Goal: Information Seeking & Learning: Learn about a topic

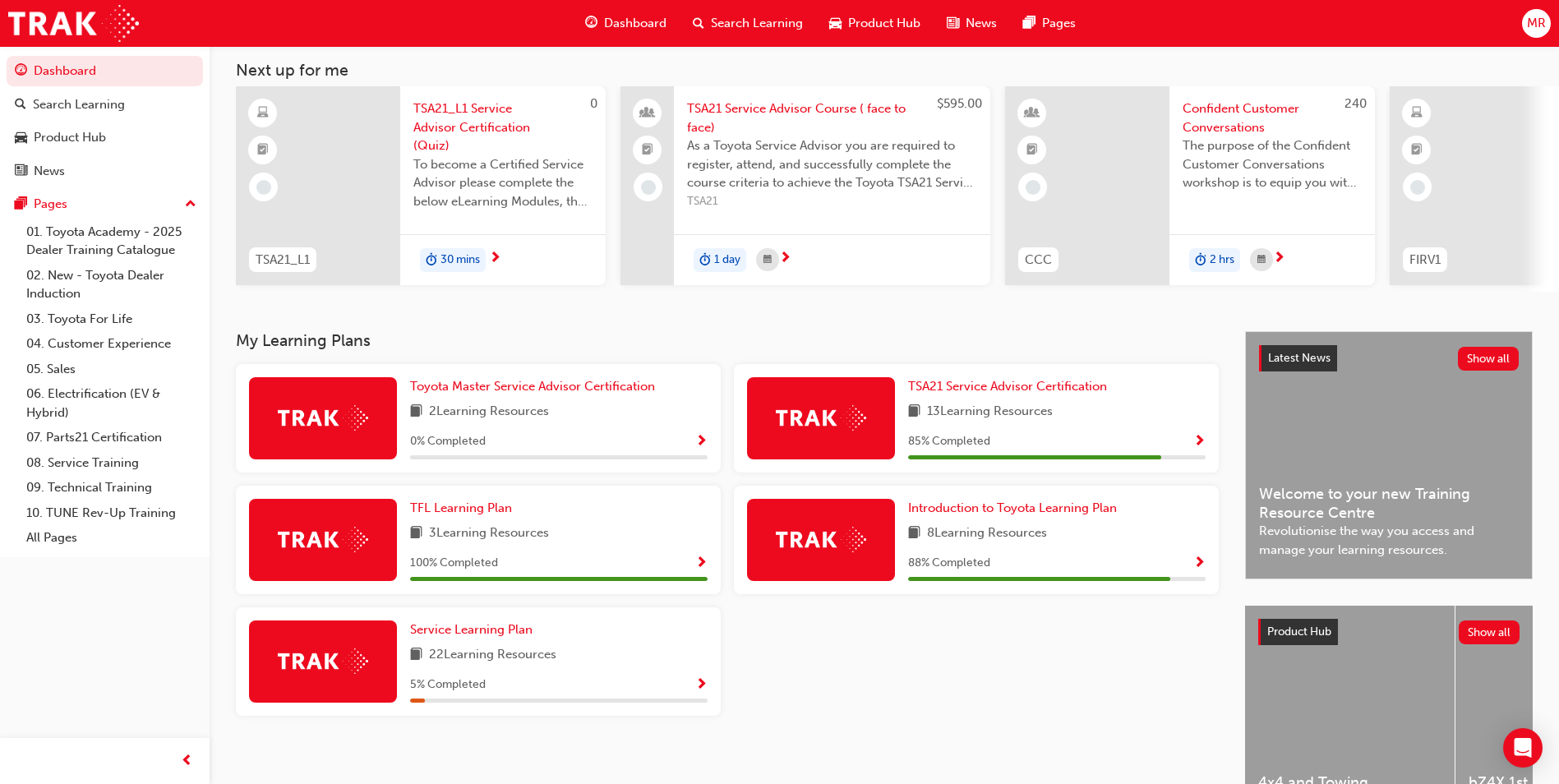
scroll to position [198, 0]
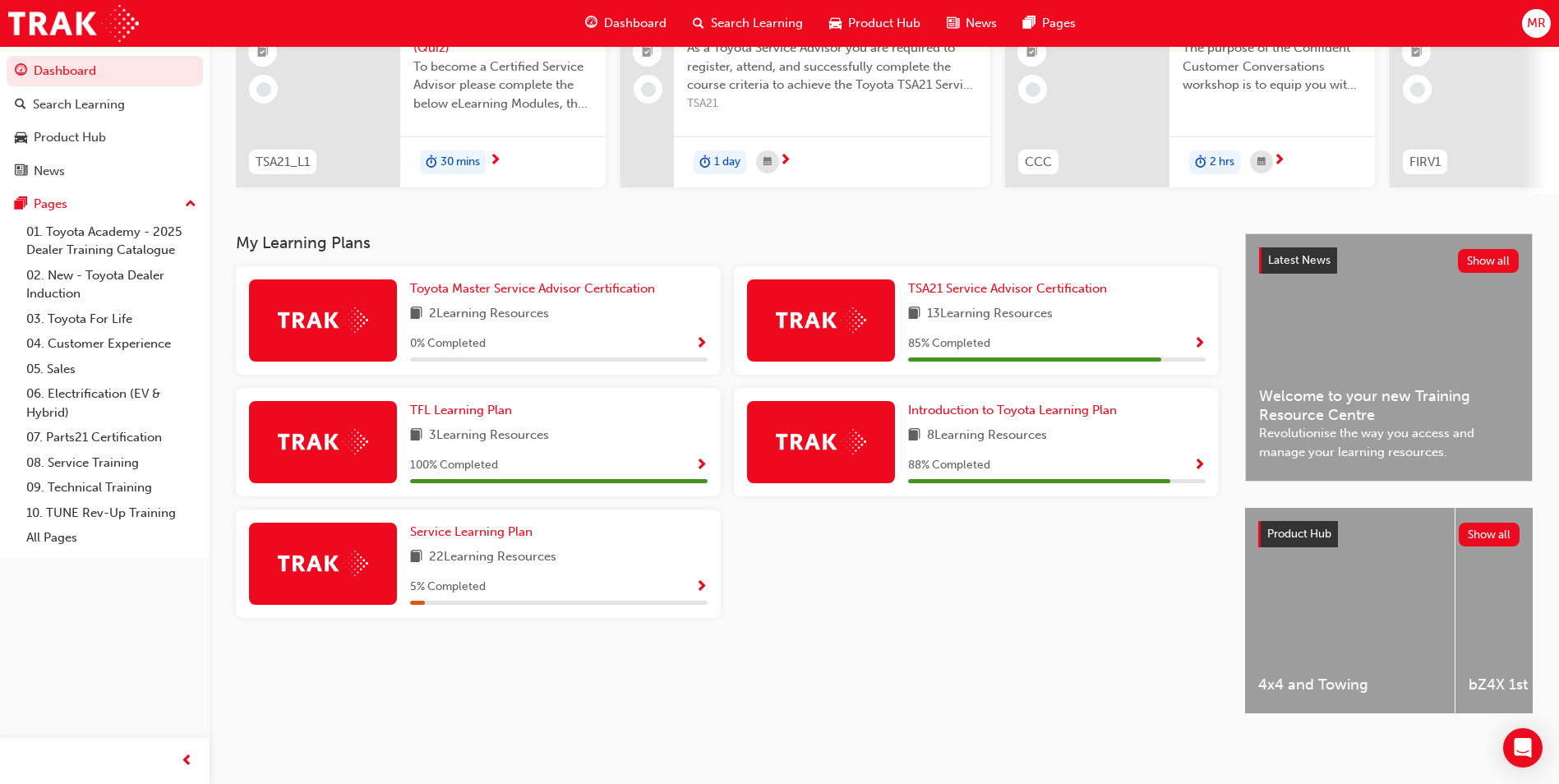
click at [519, 548] on span "22 Learning Resources" at bounding box center [493, 557] width 128 height 21
click at [506, 525] on span "Service Learning Plan" at bounding box center [471, 531] width 122 height 14
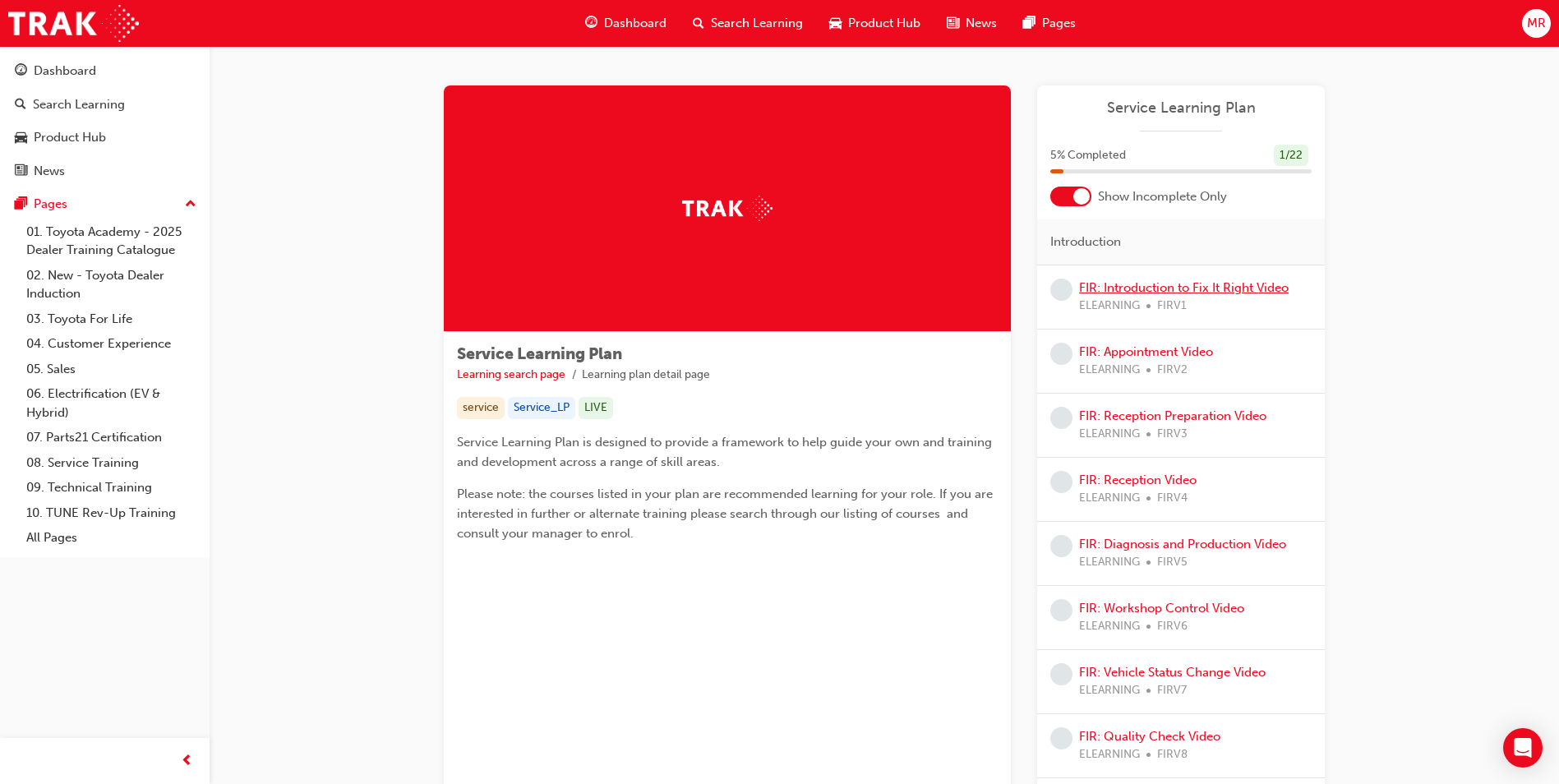
click at [744, 293] on link "FIR: Introduction to Fix It Right Video" at bounding box center [1184, 288] width 210 height 14
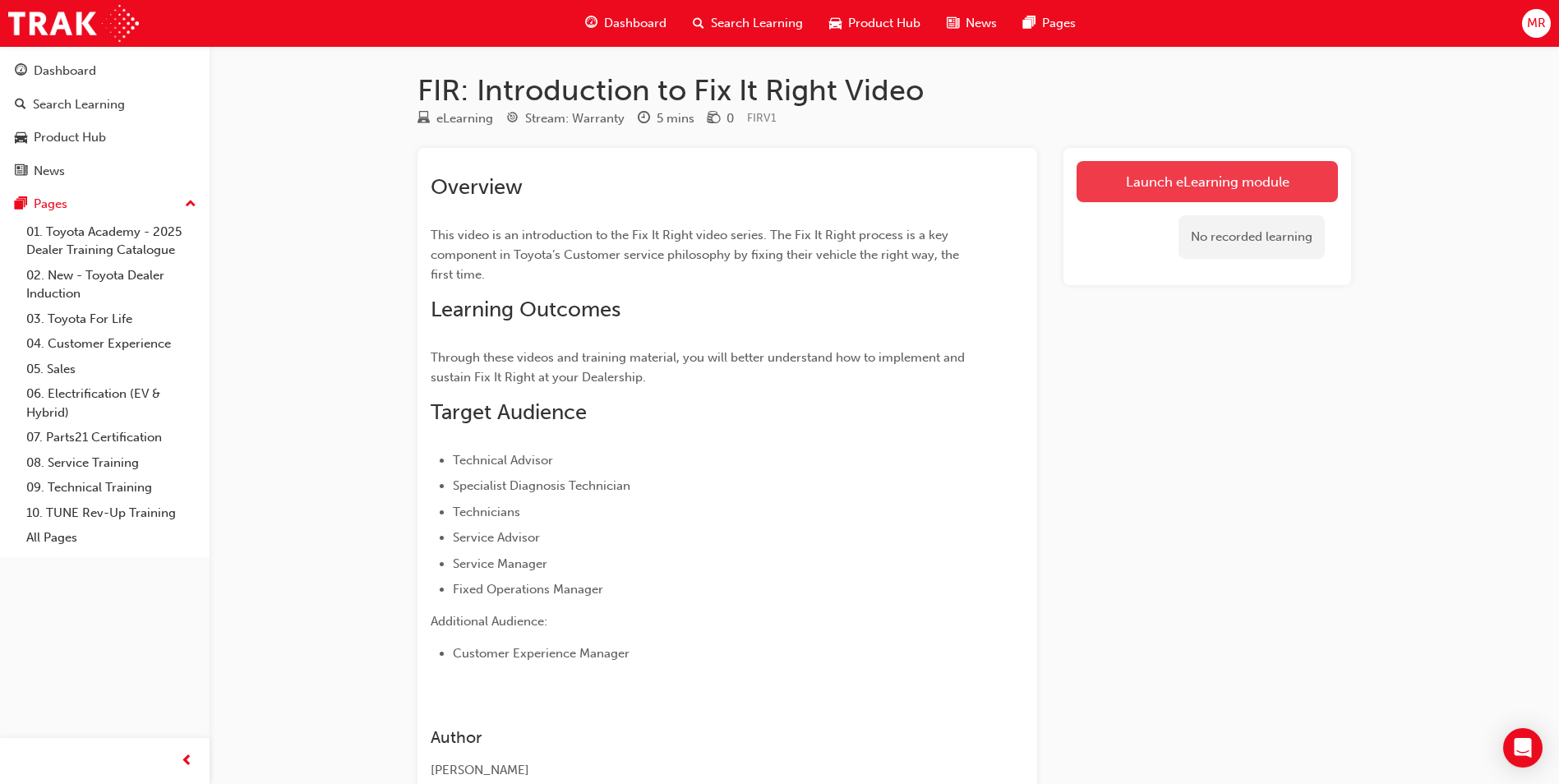
click at [744, 193] on link "Launch eLearning module" at bounding box center [1207, 182] width 262 height 41
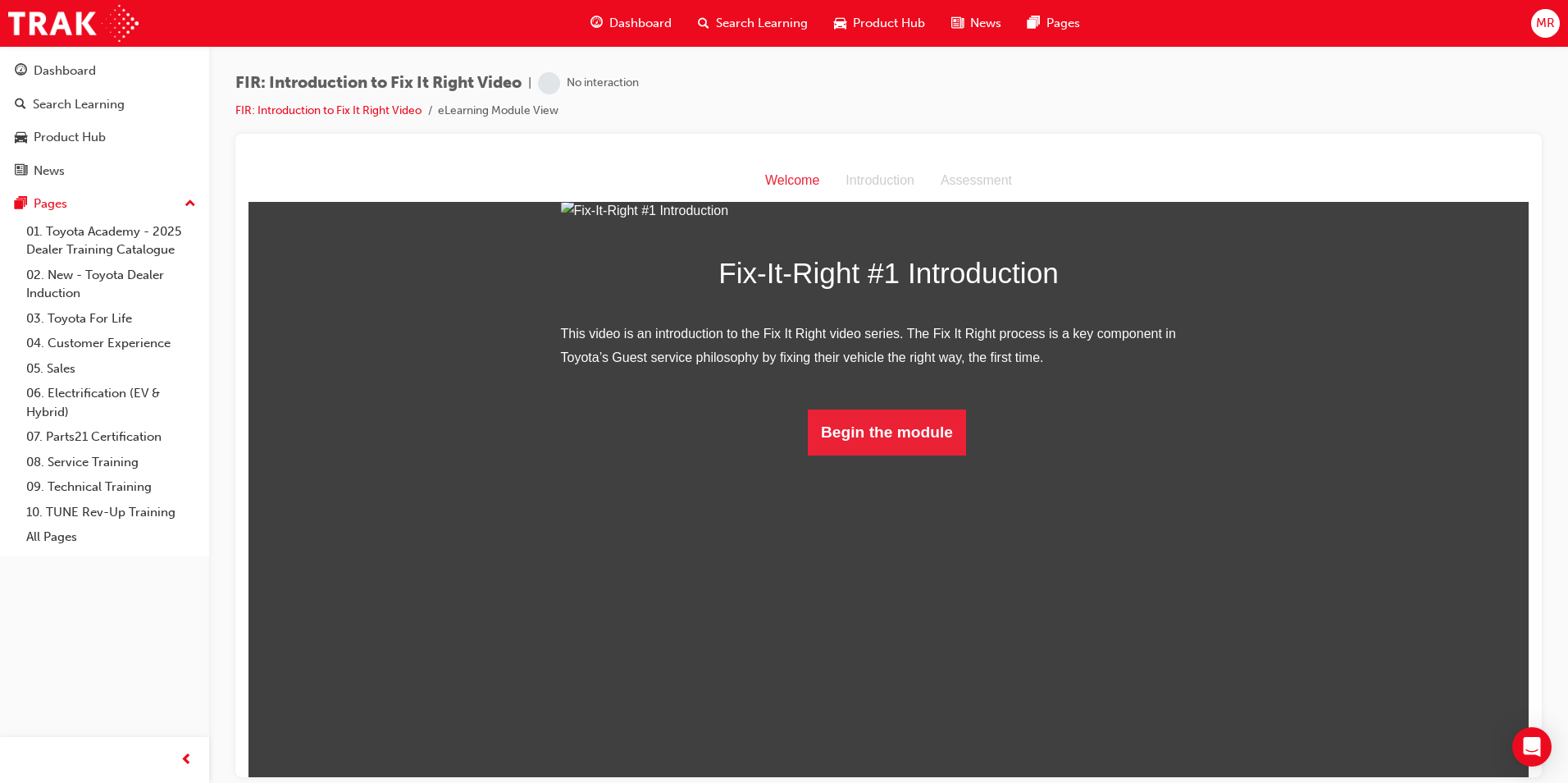
scroll to position [40, 0]
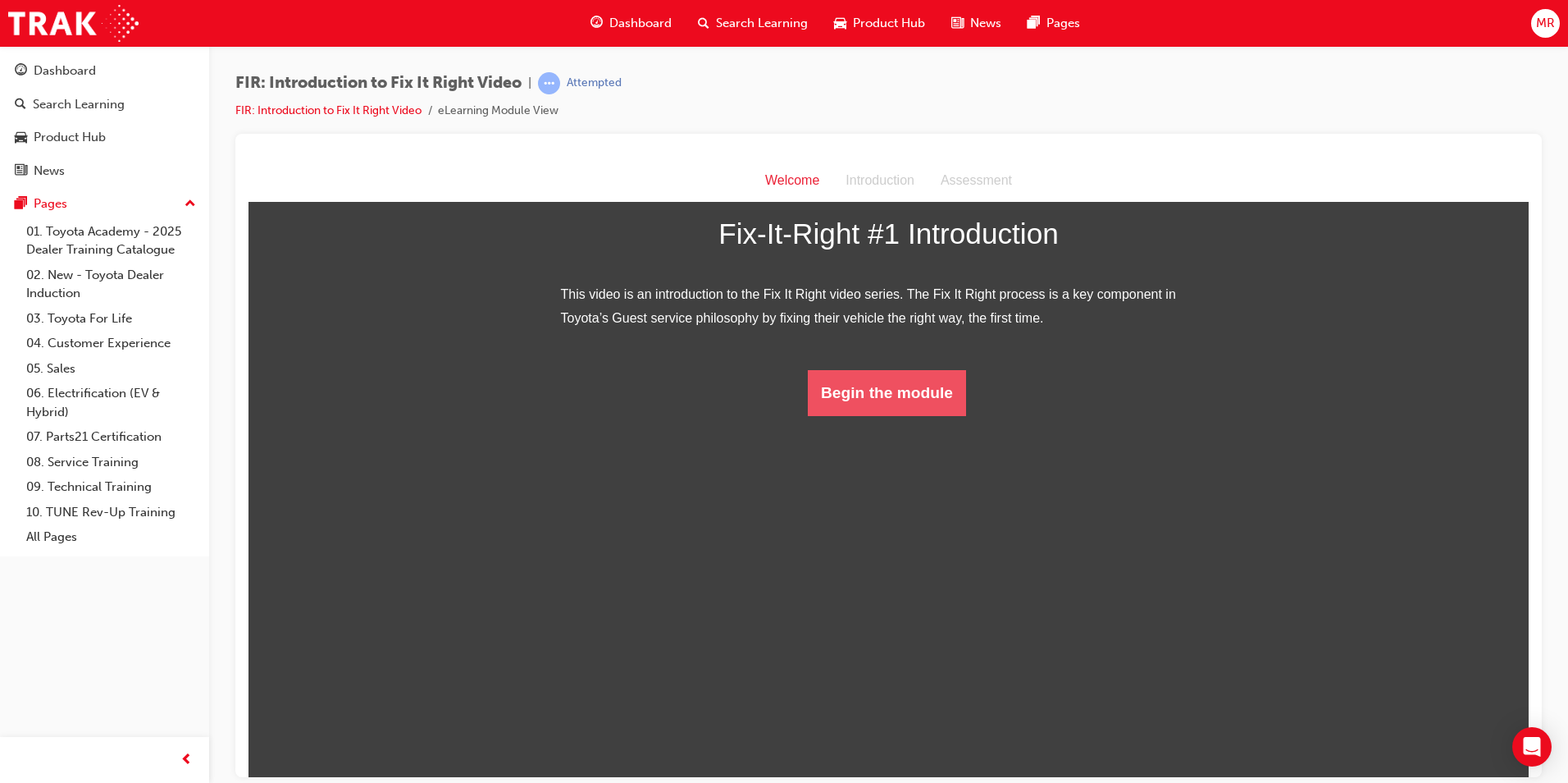
click at [742, 415] on button "Begin the module" at bounding box center [887, 392] width 158 height 46
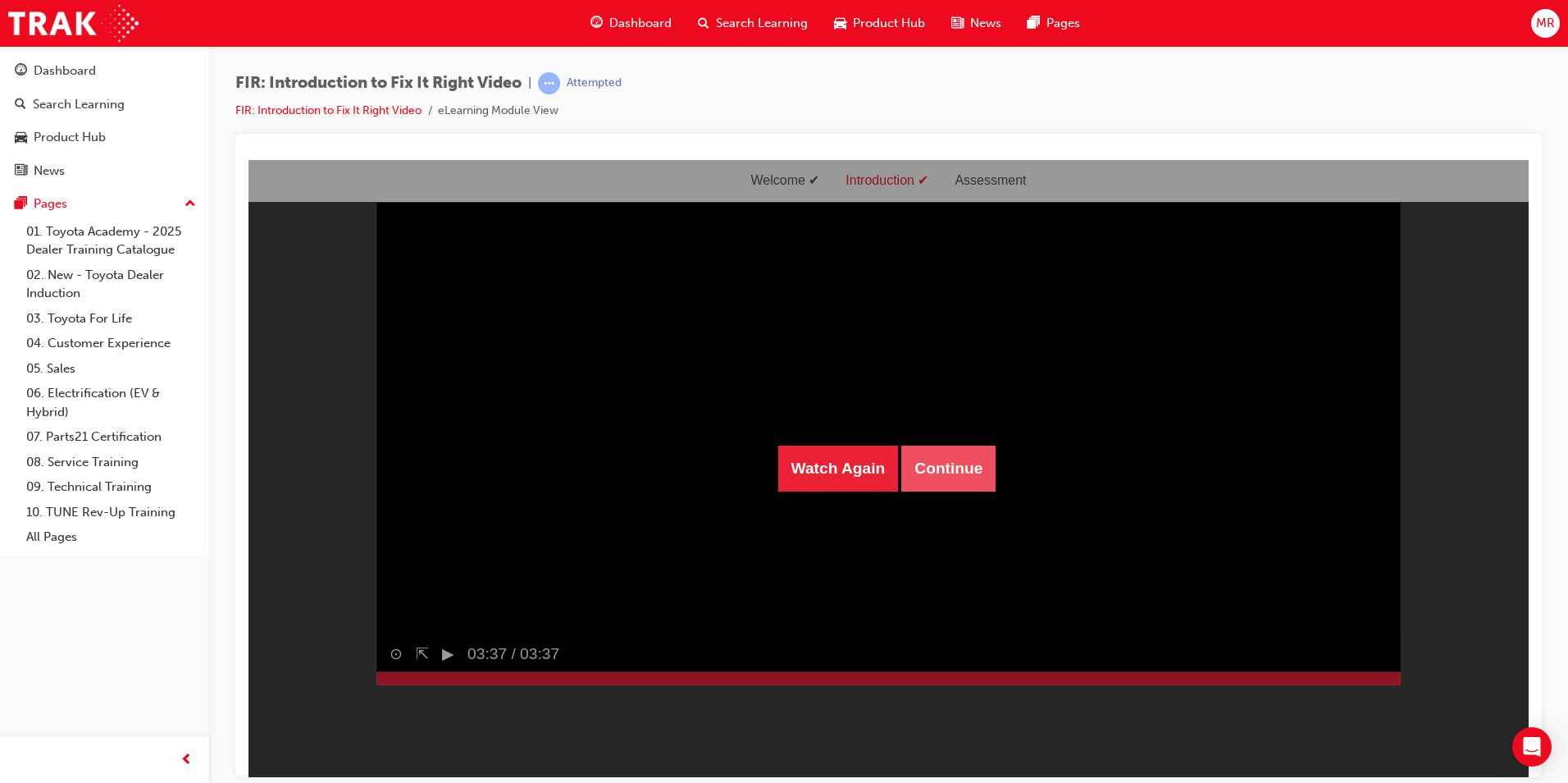
click at [742, 469] on button "Continue" at bounding box center [948, 467] width 94 height 46
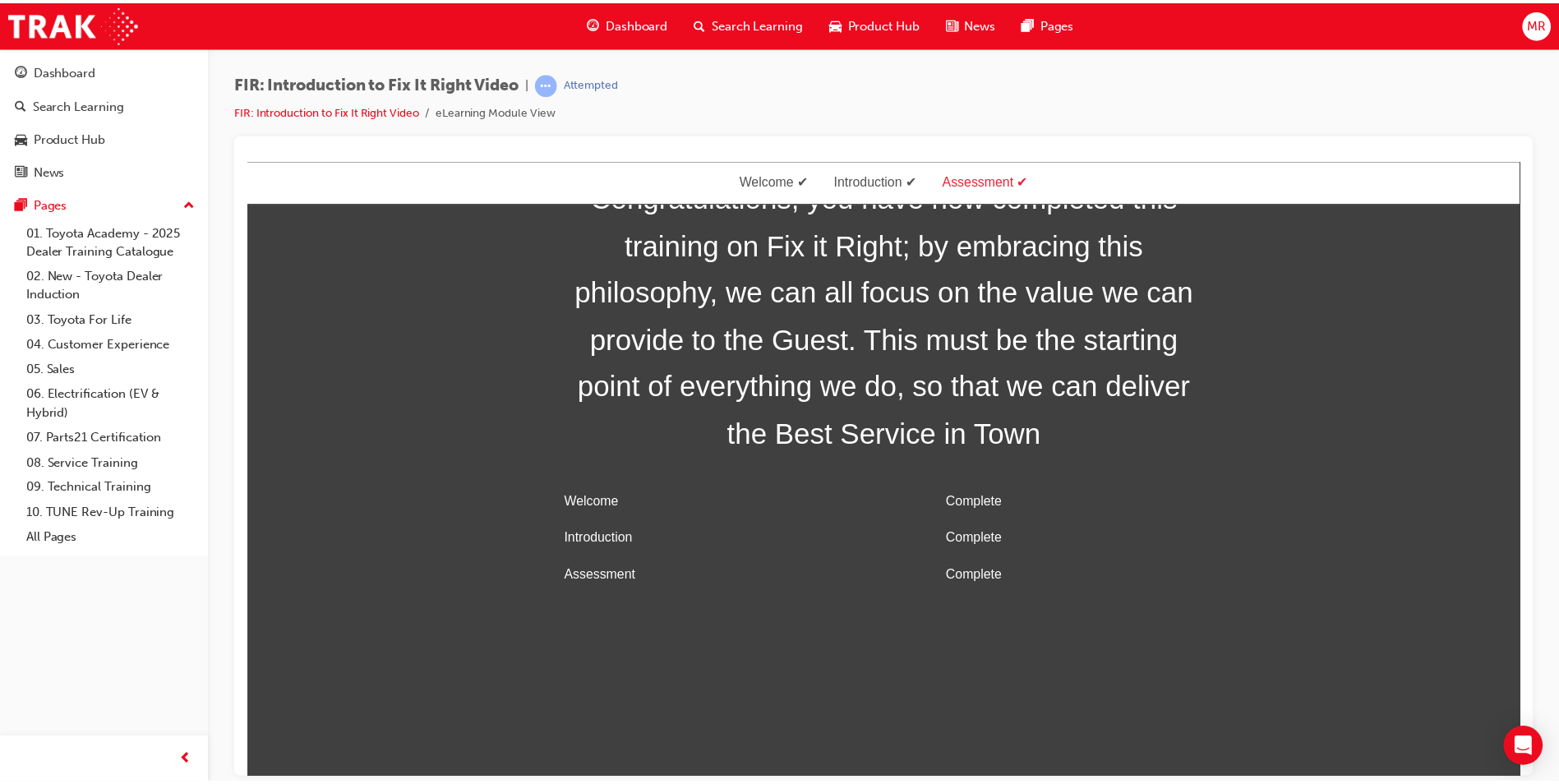
scroll to position [52, 0]
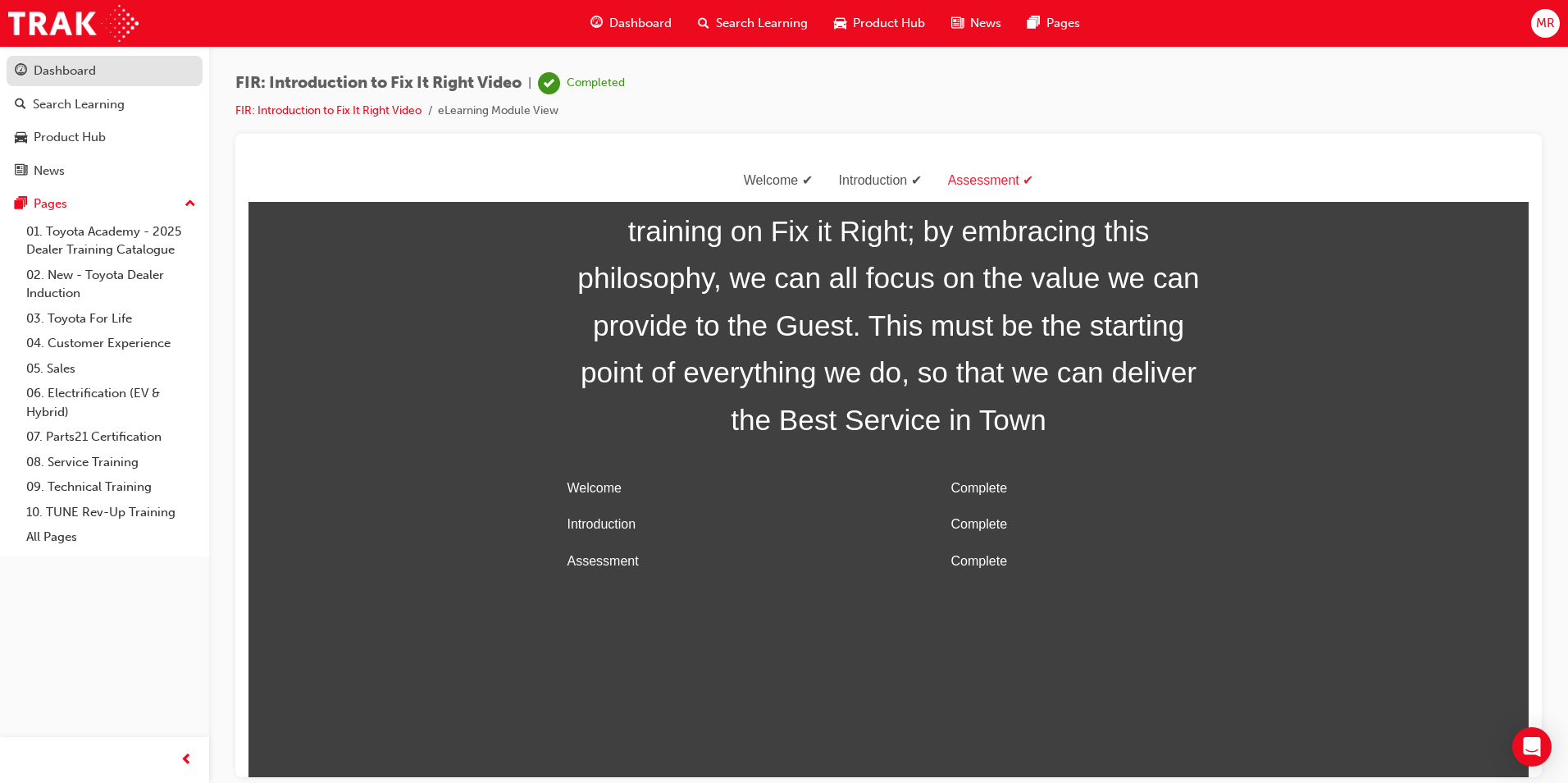
click at [57, 78] on div "Dashboard" at bounding box center [64, 71] width 62 height 19
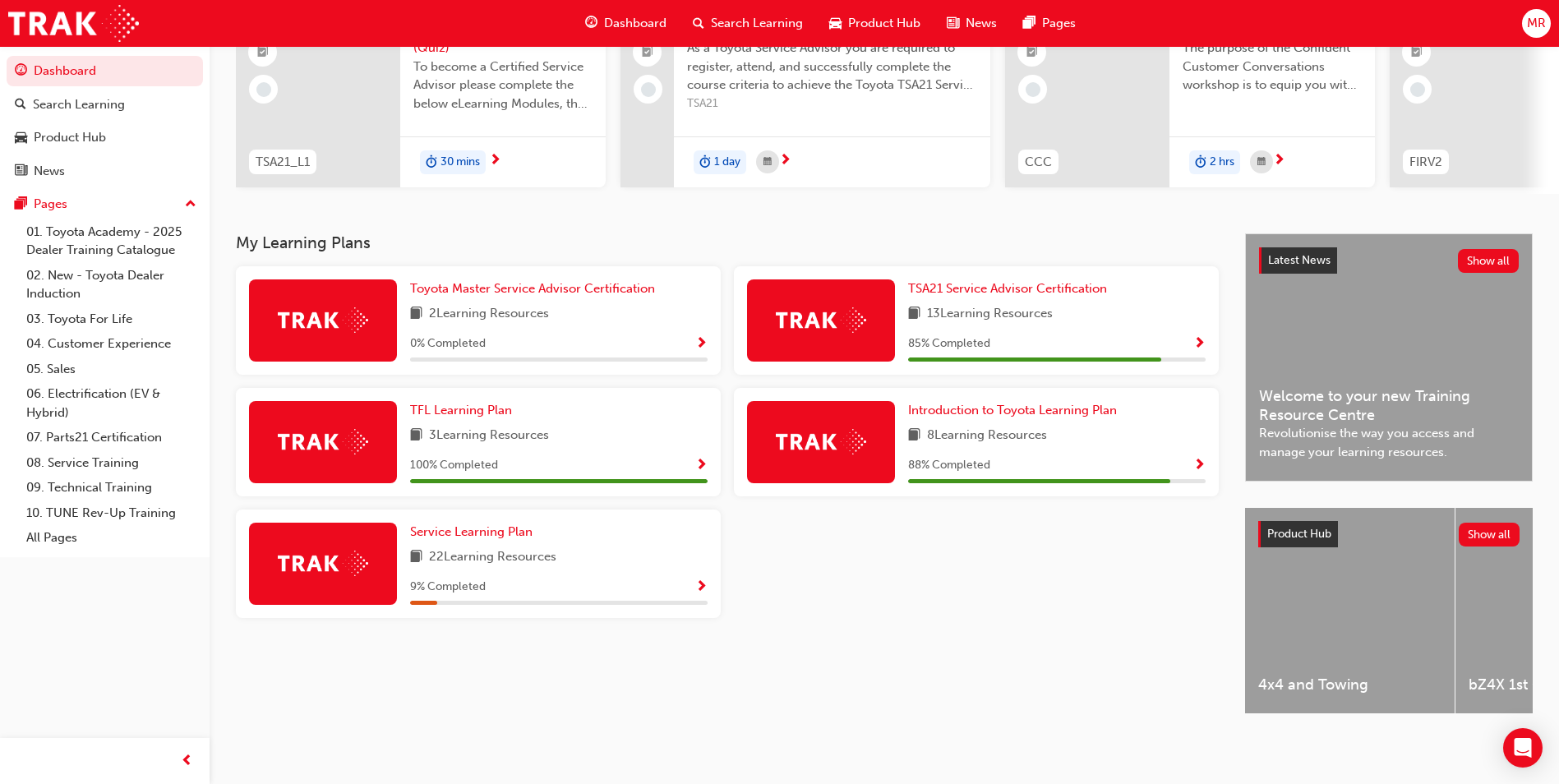
scroll to position [198, 0]
click at [487, 526] on span "Service Learning Plan" at bounding box center [471, 531] width 122 height 14
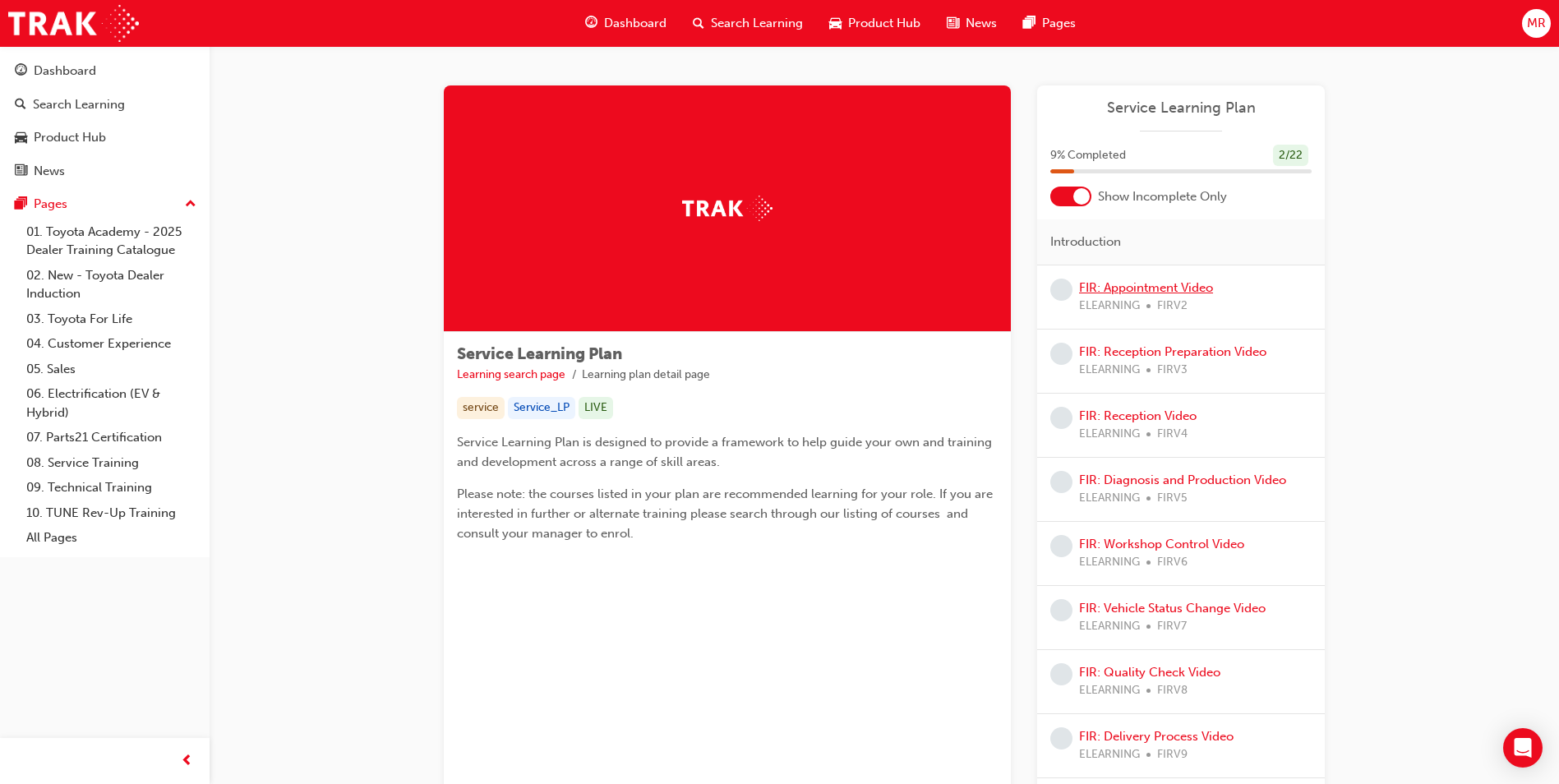
click at [744, 290] on link "FIR: Appointment Video" at bounding box center [1146, 288] width 134 height 14
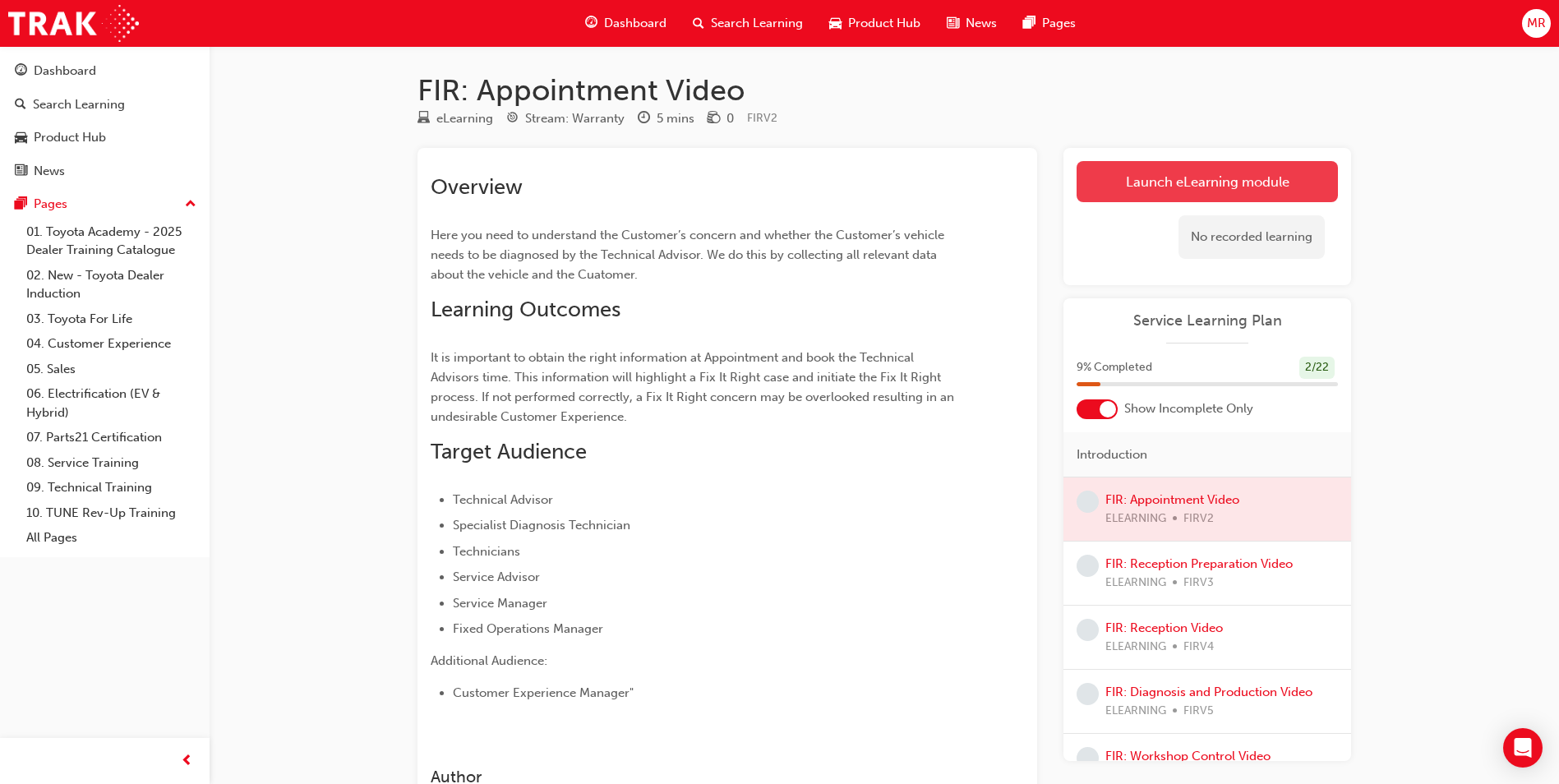
click at [744, 184] on link "Launch eLearning module" at bounding box center [1207, 182] width 262 height 41
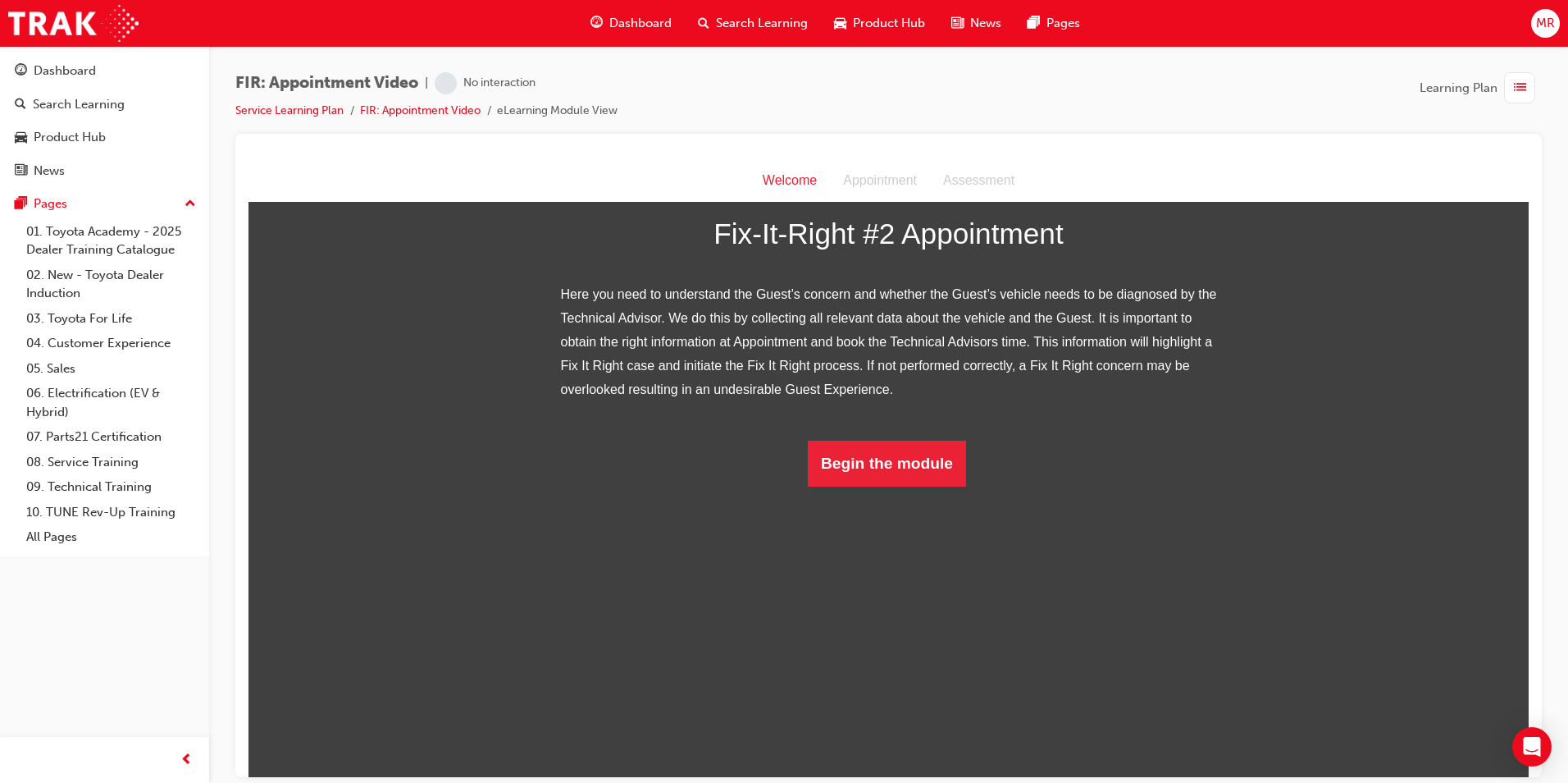
scroll to position [96, 0]
click at [742, 486] on button "Begin the module" at bounding box center [887, 462] width 158 height 46
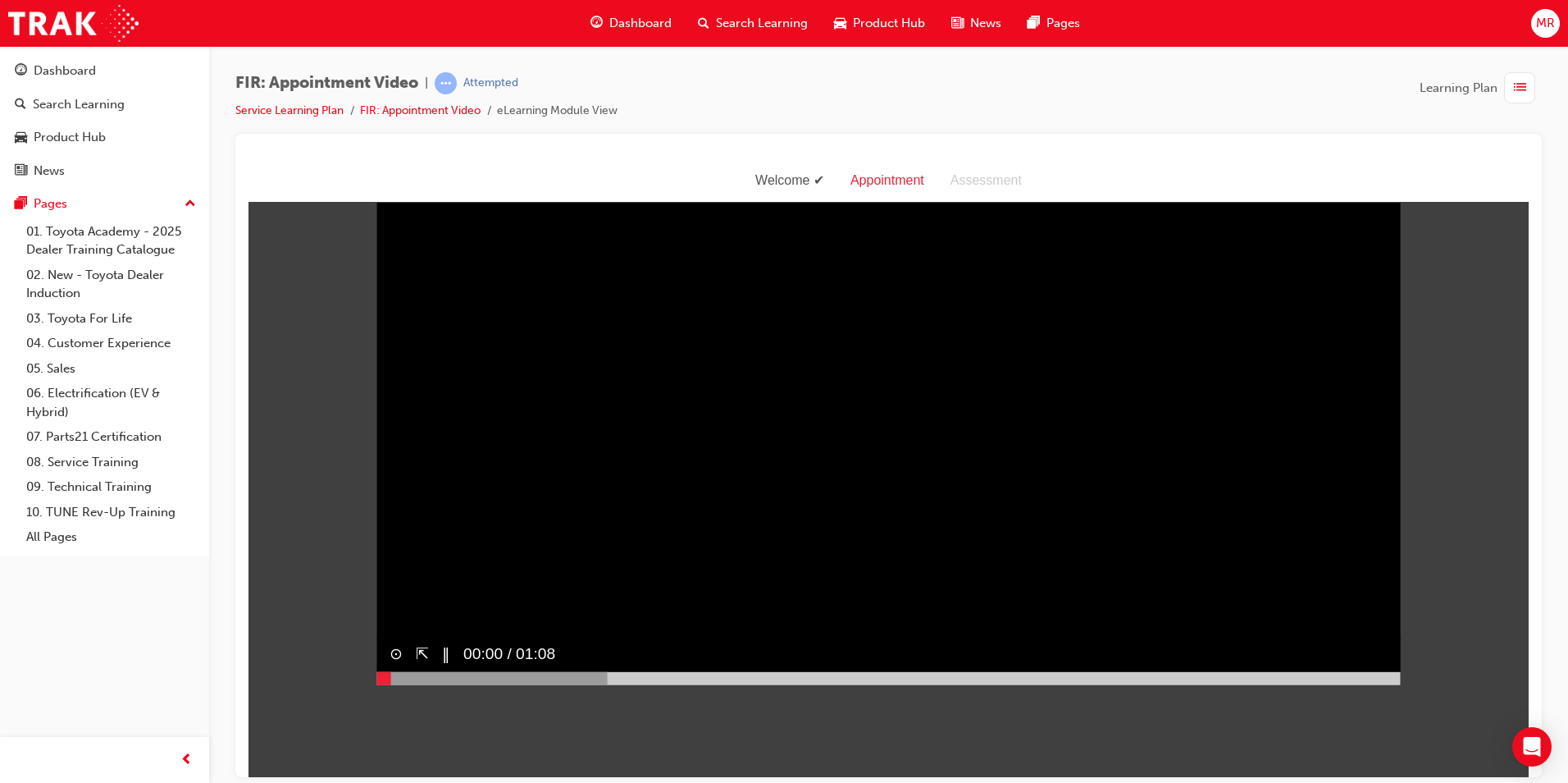
scroll to position [0, 0]
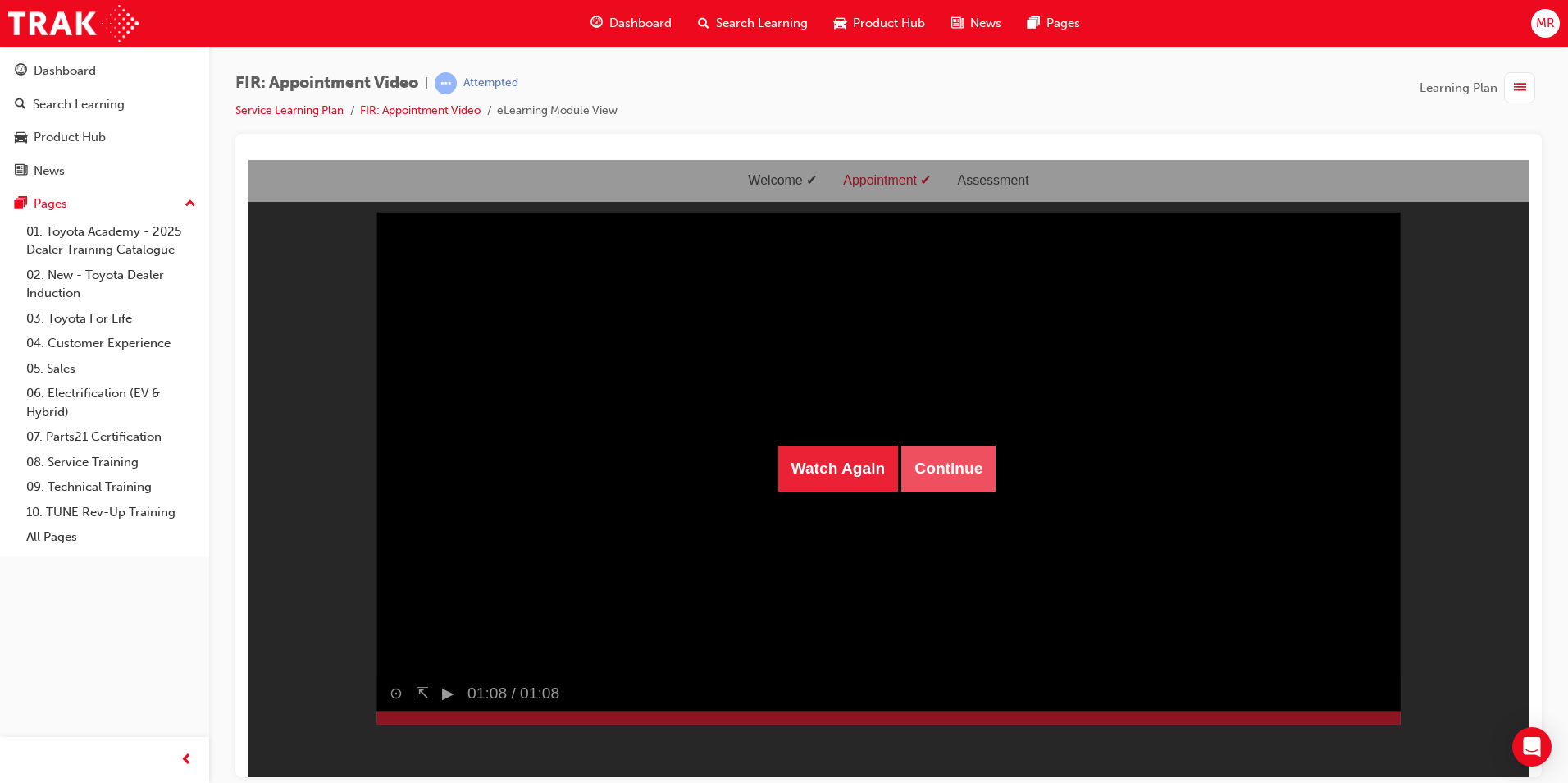
click at [742, 467] on button "Continue" at bounding box center [948, 467] width 94 height 46
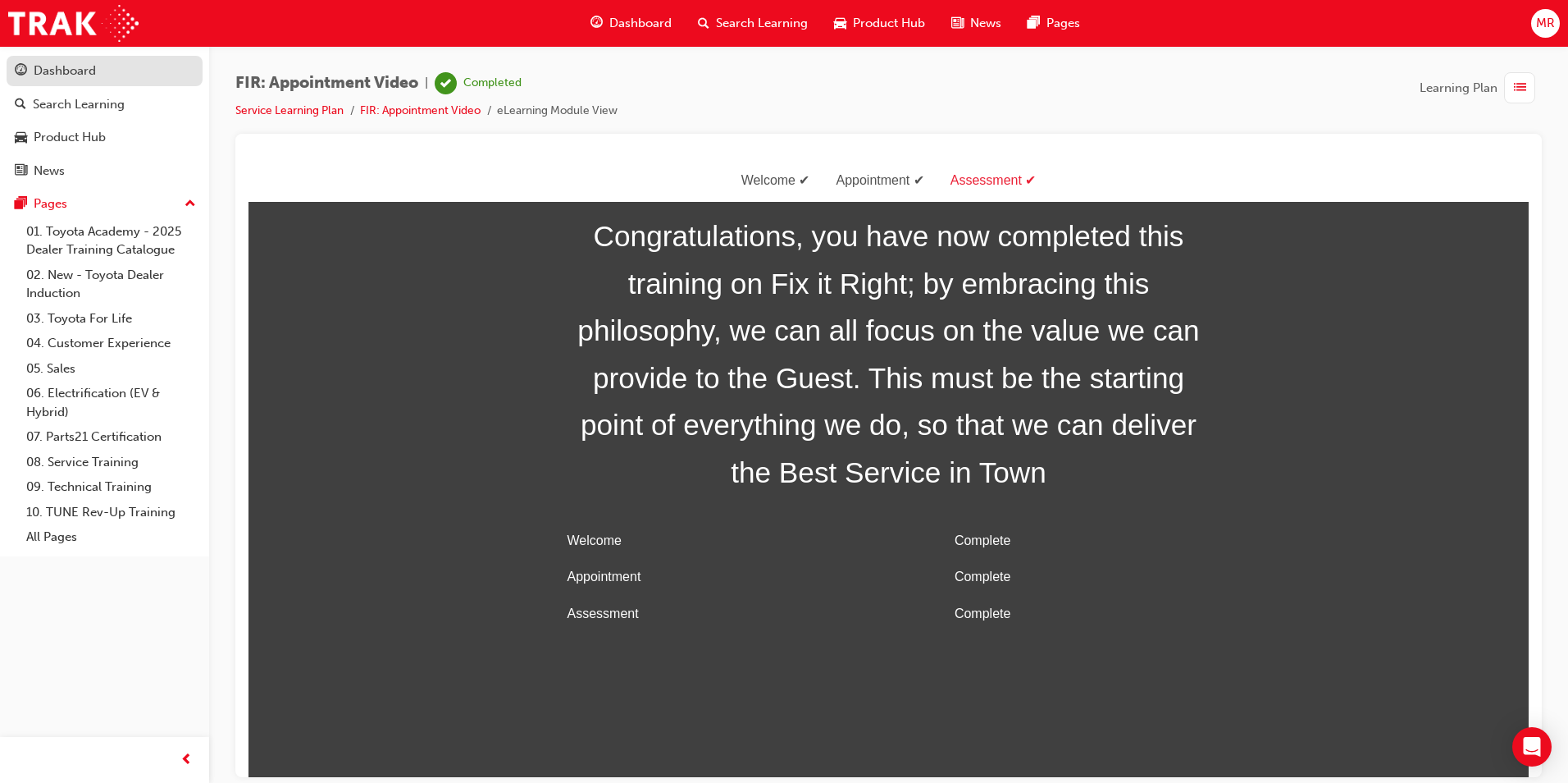
click at [66, 71] on div "Dashboard" at bounding box center [64, 71] width 62 height 19
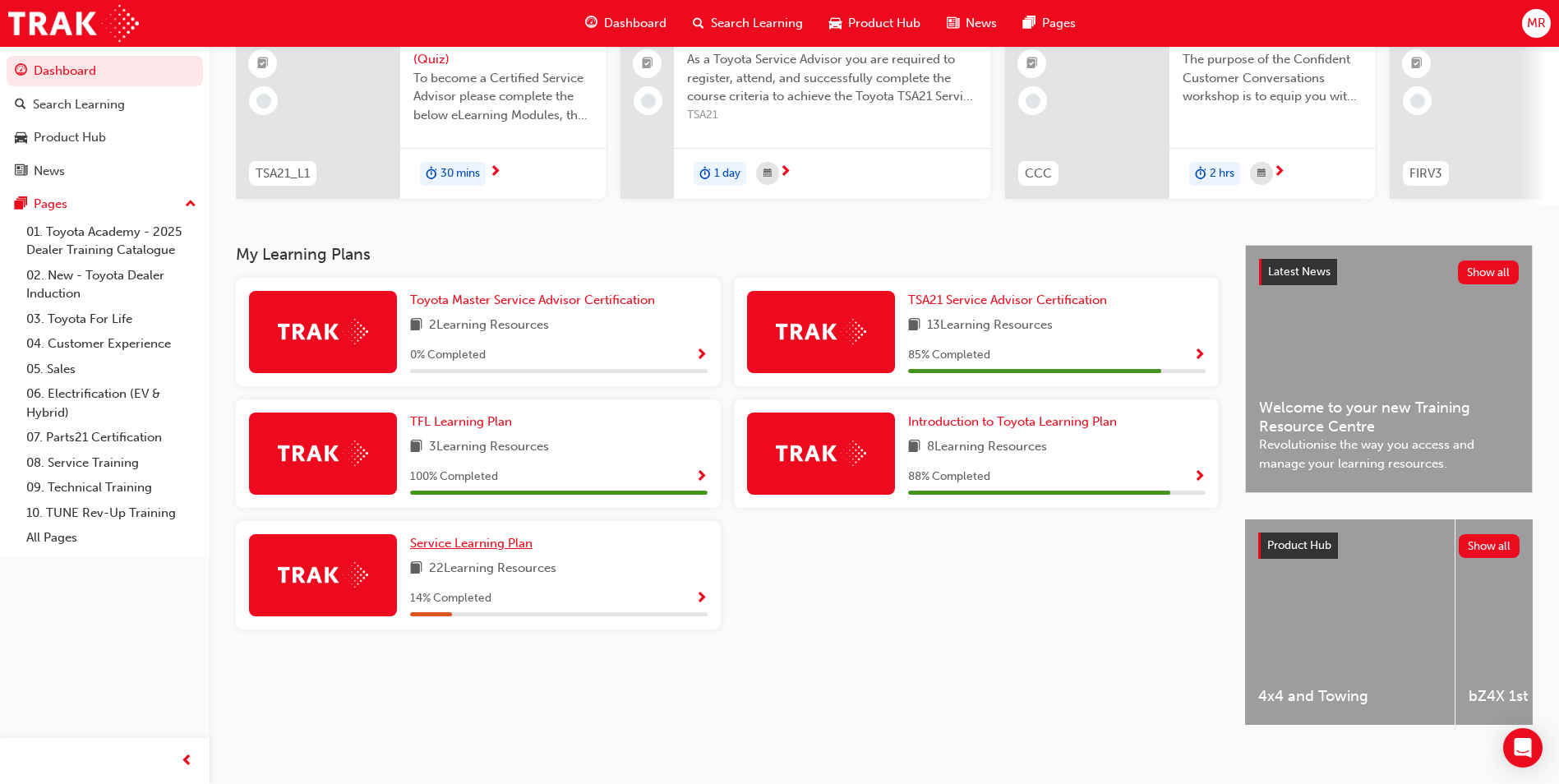
scroll to position [198, 0]
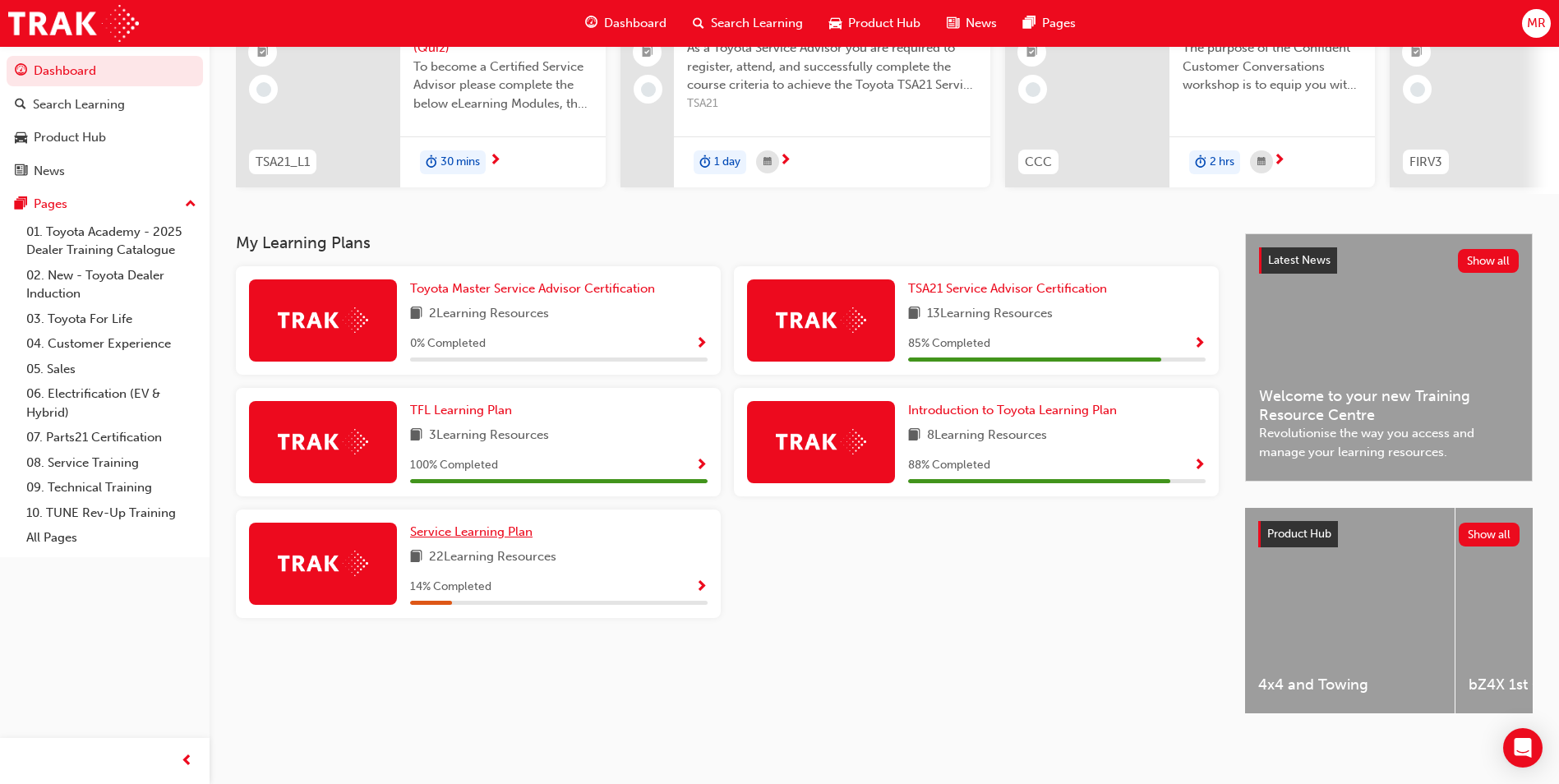
click at [486, 524] on span "Service Learning Plan" at bounding box center [471, 531] width 122 height 14
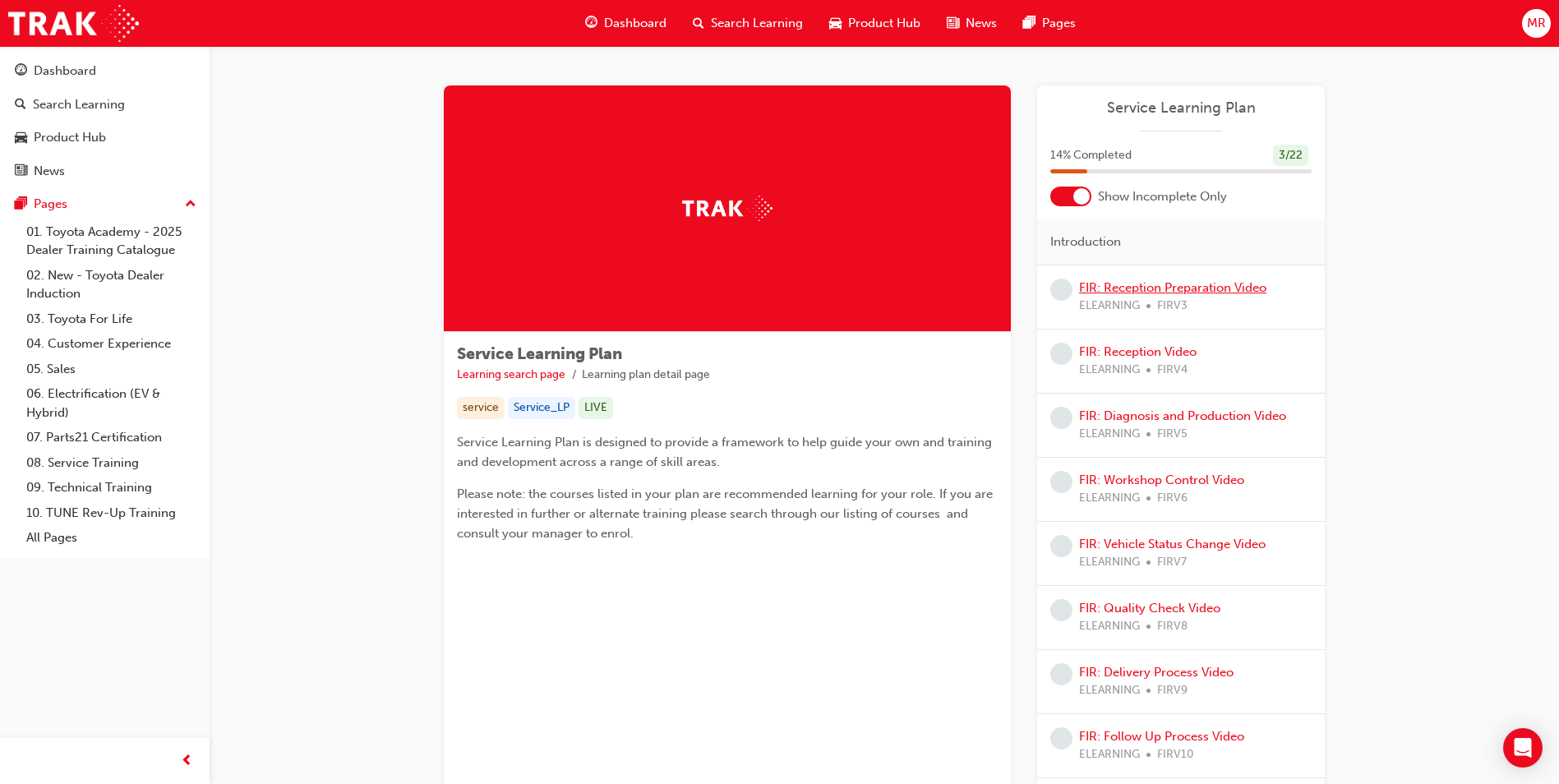
click at [744, 288] on link "FIR: Reception Preparation Video" at bounding box center [1173, 288] width 187 height 14
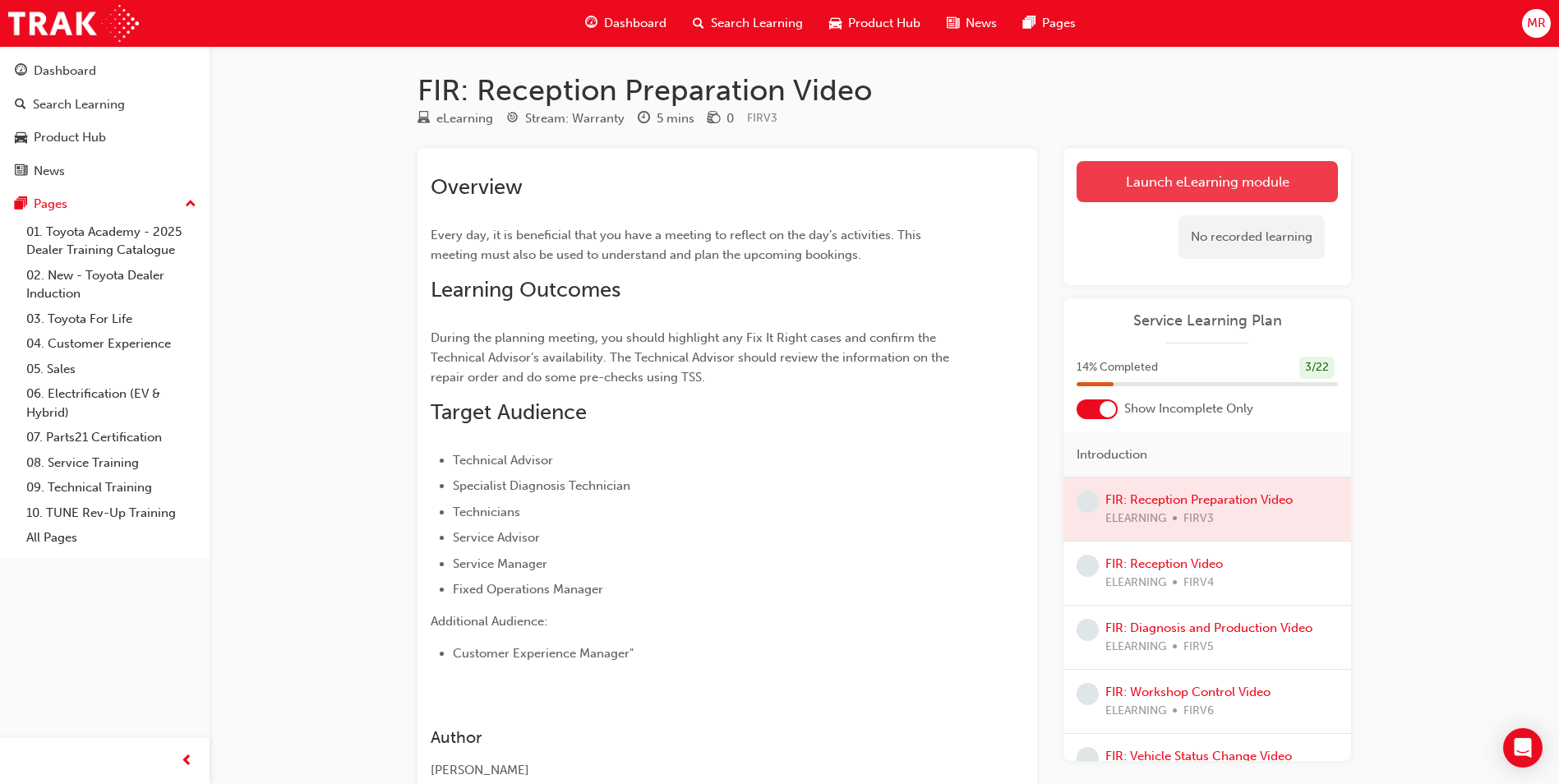
click at [744, 183] on link "Launch eLearning module" at bounding box center [1207, 182] width 262 height 41
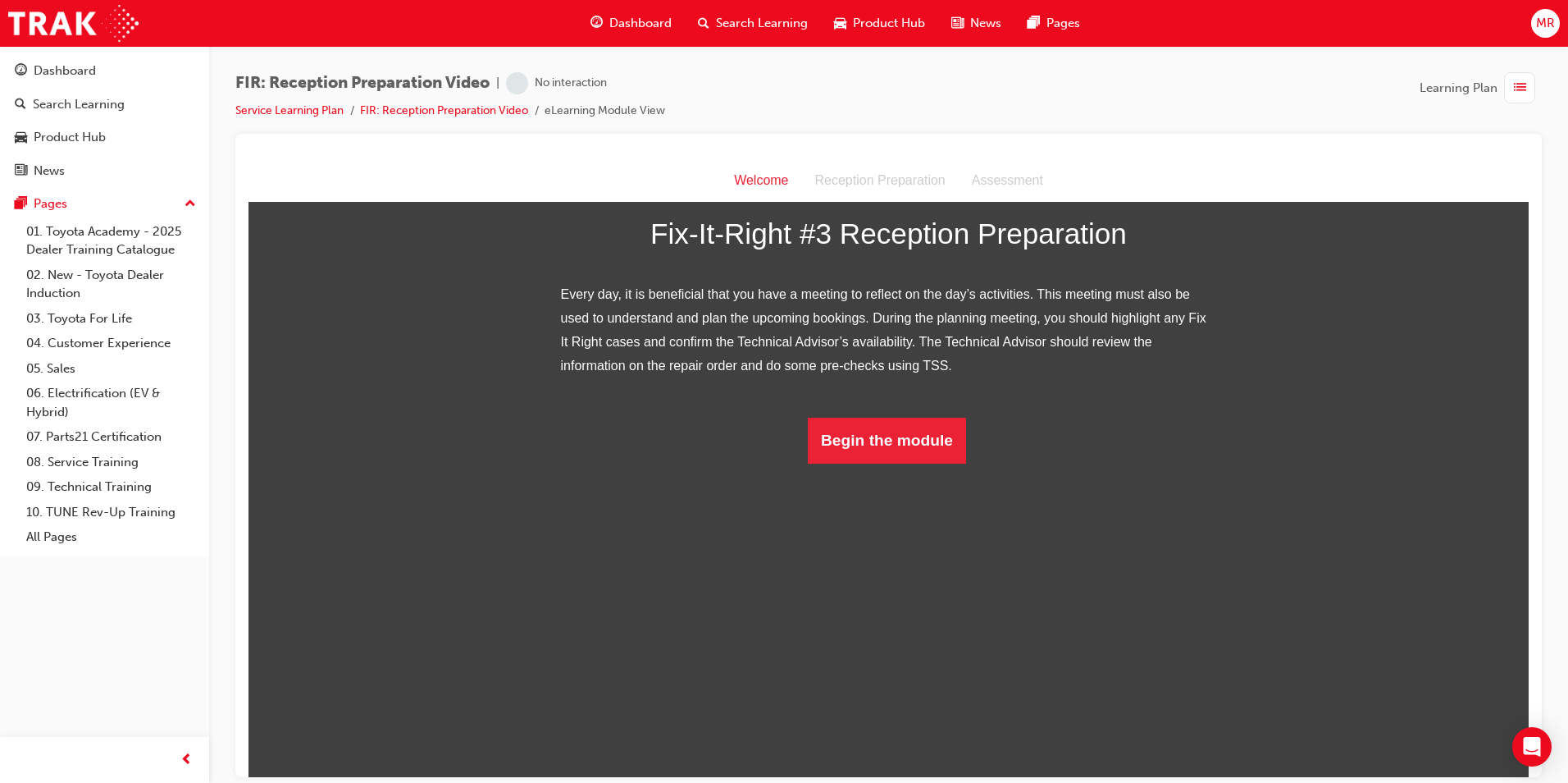
scroll to position [72, 0]
click at [742, 462] on button "Begin the module" at bounding box center [887, 439] width 158 height 46
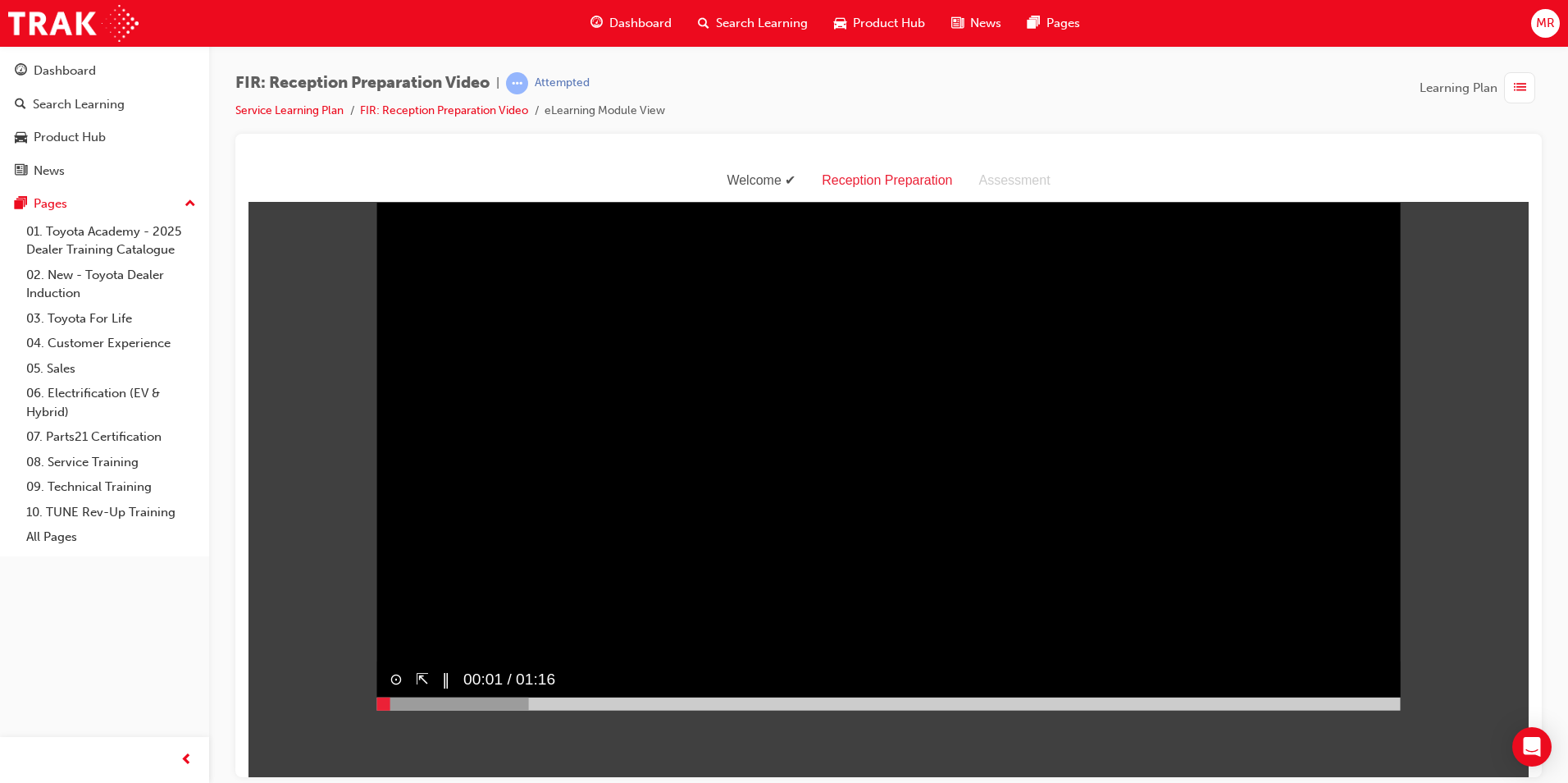
scroll to position [0, 0]
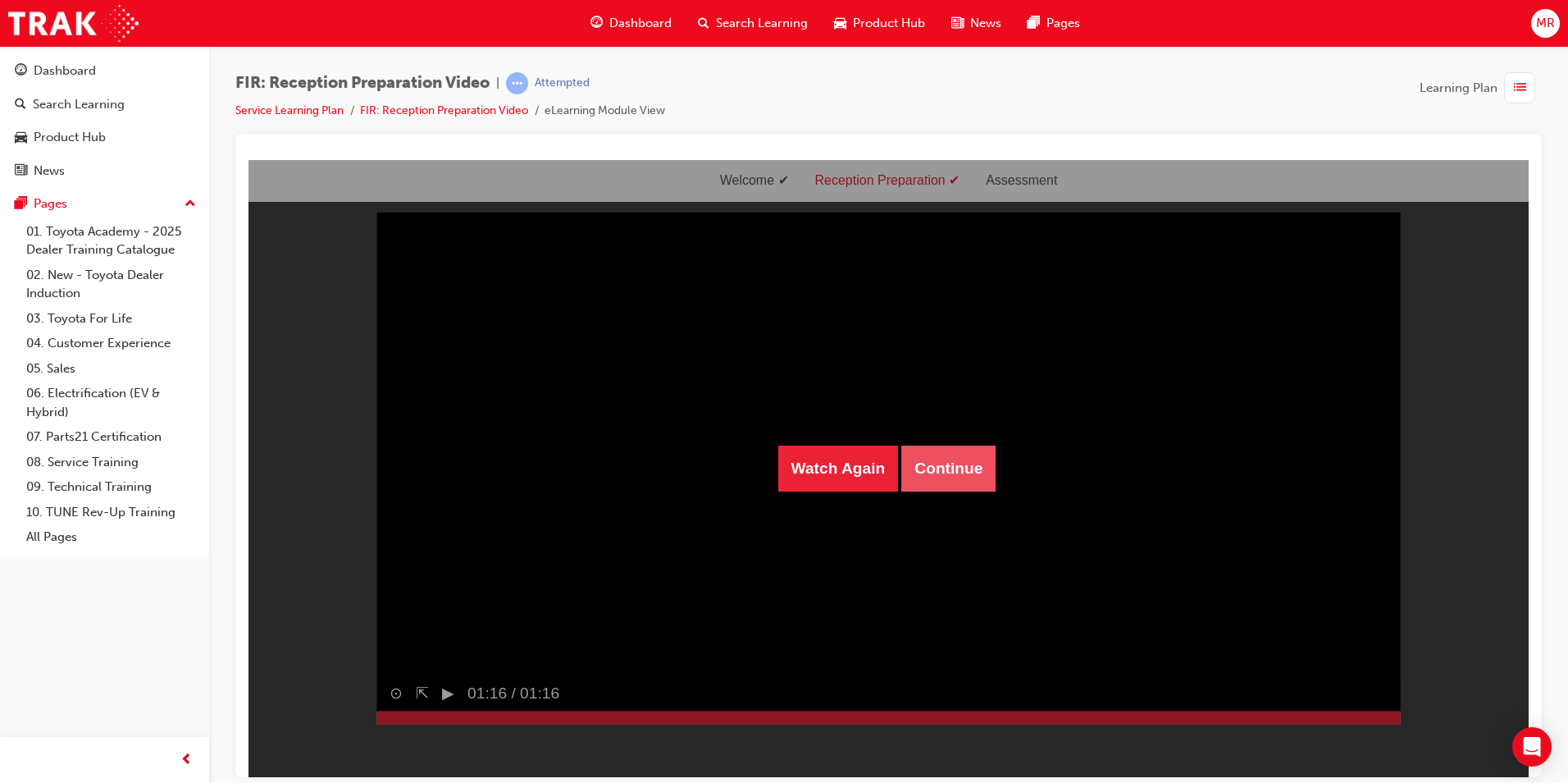
click at [742, 483] on button "Continue" at bounding box center [948, 467] width 94 height 46
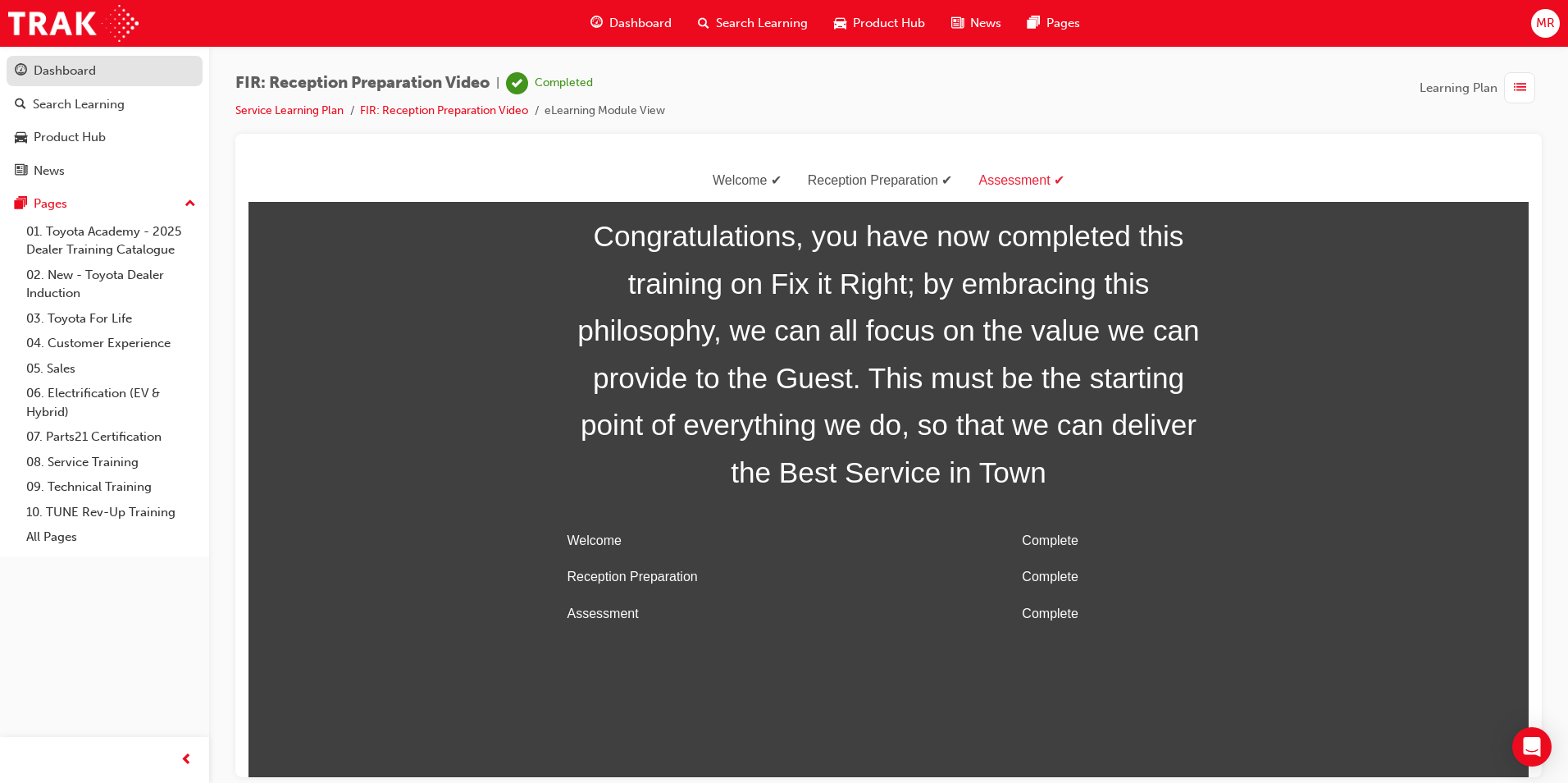
click at [112, 81] on div "Dashboard" at bounding box center [104, 71] width 180 height 21
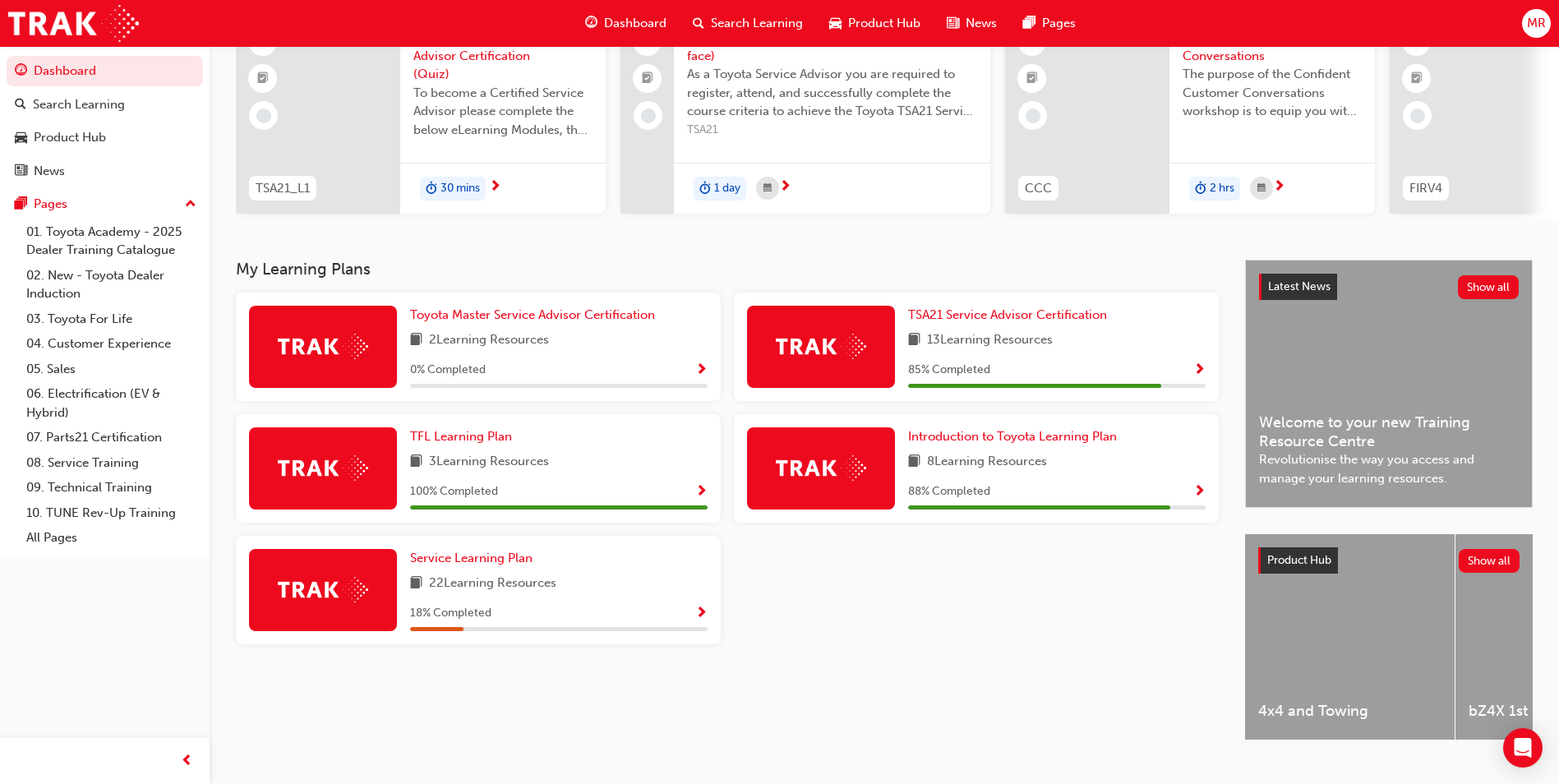
scroll to position [165, 0]
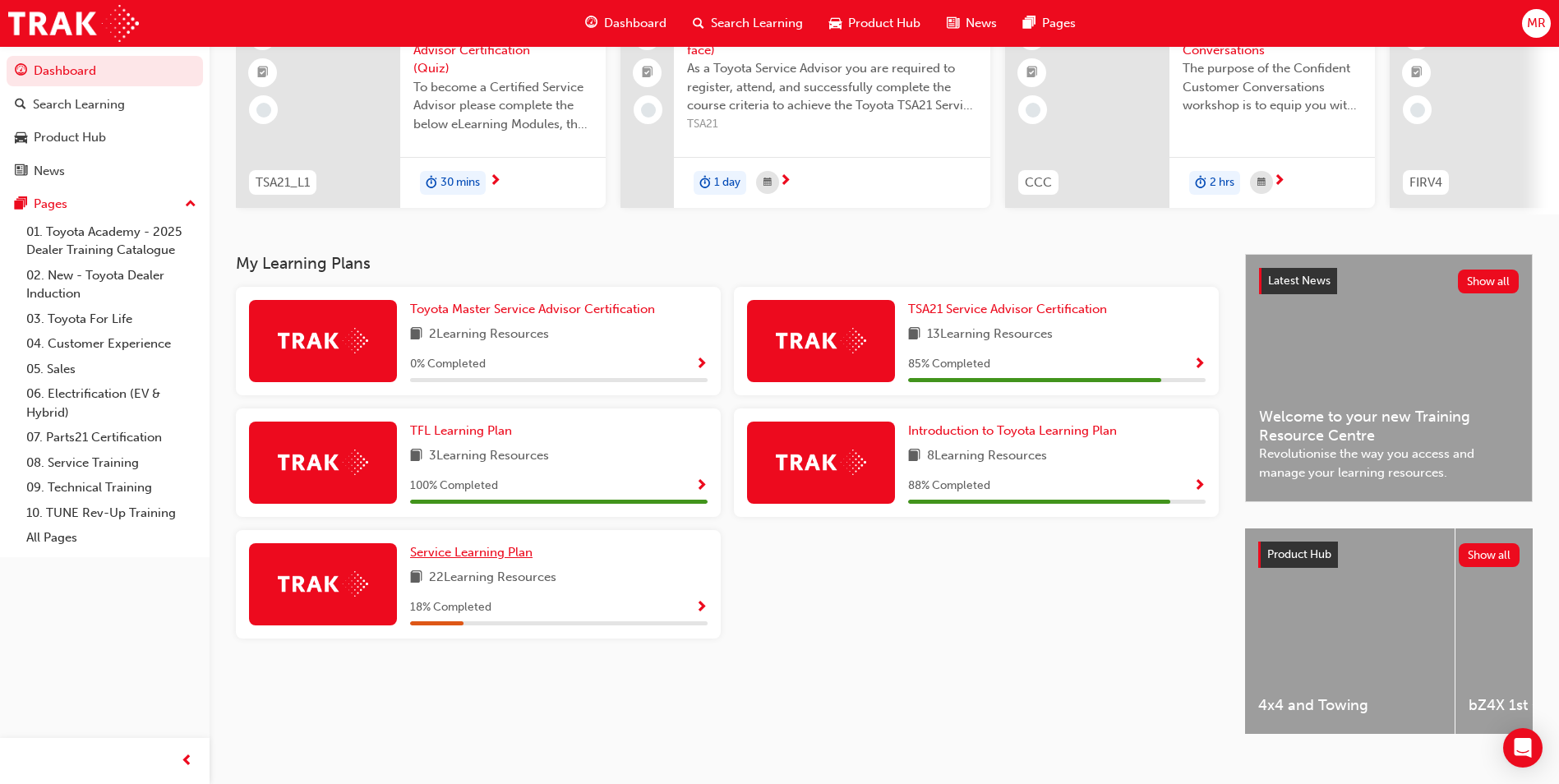
click at [487, 557] on span "Service Learning Plan" at bounding box center [471, 552] width 122 height 14
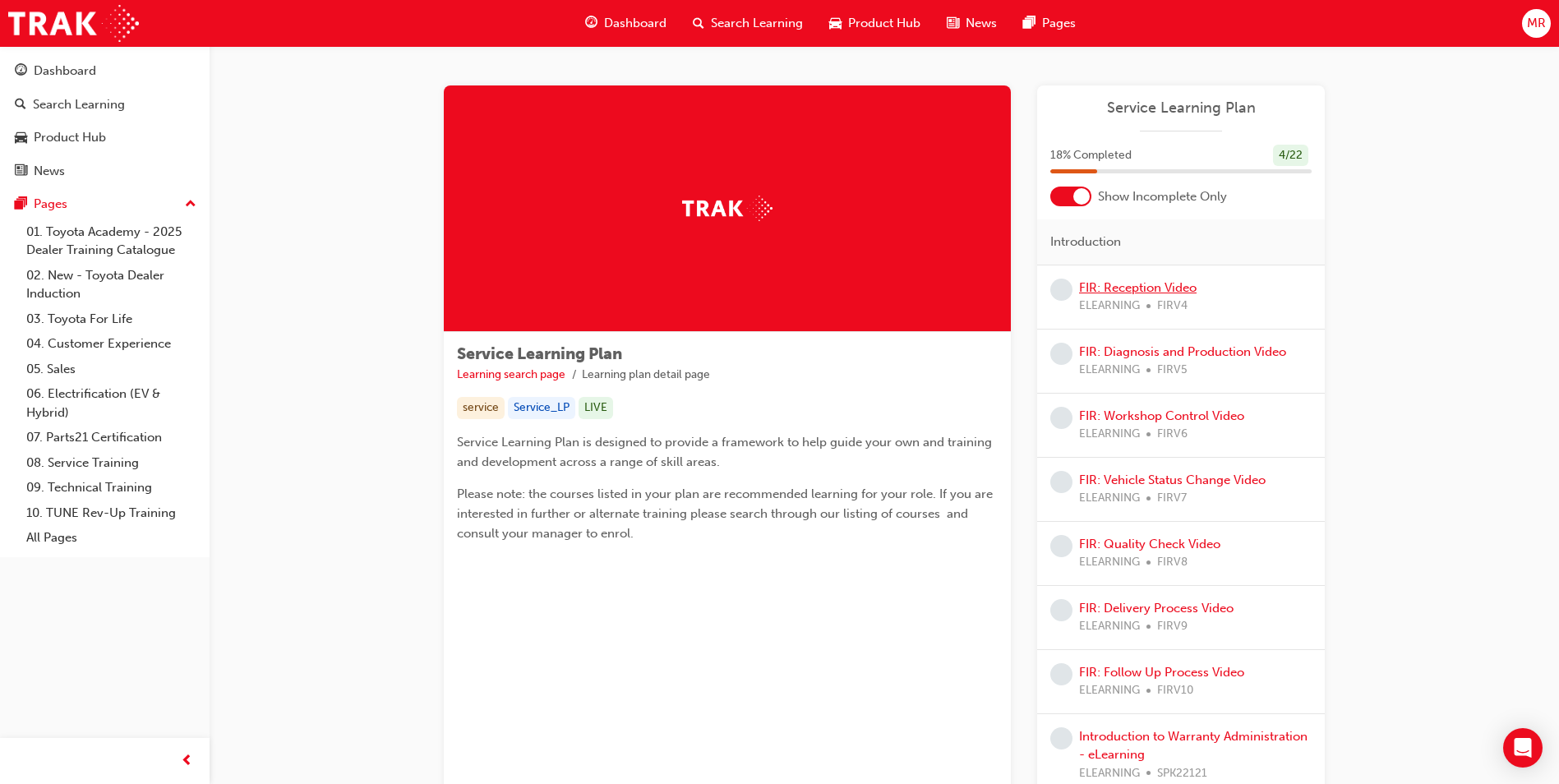
click at [744, 290] on link "FIR: Reception Video" at bounding box center [1138, 288] width 118 height 14
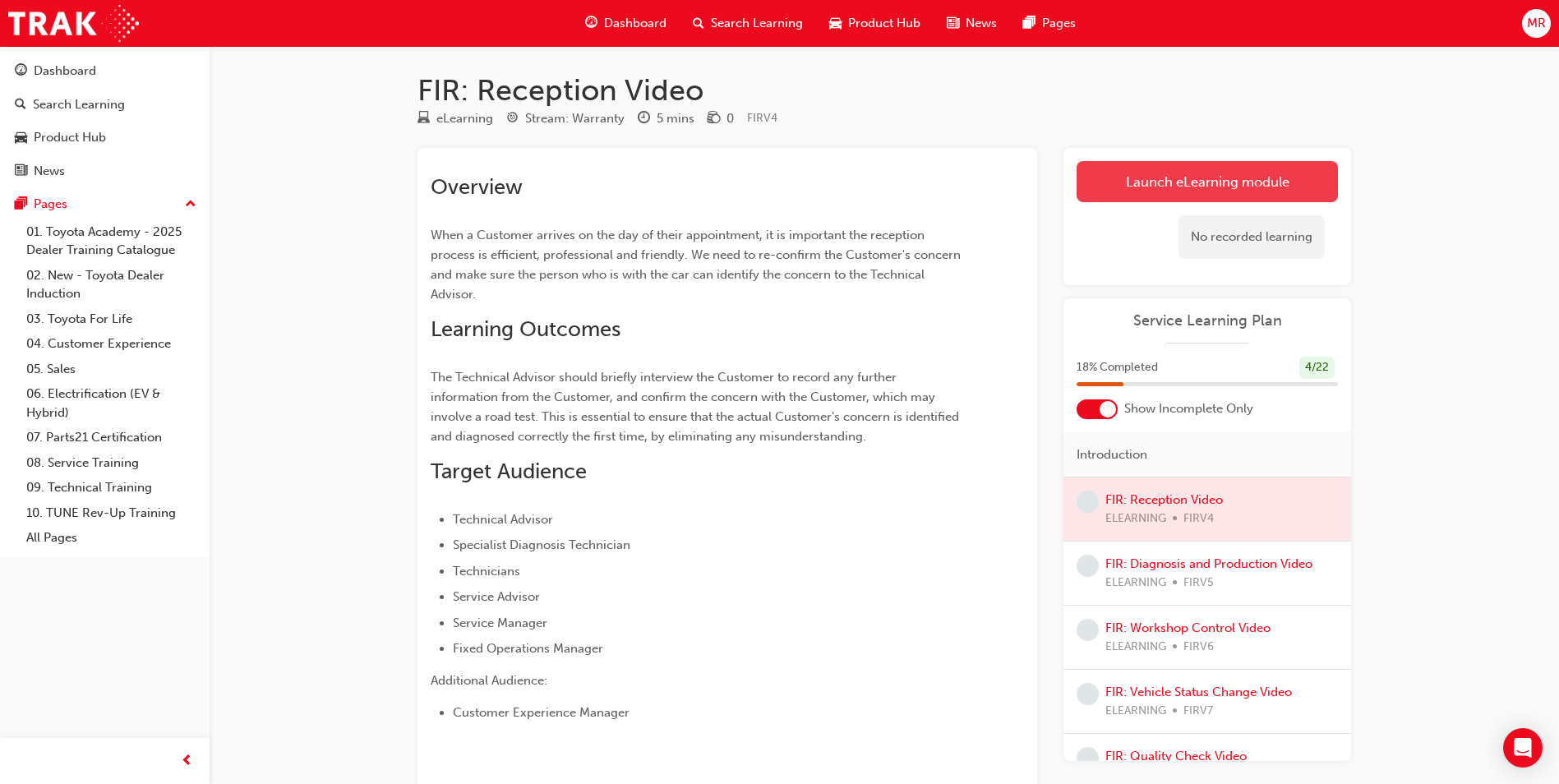
click at [744, 190] on link "Launch eLearning module" at bounding box center [1207, 182] width 262 height 41
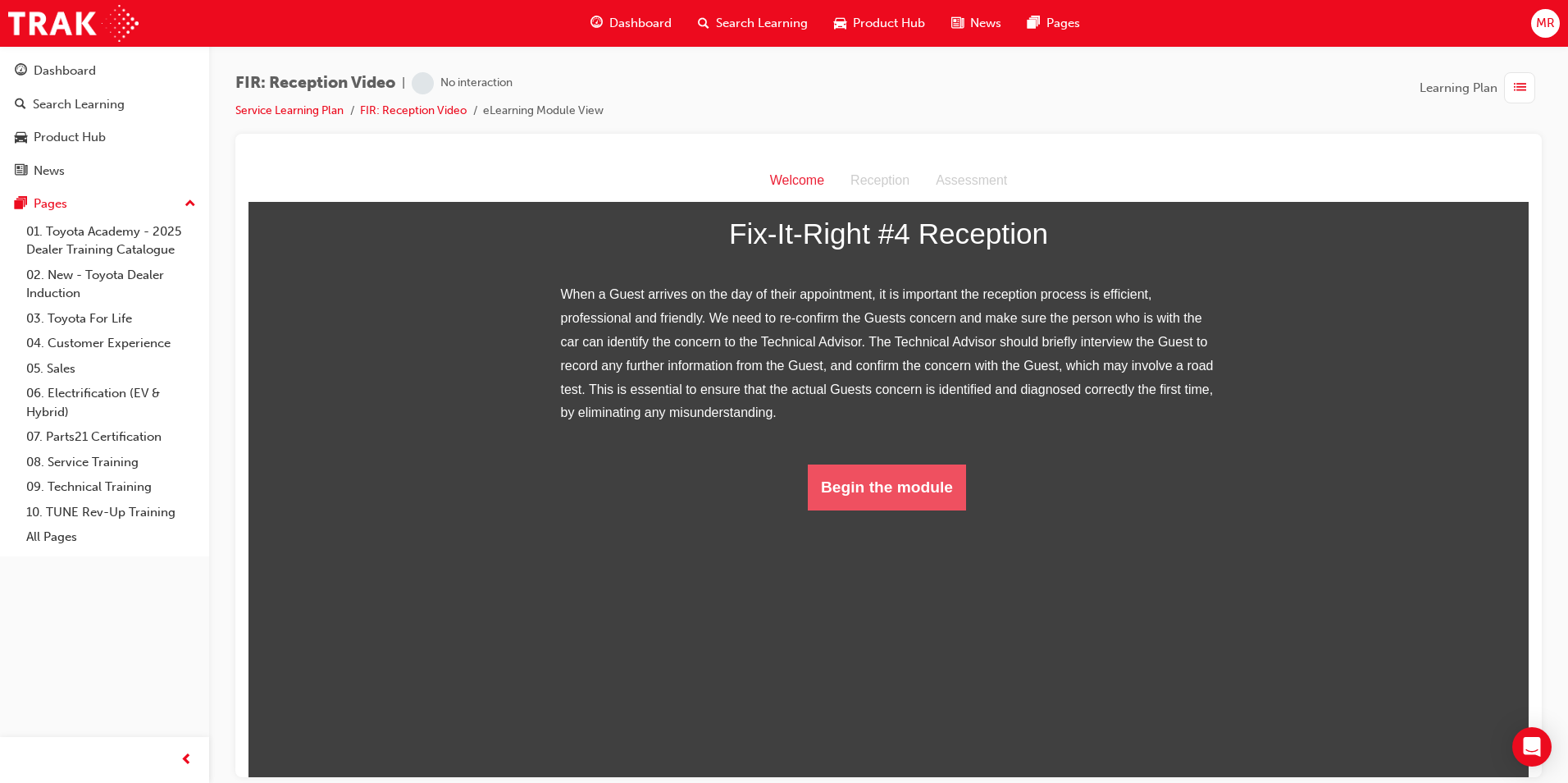
click at [742, 509] on button "Begin the module" at bounding box center [887, 486] width 158 height 46
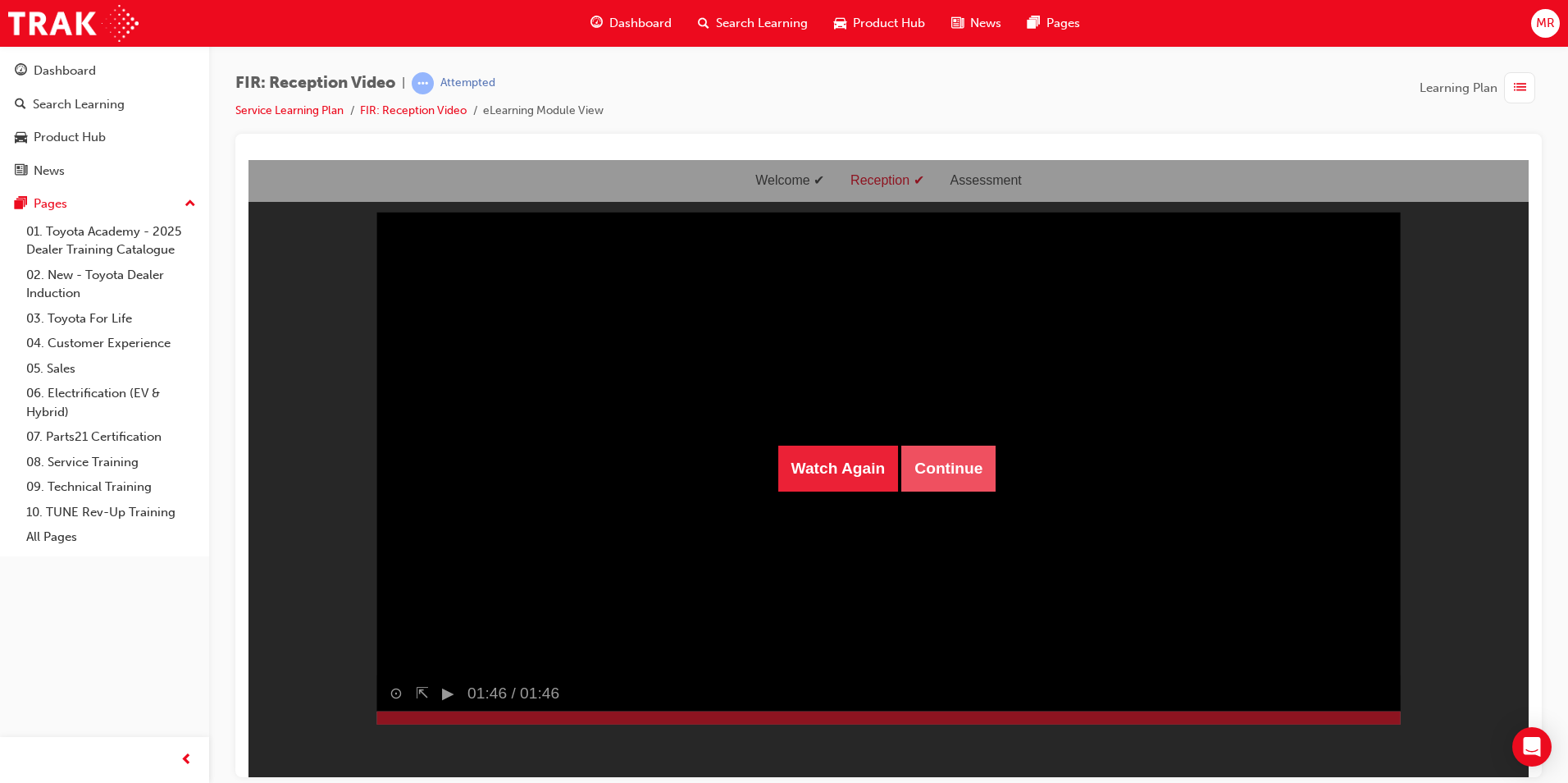
click at [742, 471] on button "Continue" at bounding box center [948, 467] width 94 height 46
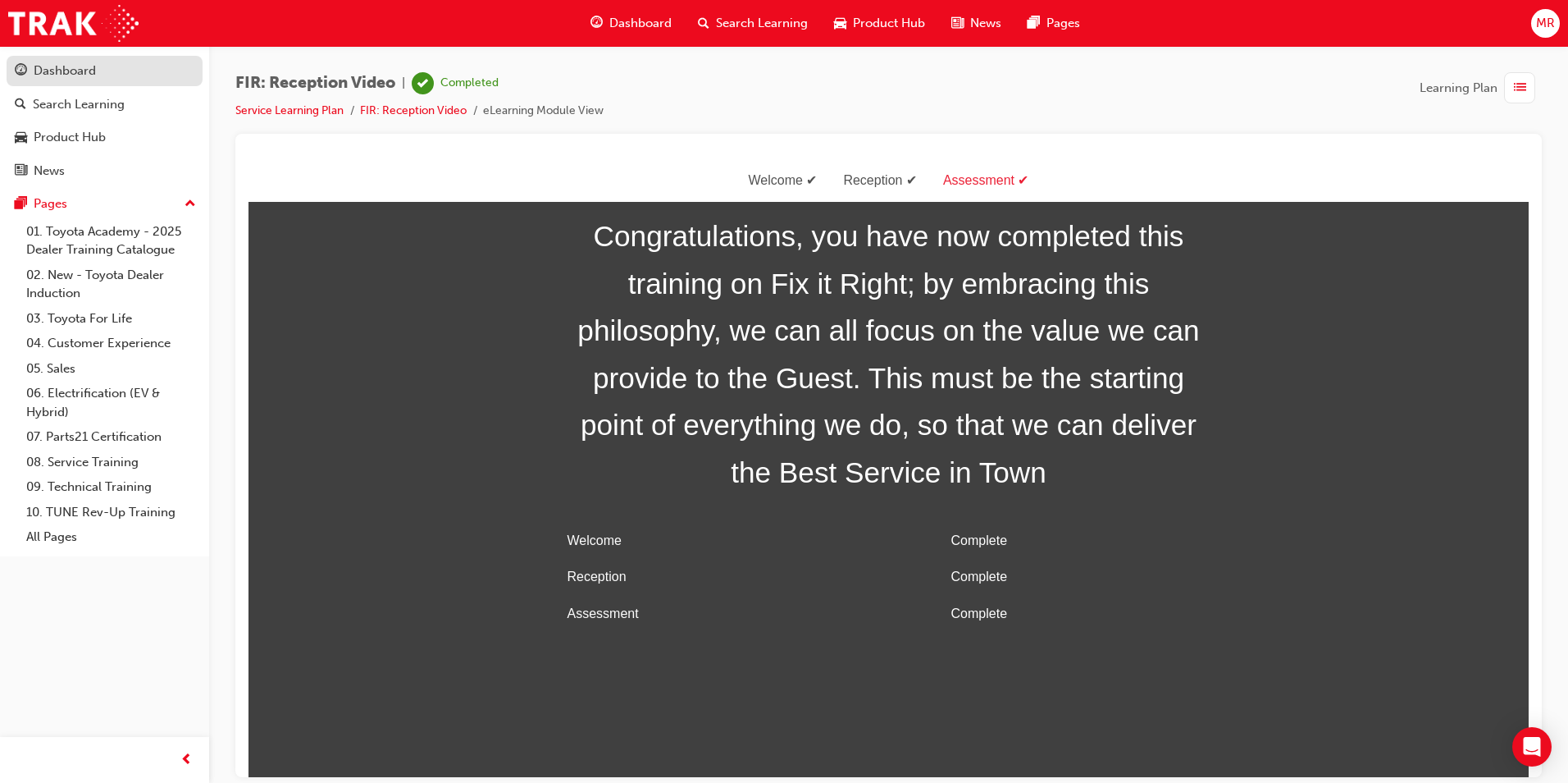
click at [111, 62] on div "Dashboard" at bounding box center [104, 71] width 180 height 21
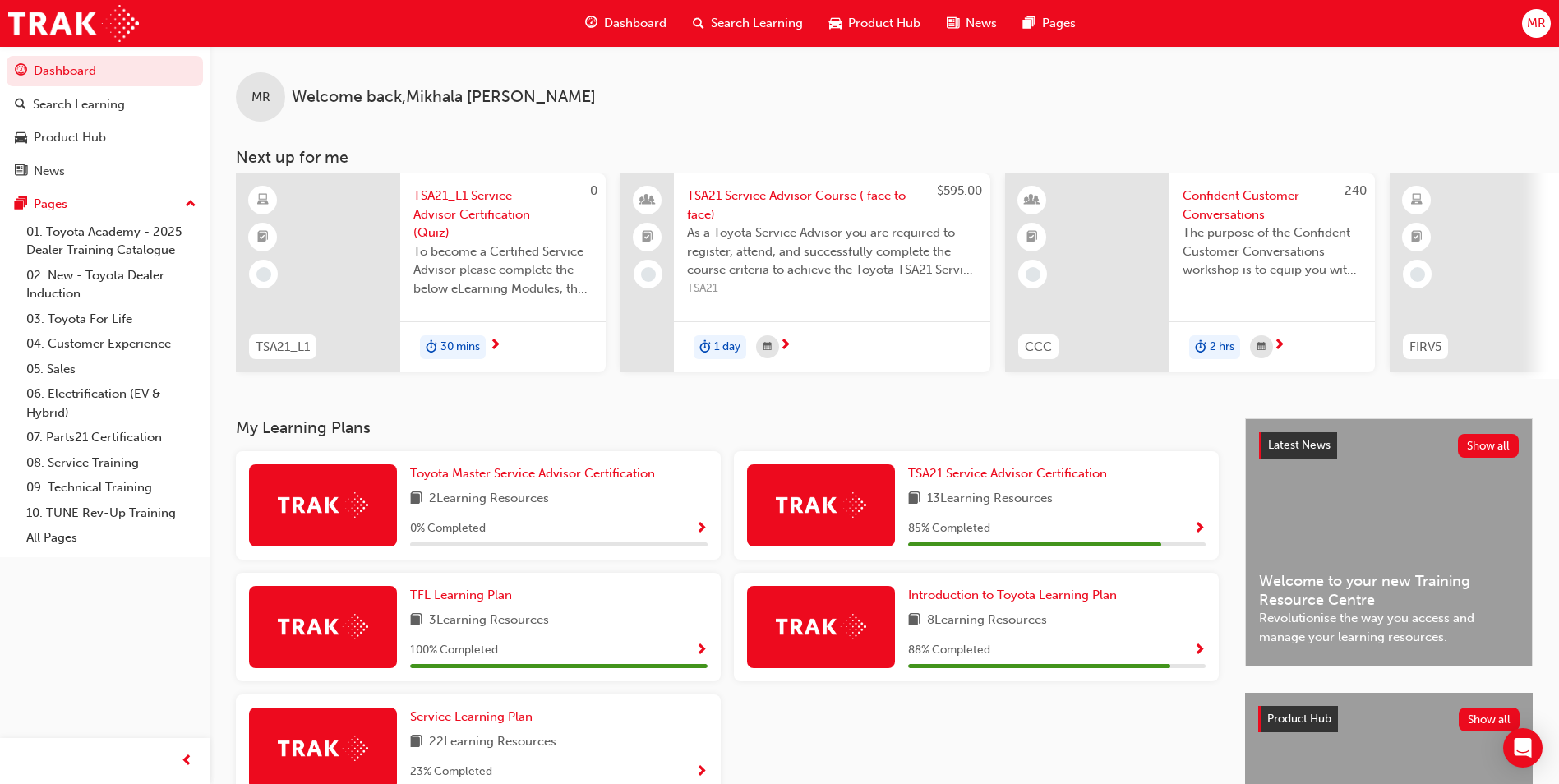
click at [470, 724] on span "Service Learning Plan" at bounding box center [471, 717] width 122 height 14
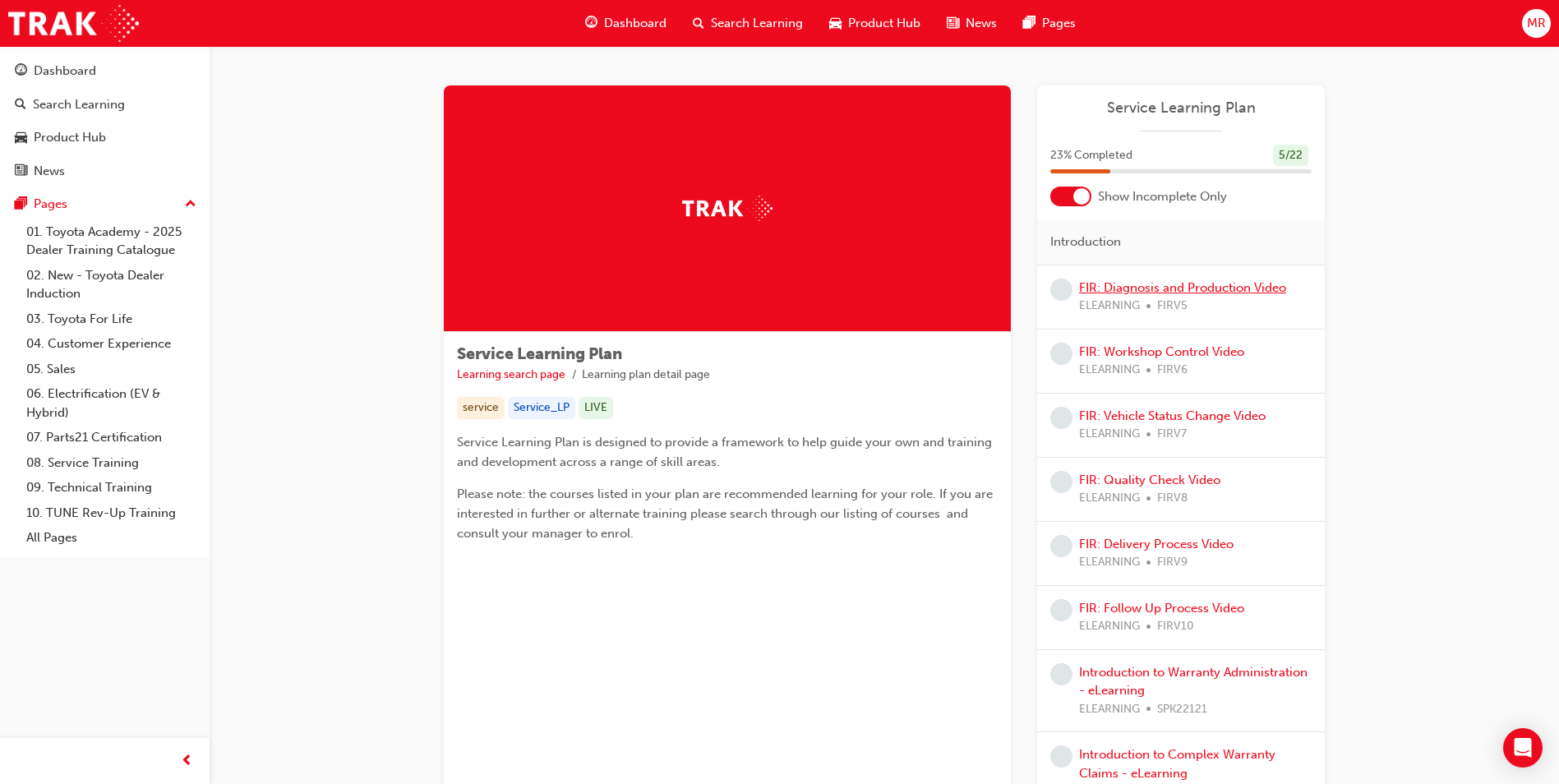
click at [744, 288] on link "FIR: Diagnosis and Production Video" at bounding box center [1183, 288] width 207 height 14
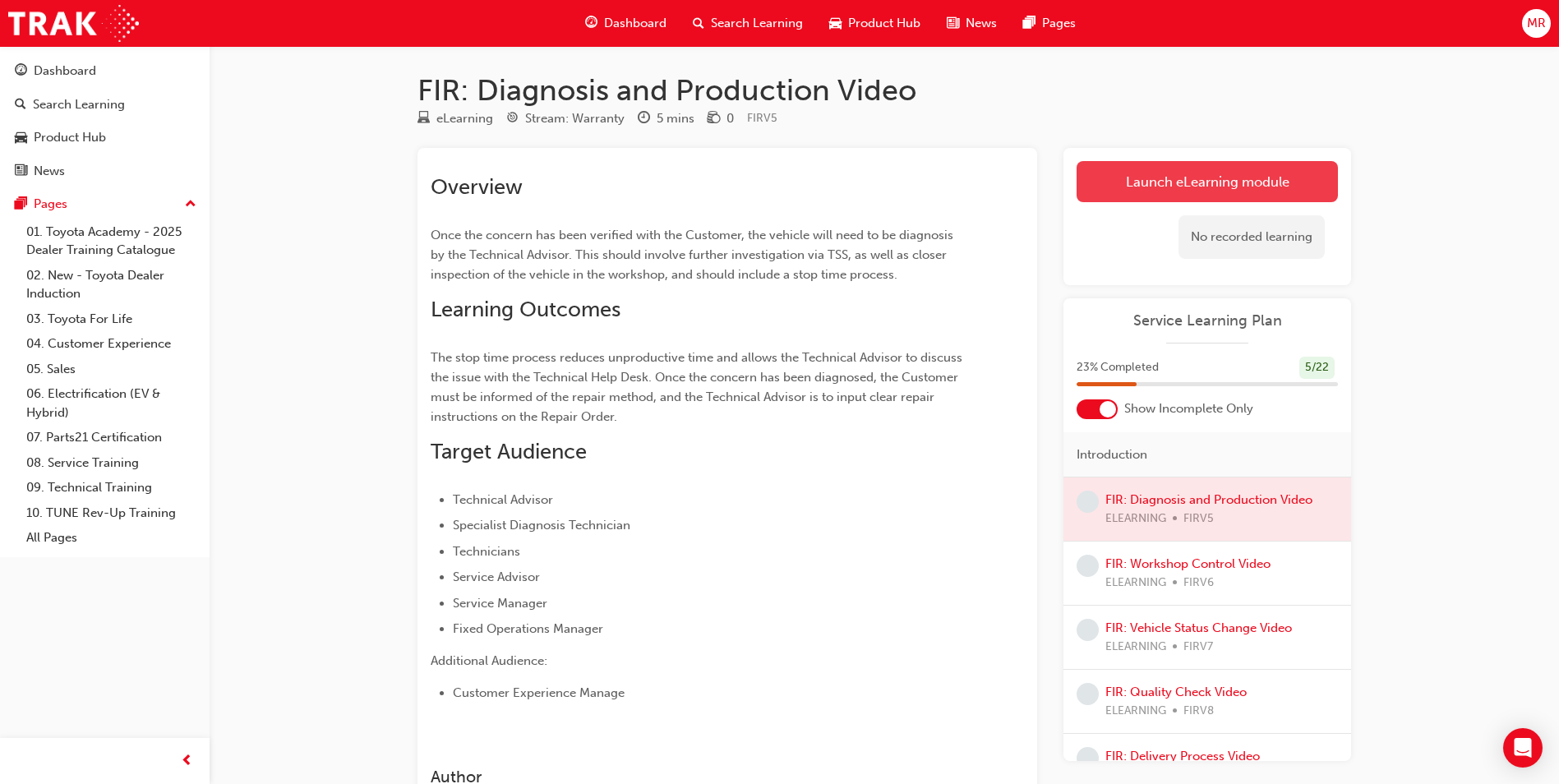
click at [744, 179] on link "Launch eLearning module" at bounding box center [1207, 182] width 262 height 41
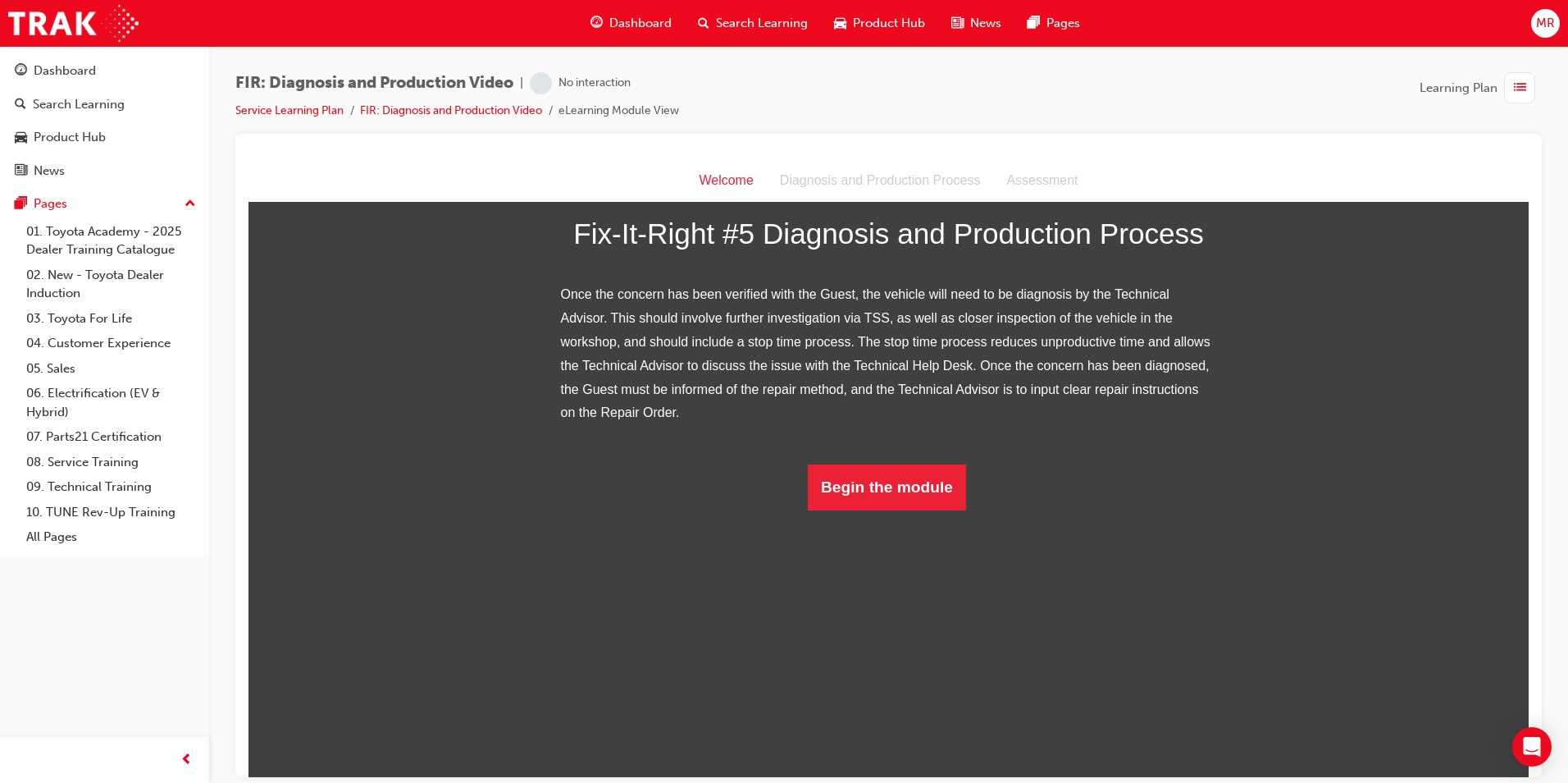
scroll to position [166, 0]
click at [742, 509] on button "Begin the module" at bounding box center [887, 486] width 158 height 46
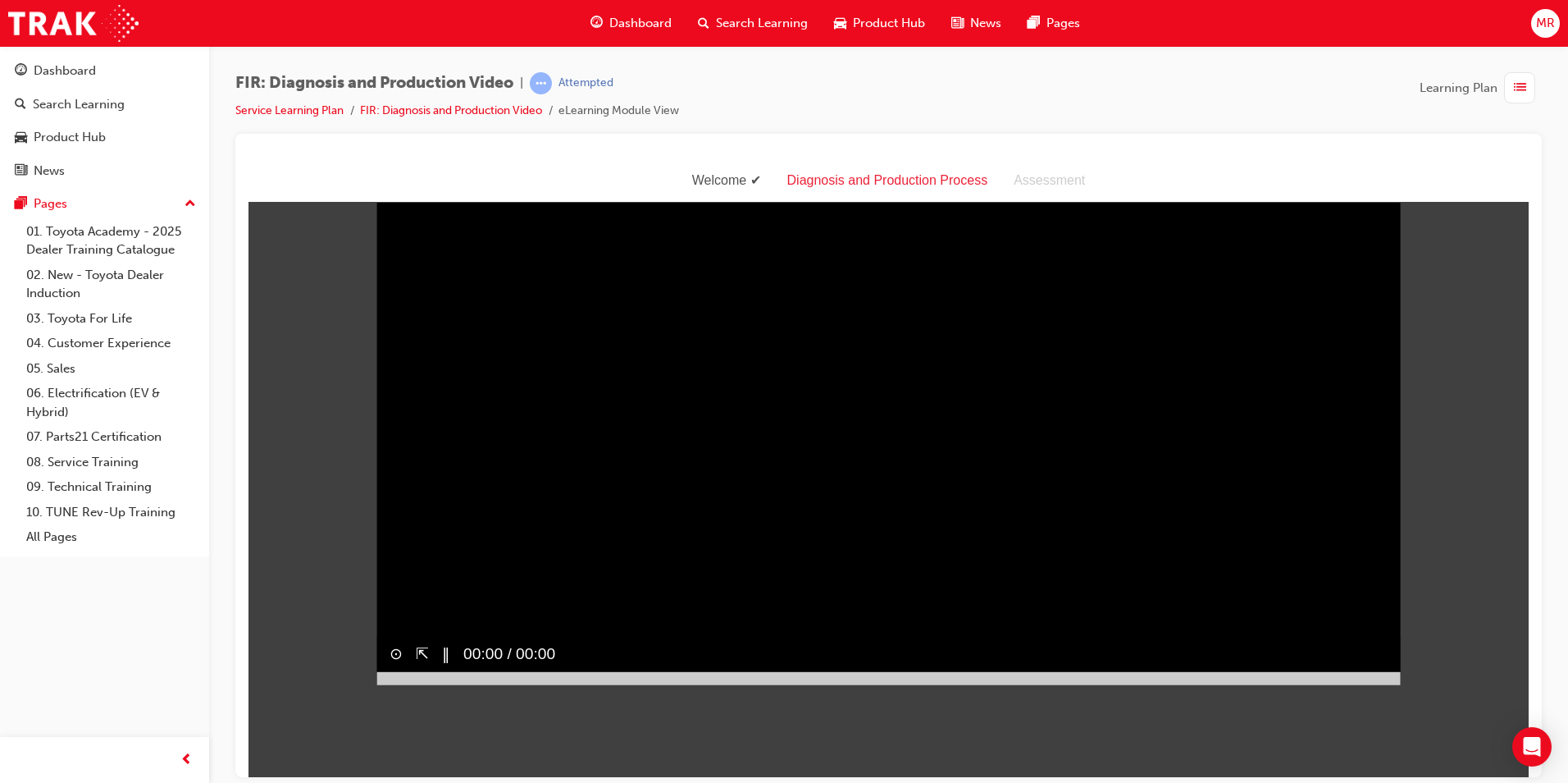
scroll to position [40, 0]
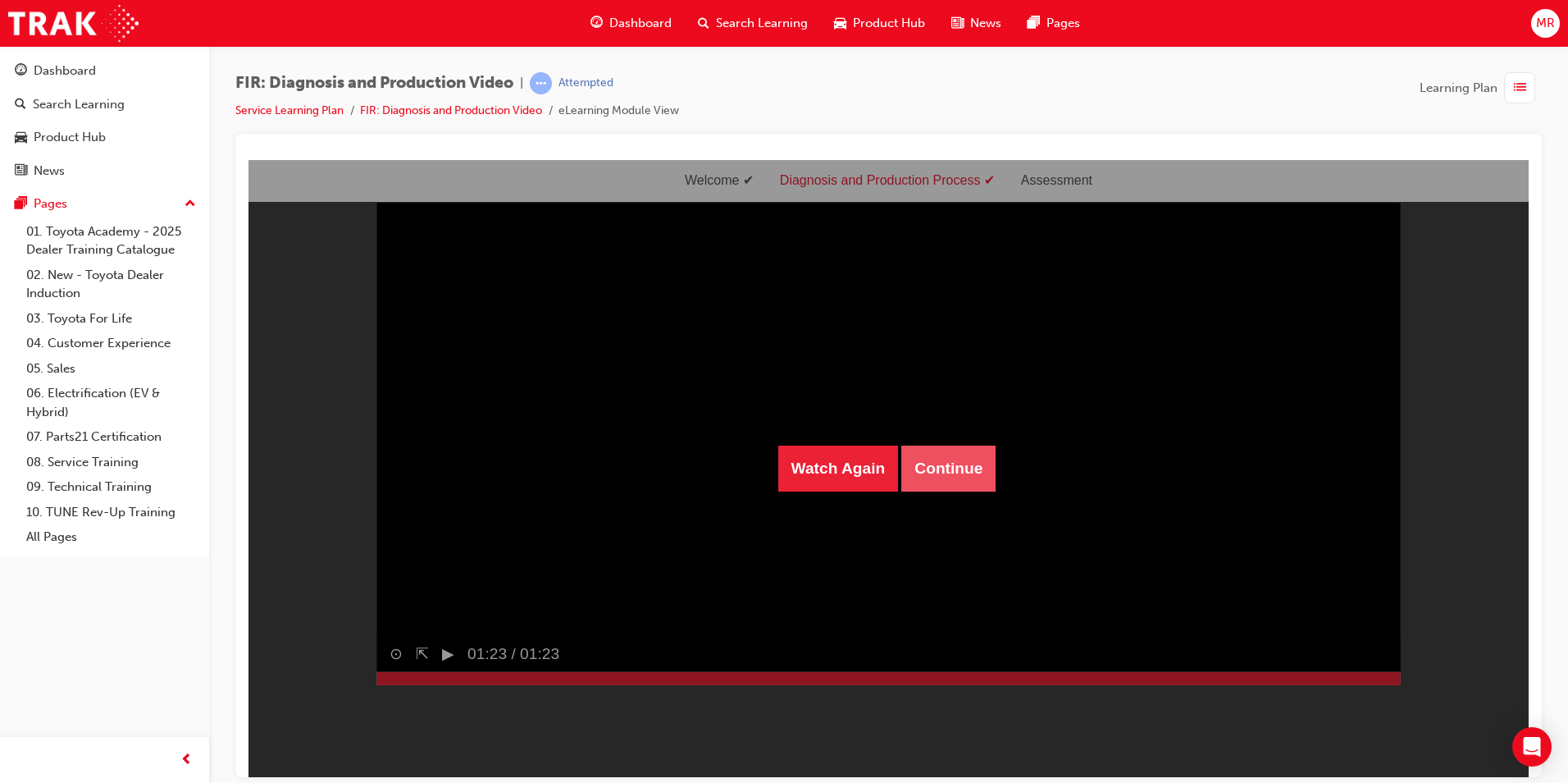
click at [742, 482] on button "Continue" at bounding box center [948, 467] width 94 height 46
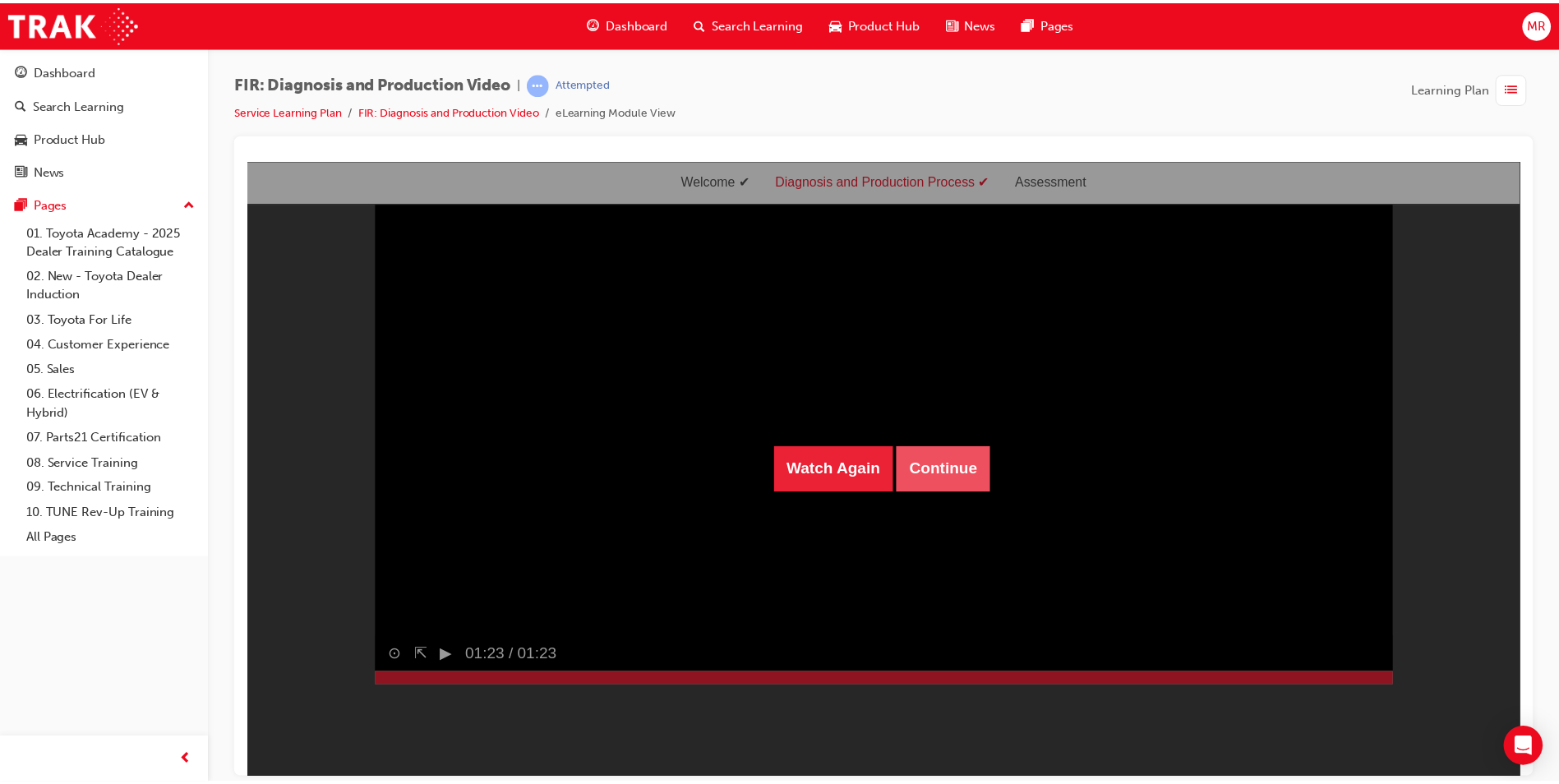
scroll to position [52, 0]
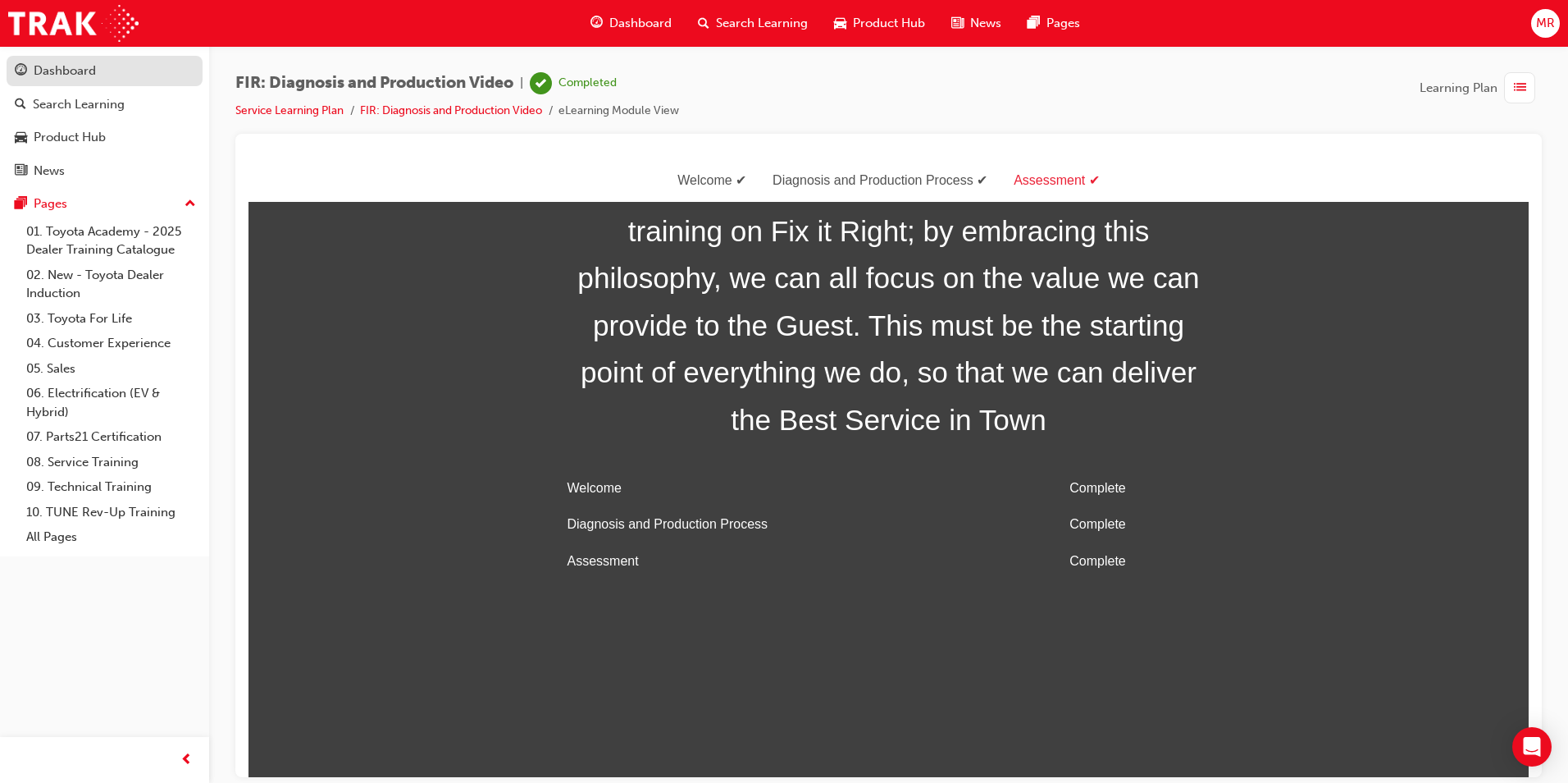
click at [75, 68] on div "Dashboard" at bounding box center [64, 71] width 62 height 19
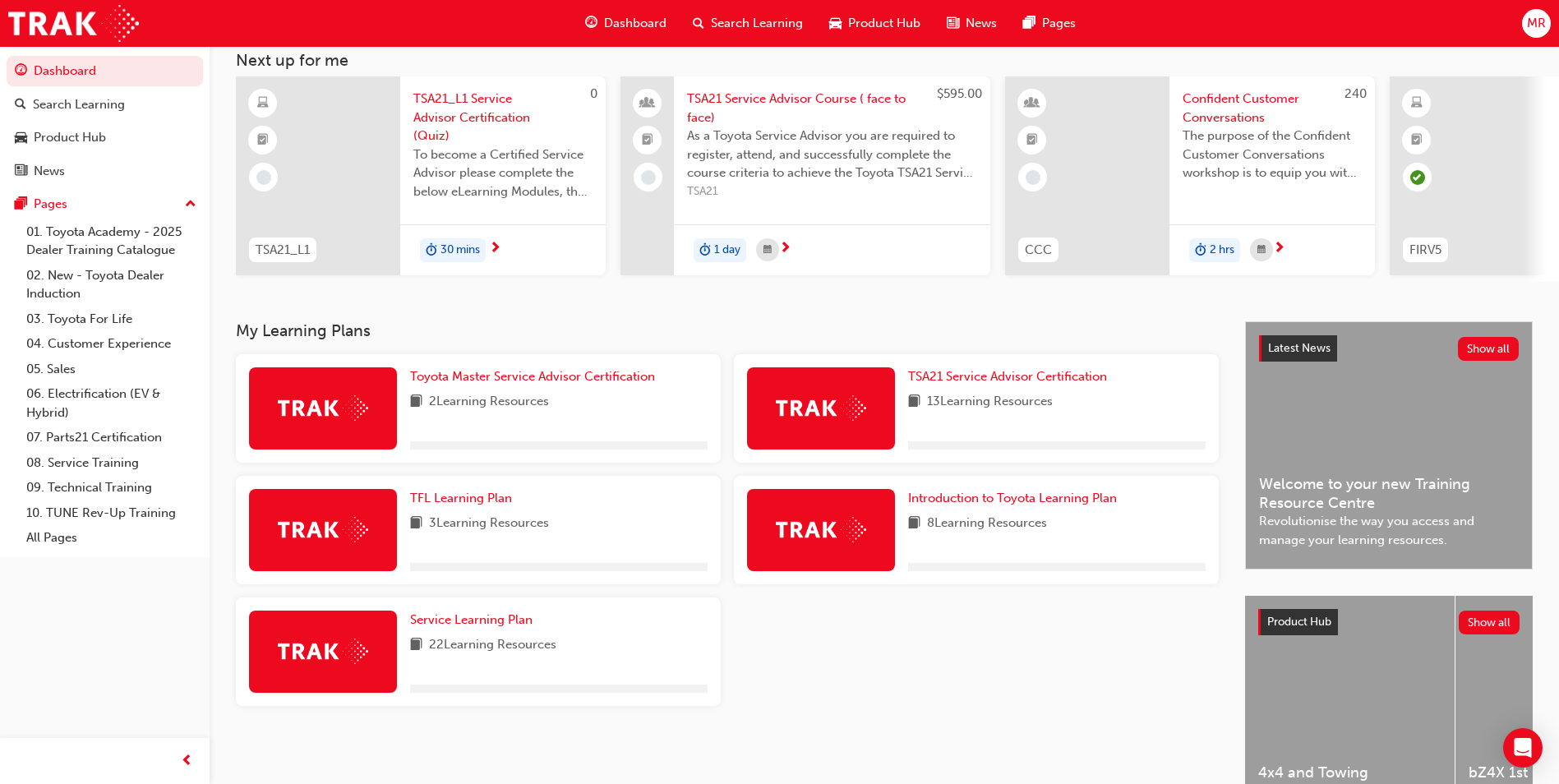
scroll to position [198, 0]
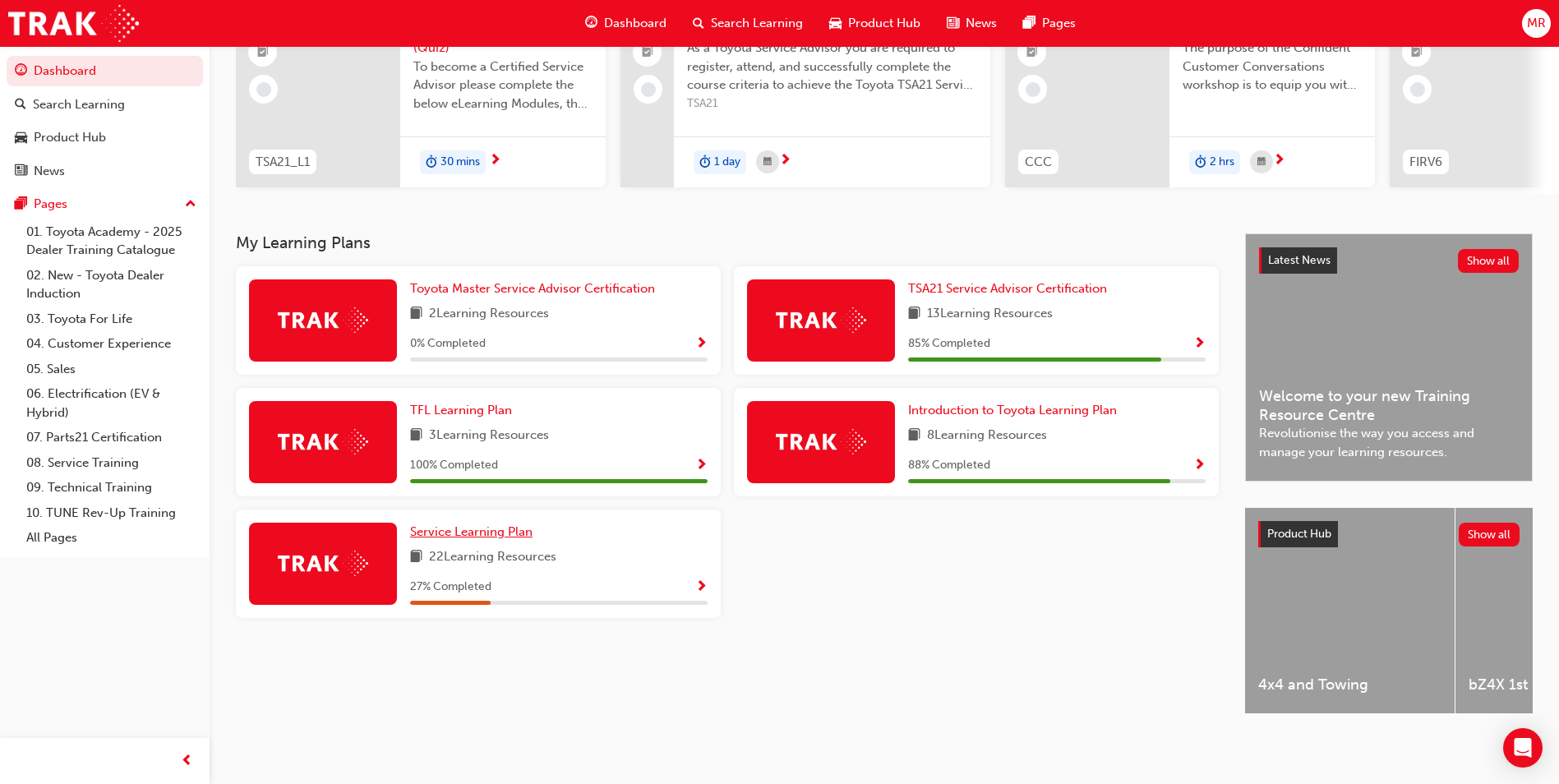
click at [479, 524] on span "Service Learning Plan" at bounding box center [471, 531] width 122 height 14
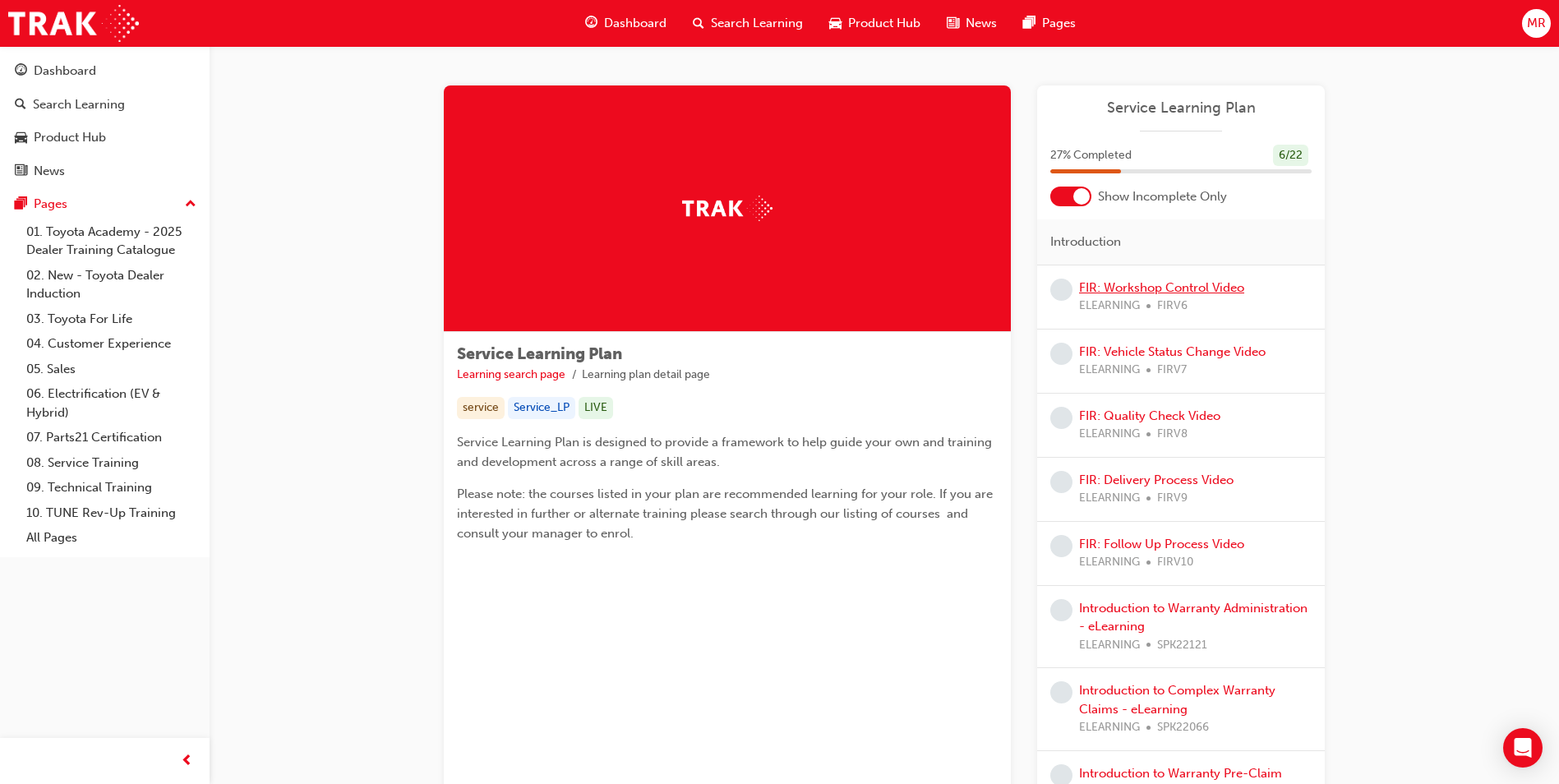
click at [744, 289] on link "FIR: Workshop Control Video" at bounding box center [1162, 288] width 166 height 14
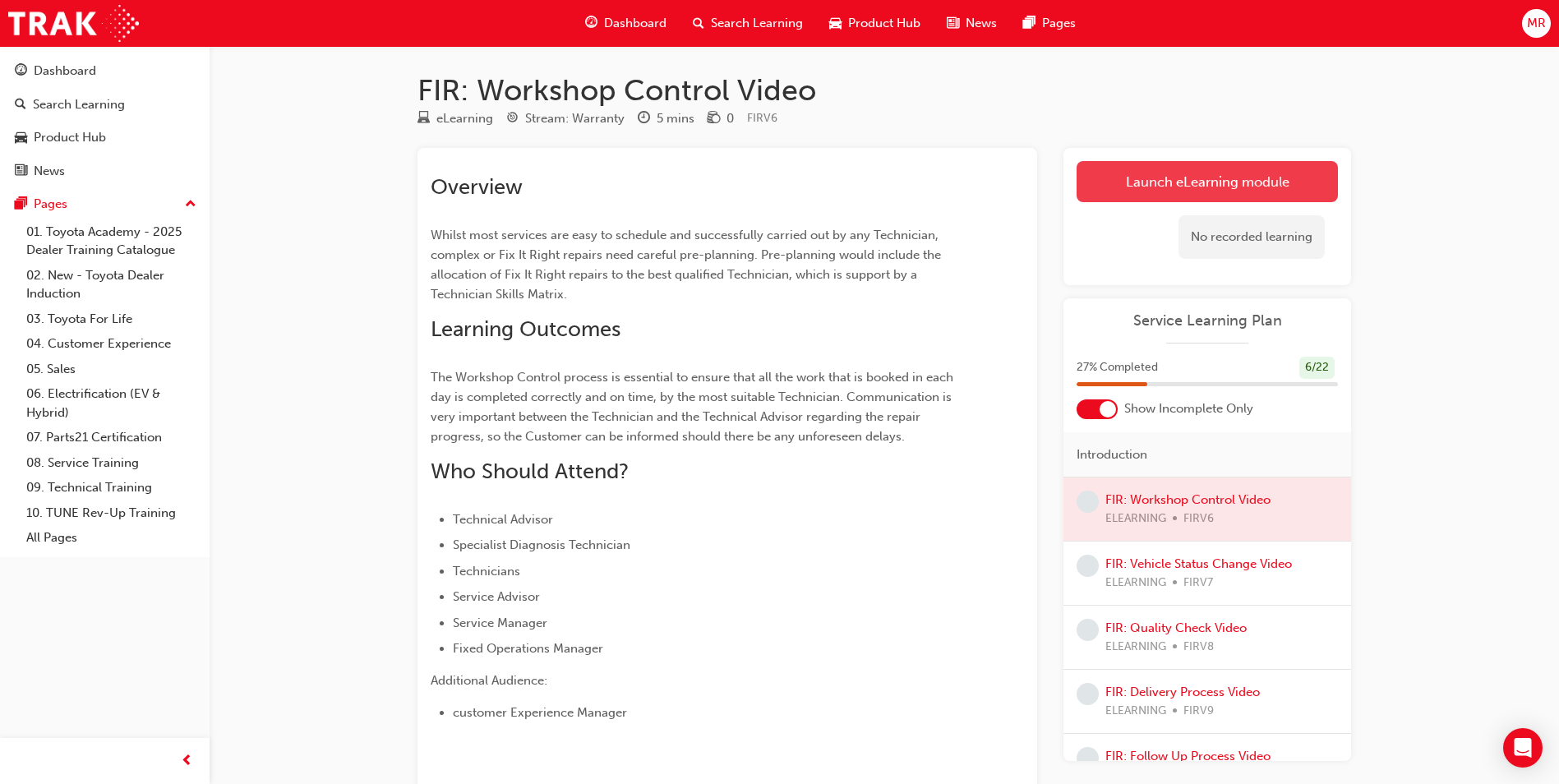
click at [744, 191] on link "Launch eLearning module" at bounding box center [1207, 182] width 262 height 41
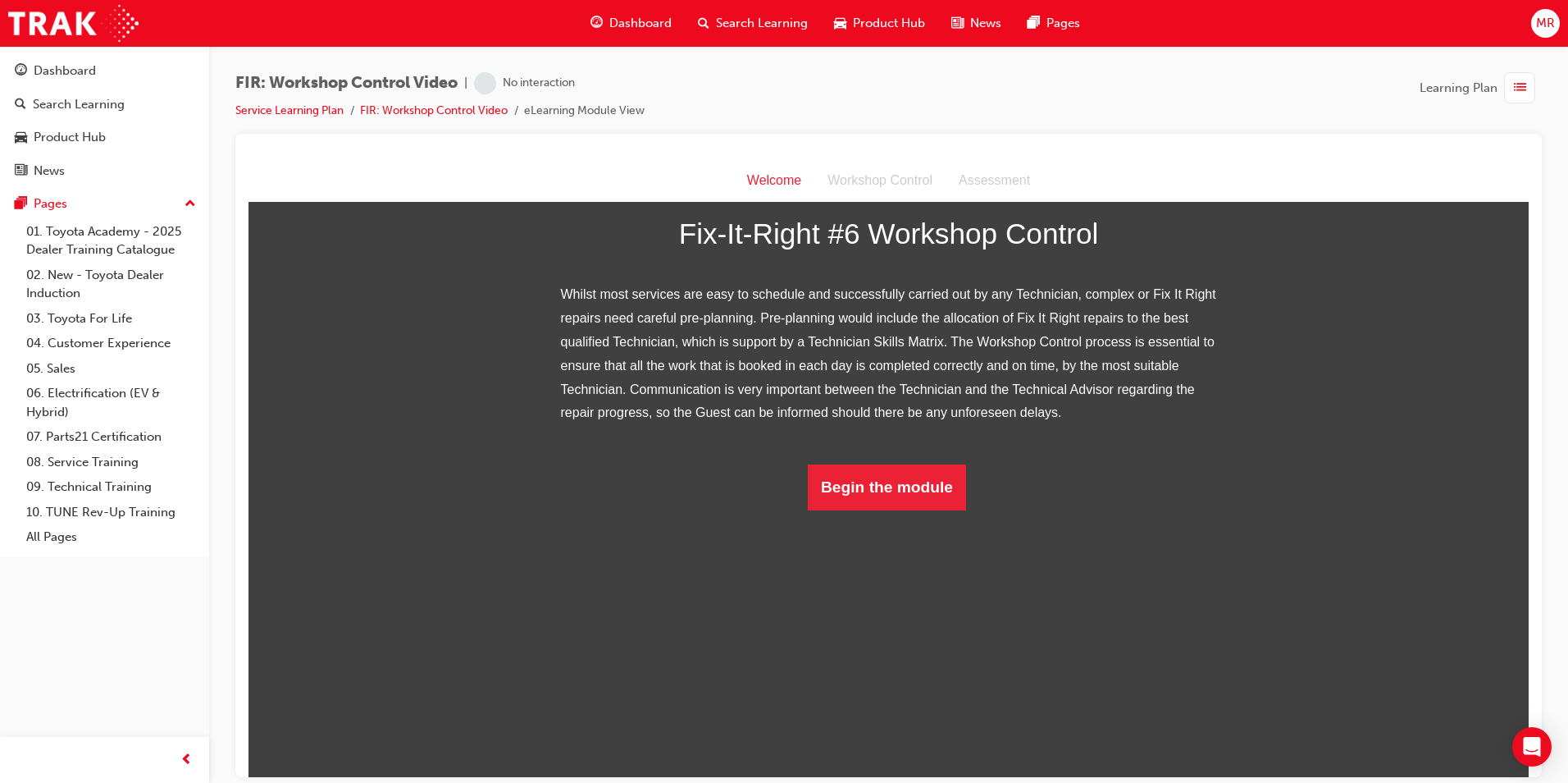
scroll to position [119, 0]
click at [742, 509] on button "Begin the module" at bounding box center [887, 486] width 158 height 46
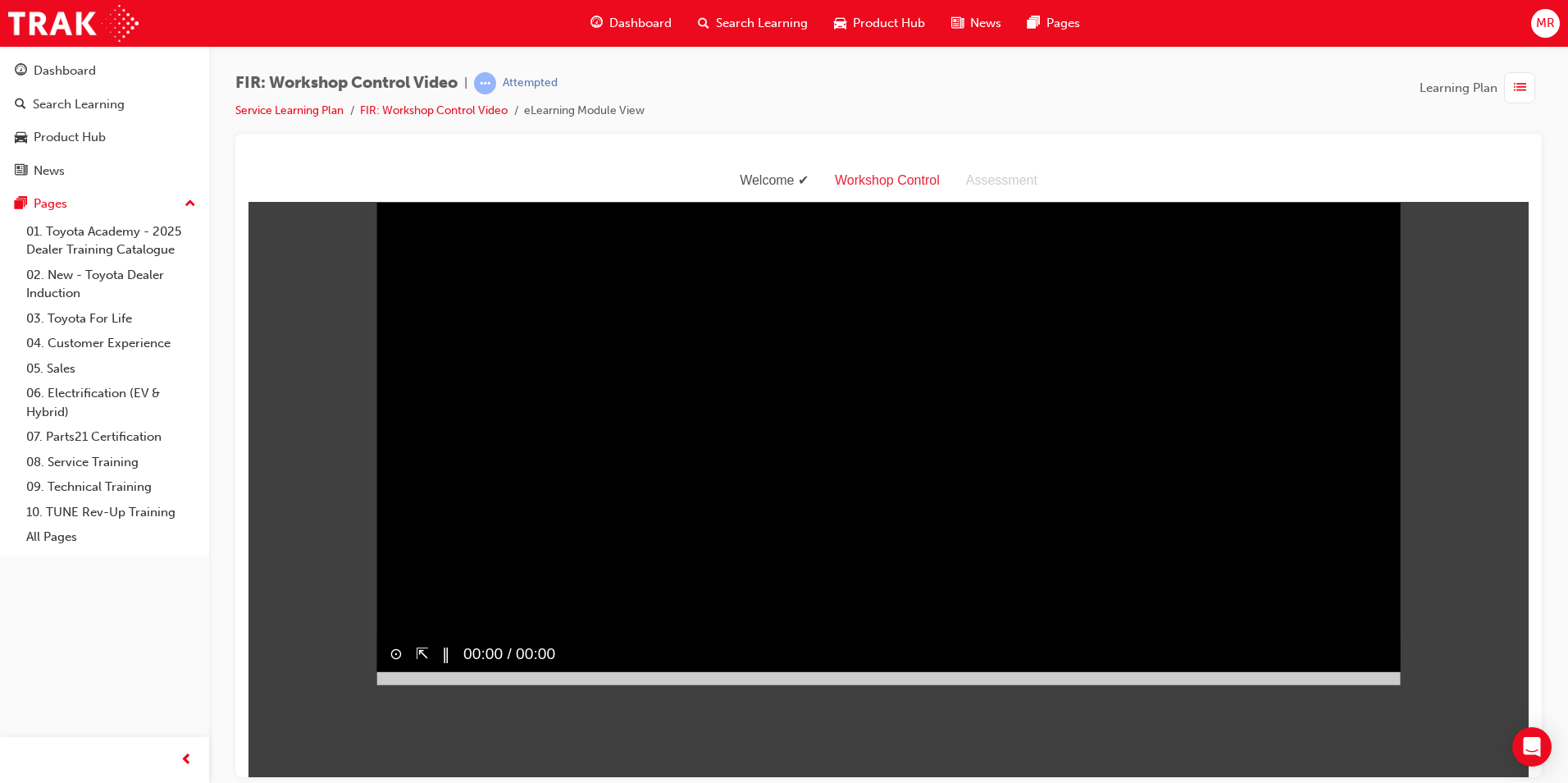
scroll to position [40, 0]
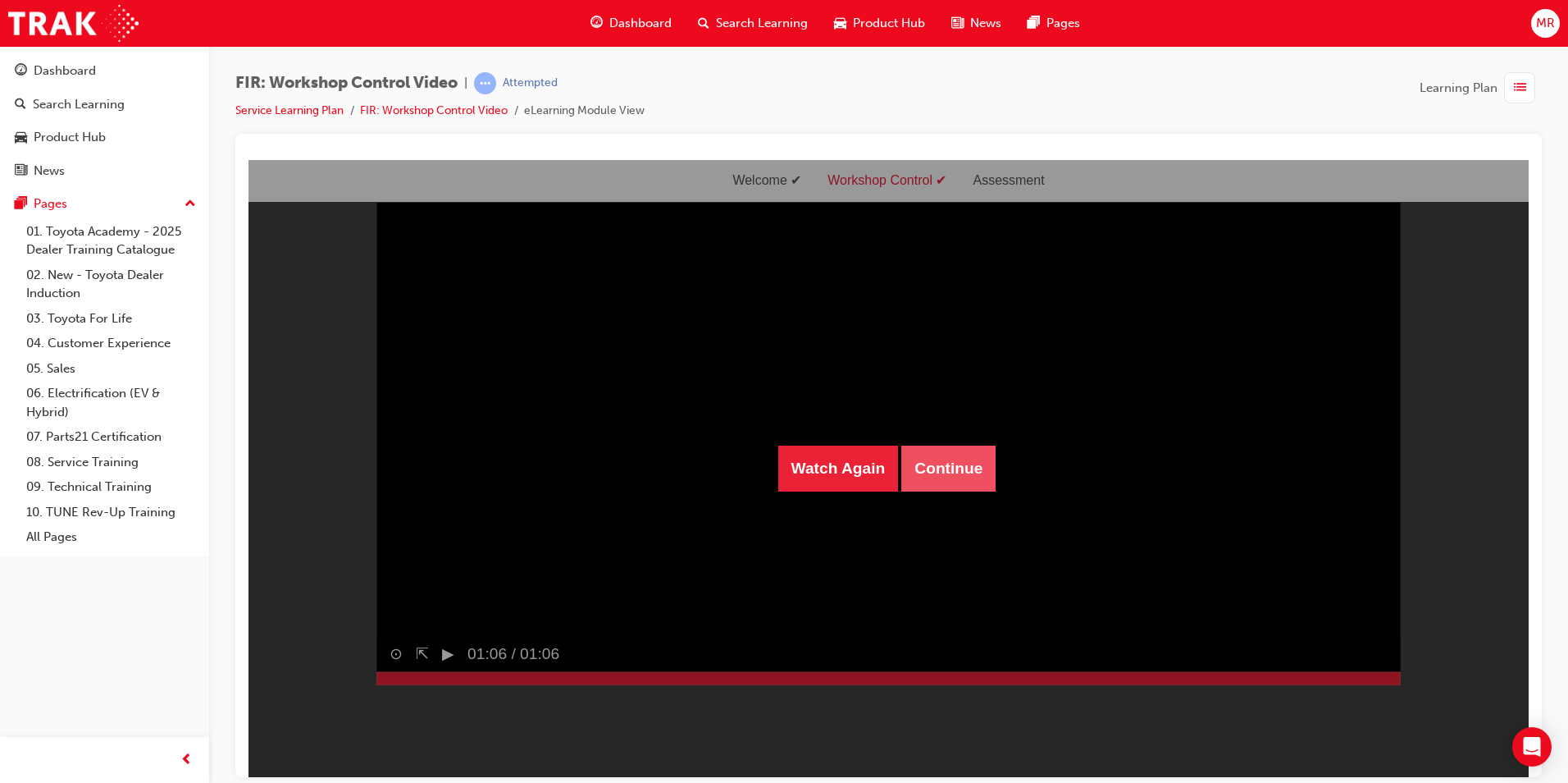
click at [742, 478] on button "Continue" at bounding box center [948, 467] width 94 height 46
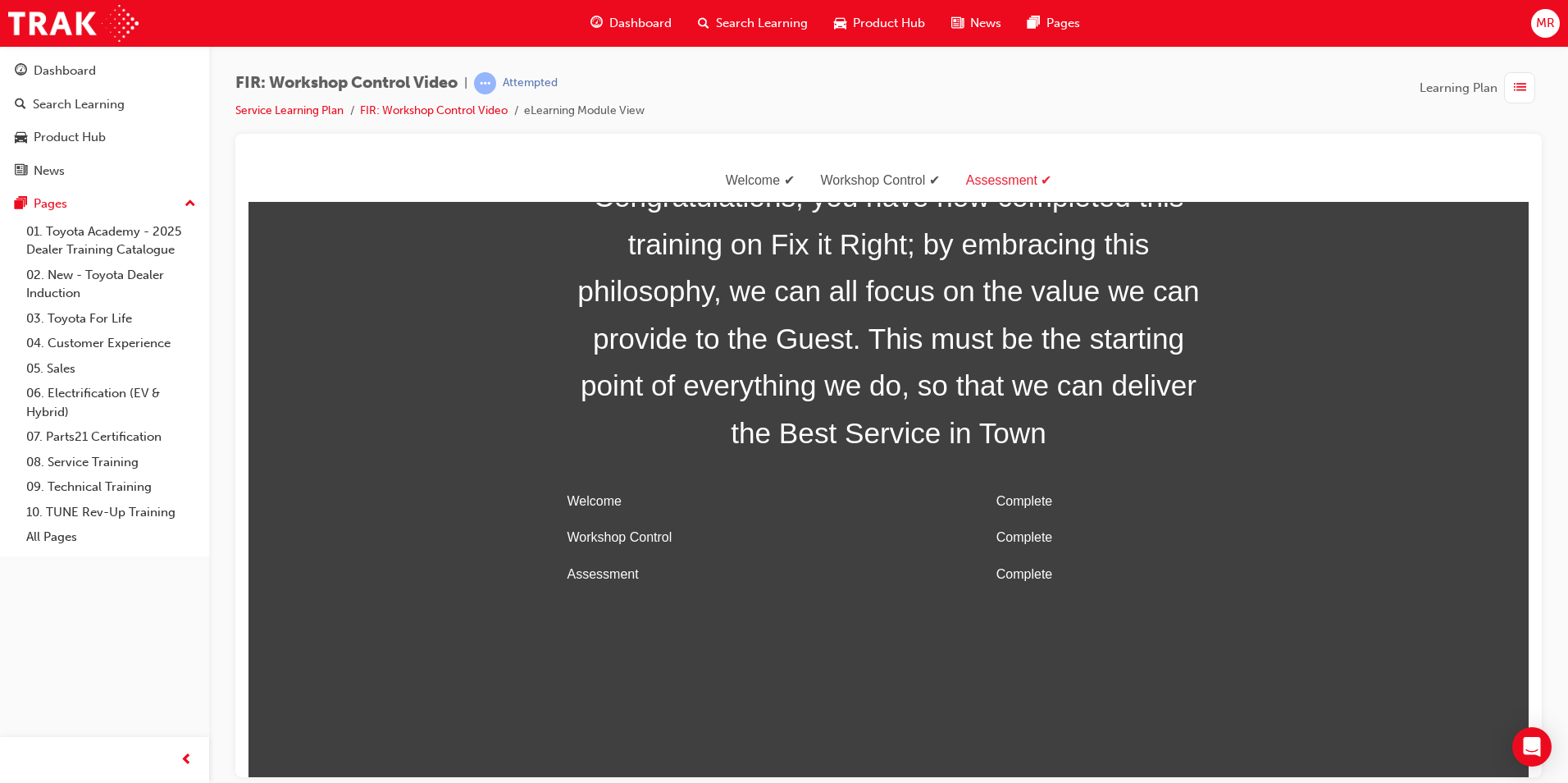
scroll to position [52, 0]
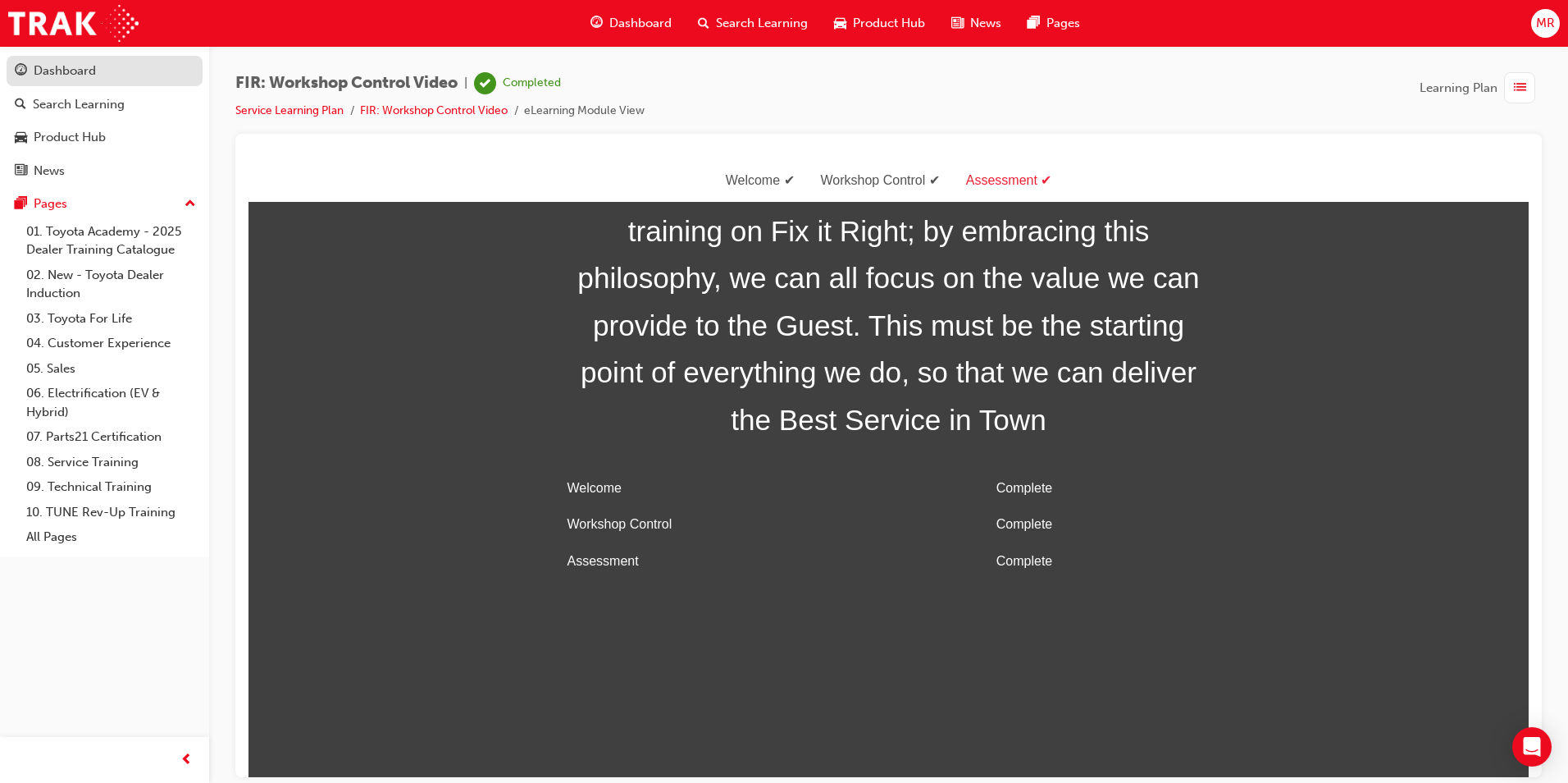
click at [117, 62] on div "Dashboard" at bounding box center [104, 71] width 180 height 21
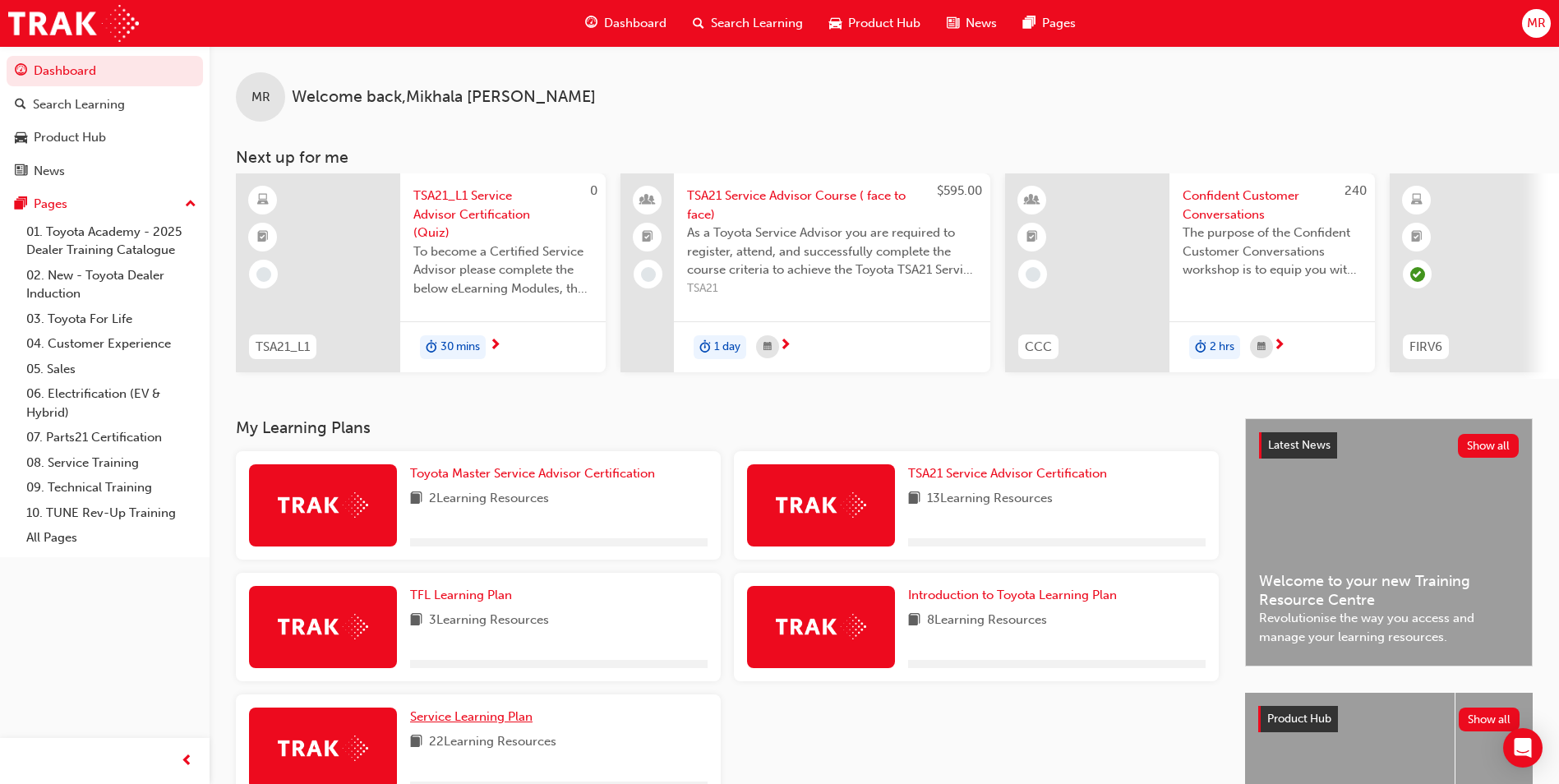
click at [457, 721] on span "Service Learning Plan" at bounding box center [471, 717] width 122 height 14
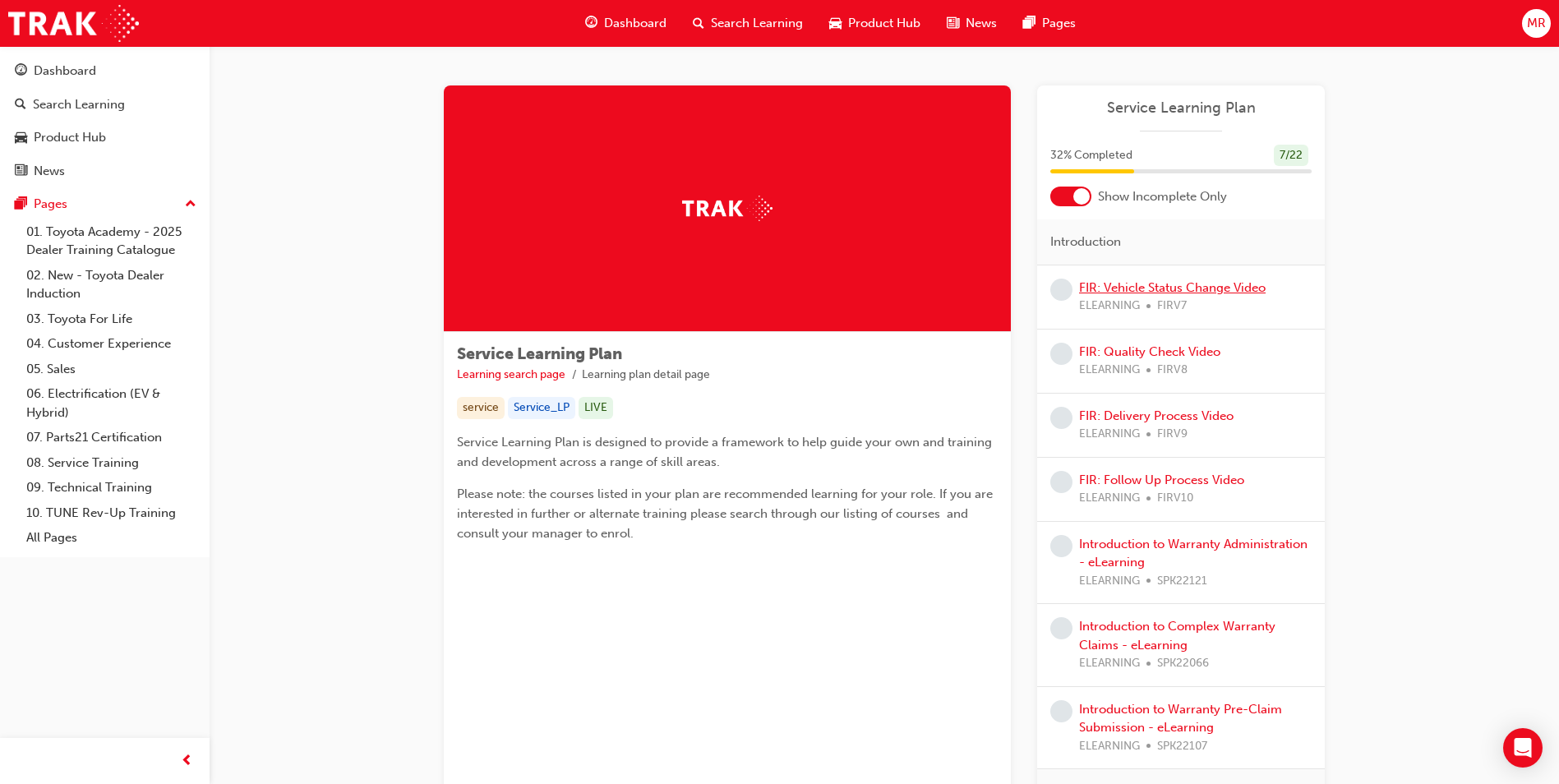
click at [744, 287] on link "FIR: Vehicle Status Change Video" at bounding box center [1172, 288] width 186 height 14
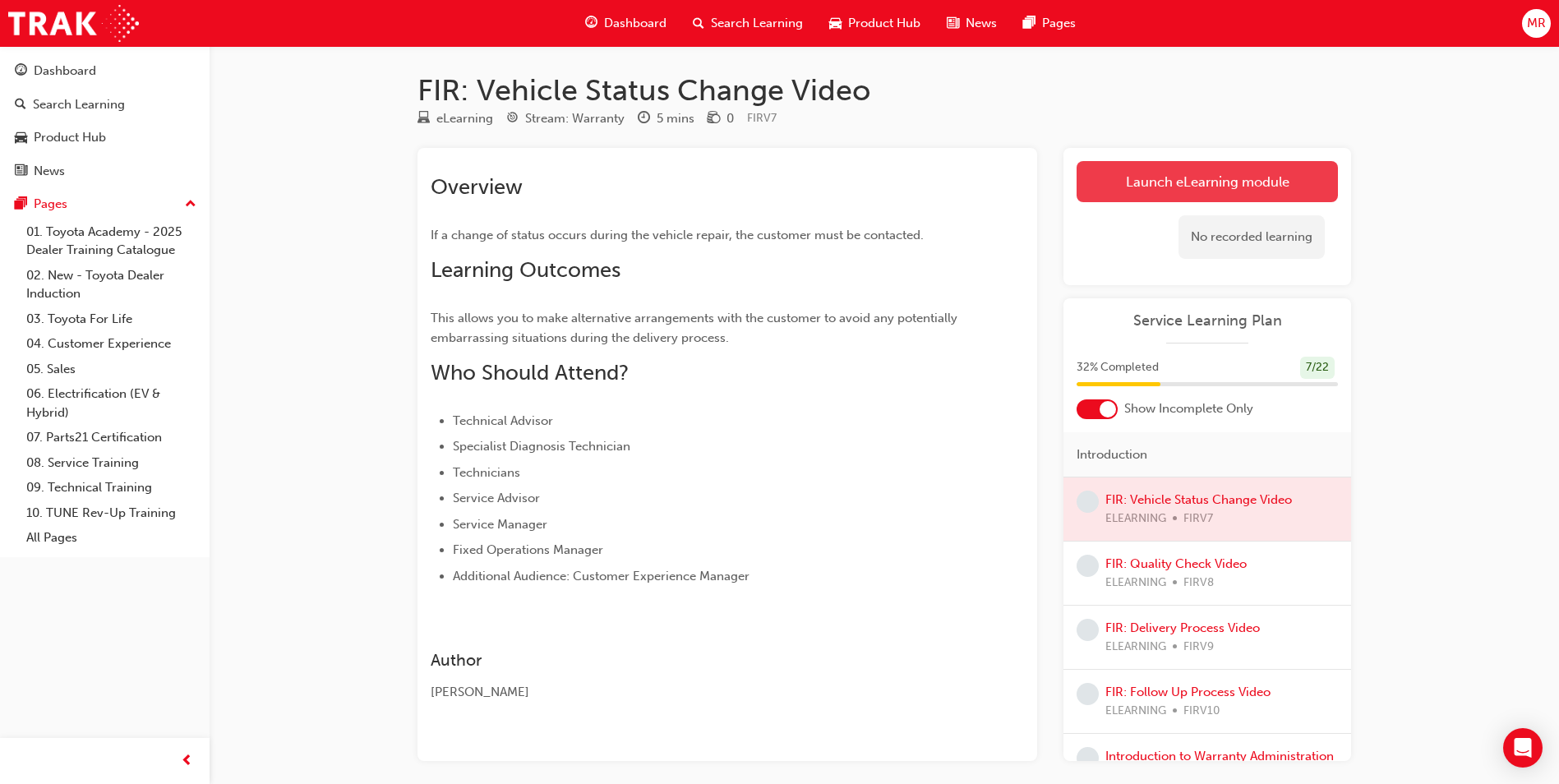
click at [744, 192] on link "Launch eLearning module" at bounding box center [1207, 182] width 262 height 41
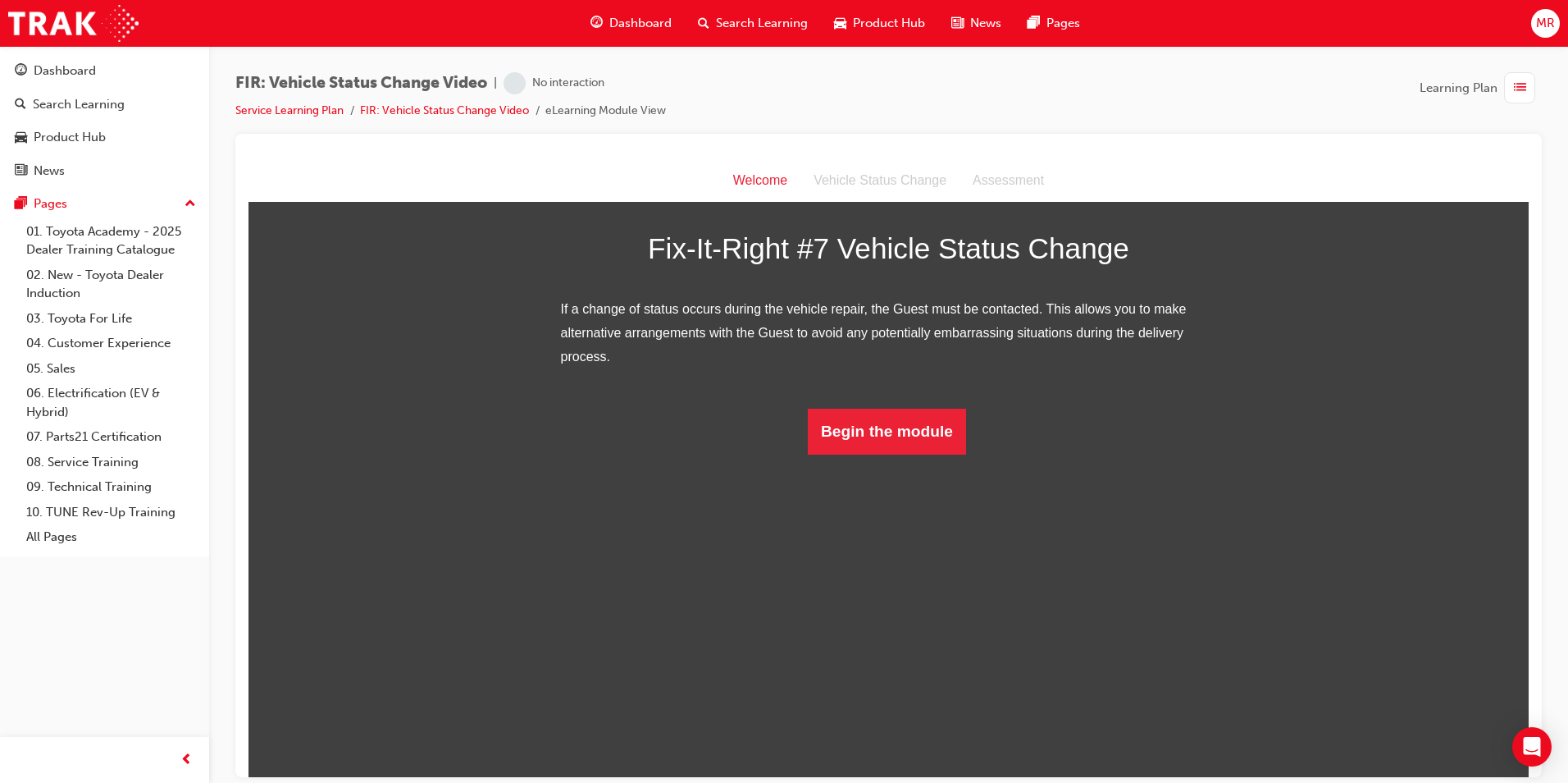
scroll to position [48, 0]
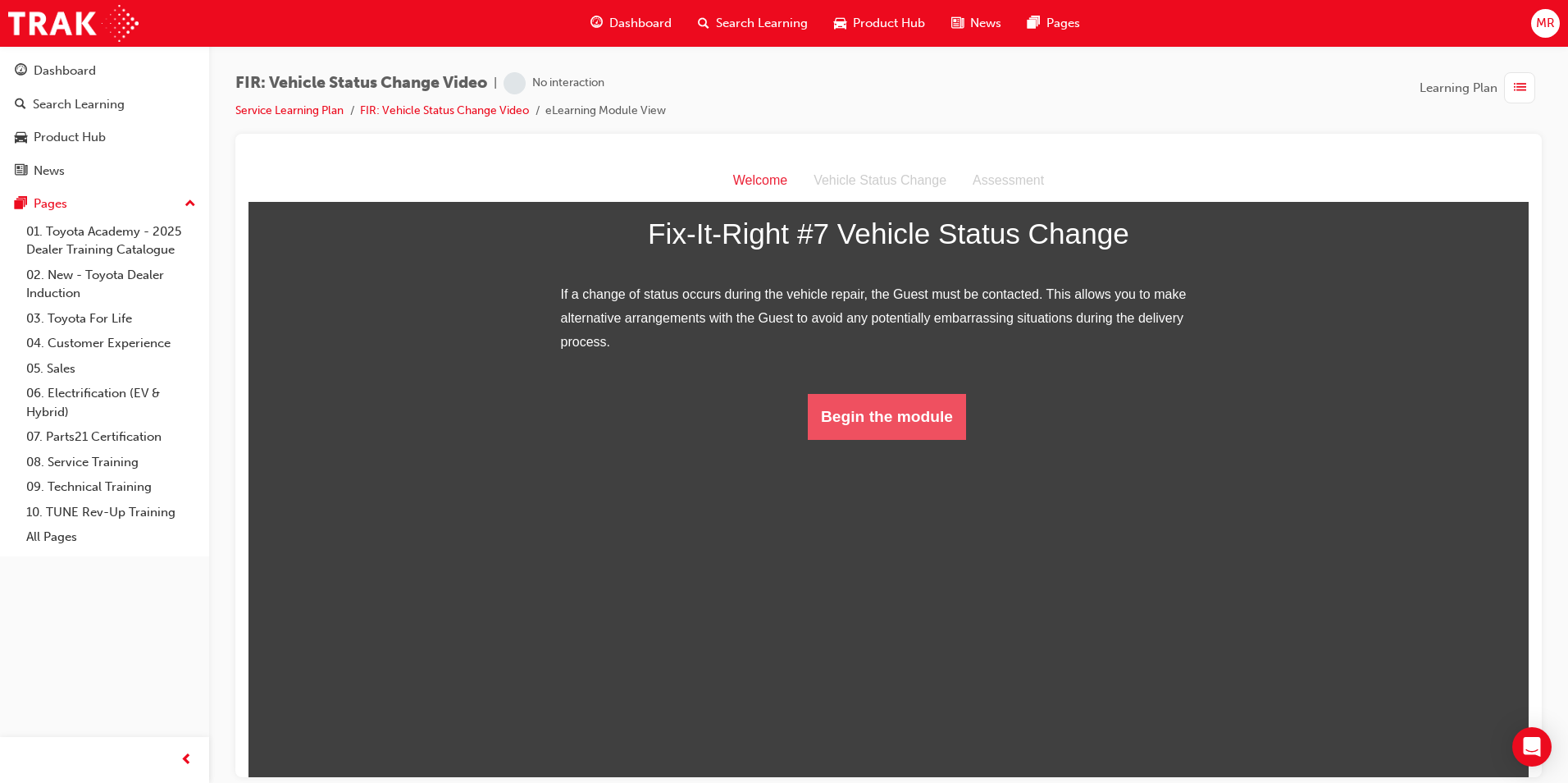
click at [742, 439] on button "Begin the module" at bounding box center [887, 416] width 158 height 46
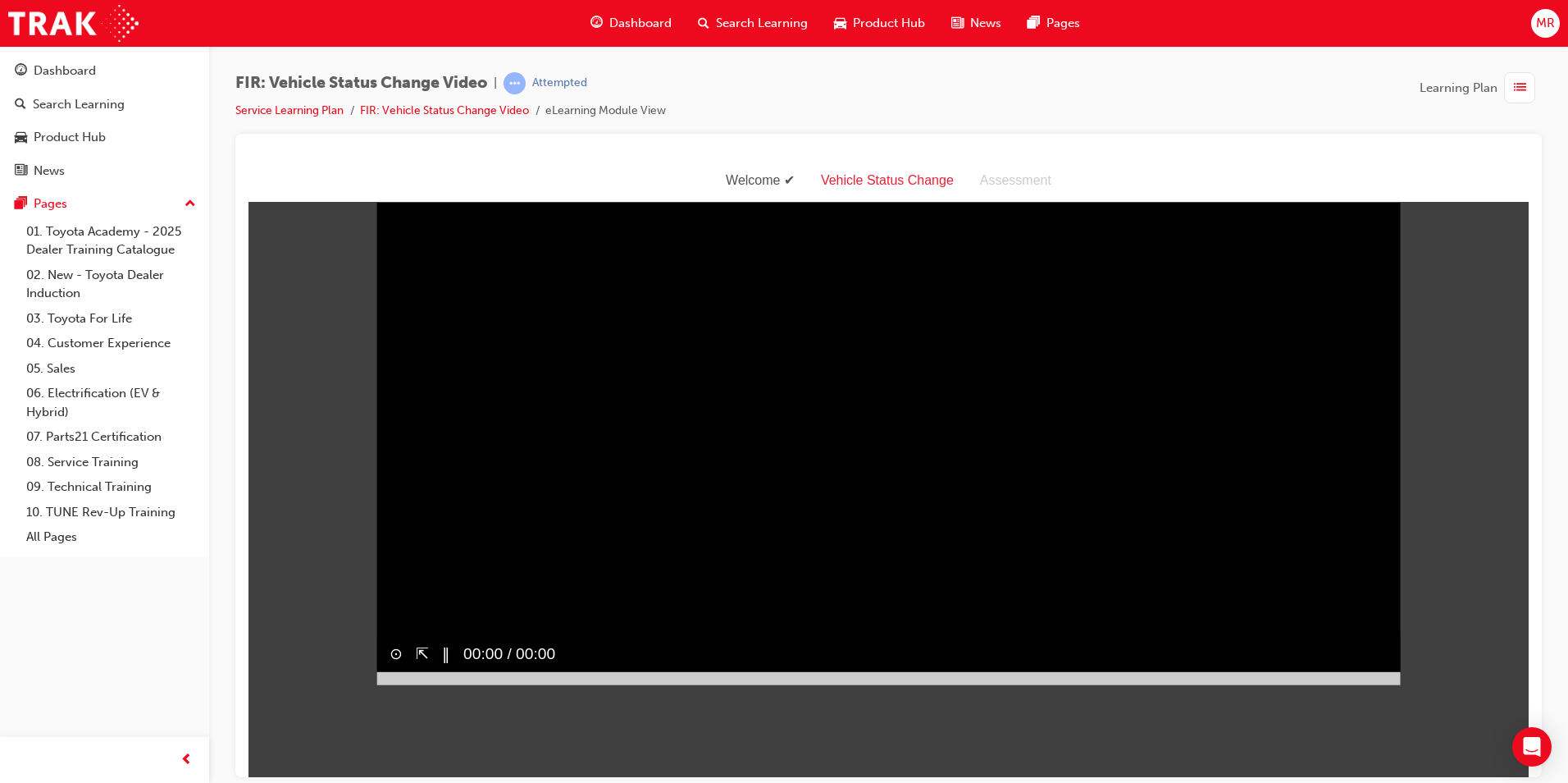
scroll to position [40, 0]
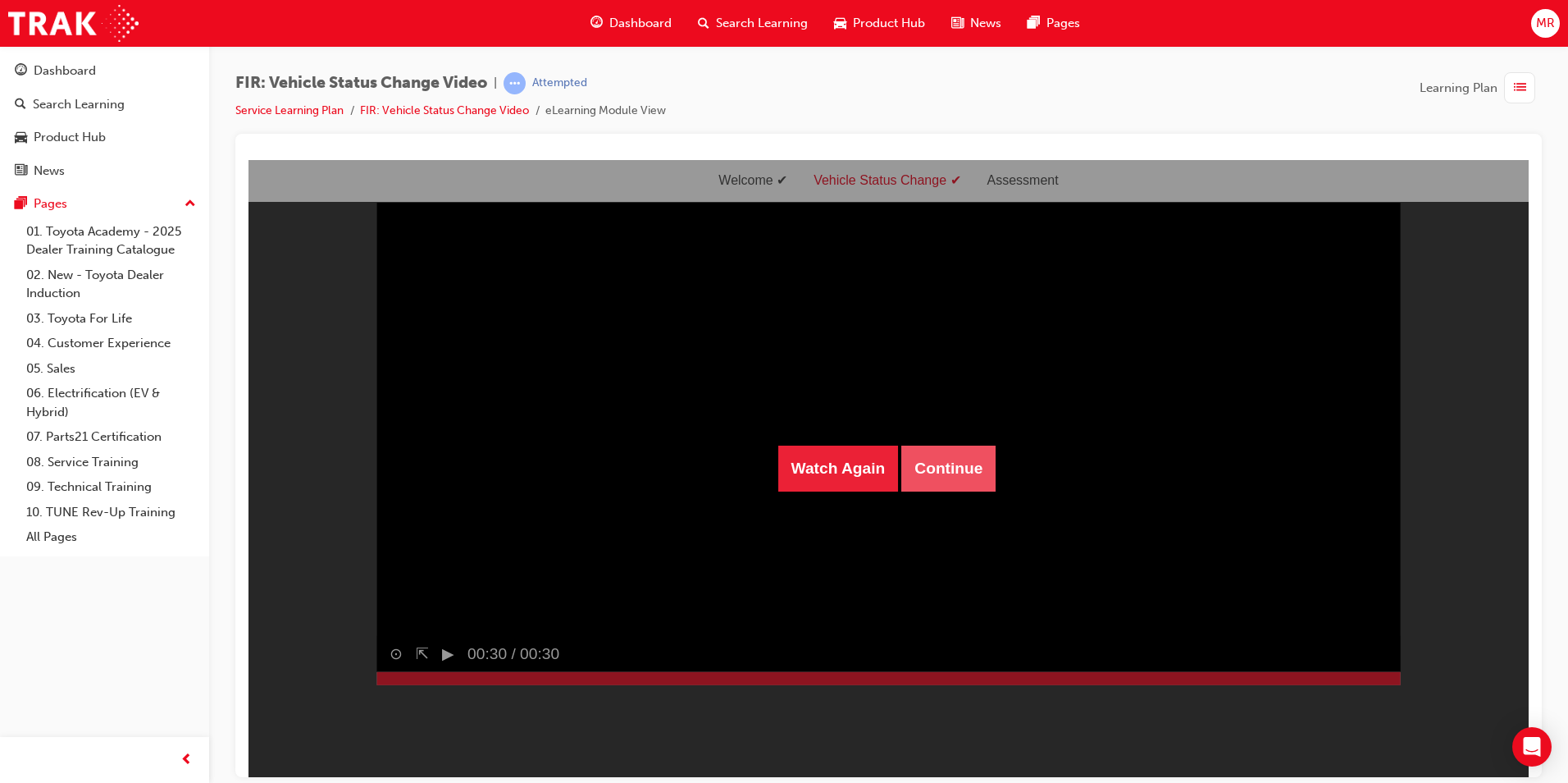
click at [742, 473] on button "Continue" at bounding box center [948, 467] width 94 height 46
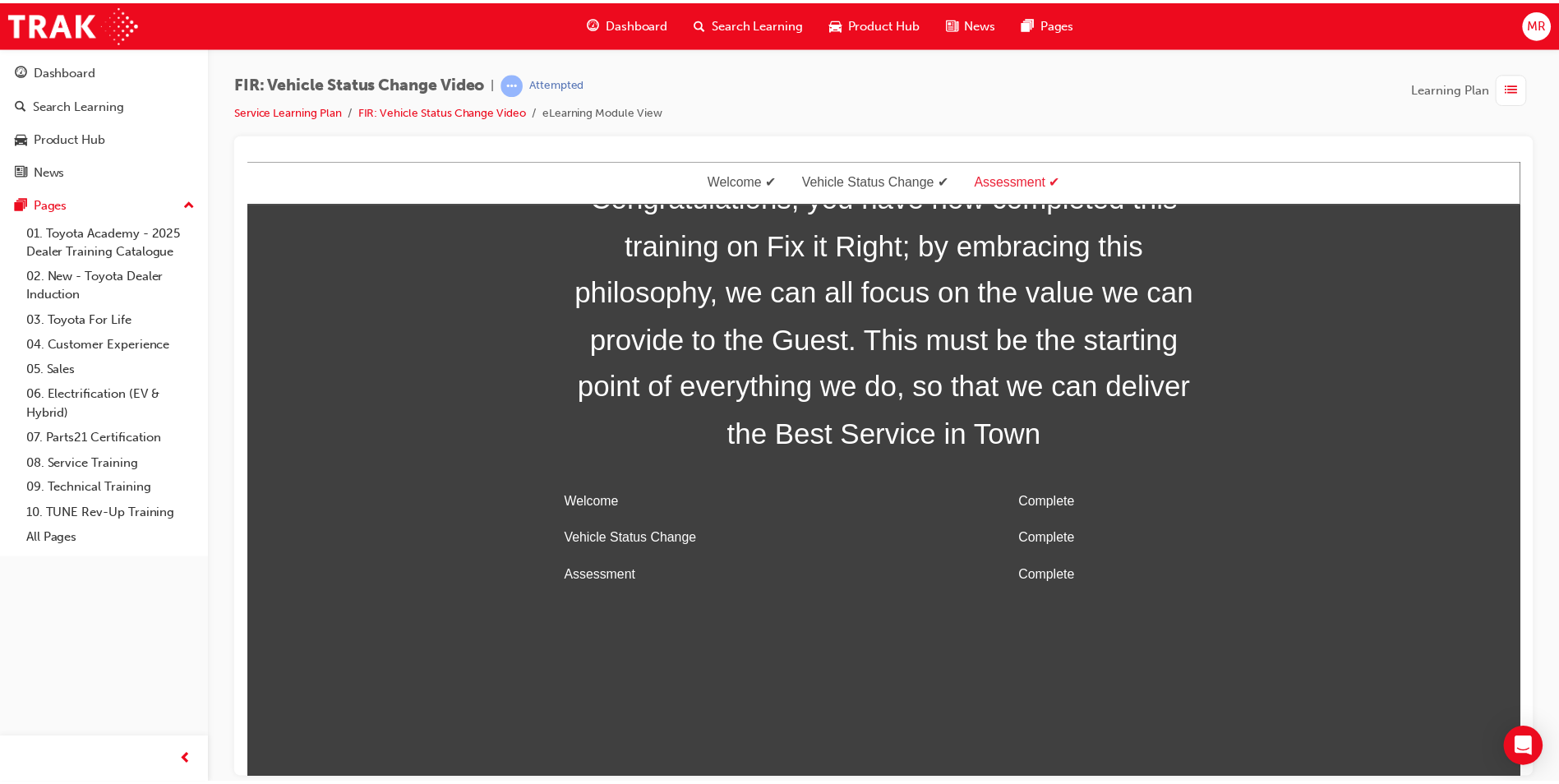
scroll to position [52, 0]
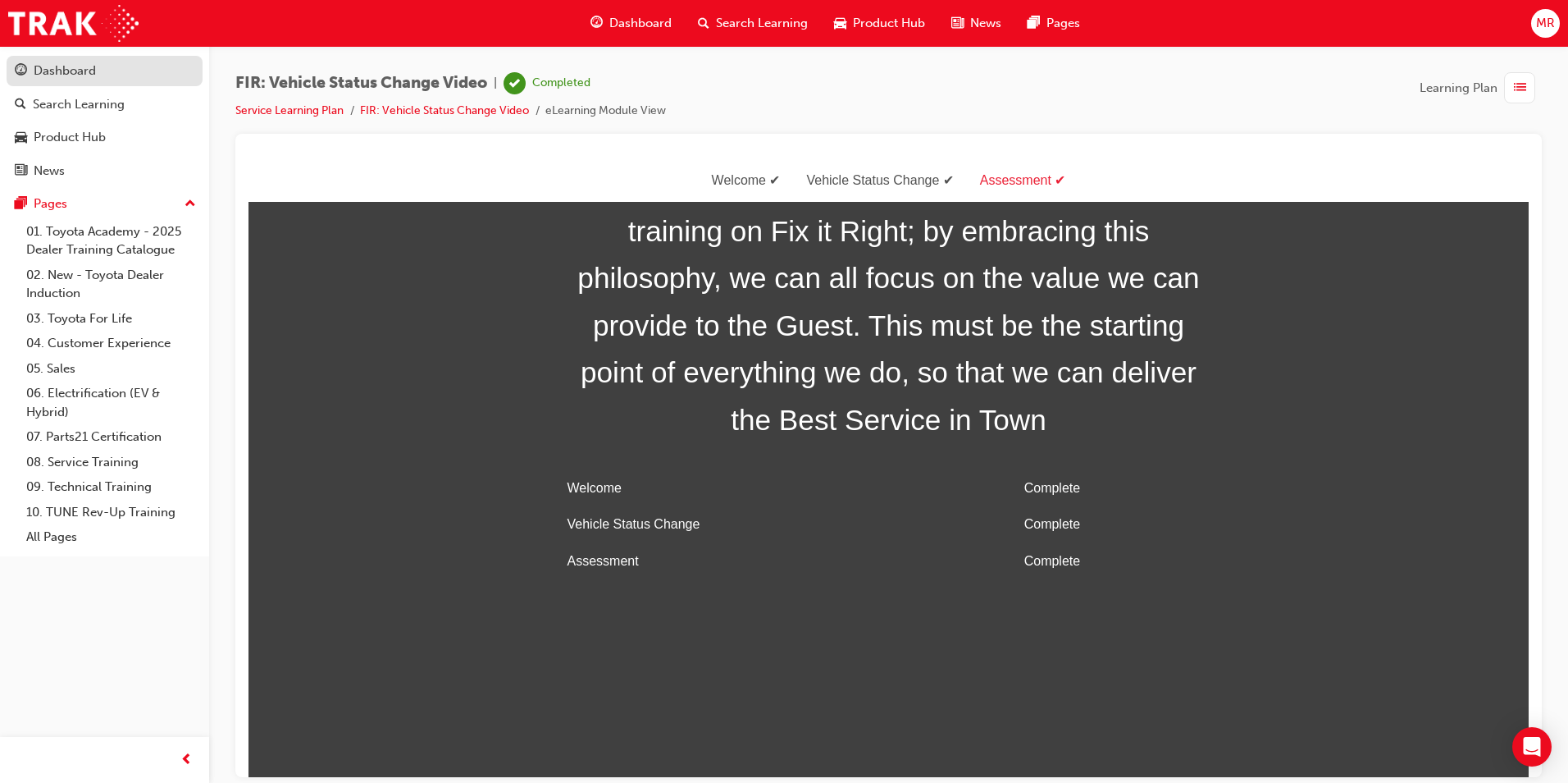
click at [84, 69] on div "Dashboard" at bounding box center [64, 71] width 62 height 19
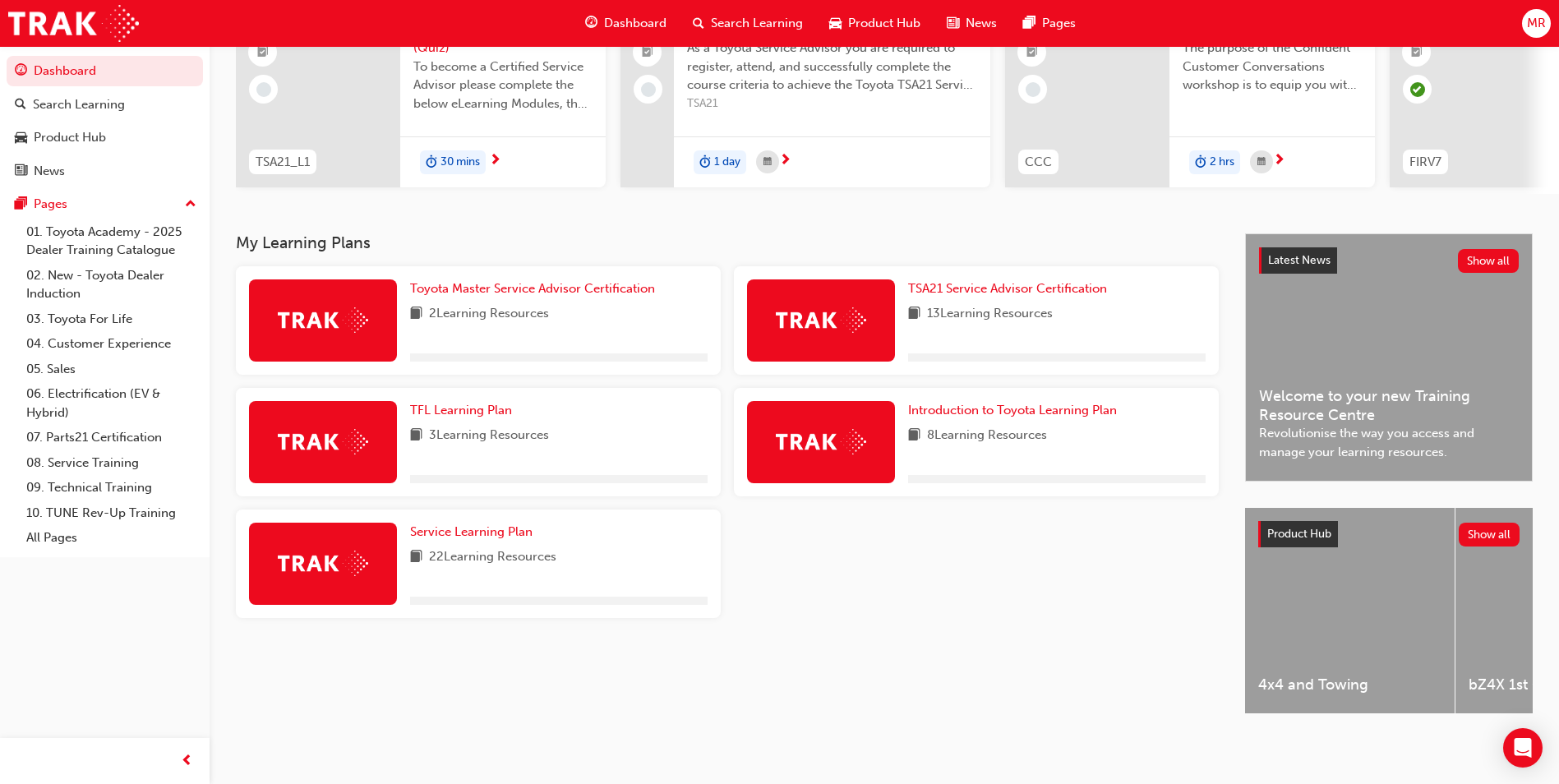
scroll to position [198, 0]
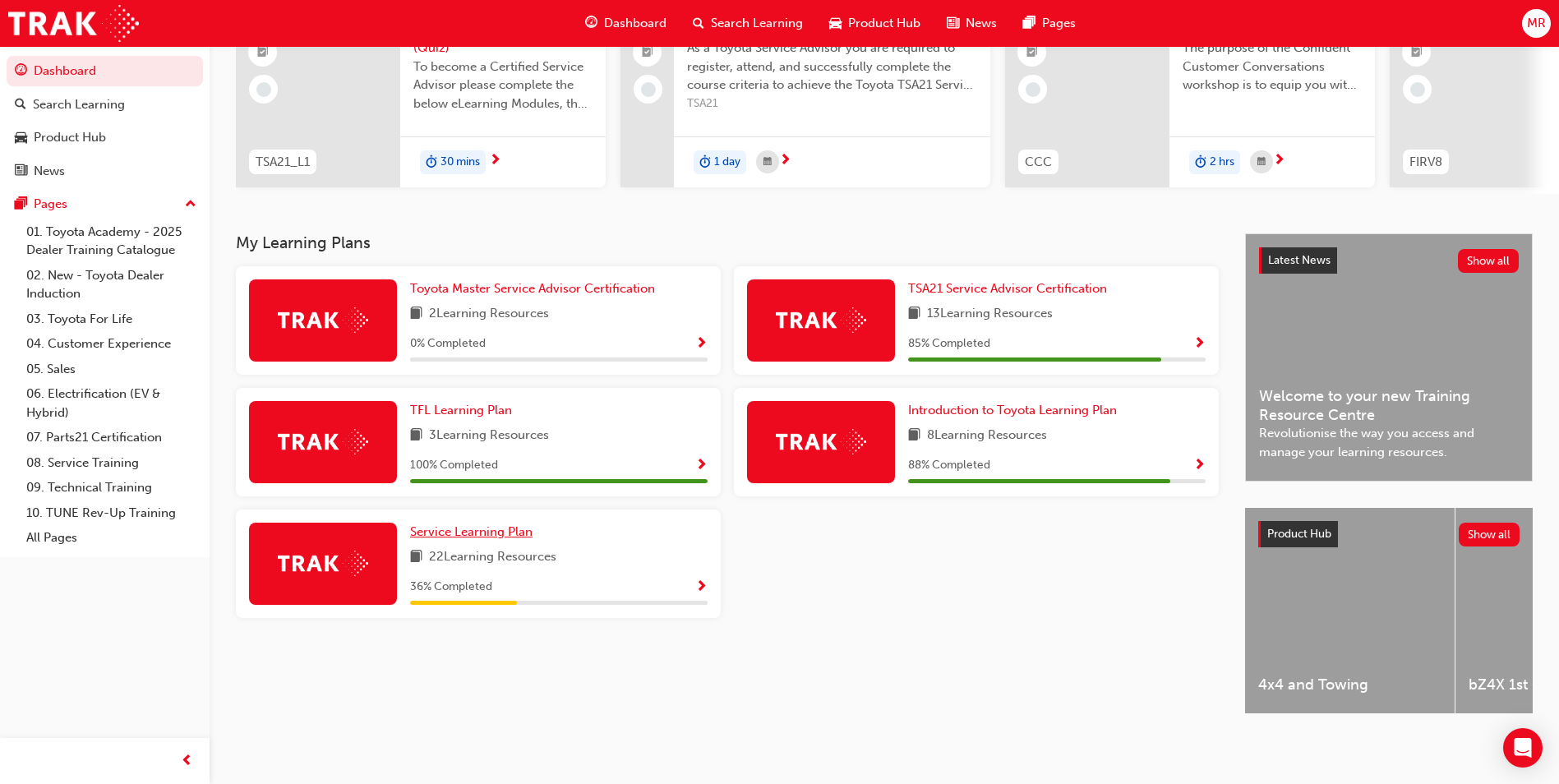
click at [472, 529] on span "Service Learning Plan" at bounding box center [471, 531] width 122 height 14
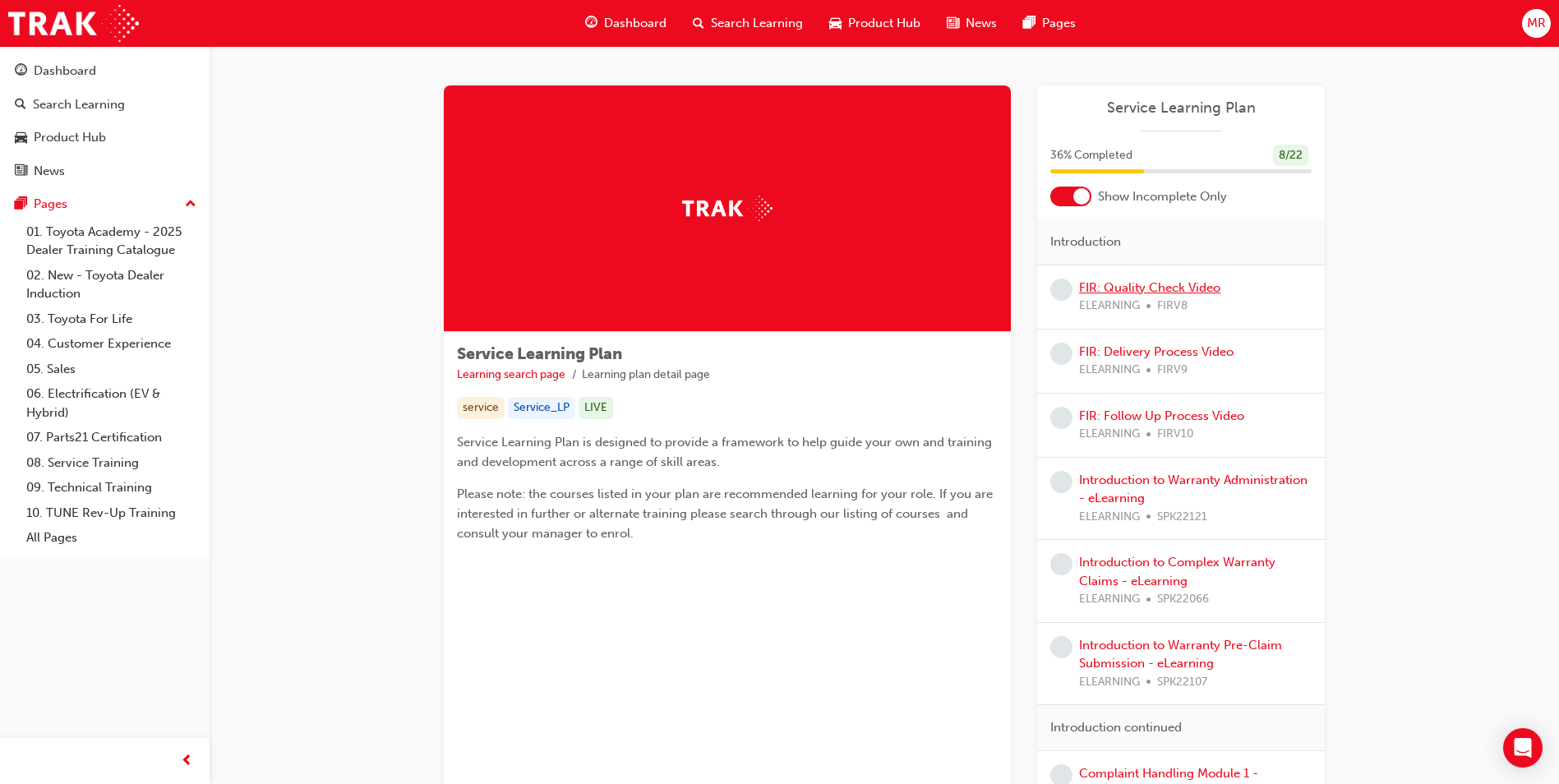
click at [744, 284] on link "FIR: Quality Check Video" at bounding box center [1150, 288] width 141 height 14
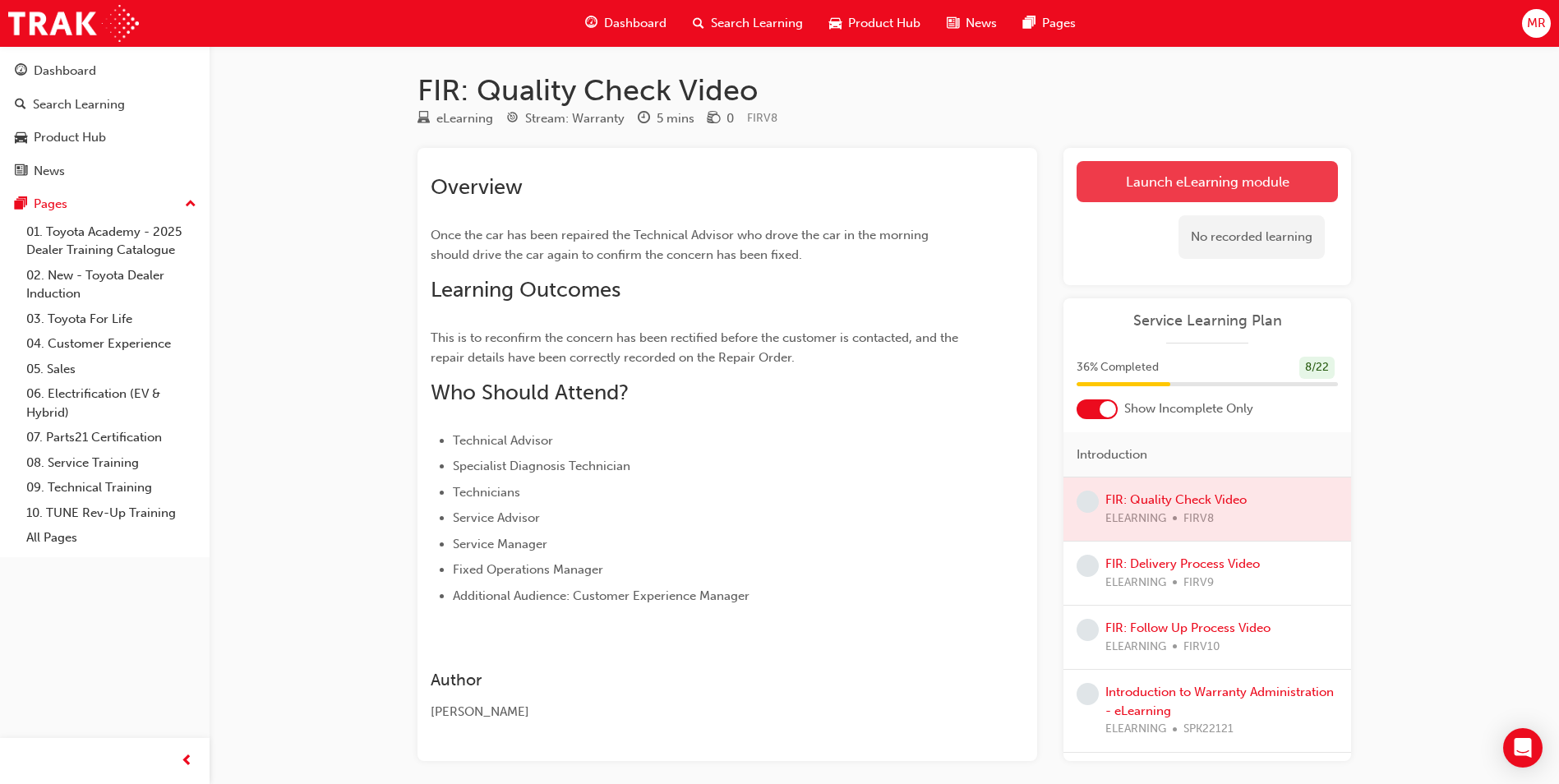
click at [744, 173] on link "Launch eLearning module" at bounding box center [1207, 182] width 262 height 41
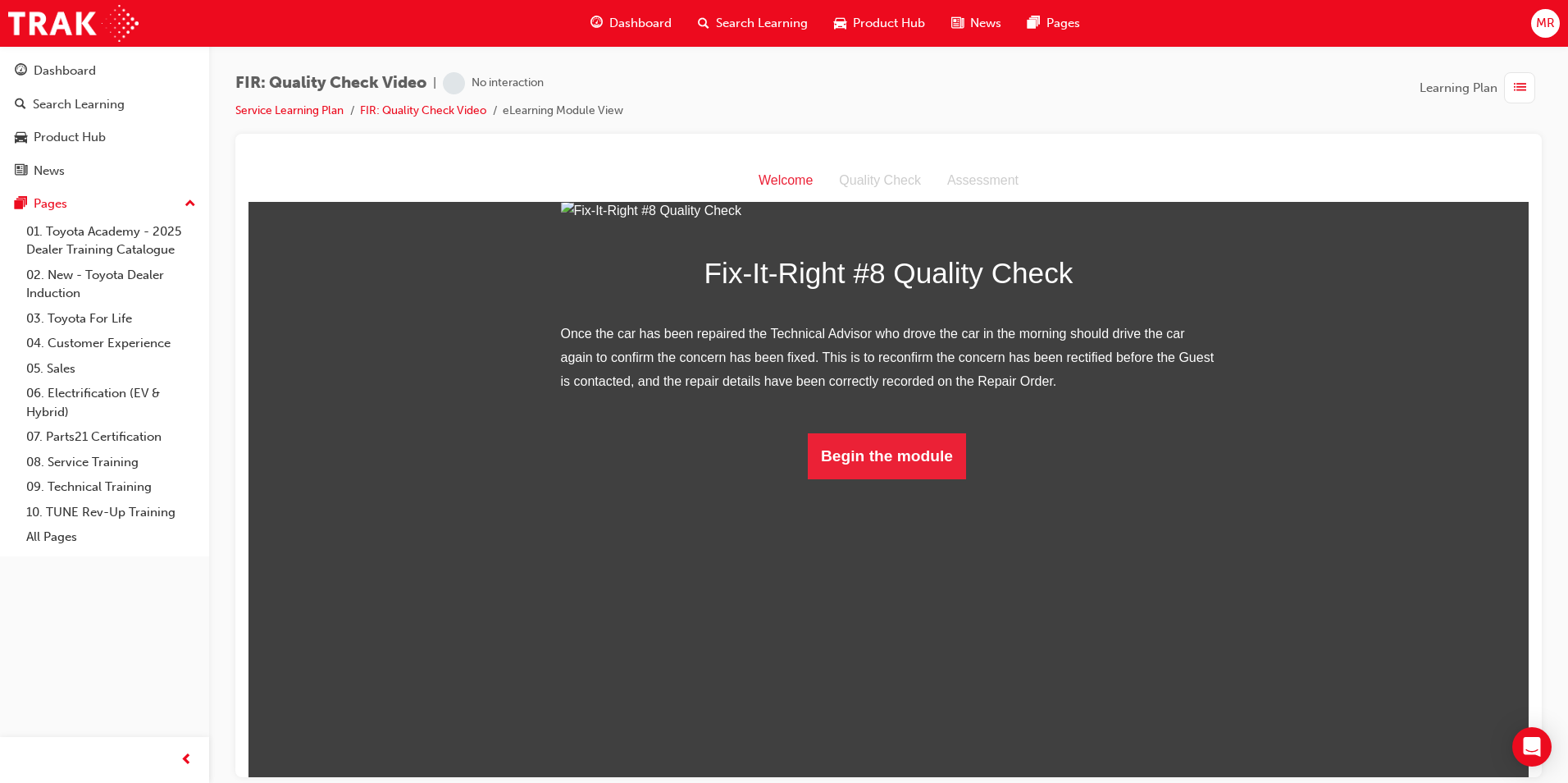
scroll to position [48, 0]
click at [742, 479] on button "Begin the module" at bounding box center [887, 455] width 158 height 46
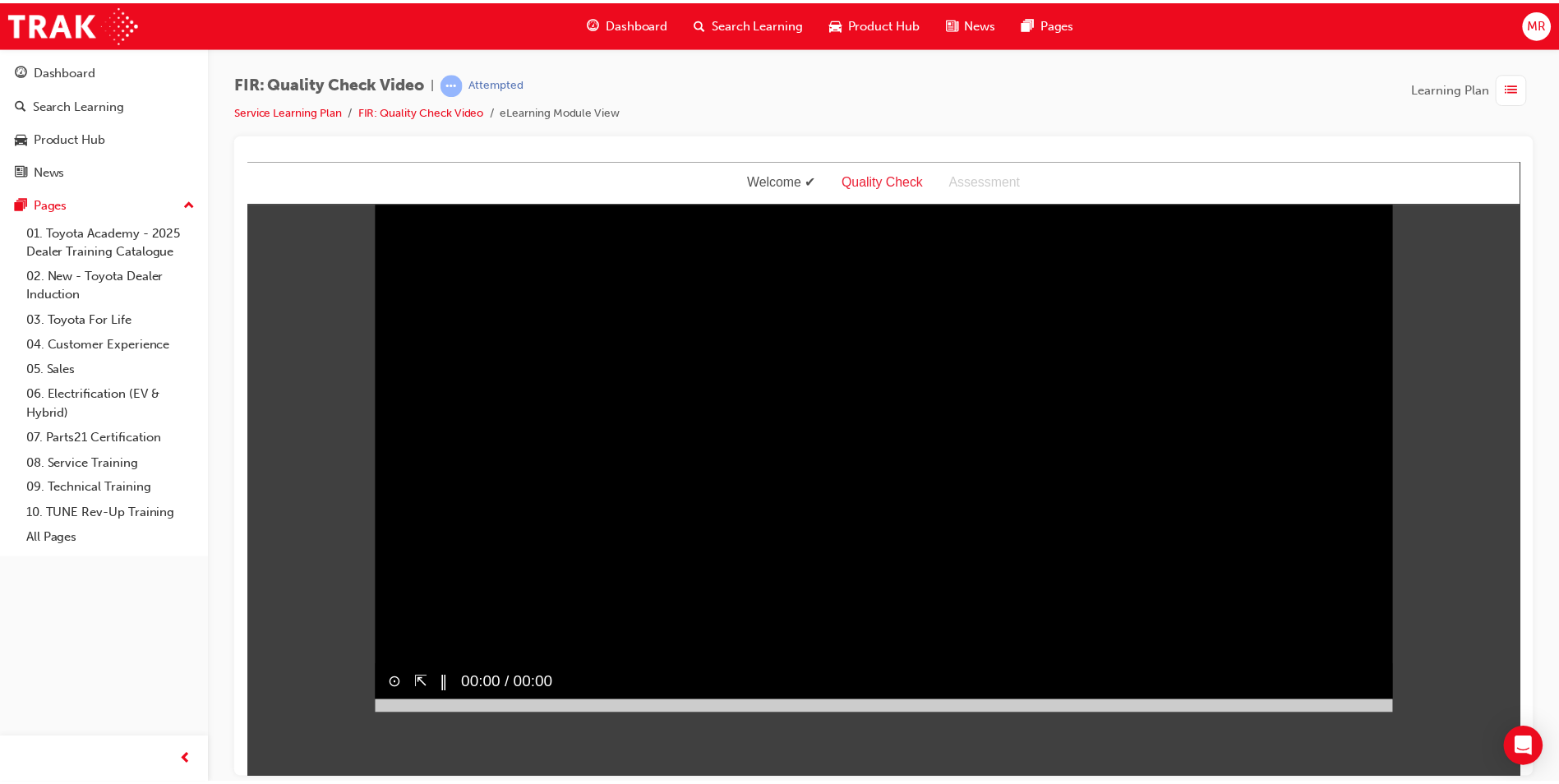
scroll to position [0, 0]
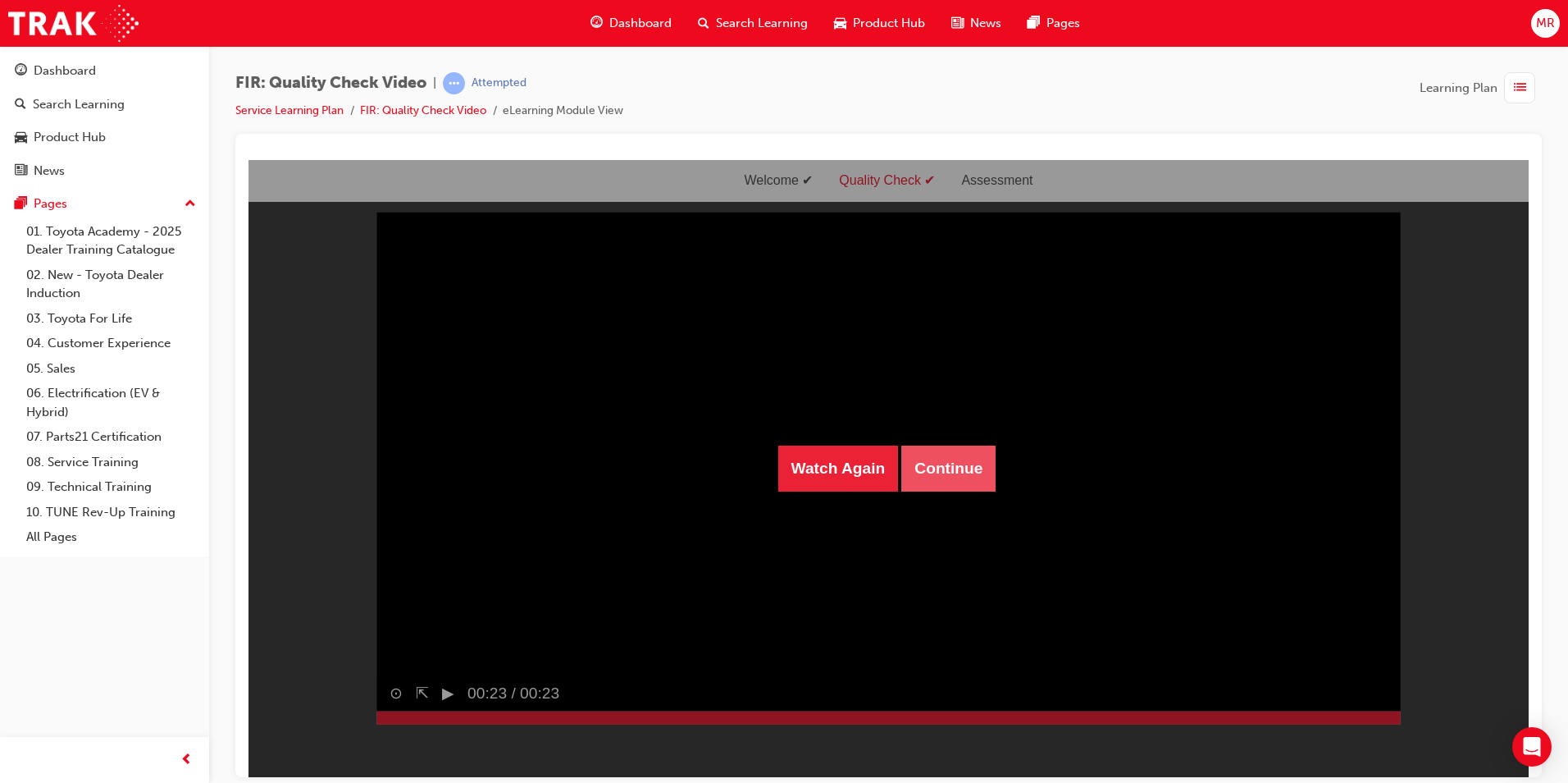
click at [742, 464] on button "Continue" at bounding box center [948, 467] width 94 height 46
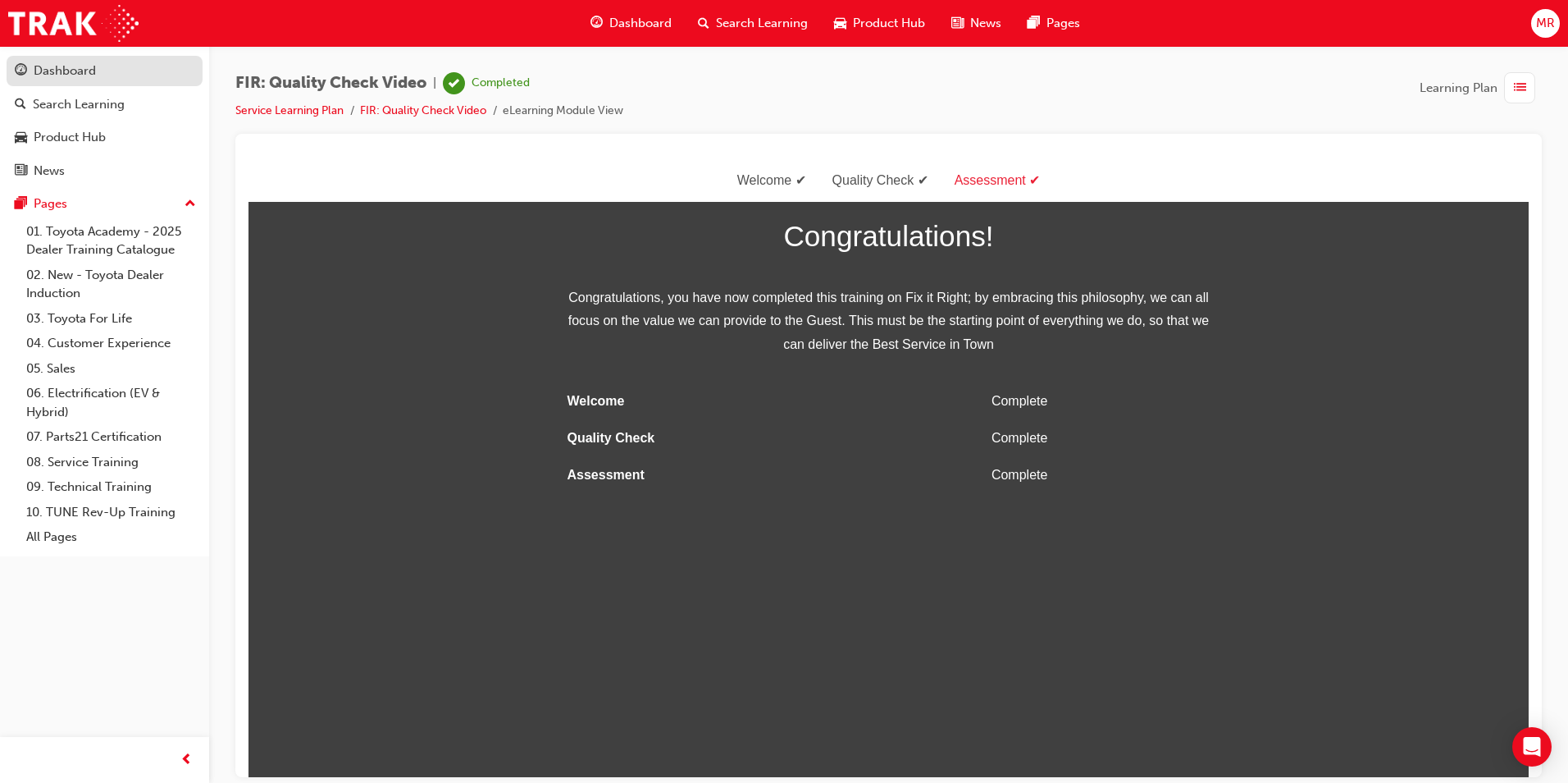
click at [129, 84] on link "Dashboard" at bounding box center [104, 71] width 196 height 31
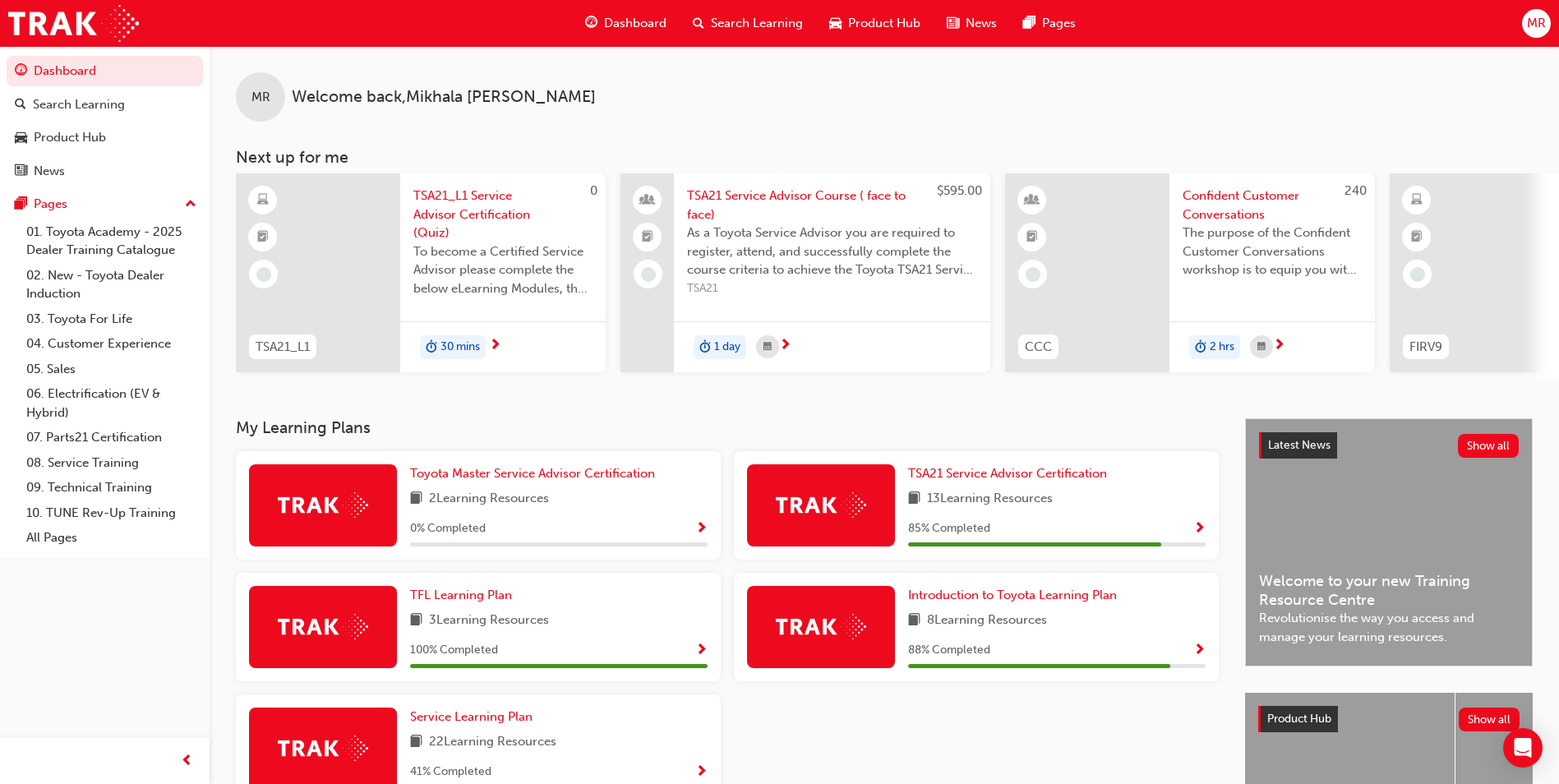
scroll to position [165, 0]
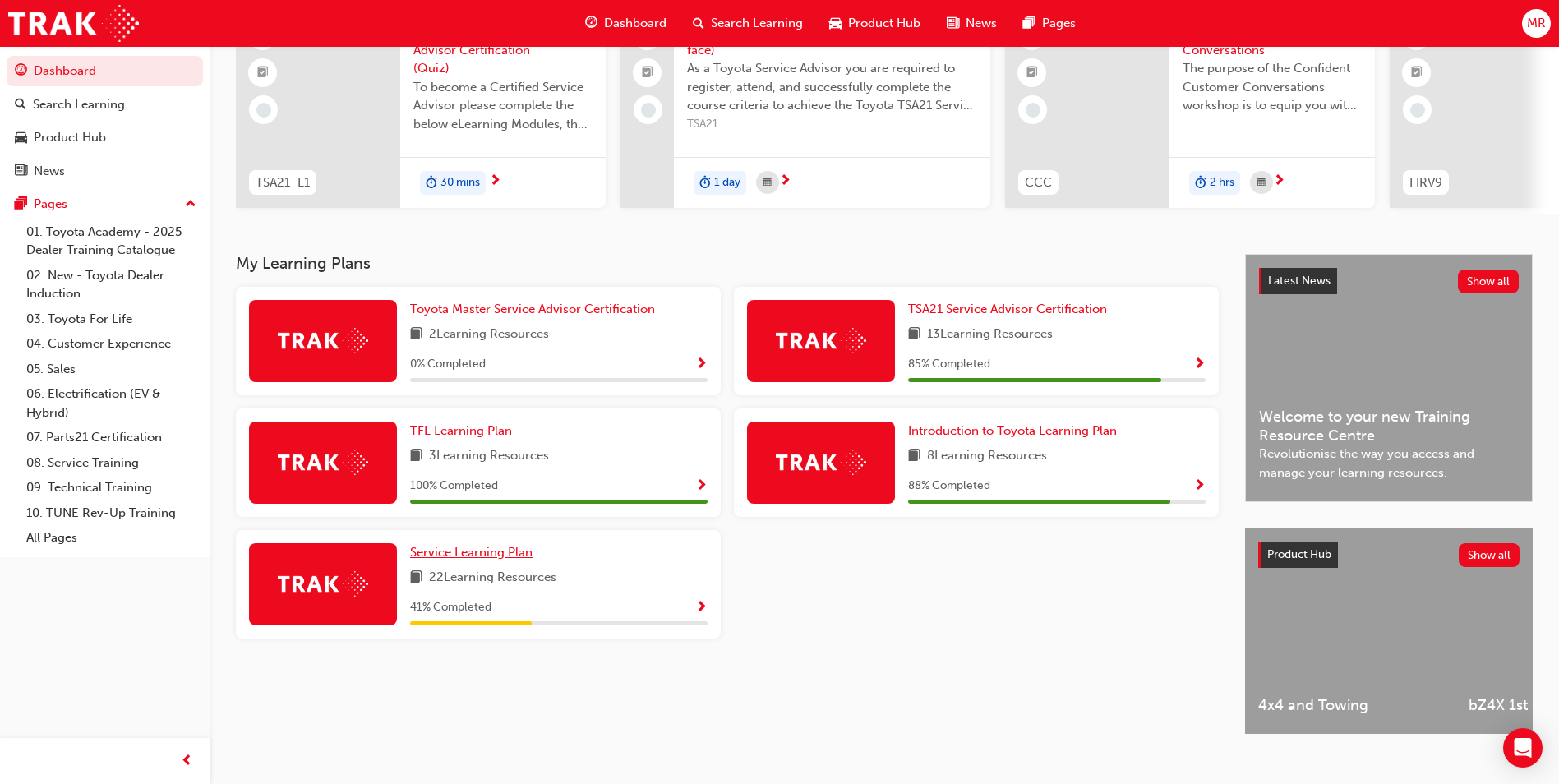
click at [498, 555] on span "Service Learning Plan" at bounding box center [471, 552] width 122 height 14
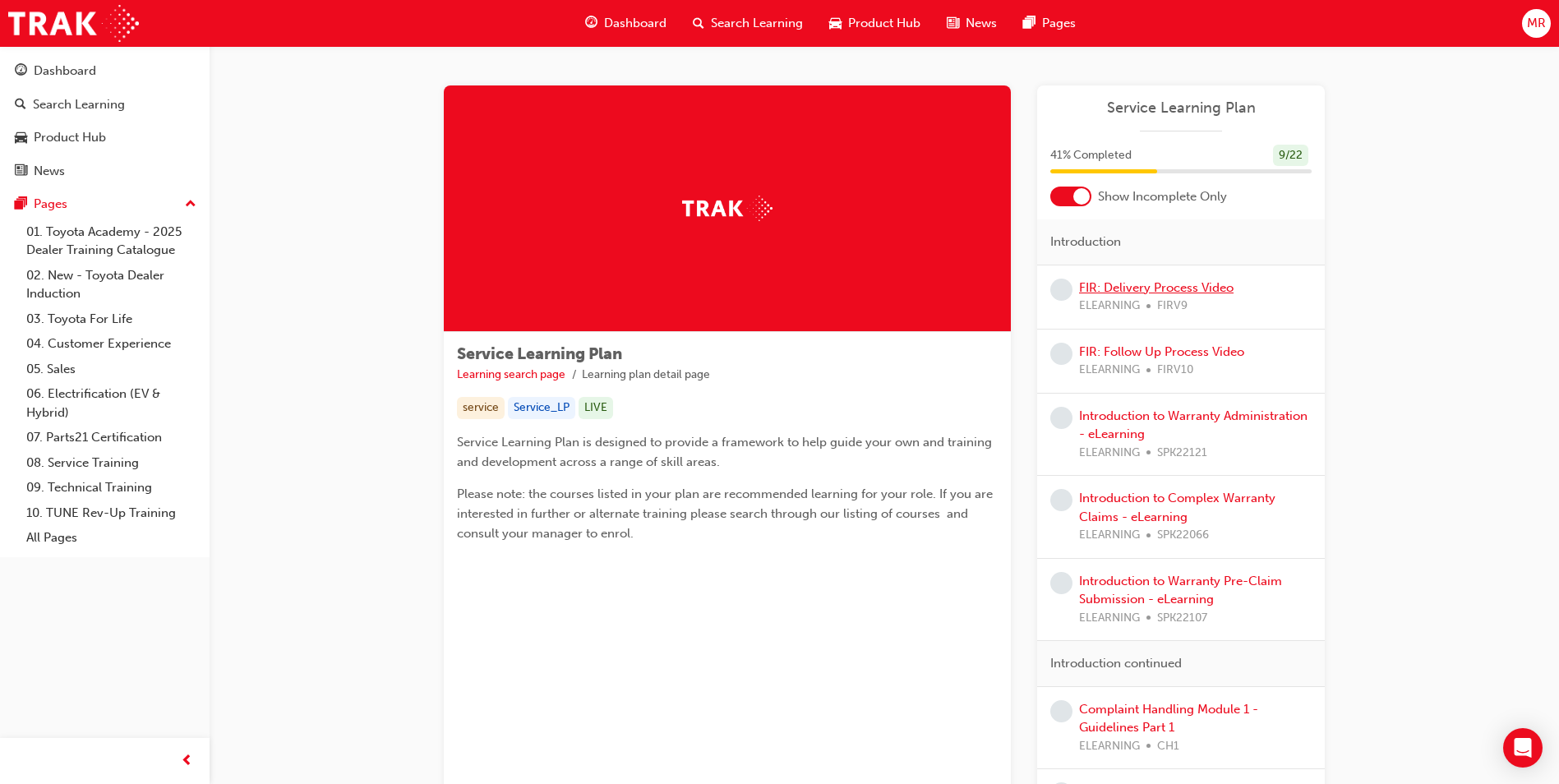
click at [744, 281] on link "FIR: Delivery Process Video" at bounding box center [1157, 288] width 155 height 14
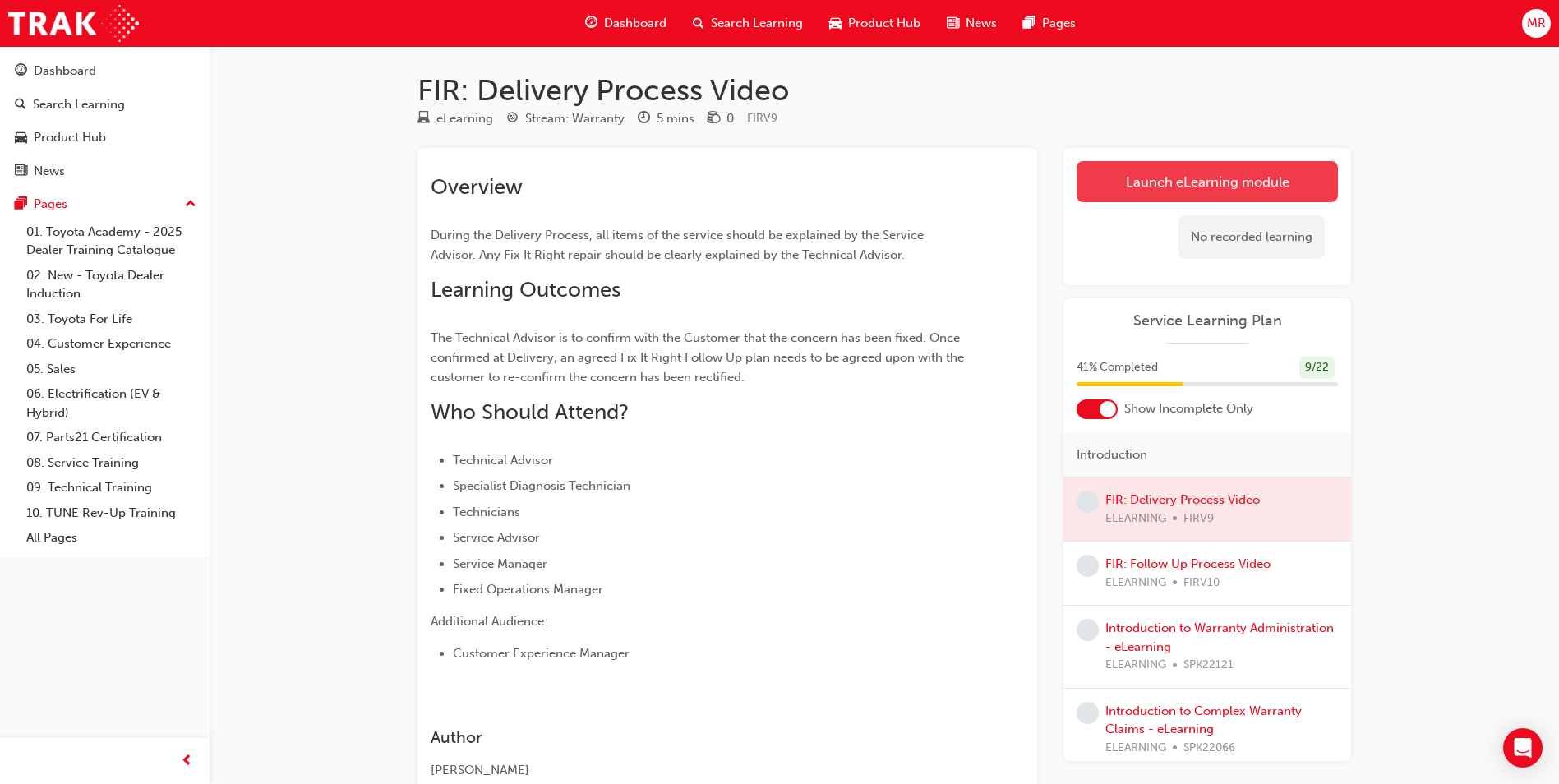
click at [744, 192] on link "Launch eLearning module" at bounding box center [1207, 182] width 262 height 41
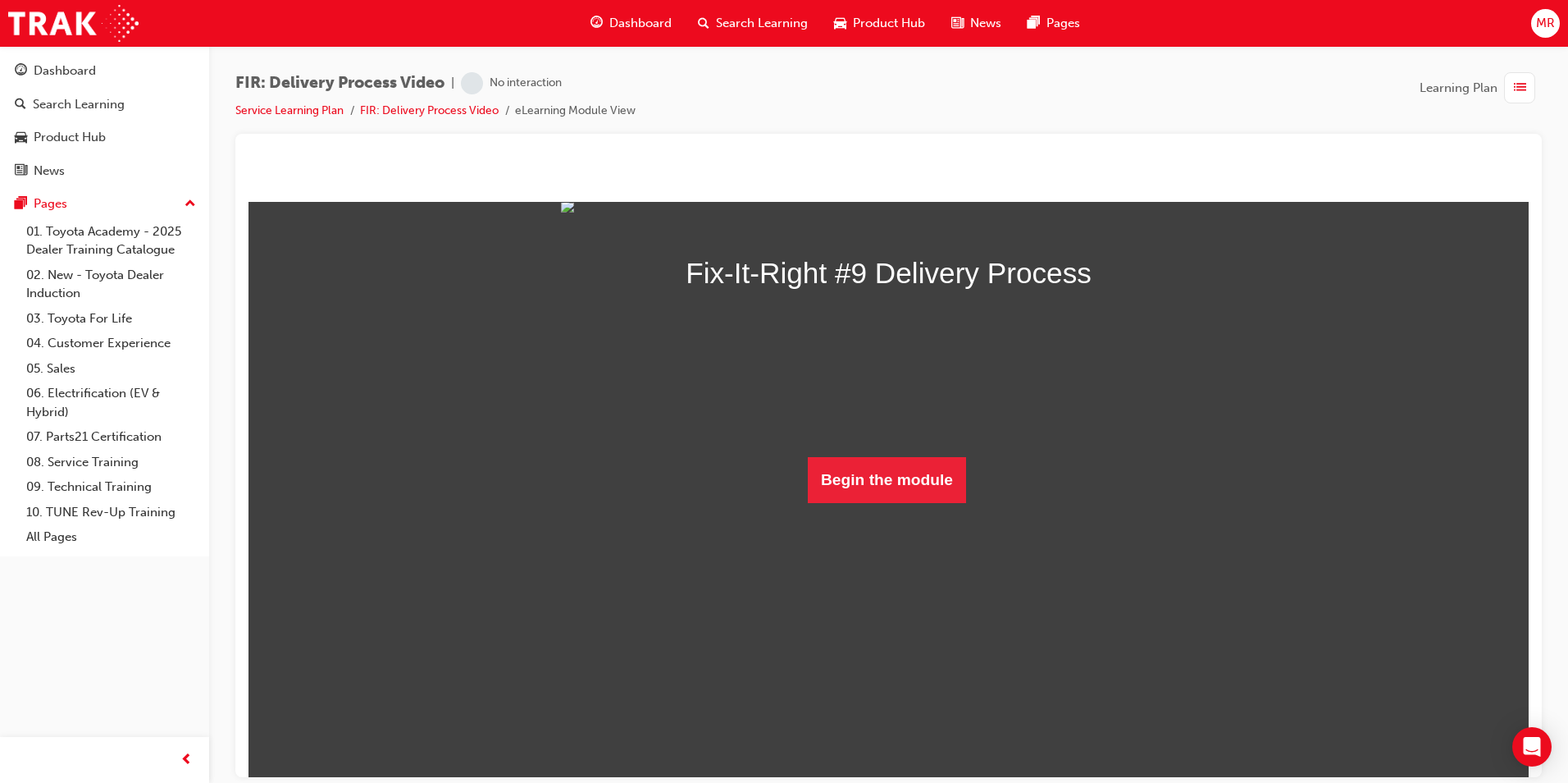
scroll to position [72, 0]
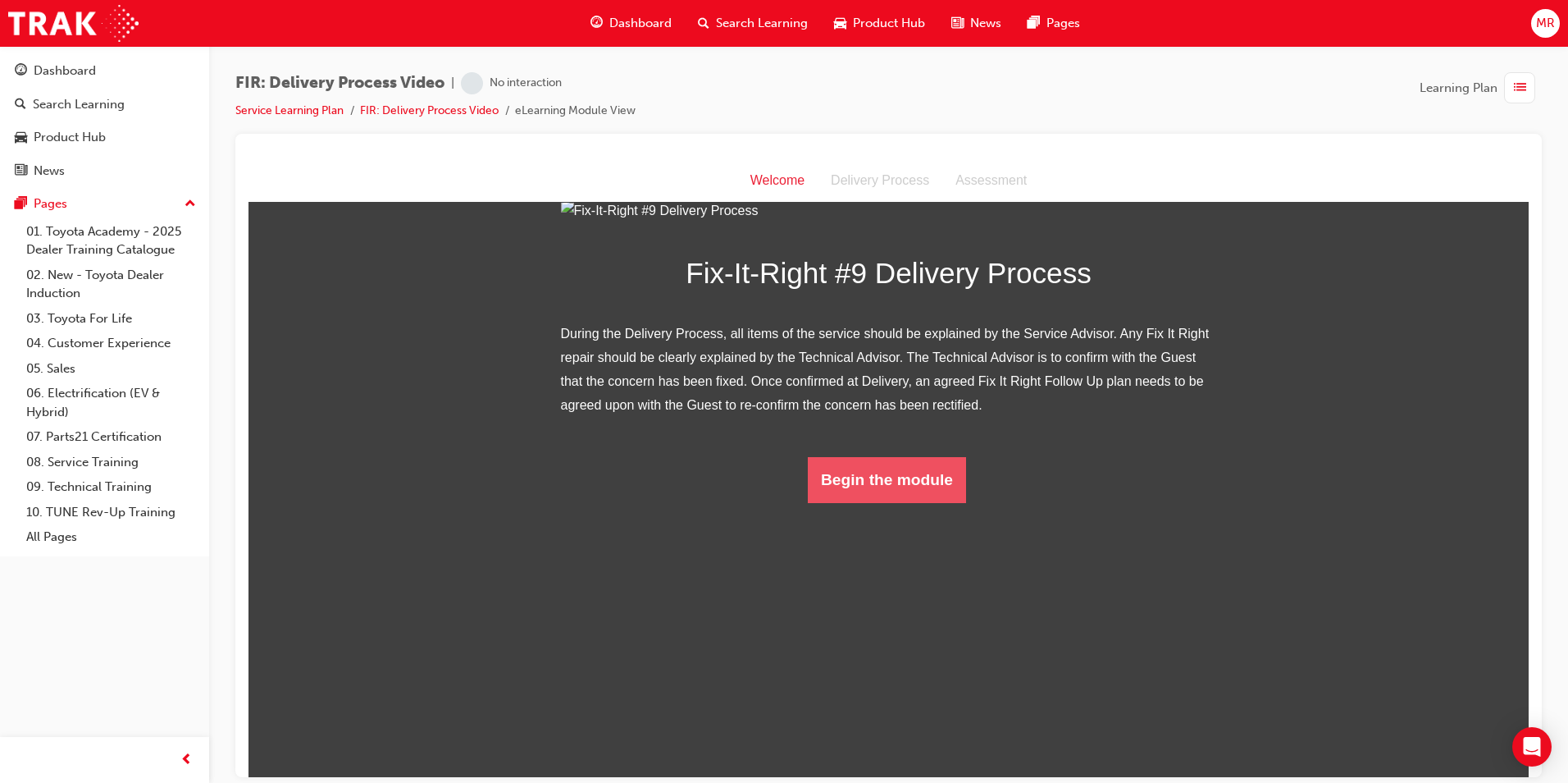
click at [742, 502] on button "Begin the module" at bounding box center [887, 479] width 158 height 46
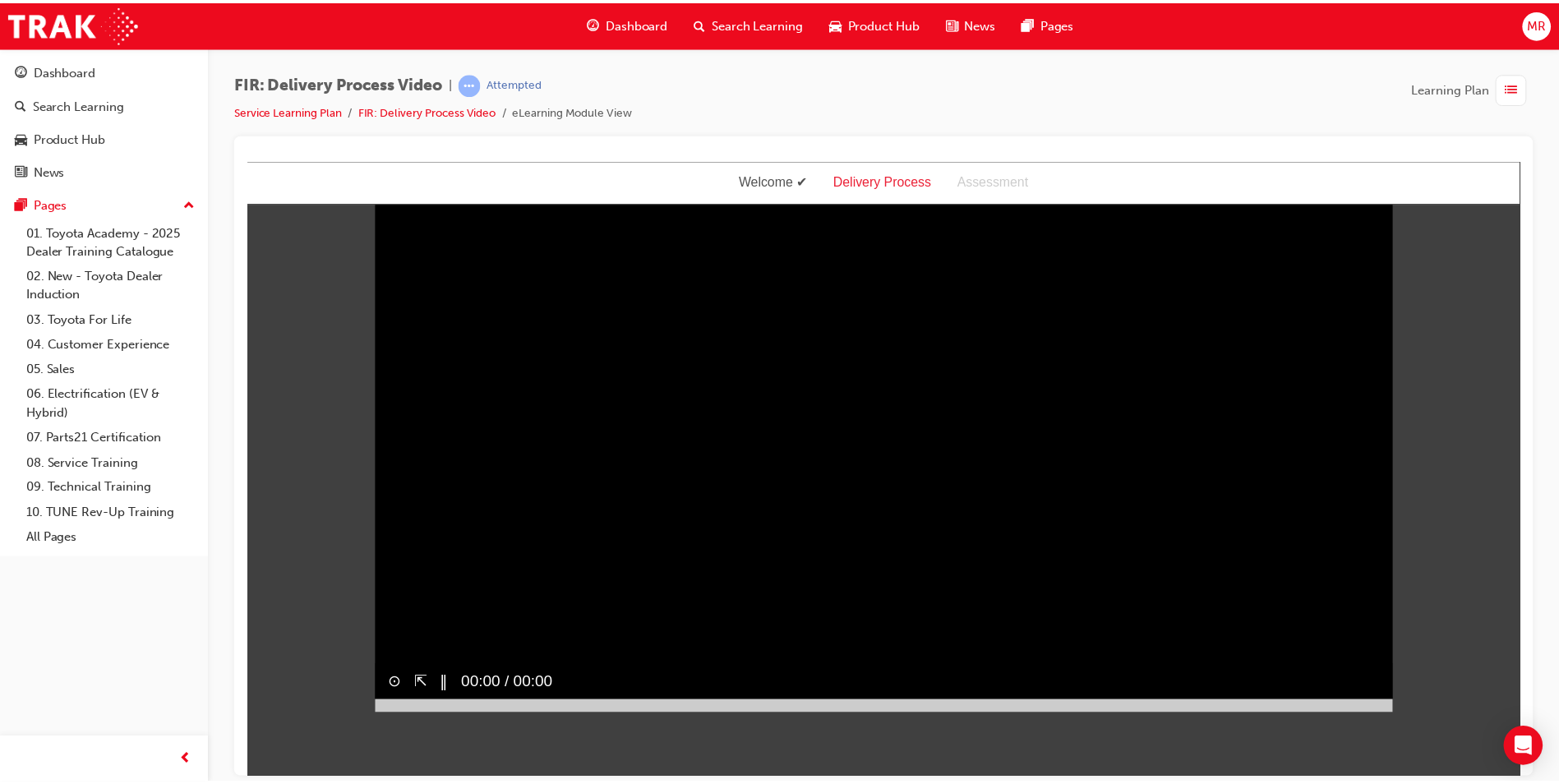
scroll to position [0, 0]
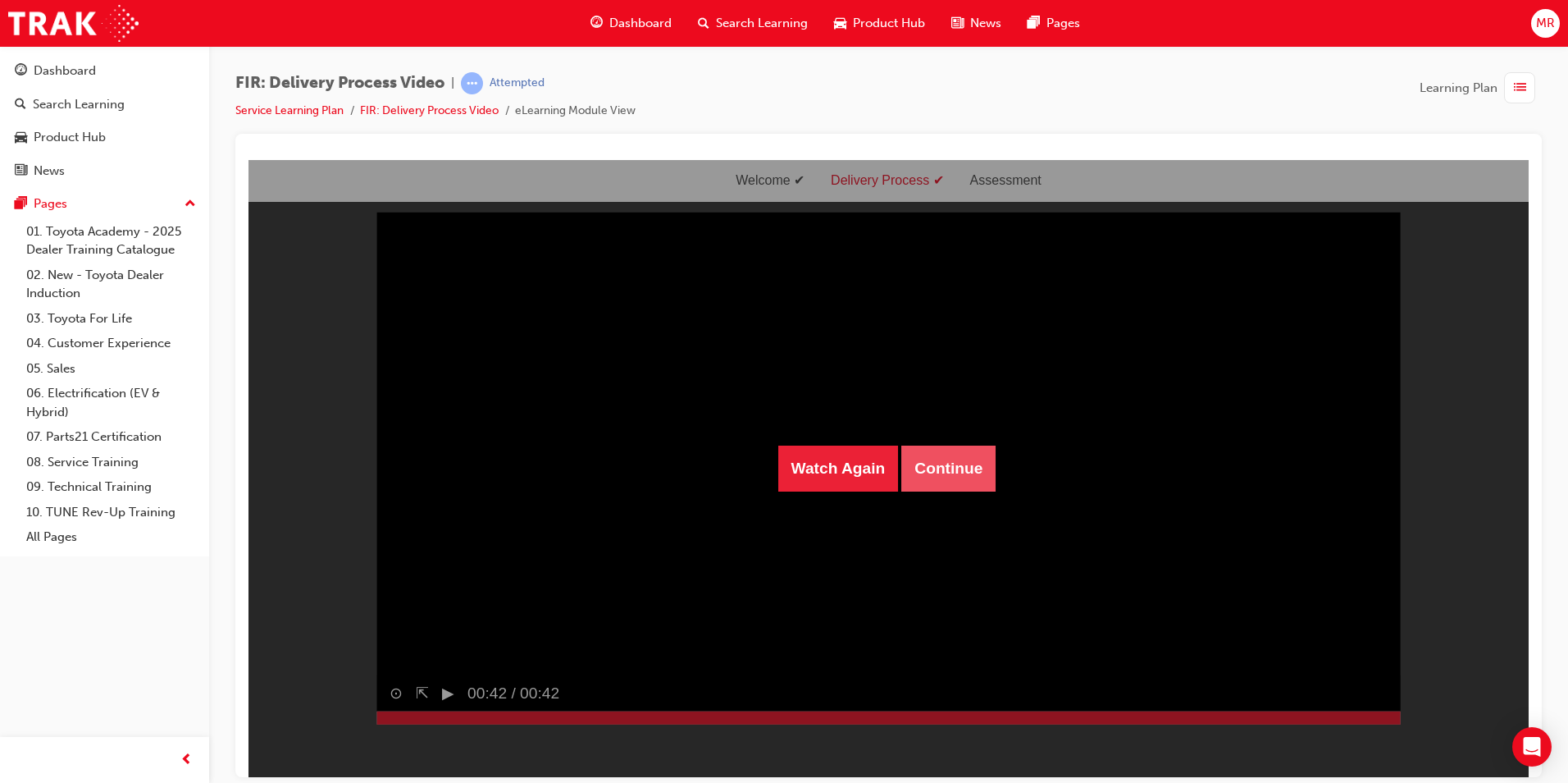
click at [742, 470] on button "Continue" at bounding box center [948, 467] width 94 height 46
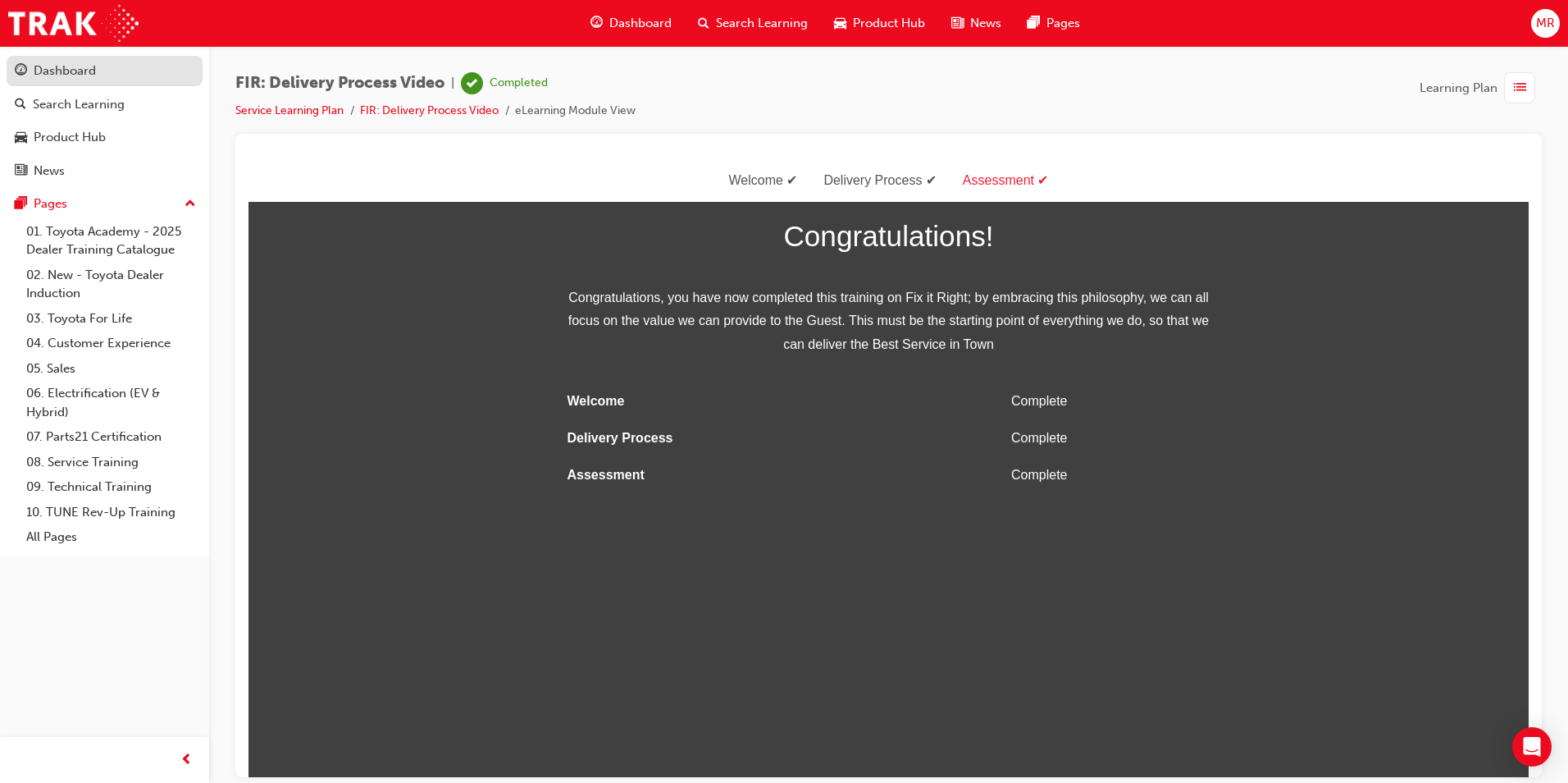
click at [115, 74] on div "Dashboard" at bounding box center [104, 71] width 180 height 21
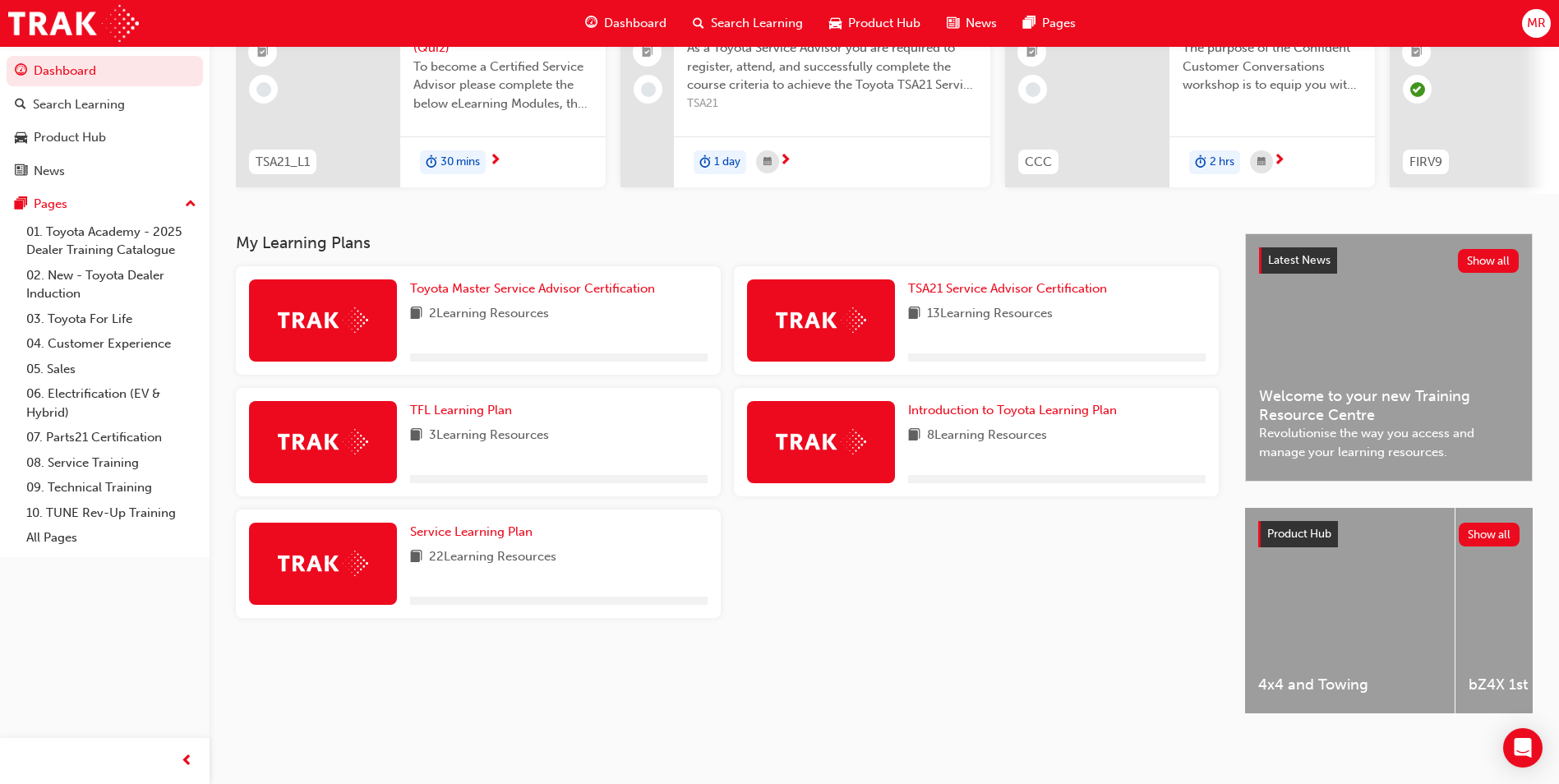
scroll to position [198, 0]
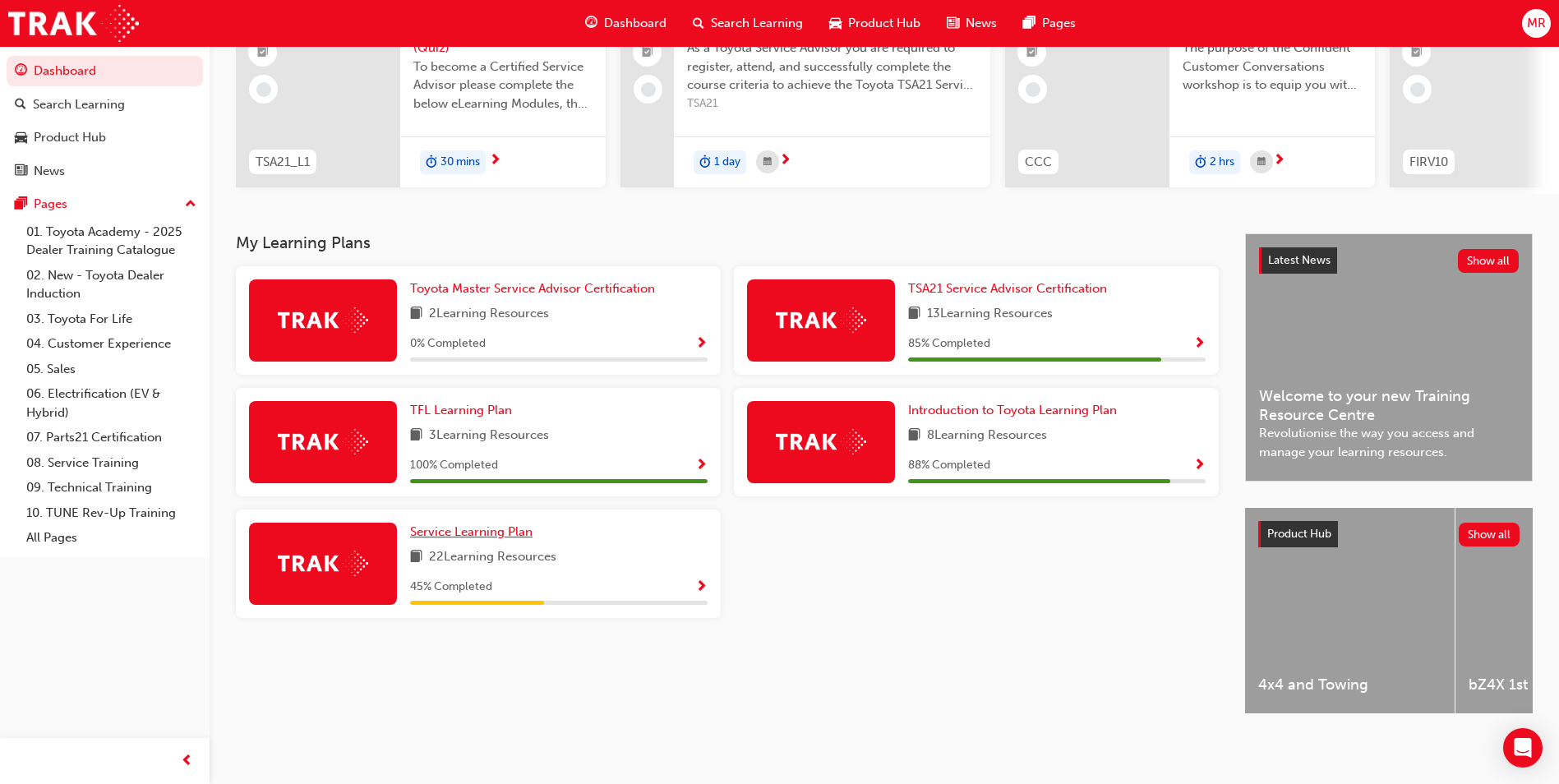
click at [503, 529] on span "Service Learning Plan" at bounding box center [471, 531] width 122 height 14
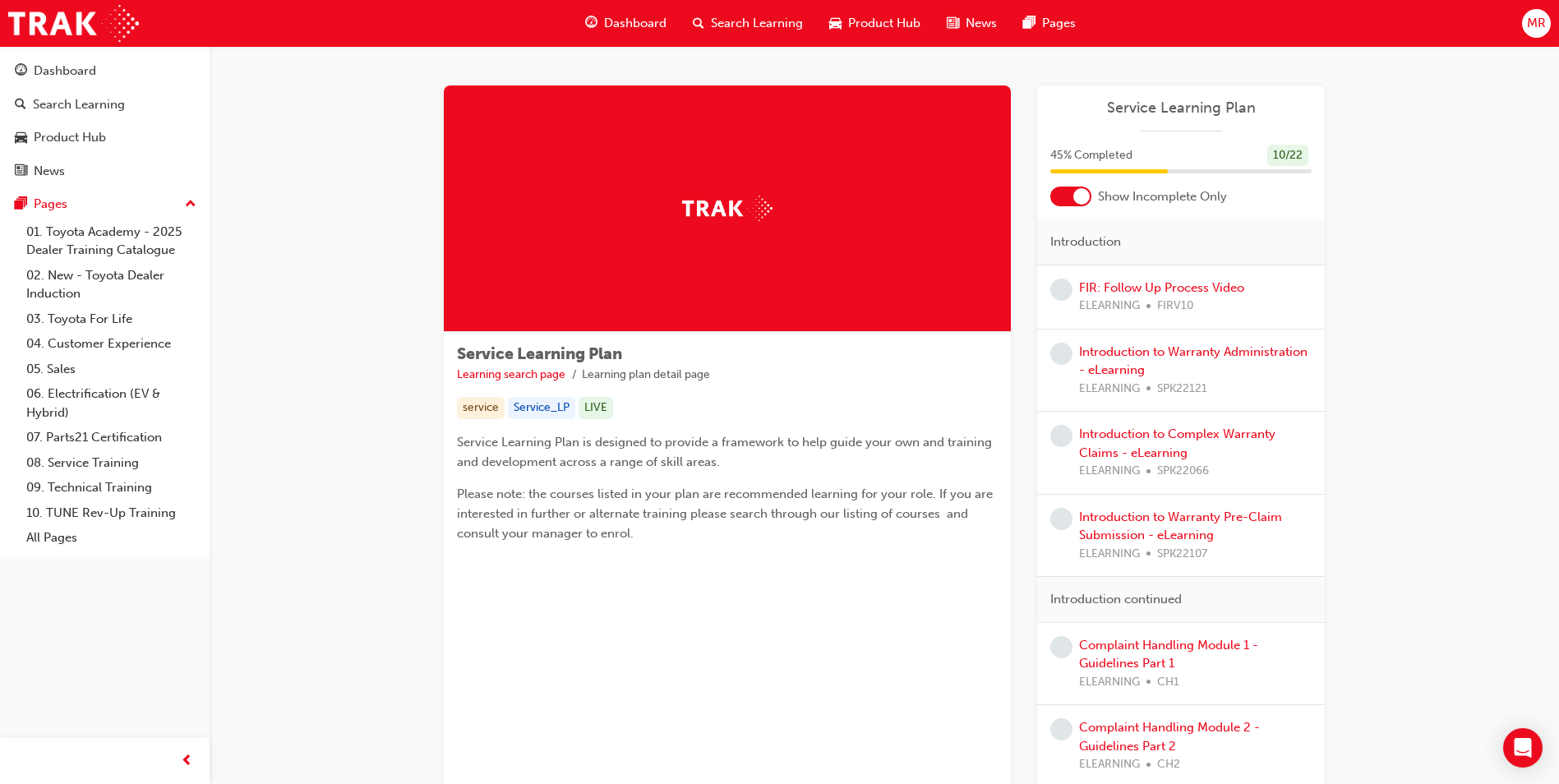
click at [744, 277] on div "FIR: Follow Up Process Video ELEARNING FIRV10" at bounding box center [1181, 297] width 288 height 64
click at [744, 285] on link "FIR: Follow Up Process Video" at bounding box center [1162, 288] width 166 height 14
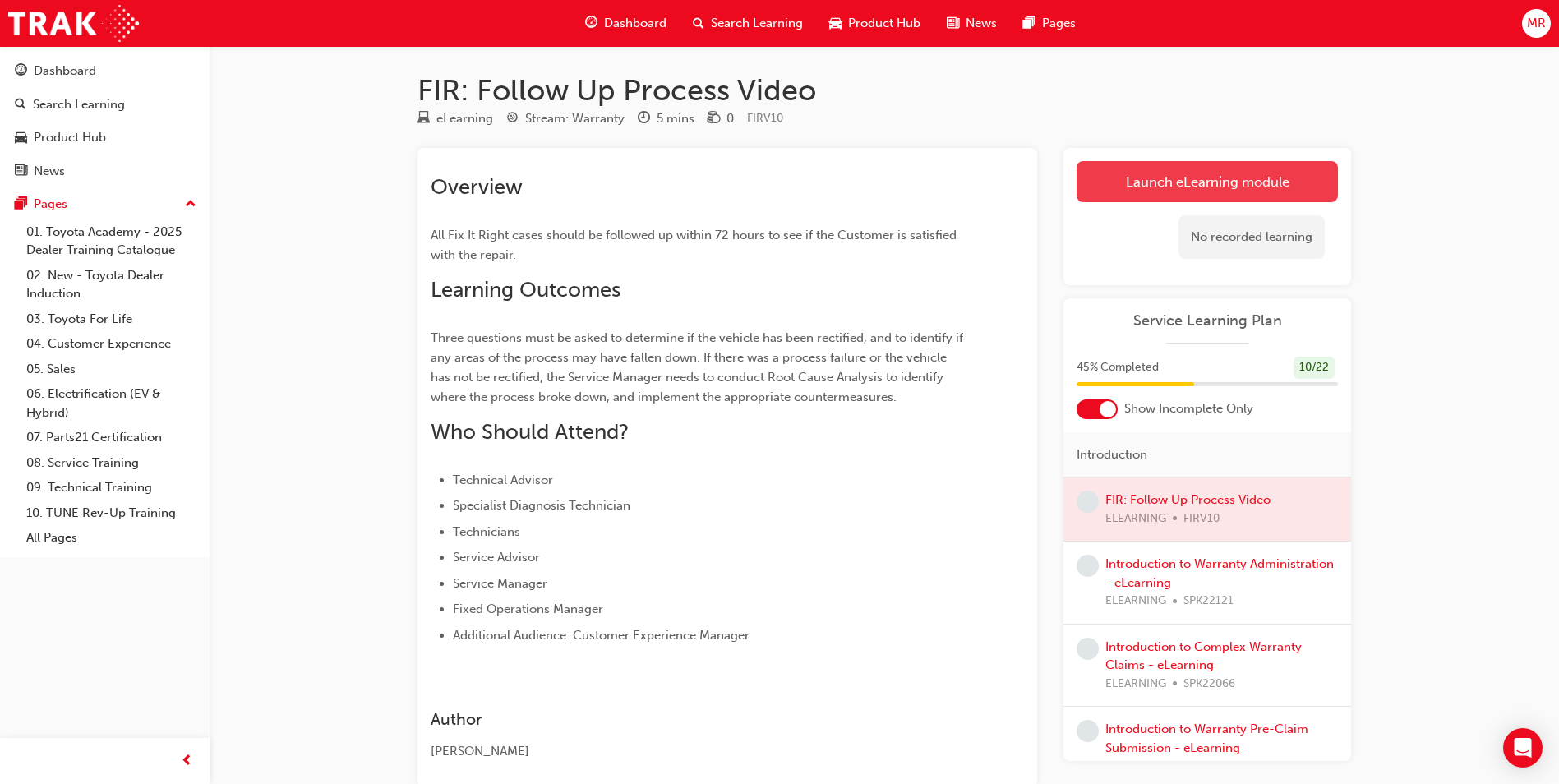
click at [744, 172] on link "Launch eLearning module" at bounding box center [1207, 182] width 262 height 41
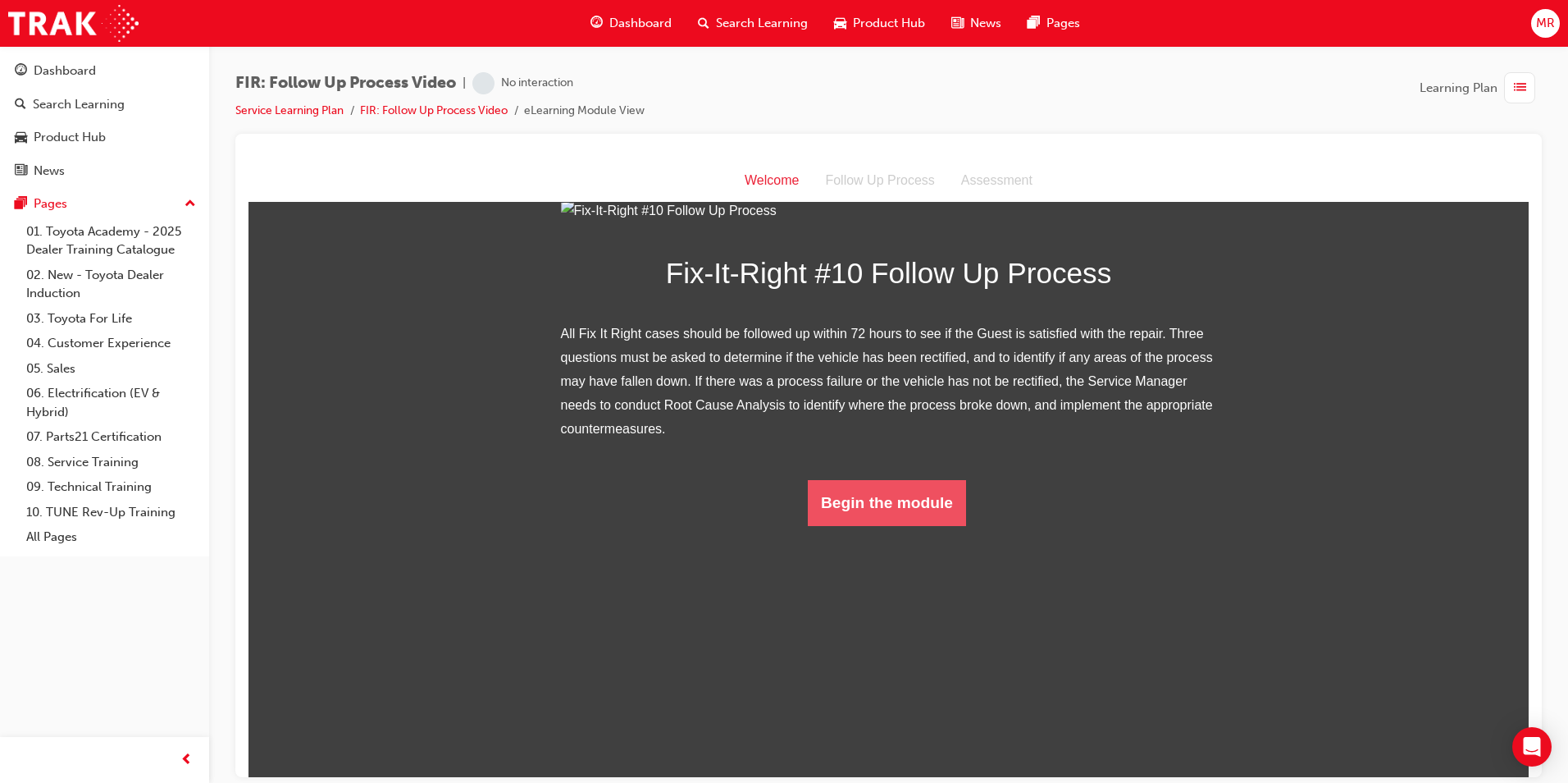
click at [742, 525] on button "Begin the module" at bounding box center [887, 502] width 158 height 46
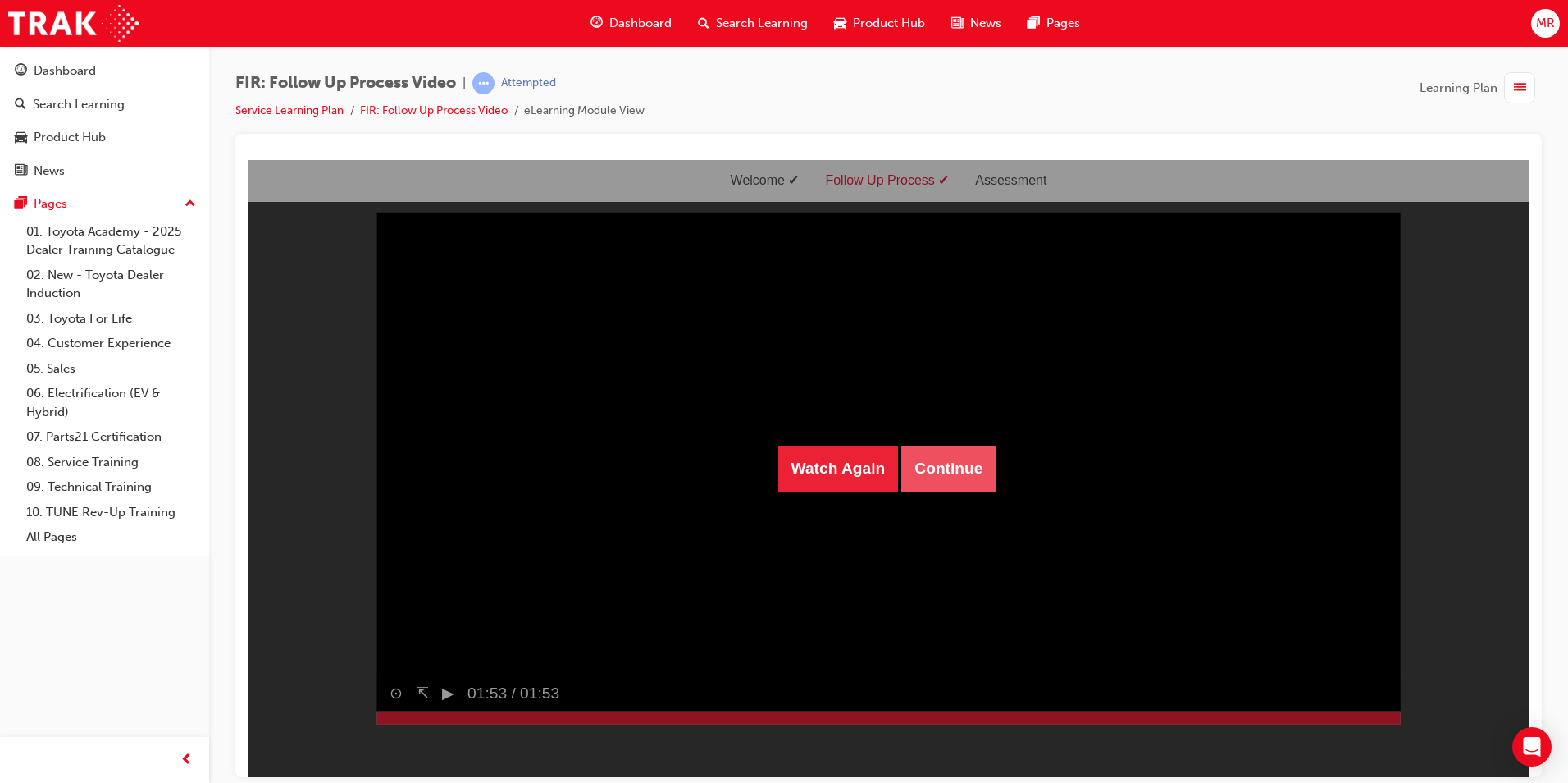
click at [742, 471] on button "Continue" at bounding box center [948, 467] width 94 height 46
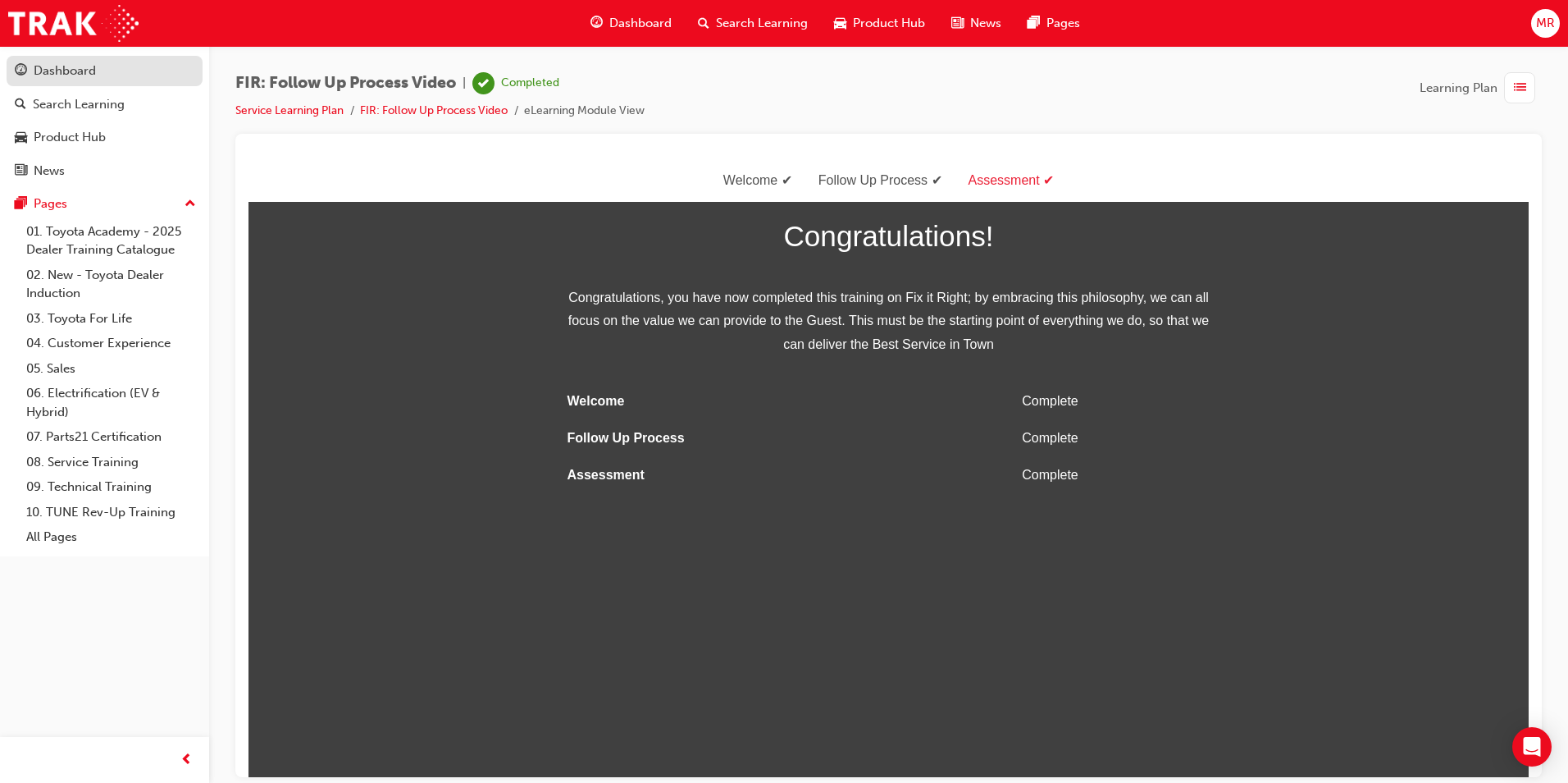
click at [58, 72] on div "Dashboard" at bounding box center [64, 71] width 62 height 19
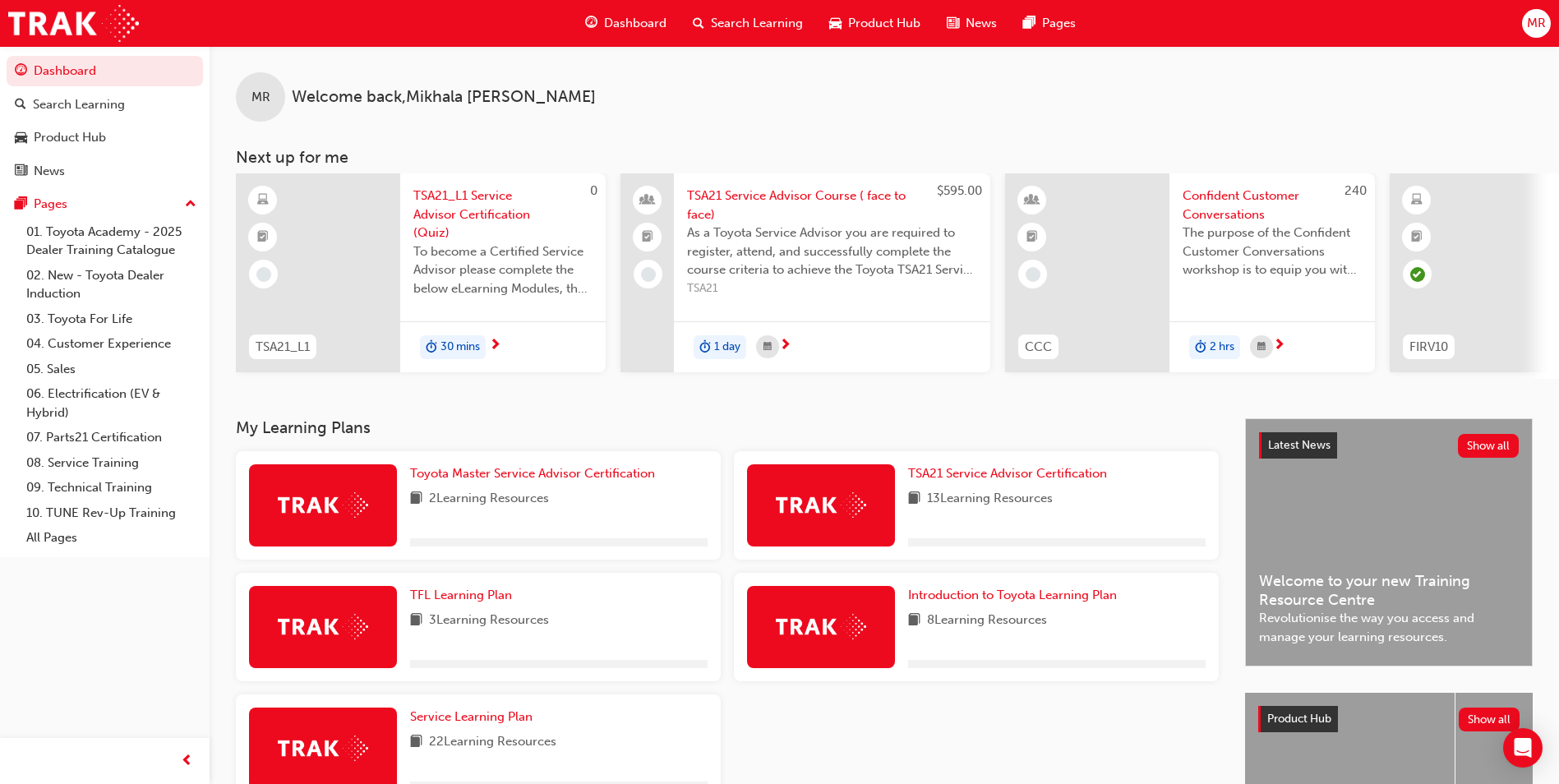
scroll to position [198, 0]
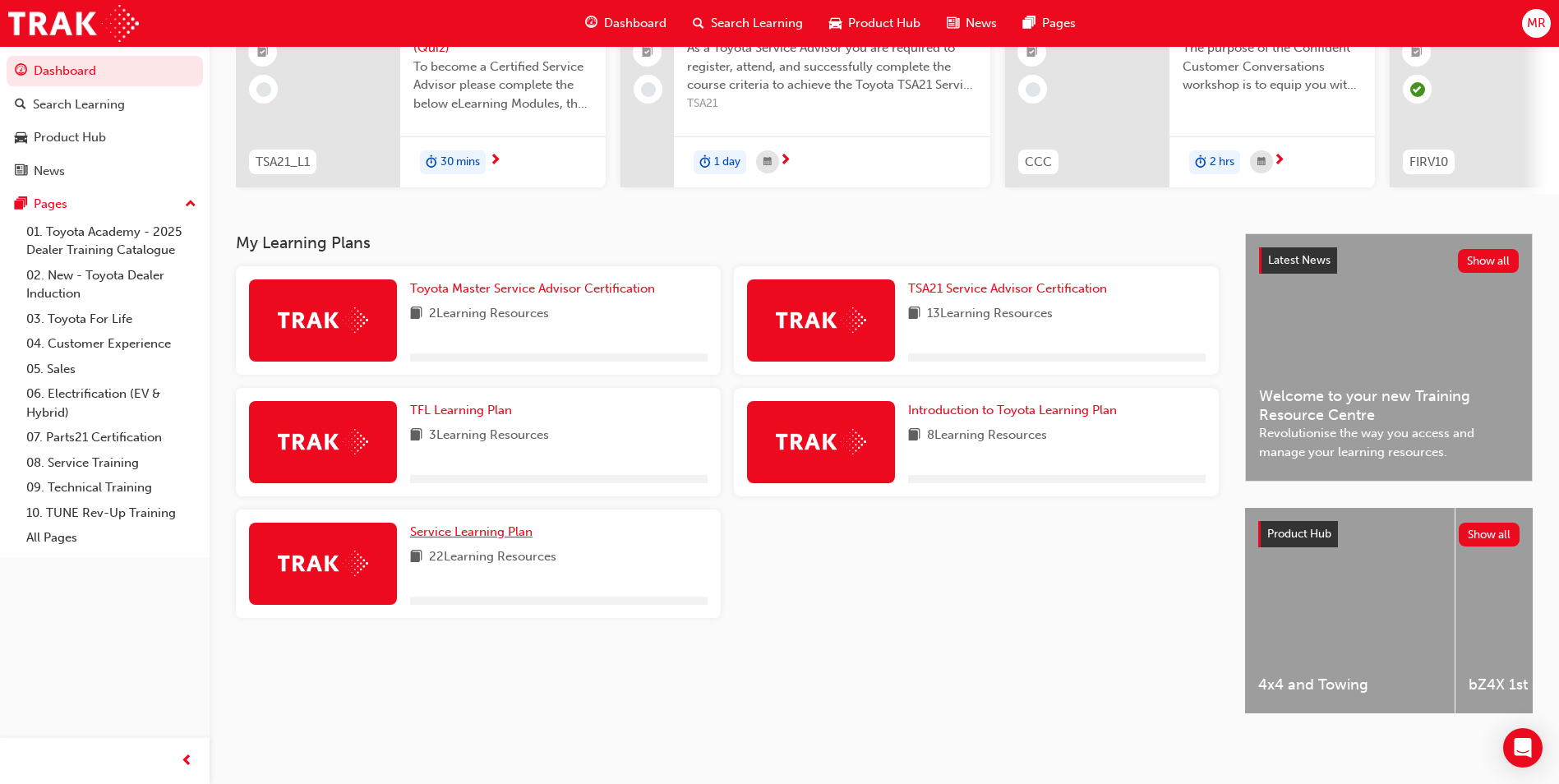
click at [477, 522] on link "Service Learning Plan" at bounding box center [474, 531] width 129 height 19
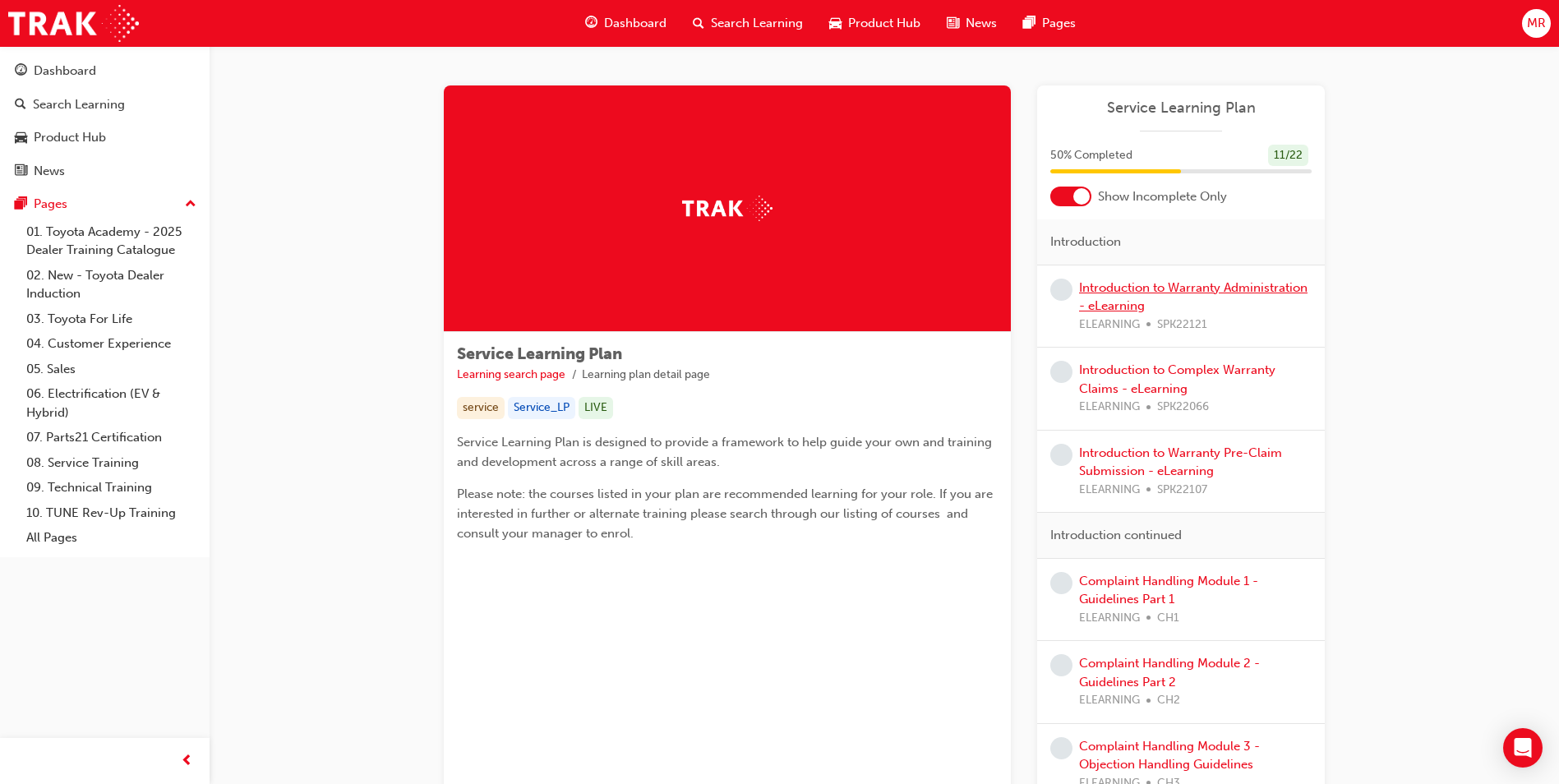
click at [744, 292] on link "Introduction to Warranty Administration - eLearning" at bounding box center [1194, 297] width 228 height 33
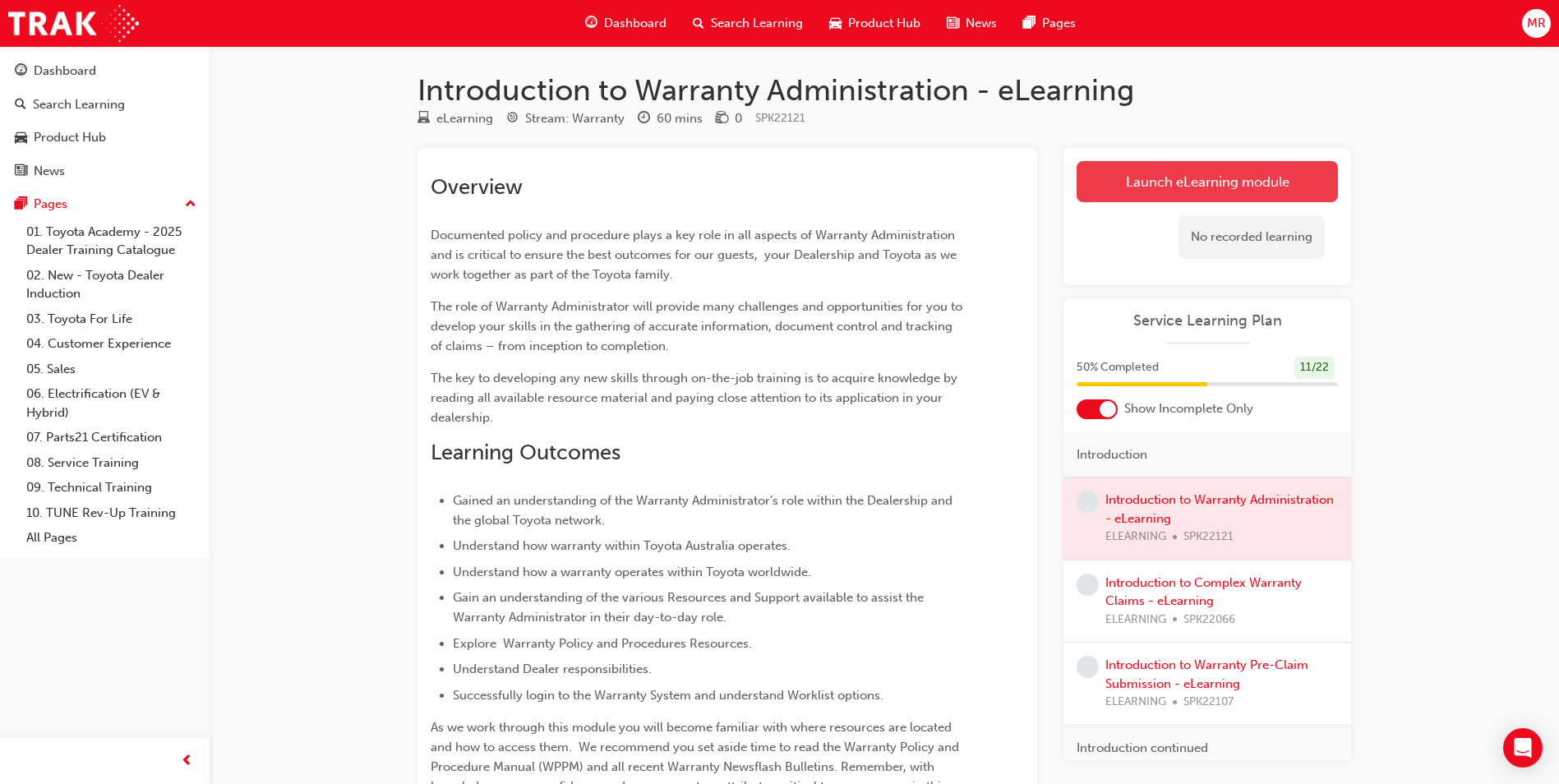
click at [744, 181] on link "Launch eLearning module" at bounding box center [1207, 182] width 262 height 41
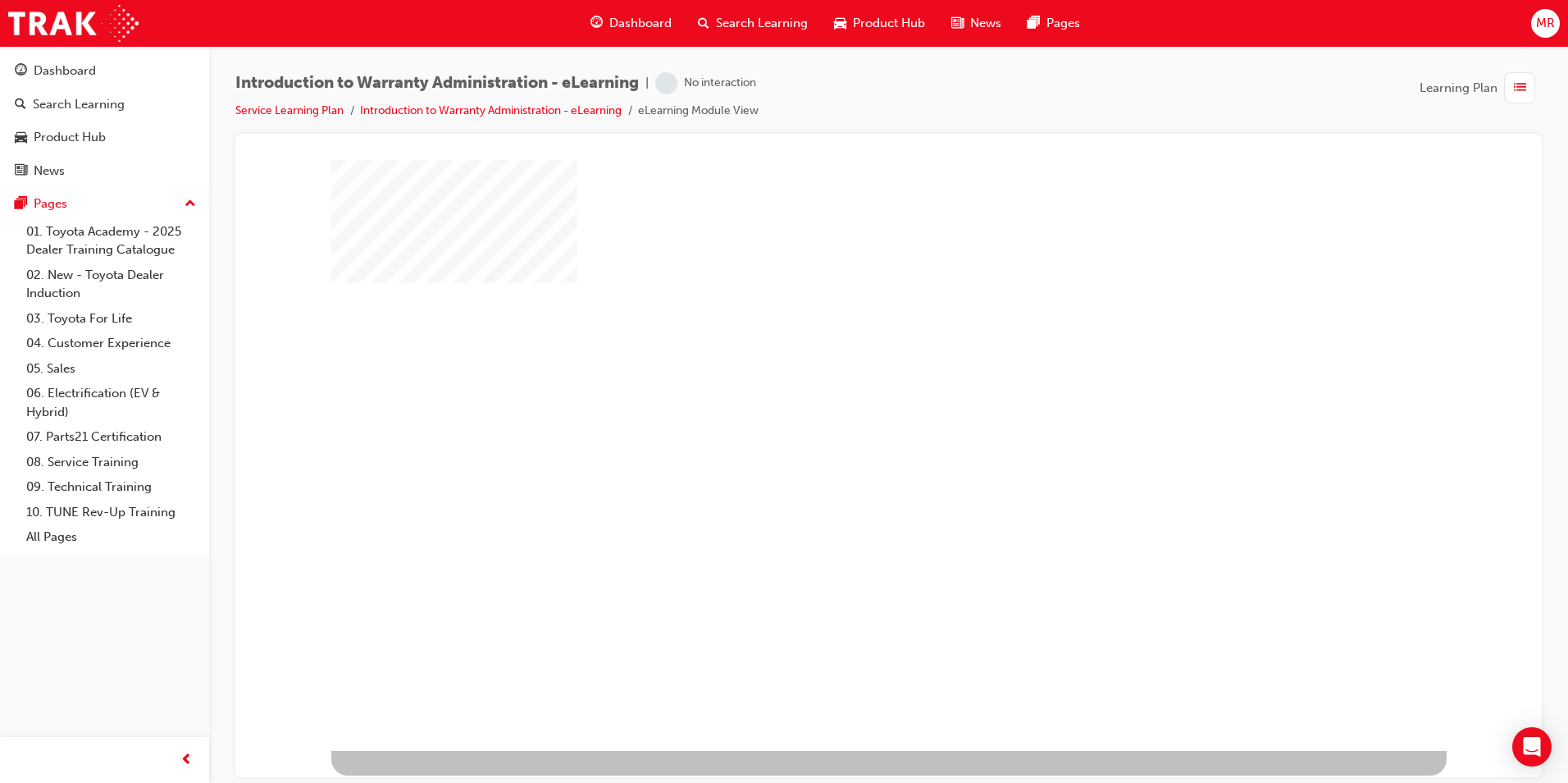
click at [742, 407] on div "play" at bounding box center [841, 407] width 0 height 0
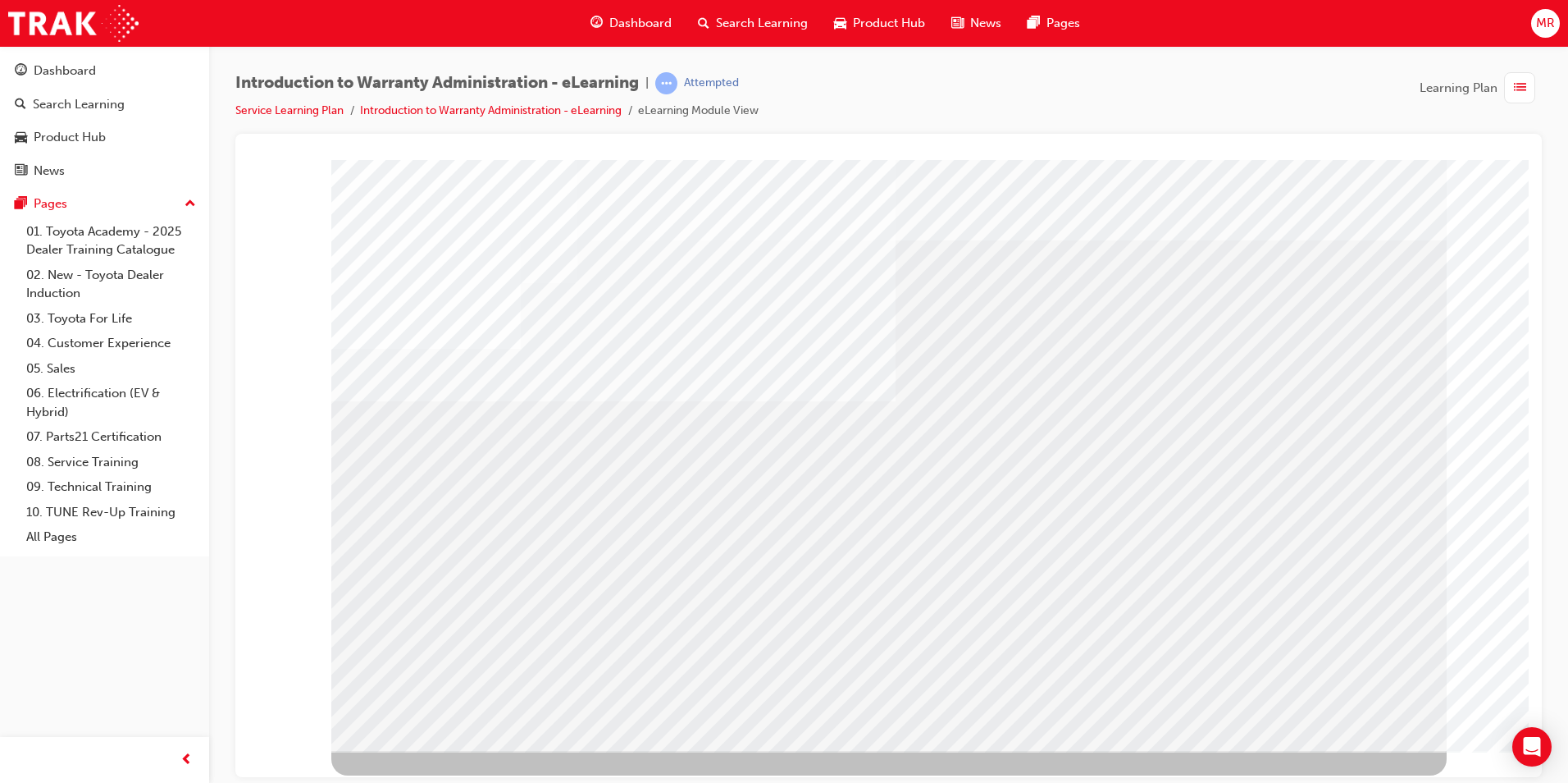
drag, startPoint x: 507, startPoint y: 534, endPoint x: 533, endPoint y: 534, distance: 26.0
drag, startPoint x: 714, startPoint y: 541, endPoint x: 1098, endPoint y: 646, distance: 398.1
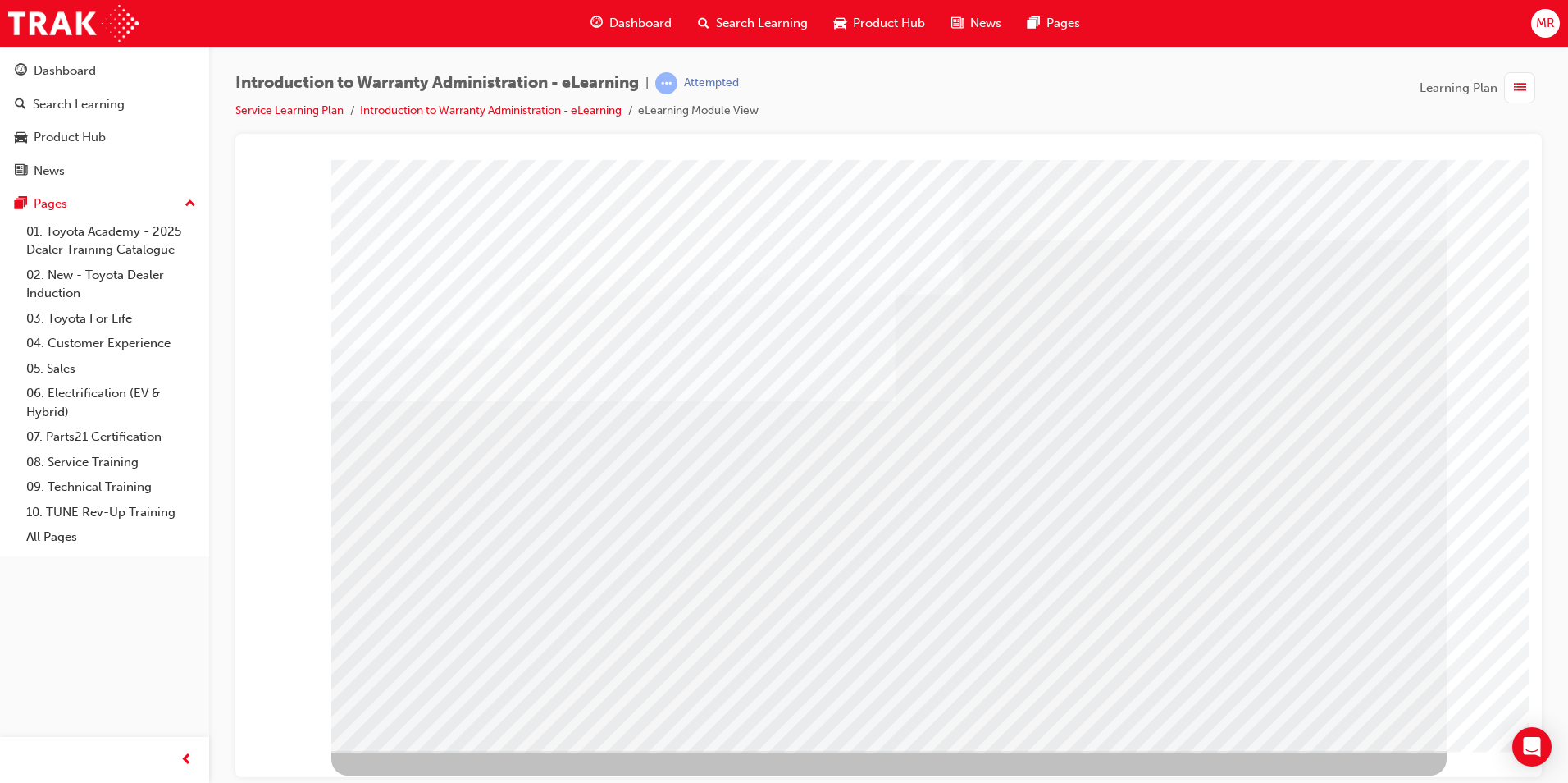
drag, startPoint x: 966, startPoint y: 464, endPoint x: 982, endPoint y: 458, distance: 17.1
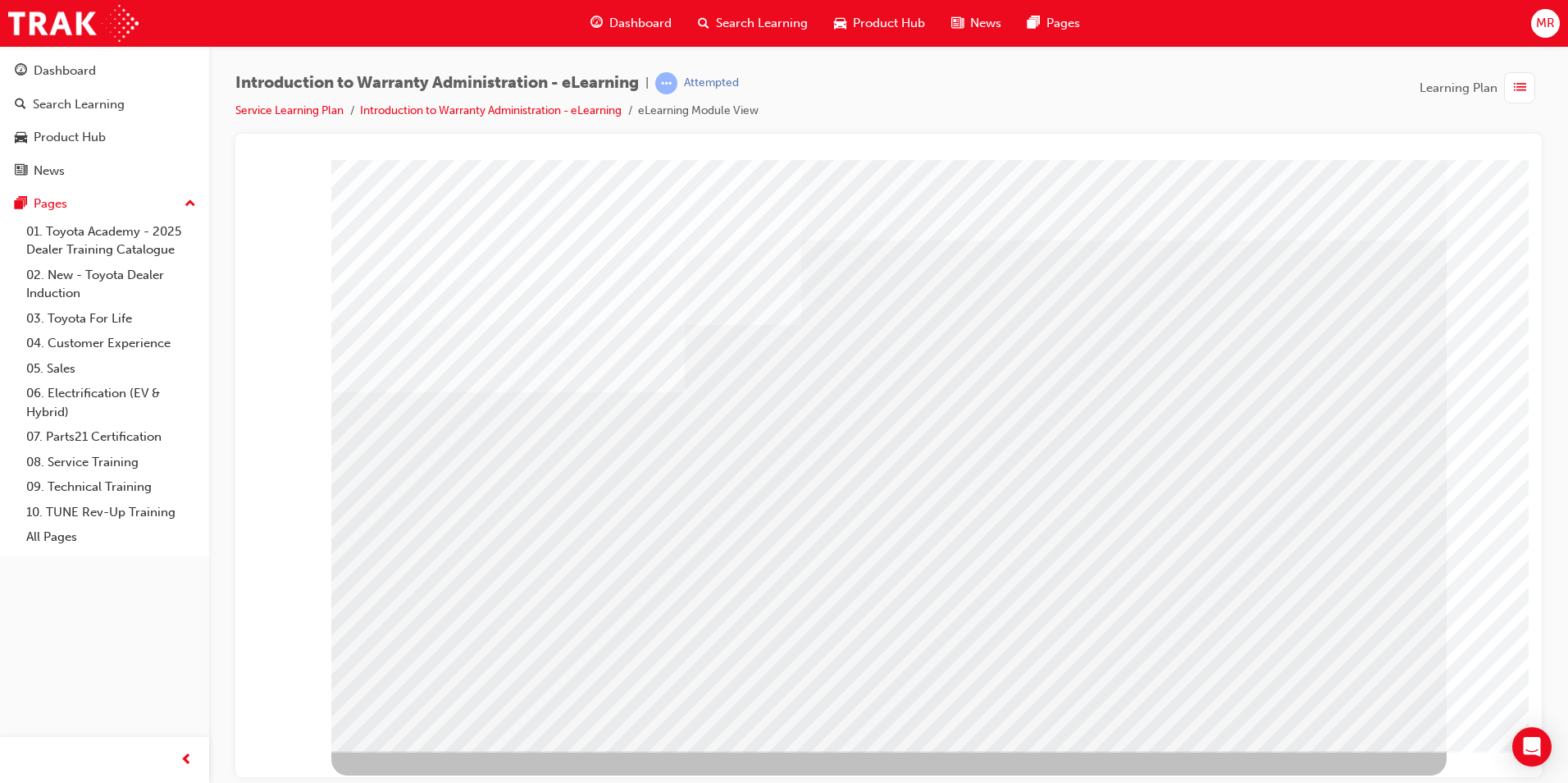
drag, startPoint x: 994, startPoint y: 437, endPoint x: 1041, endPoint y: 435, distance: 47.0
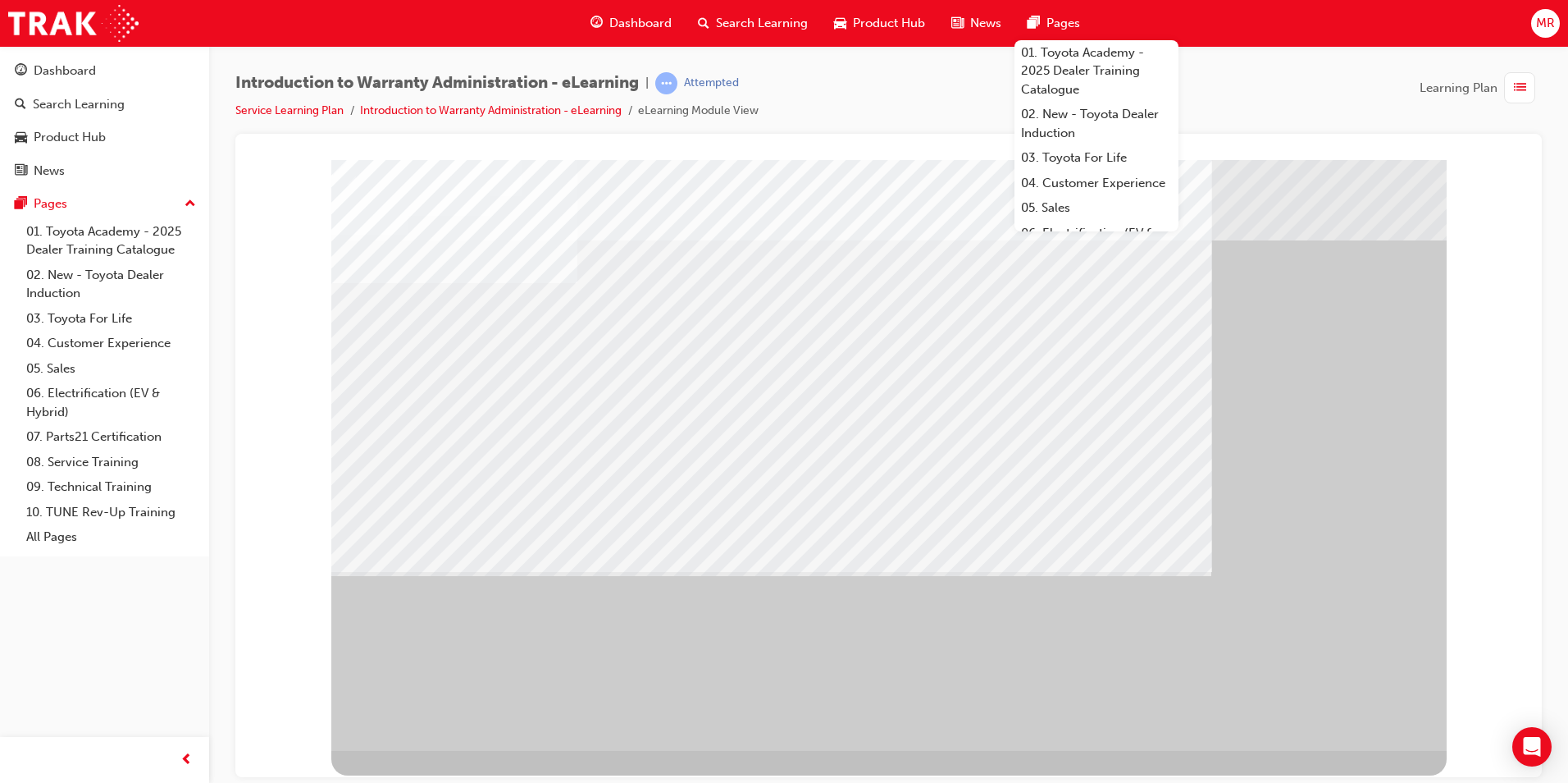
drag, startPoint x: 1377, startPoint y: 714, endPoint x: 1367, endPoint y: 708, distance: 11.7
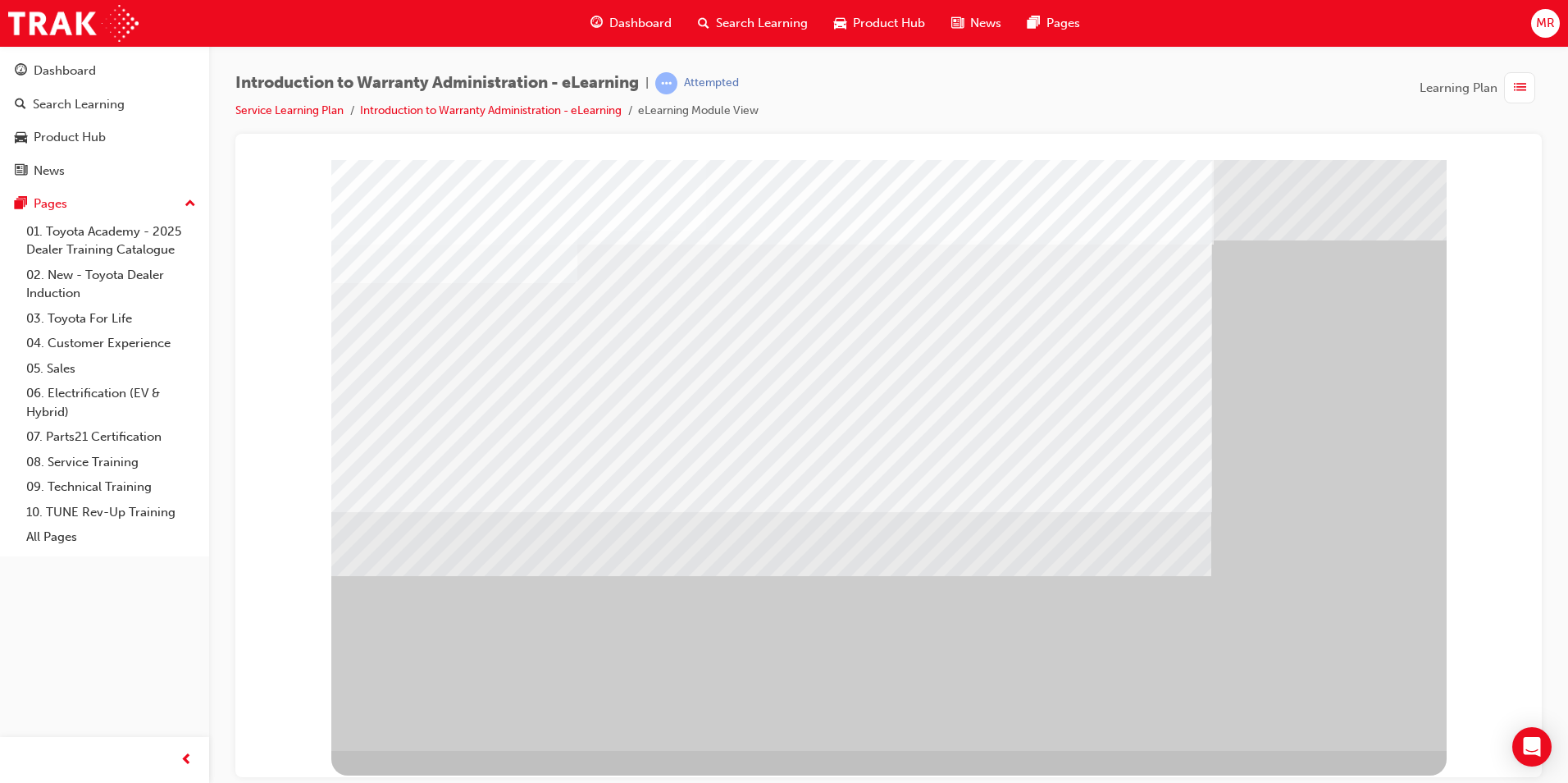
drag, startPoint x: 503, startPoint y: 553, endPoint x: 505, endPoint y: 543, distance: 10.2
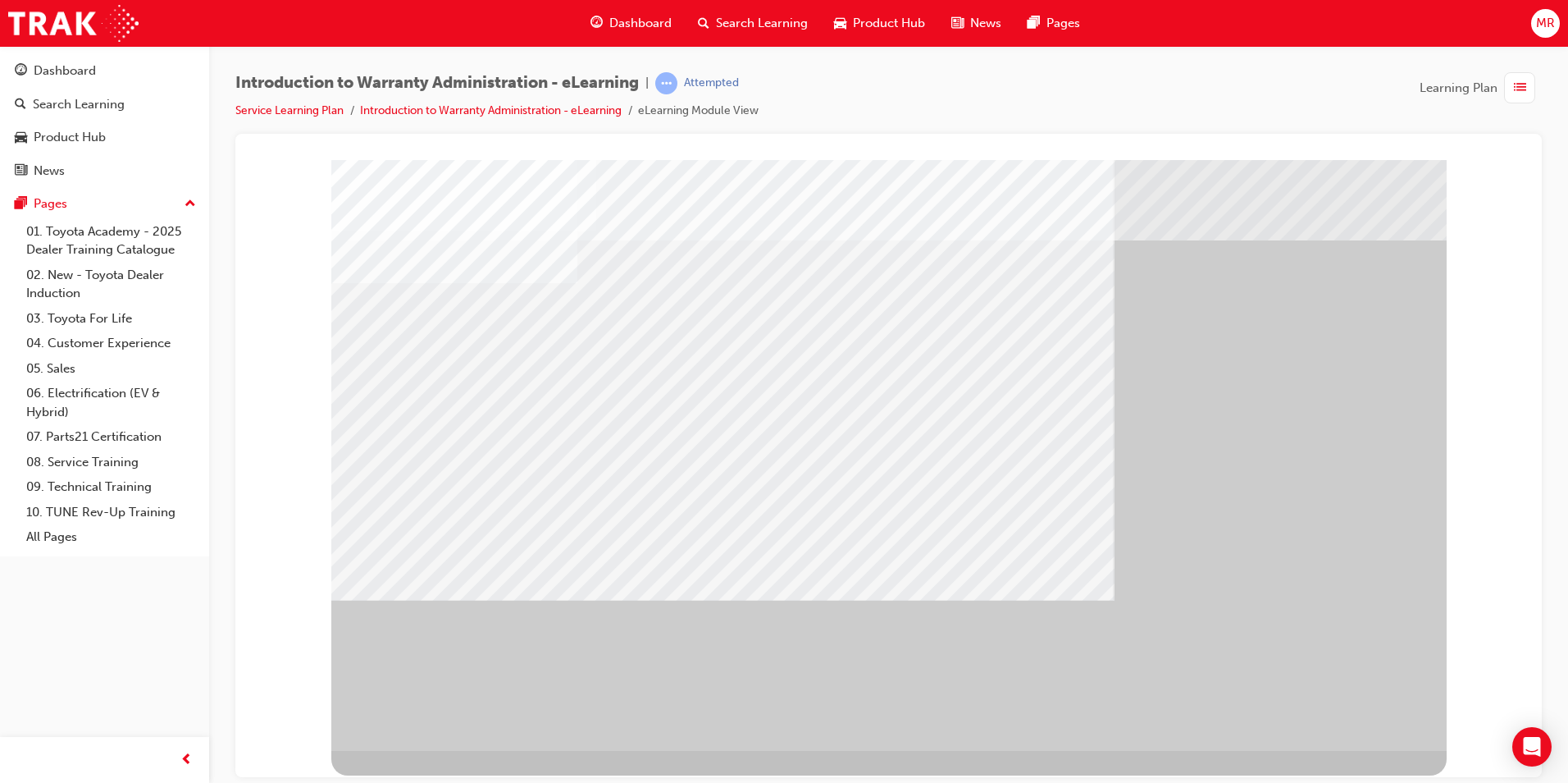
click at [1336, 698] on div at bounding box center [889, 454] width 1116 height 591
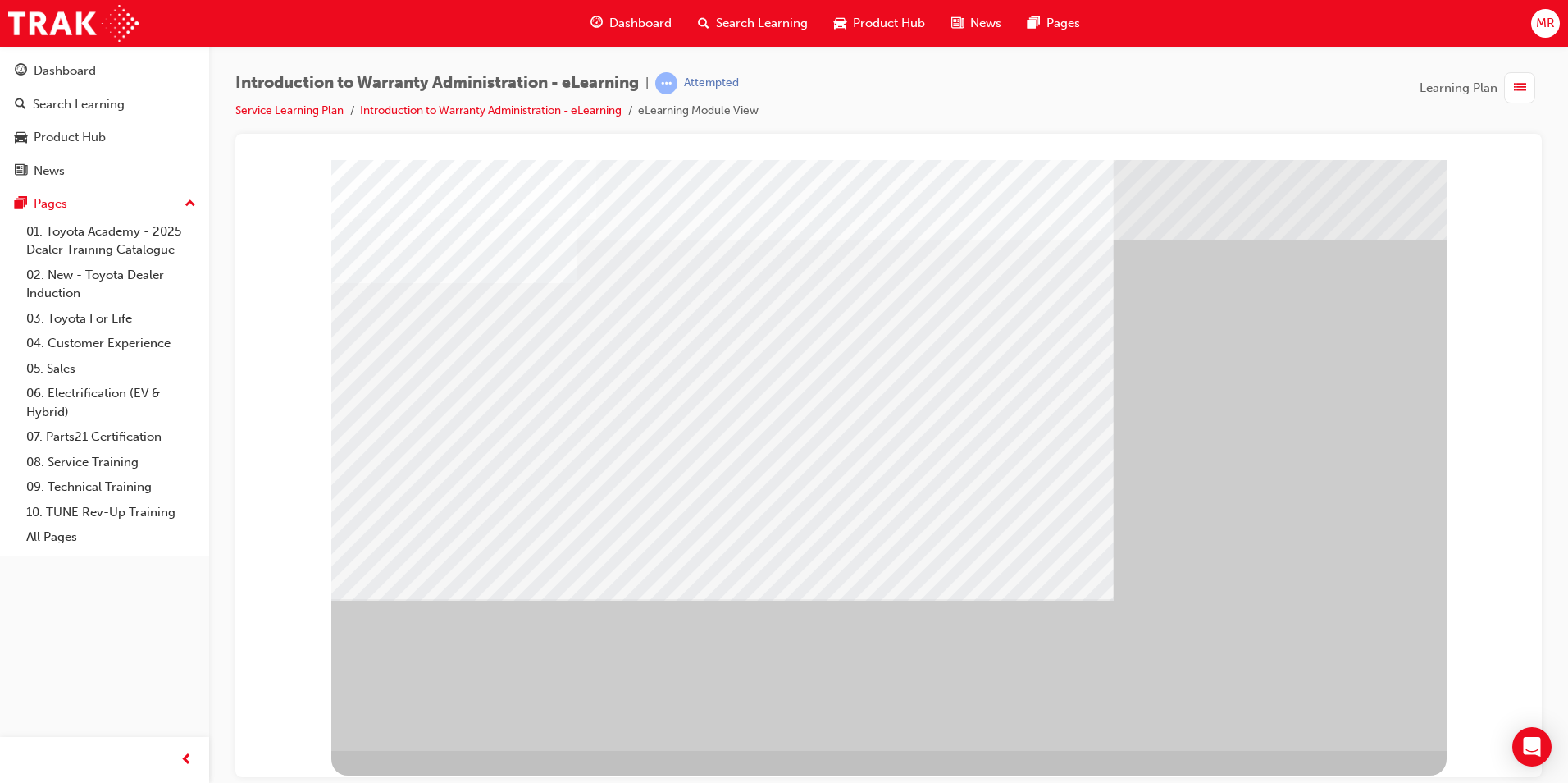
click at [1338, 690] on div "" at bounding box center [889, 454] width 1116 height 591
drag, startPoint x: 1341, startPoint y: 699, endPoint x: 1345, endPoint y: 708, distance: 9.8
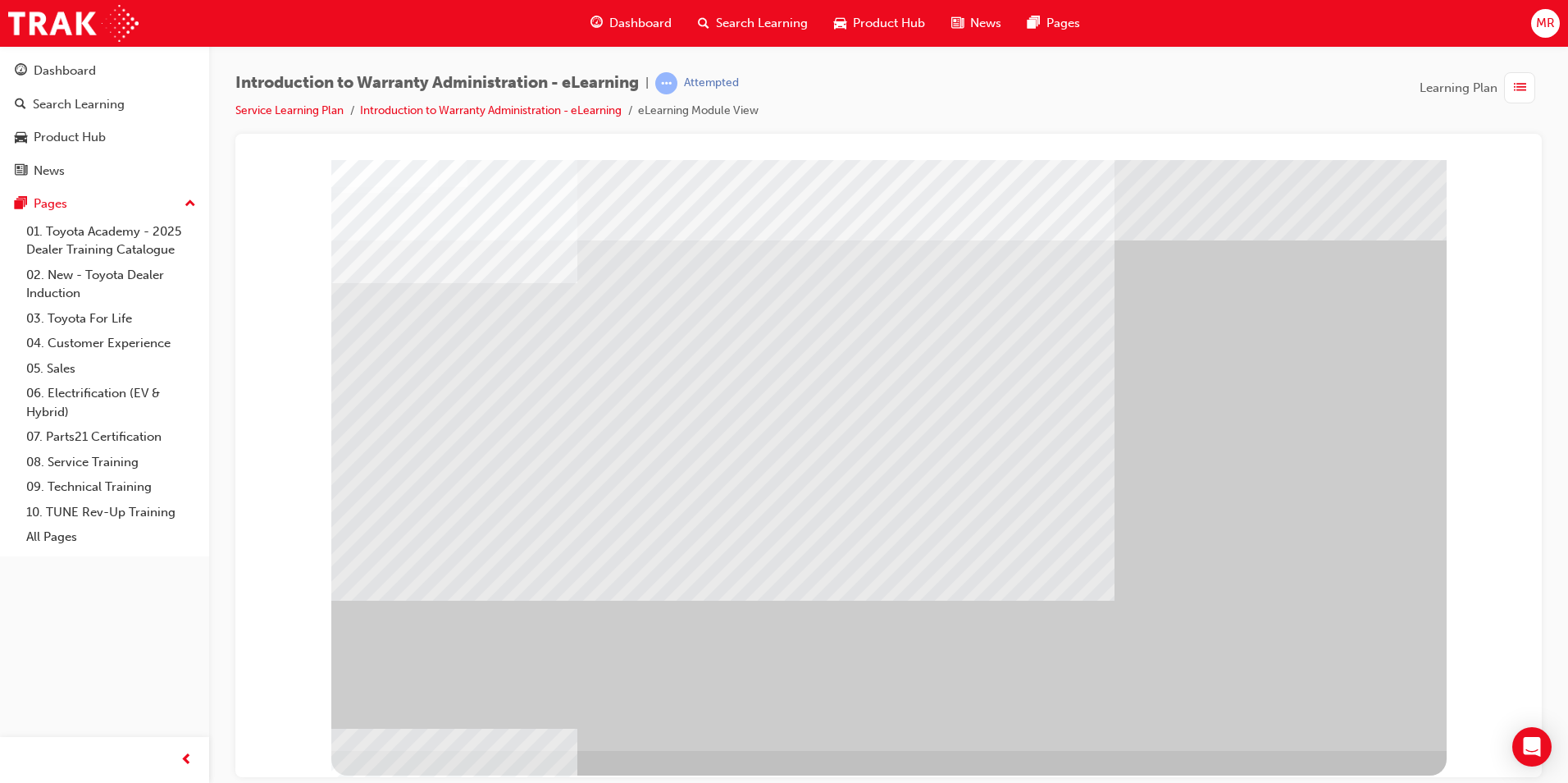
click at [1345, 732] on div "" at bounding box center [889, 454] width 1116 height 591
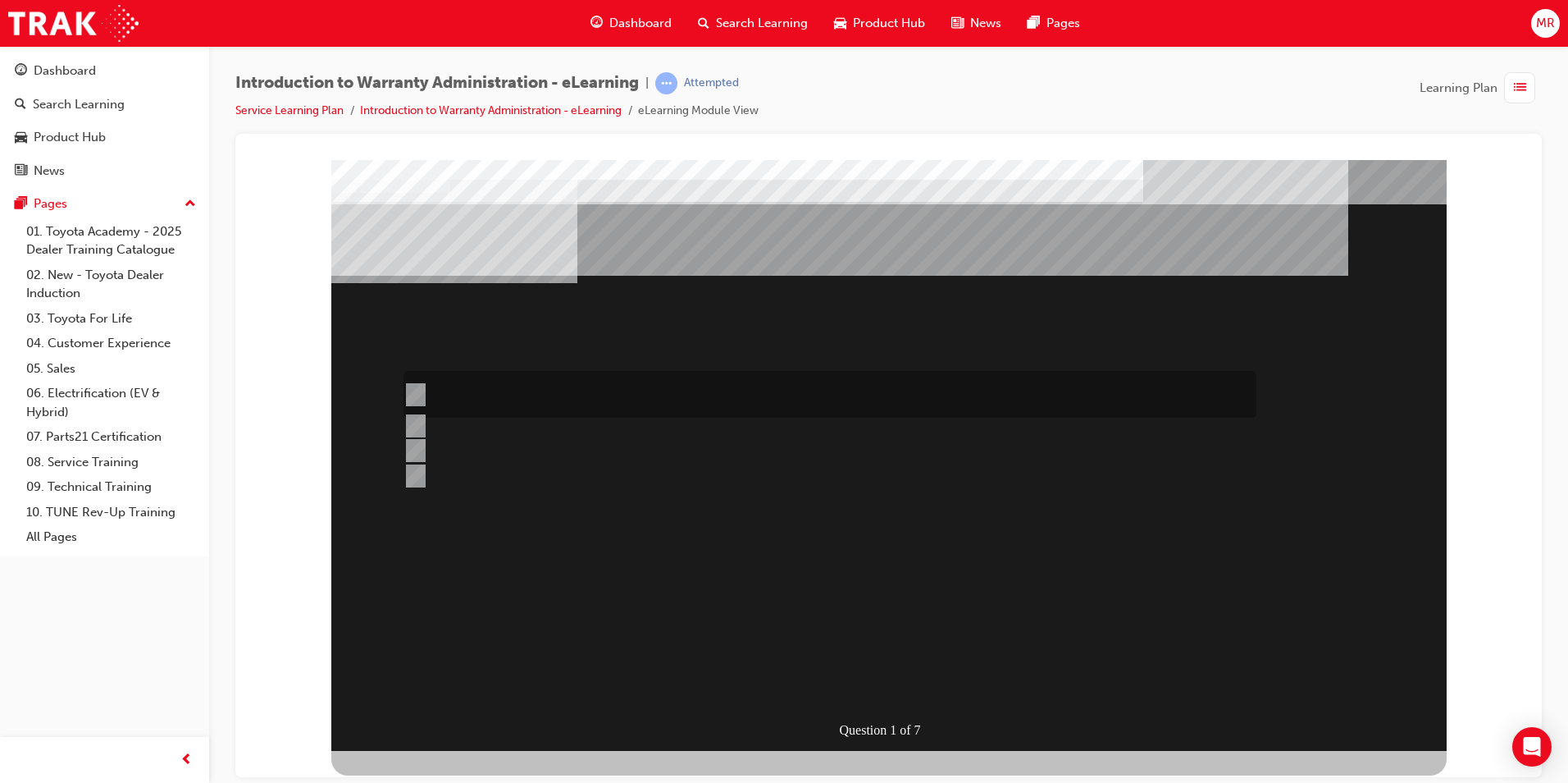
click at [605, 387] on div at bounding box center [826, 394] width 853 height 47
radio input "true"
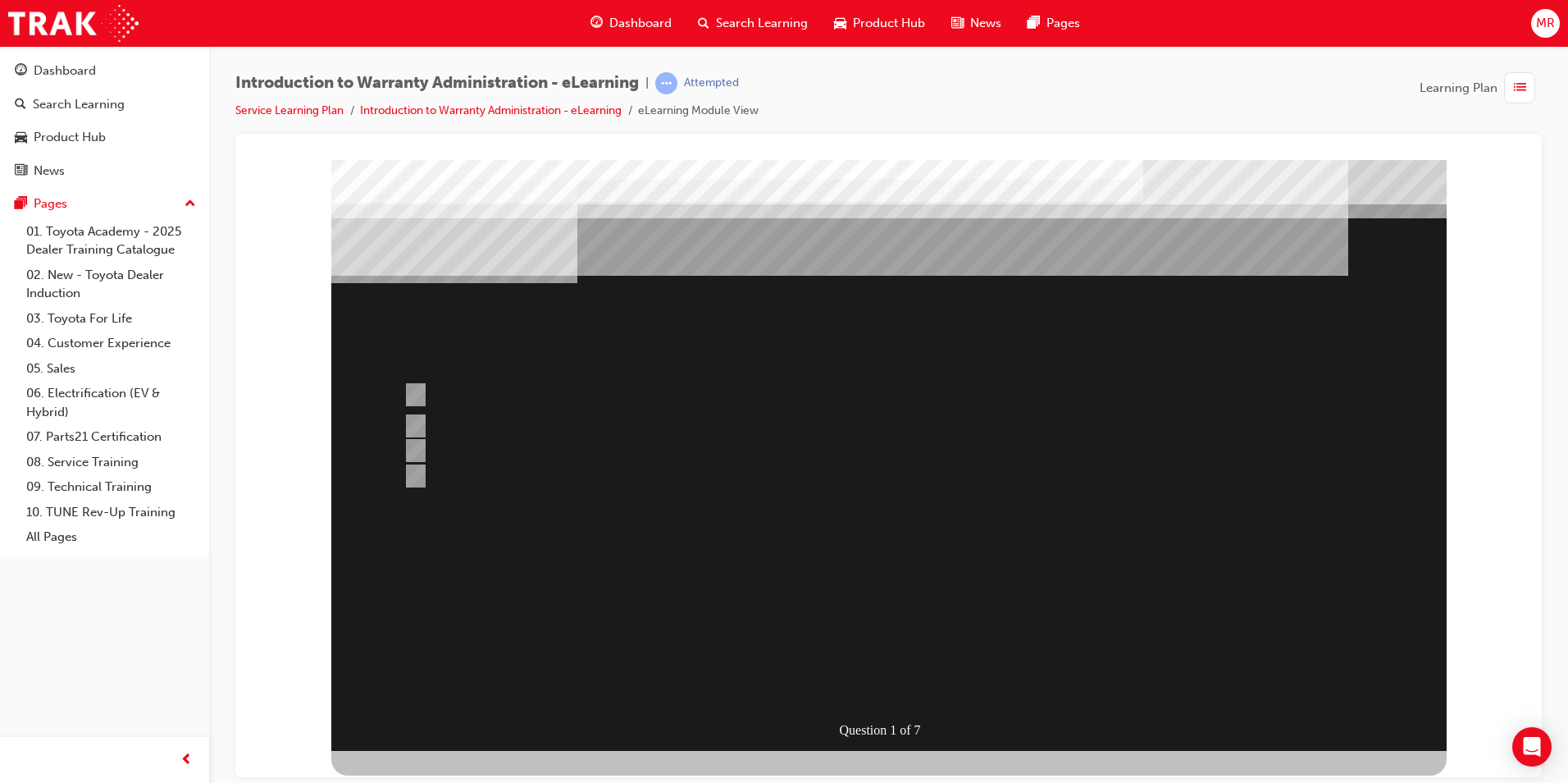
click at [896, 685] on div at bounding box center [889, 454] width 1116 height 591
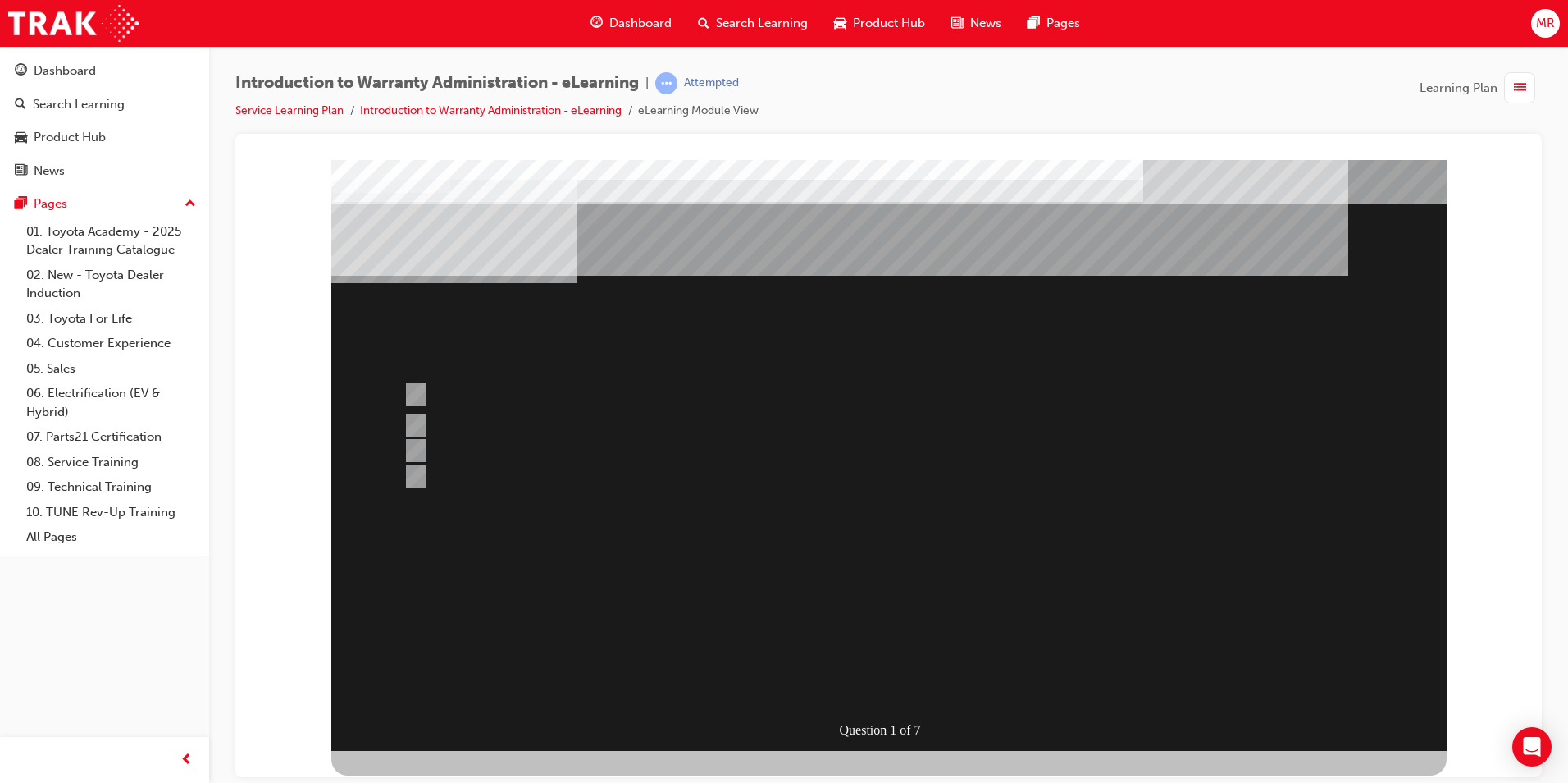
click at [528, 453] on div at bounding box center [826, 460] width 853 height 44
radio input "true"
click at [581, 459] on div at bounding box center [826, 462] width 853 height 47
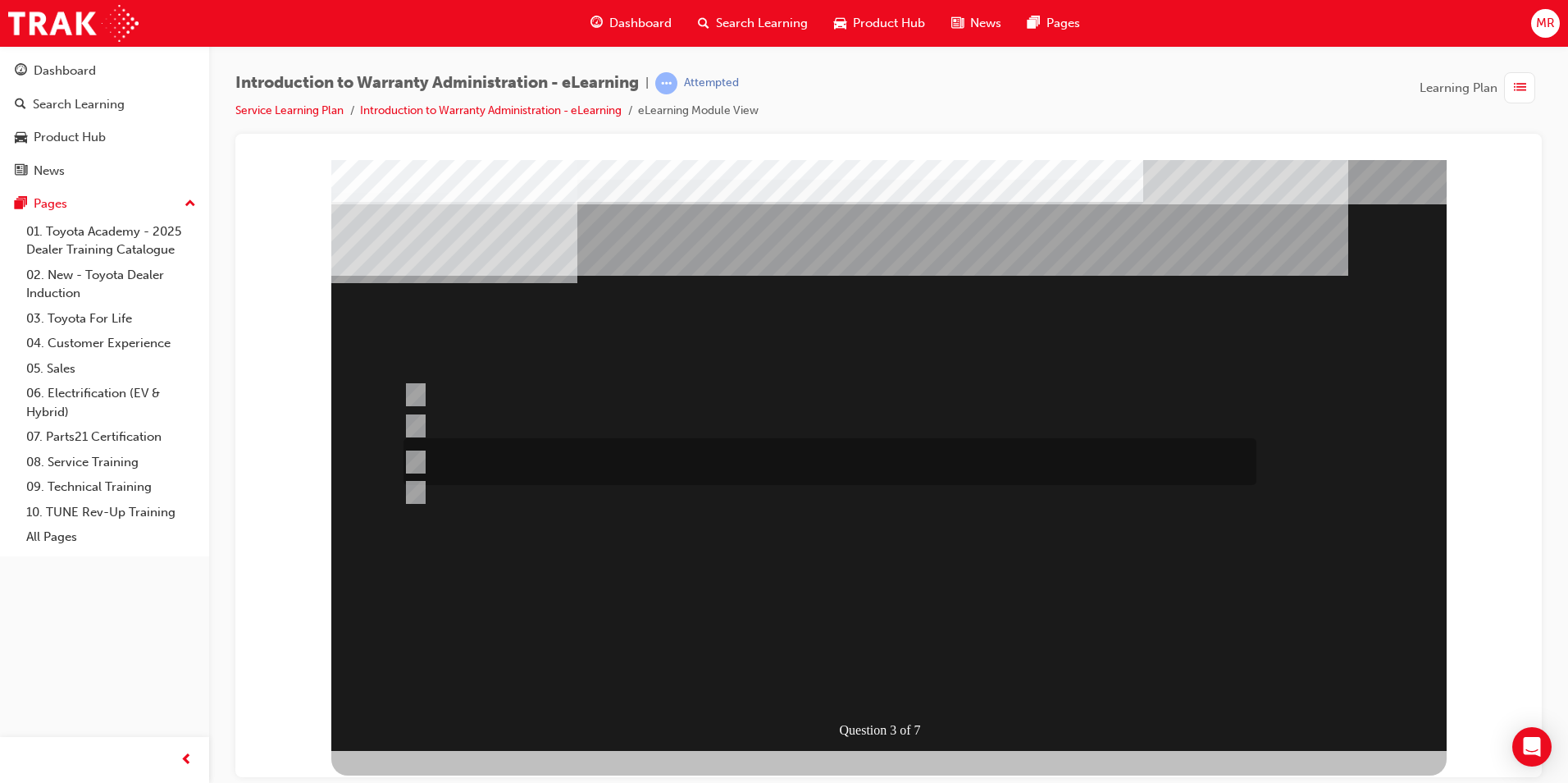
radio input "true"
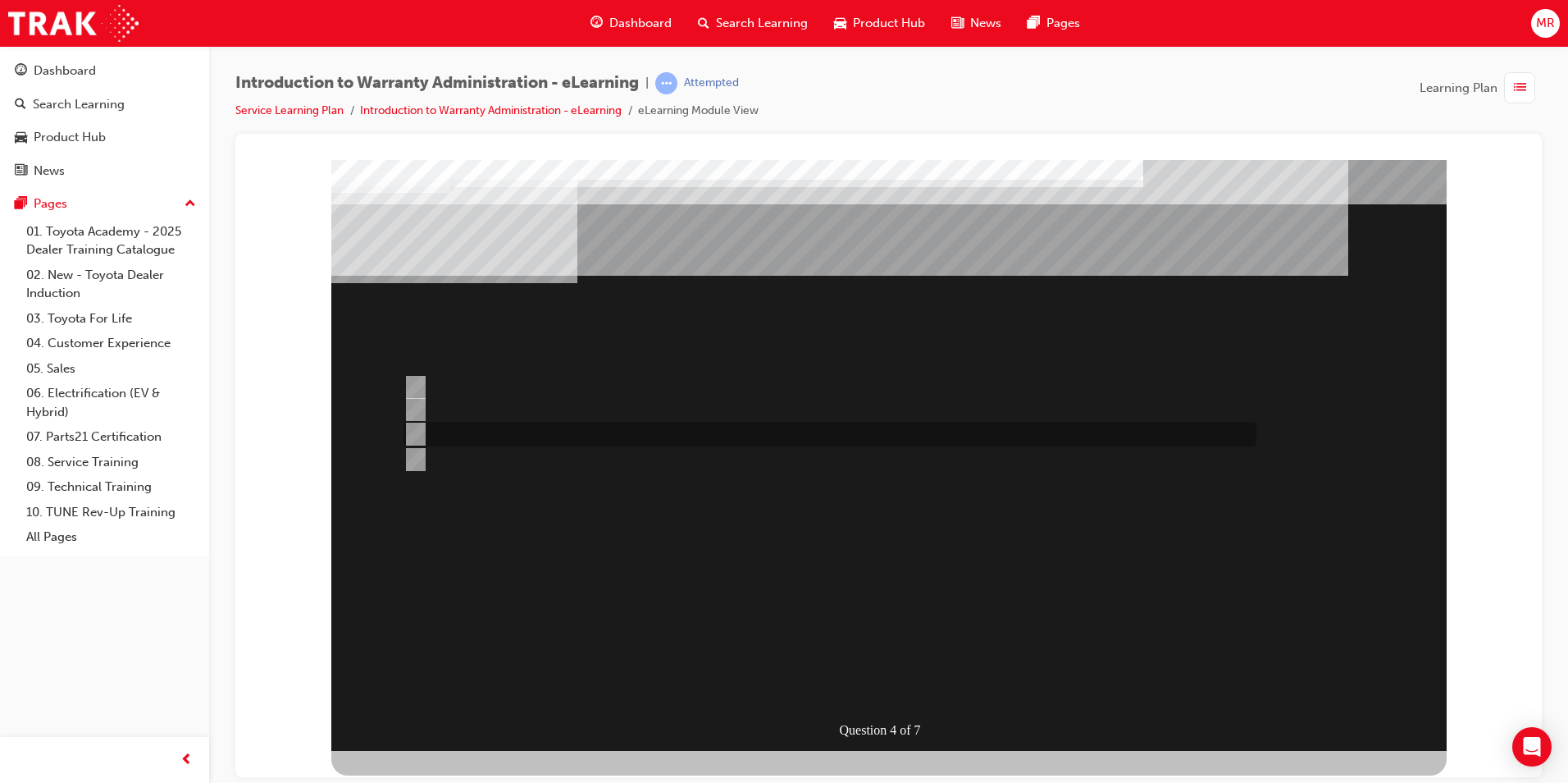
drag, startPoint x: 462, startPoint y: 435, endPoint x: 1459, endPoint y: 306, distance: 1005.3
click at [1459, 166] on div "Question 4 of 7" at bounding box center [889, 166] width 1267 height 0
click at [792, 435] on div at bounding box center [826, 434] width 853 height 24
radio input "true"
click at [685, 433] on div at bounding box center [826, 434] width 853 height 24
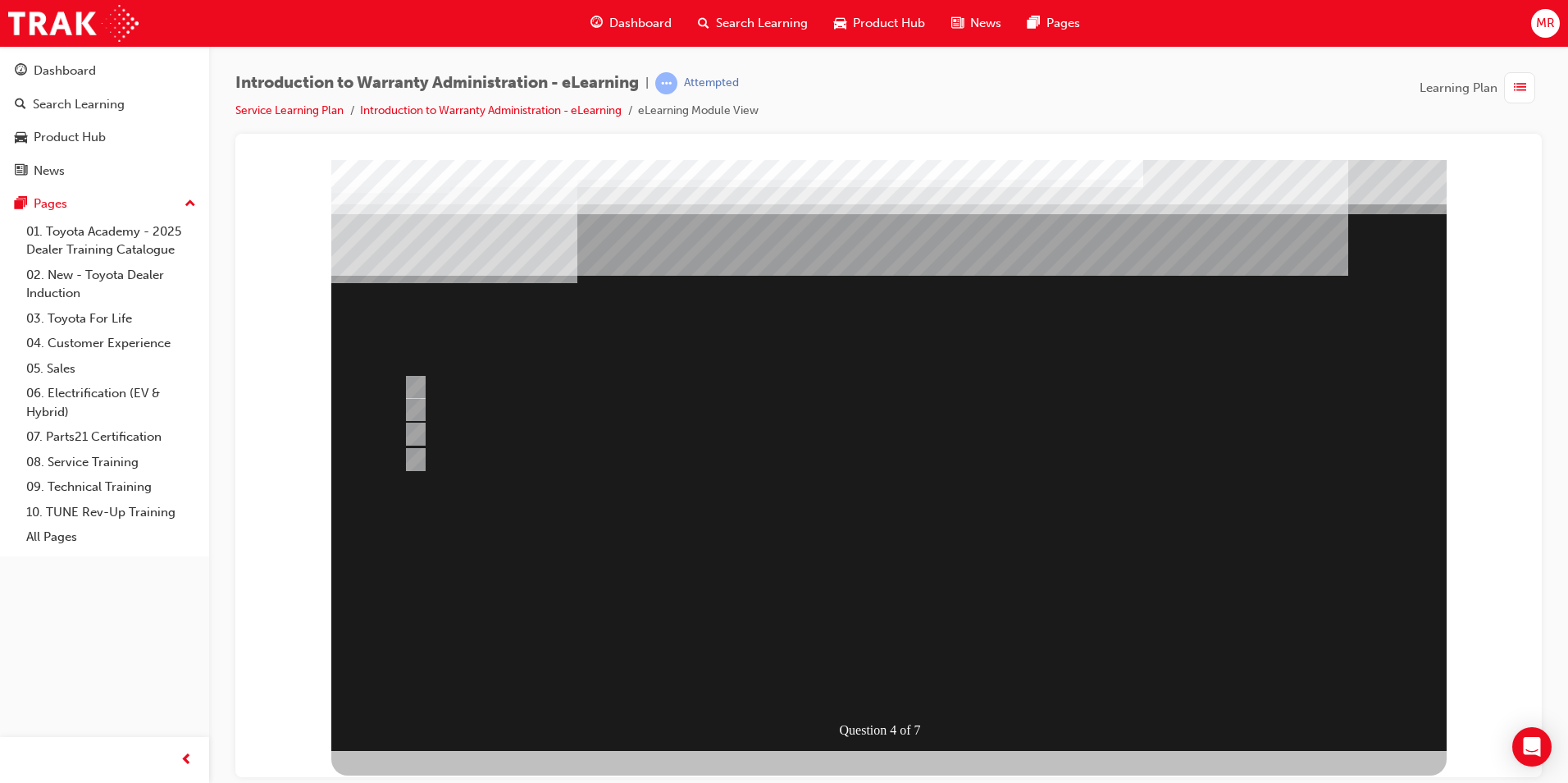
click at [416, 453] on div at bounding box center [889, 454] width 1116 height 591
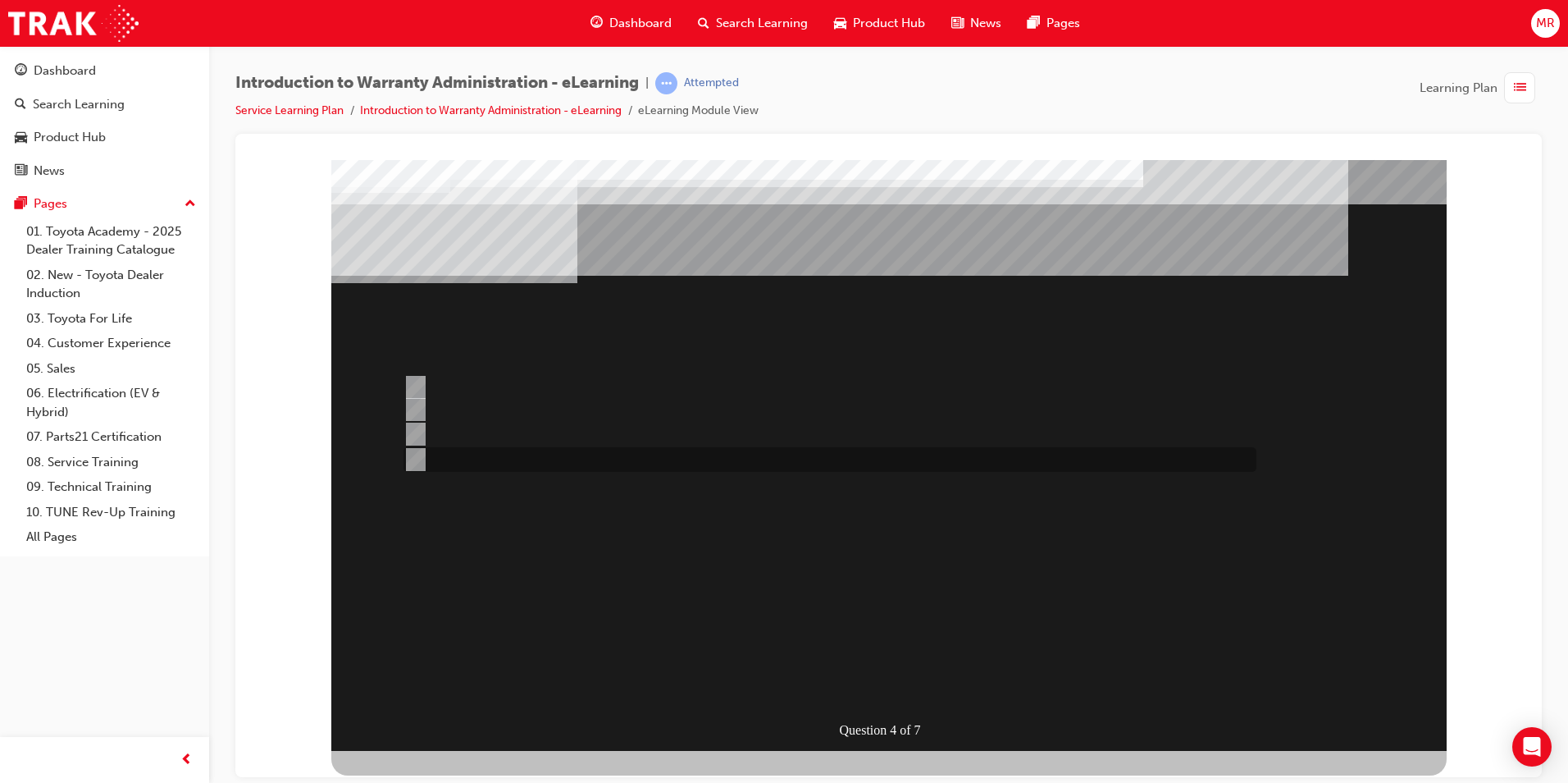
click at [416, 460] on input "Outstanding CSE (Customer Service Exercise) Reports can be run using WiNpaq." at bounding box center [413, 460] width 18 height 18
radio input "true"
click at [416, 436] on input "Vehicle details can be sourced via the Enquiries radio button." at bounding box center [413, 434] width 18 height 18
radio input "true"
click at [417, 407] on input "Multiple Claims can be input via WiNpaq." at bounding box center [413, 409] width 18 height 18
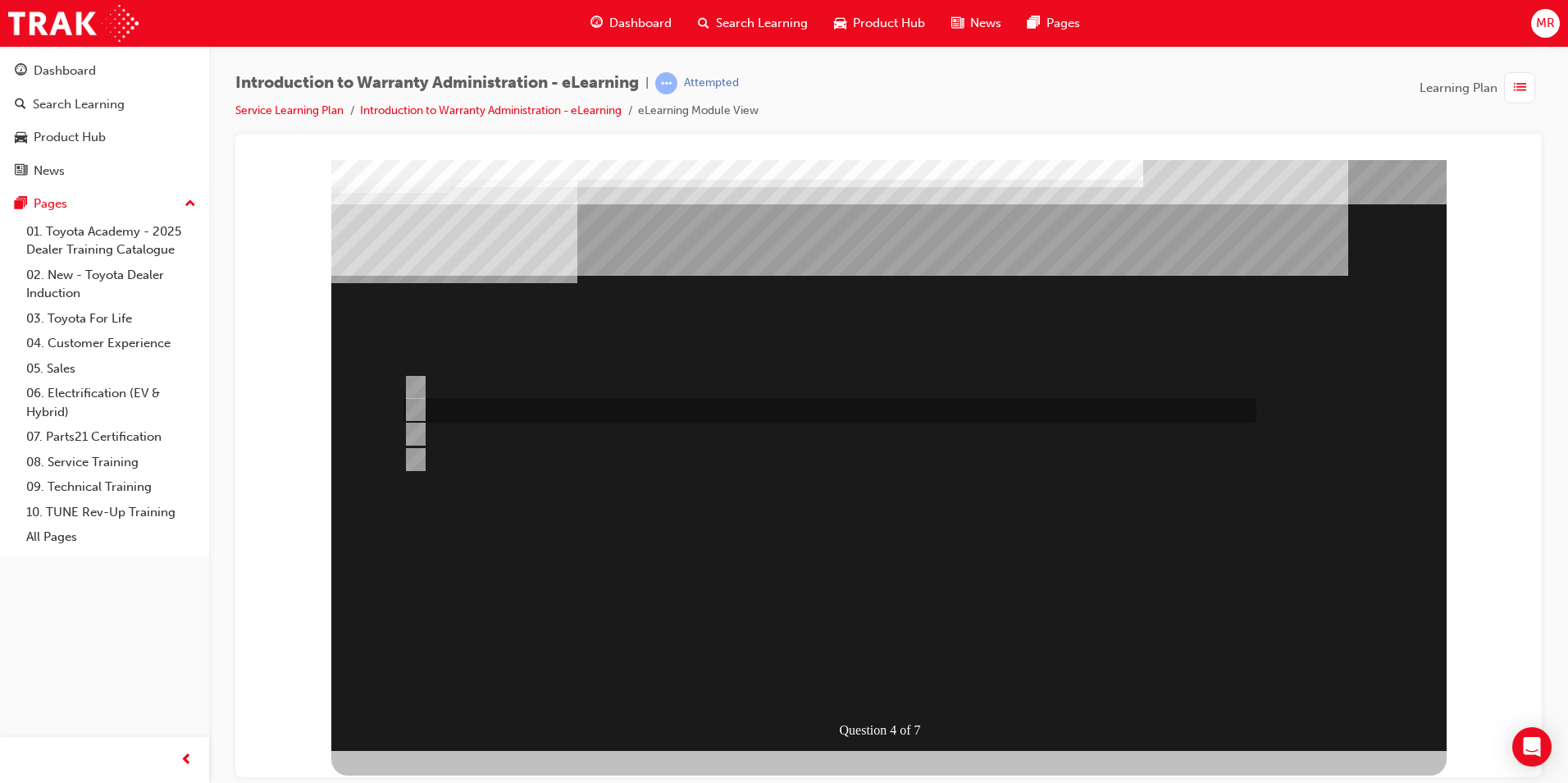
radio input "true"
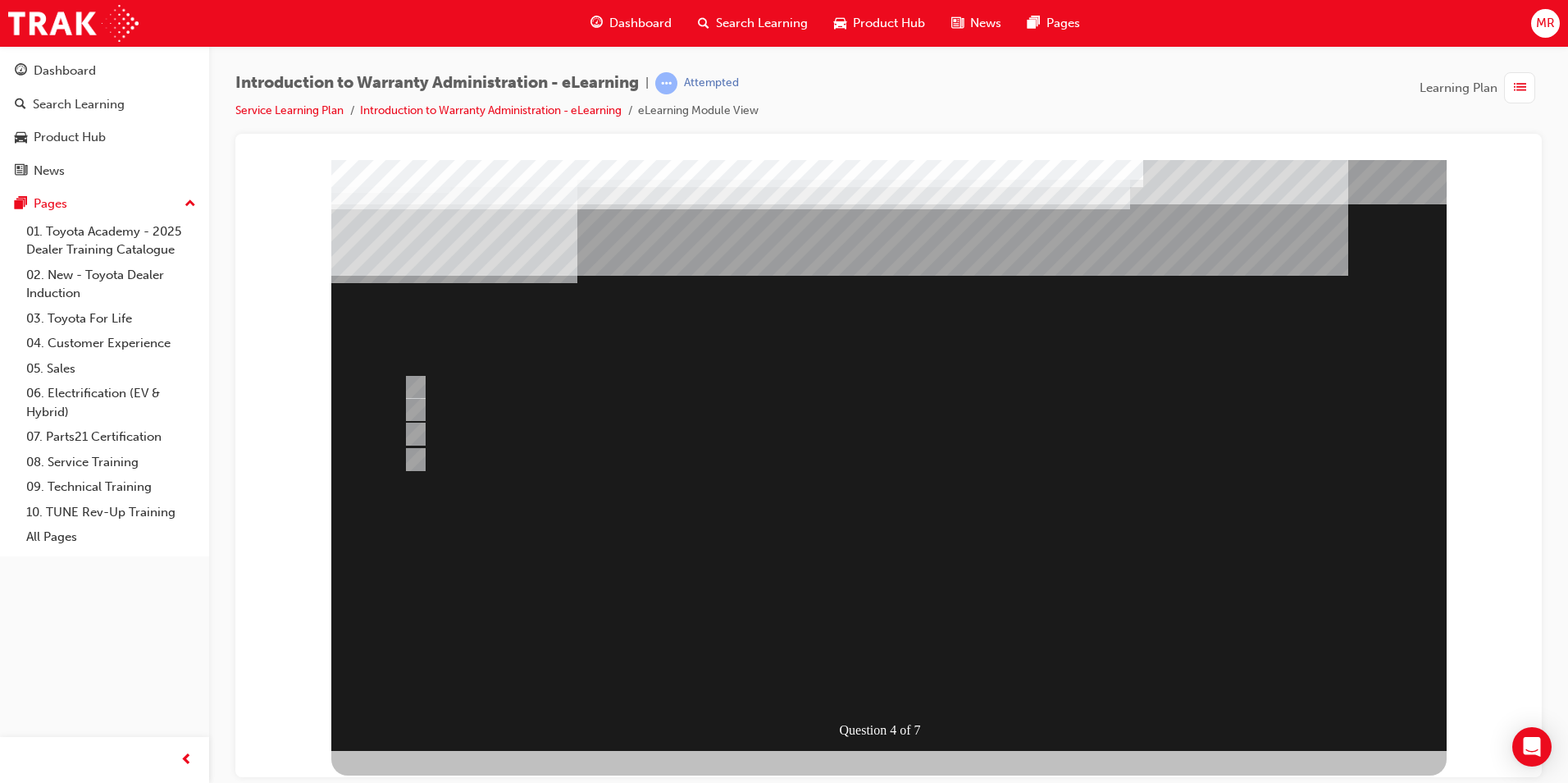
click at [420, 458] on div at bounding box center [889, 454] width 1116 height 591
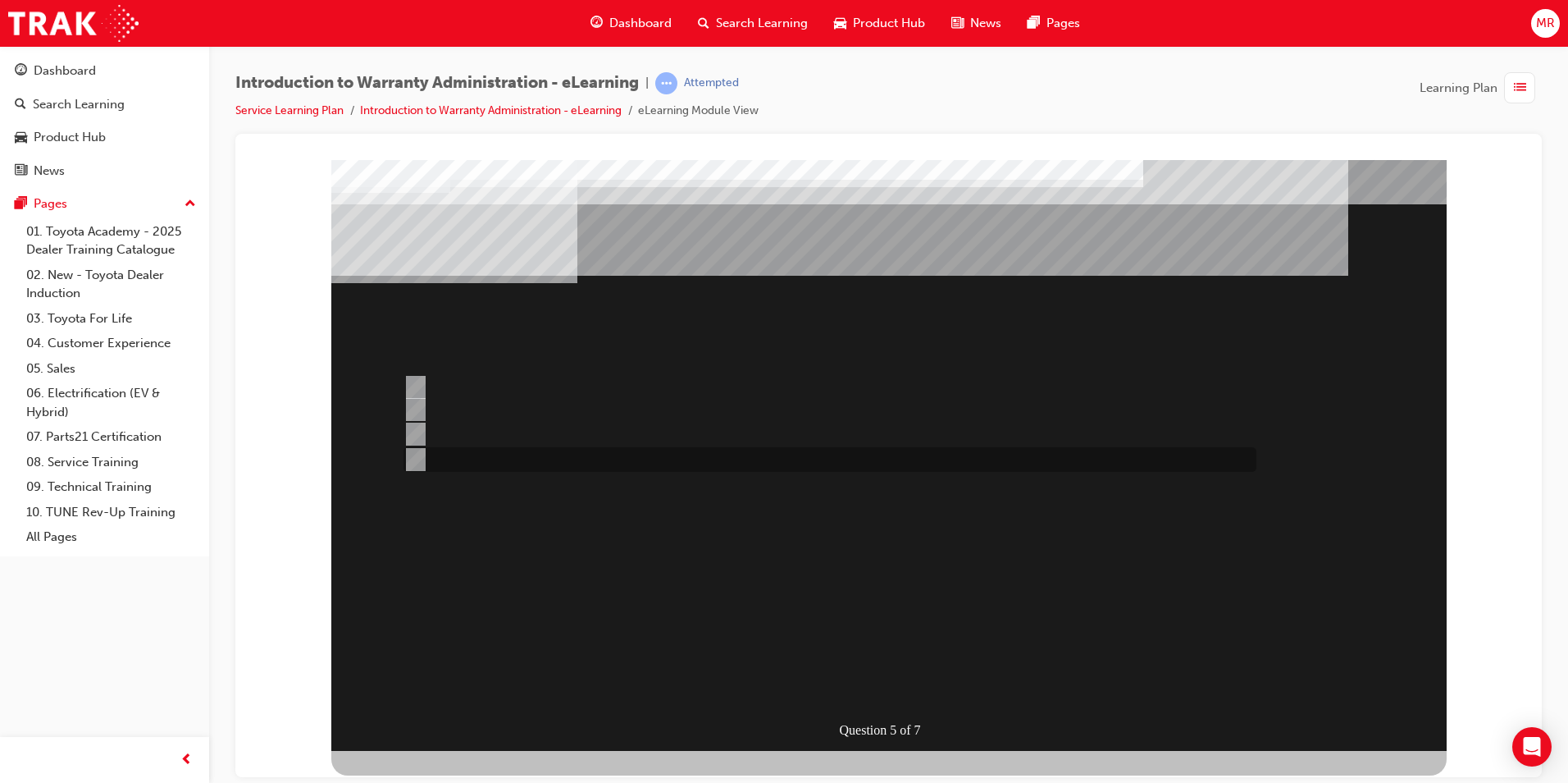
click at [410, 462] on input "> 75%" at bounding box center [413, 460] width 18 height 18
radio input "true"
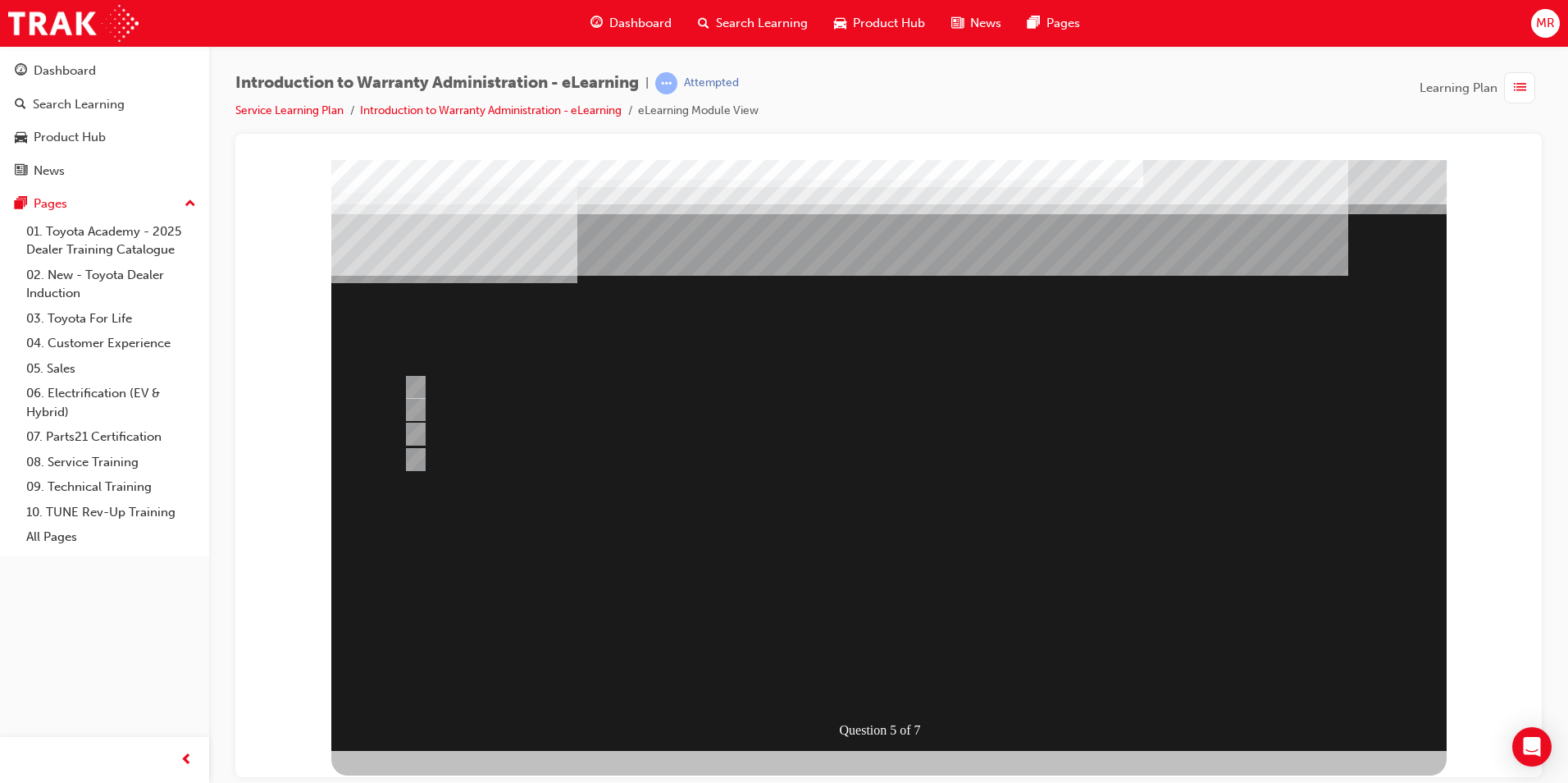
click at [416, 389] on div at bounding box center [889, 454] width 1116 height 591
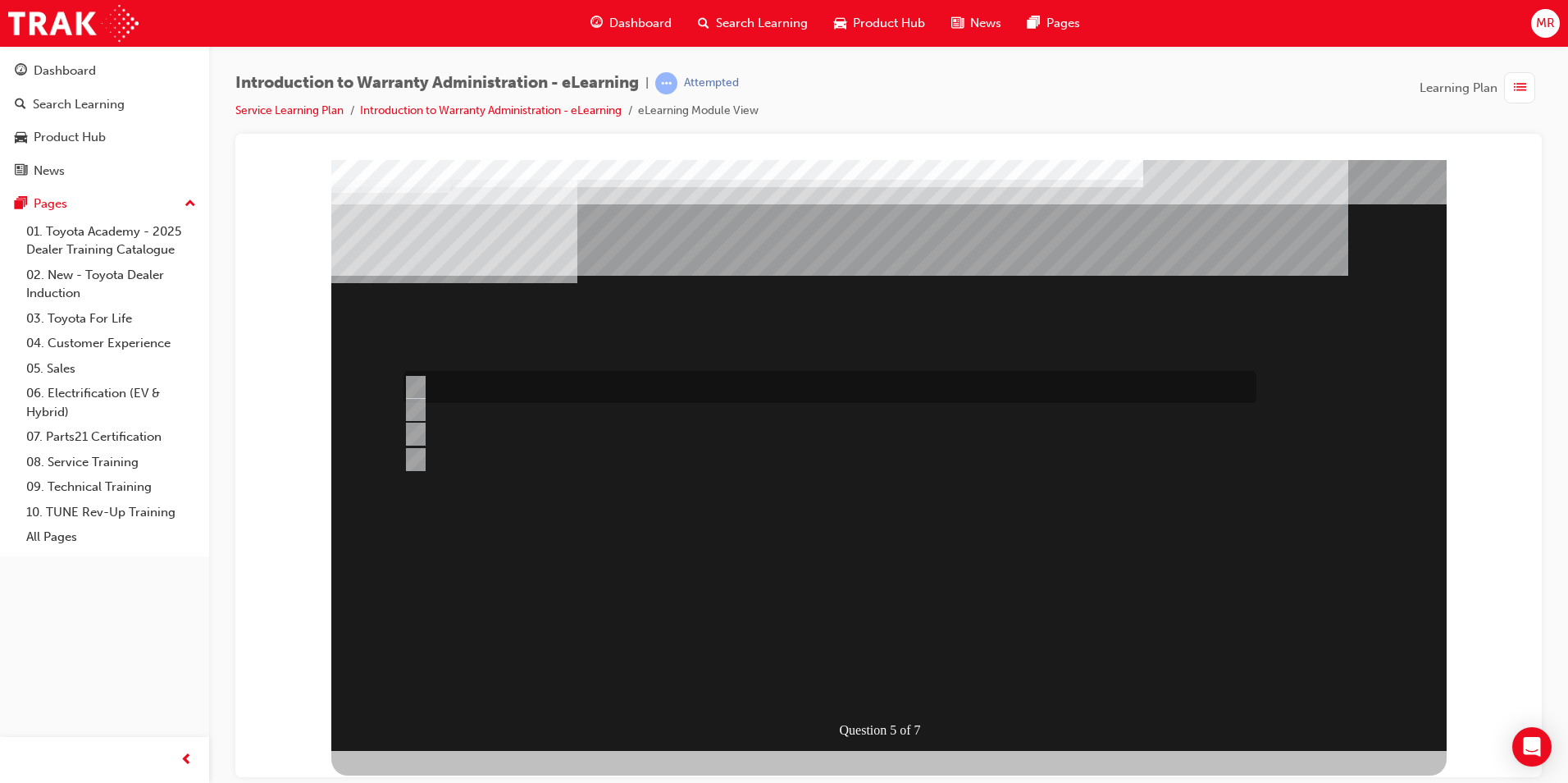
click at [416, 383] on input "> 90%" at bounding box center [413, 387] width 18 height 18
radio input "true"
click at [547, 409] on div at bounding box center [826, 409] width 853 height 24
radio input "true"
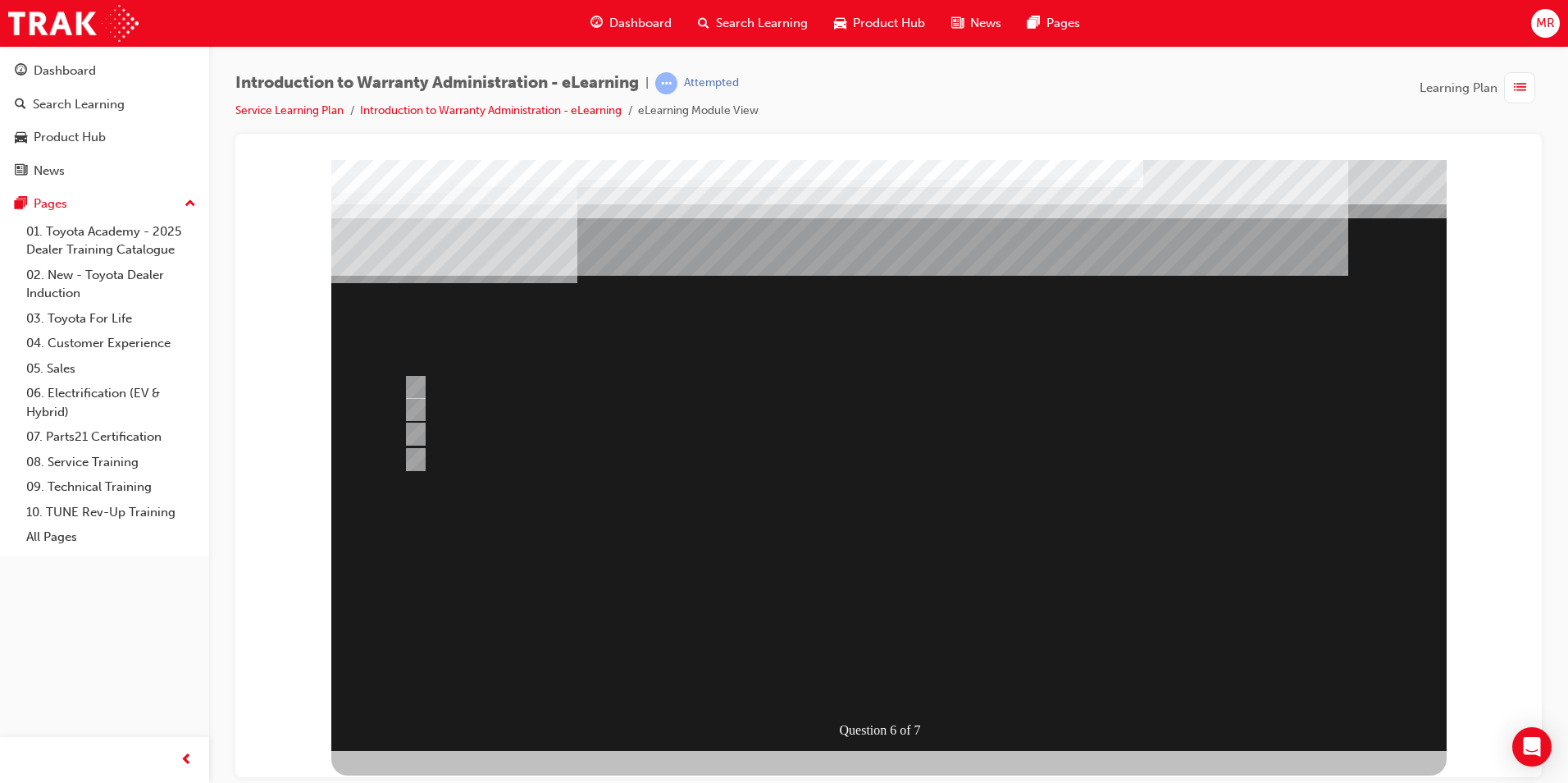
click at [895, 603] on div at bounding box center [889, 454] width 1116 height 591
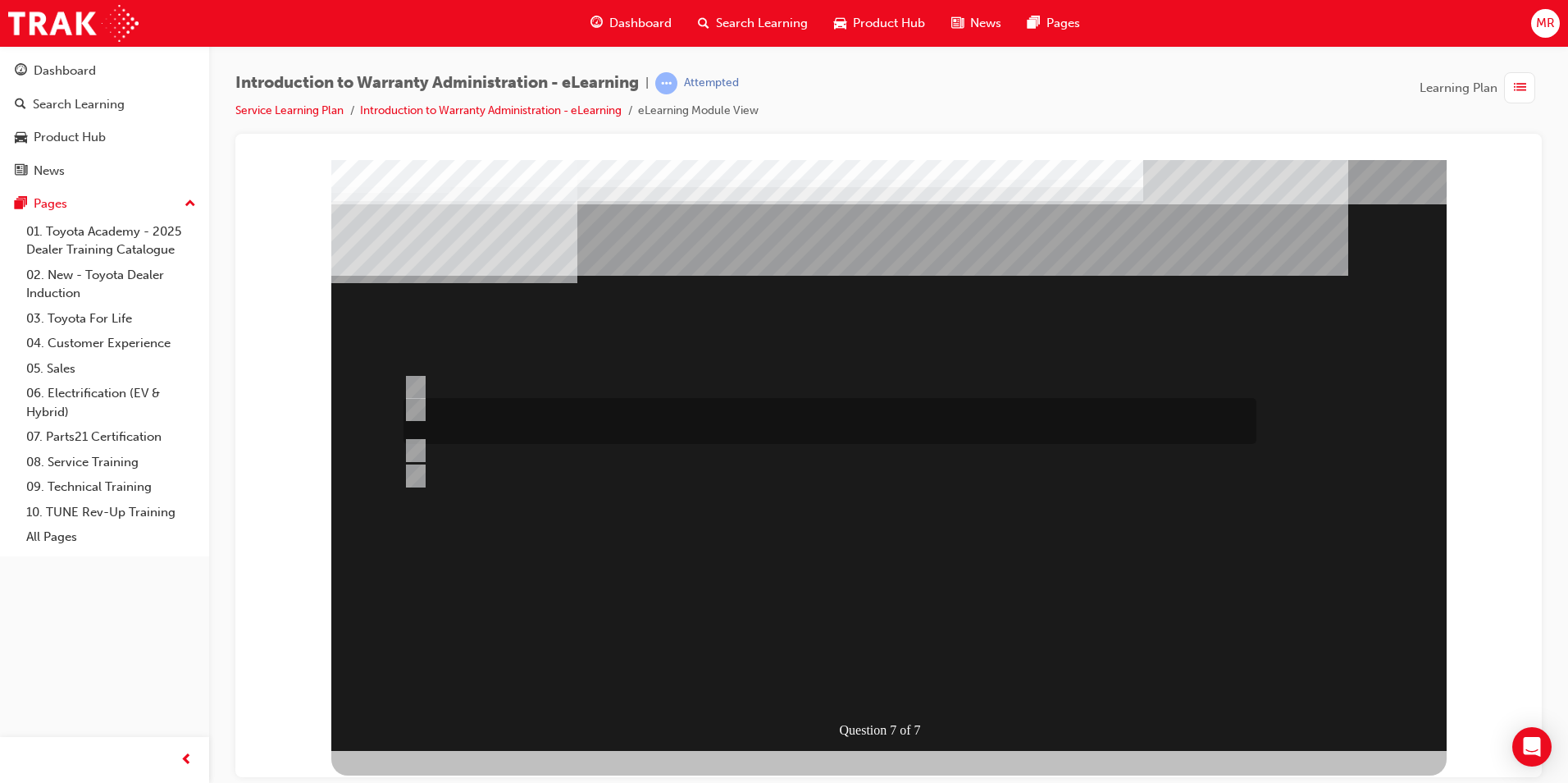
click at [522, 414] on div at bounding box center [826, 420] width 853 height 46
radio input "true"
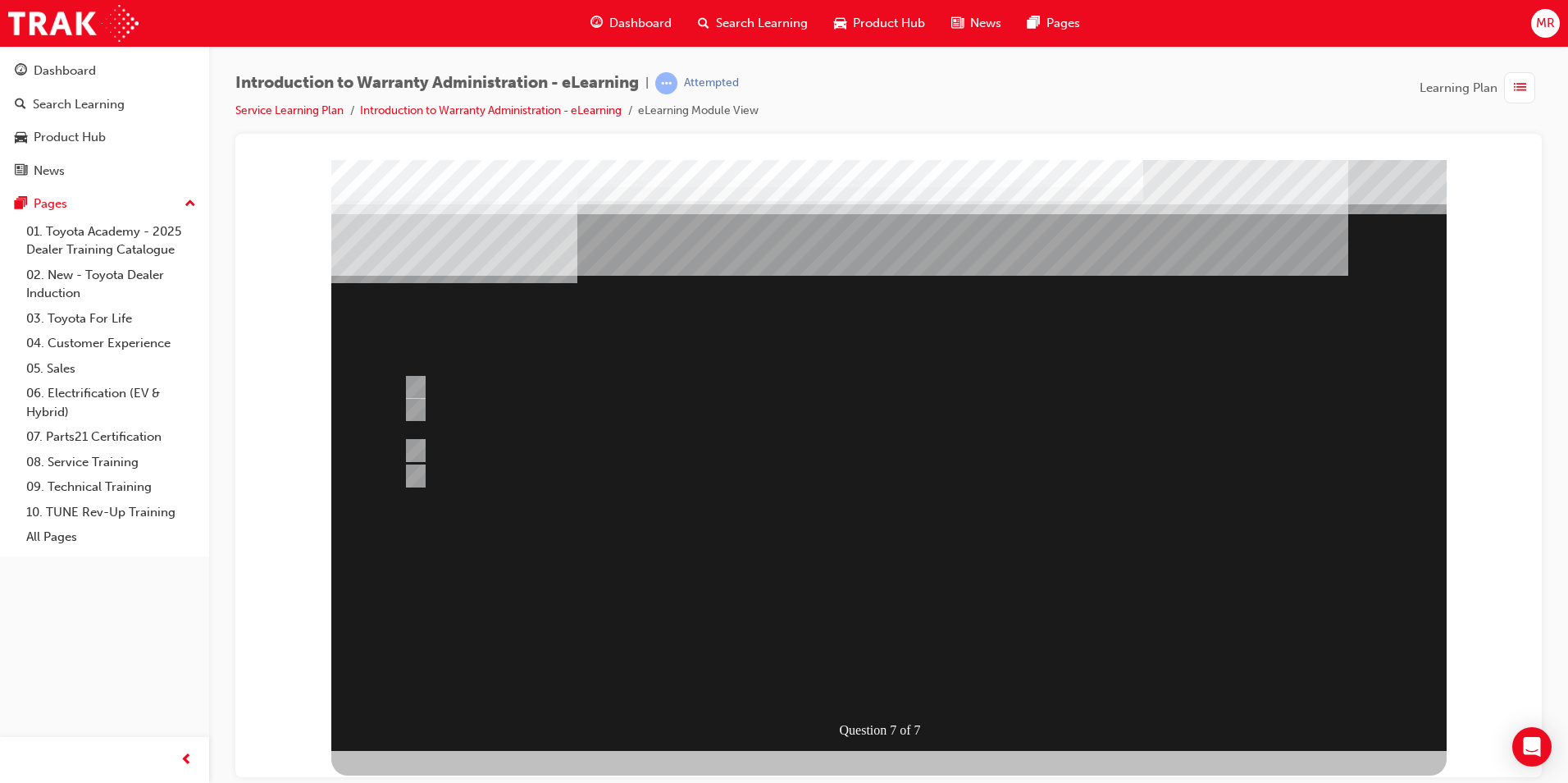
click at [547, 477] on div at bounding box center [889, 454] width 1116 height 591
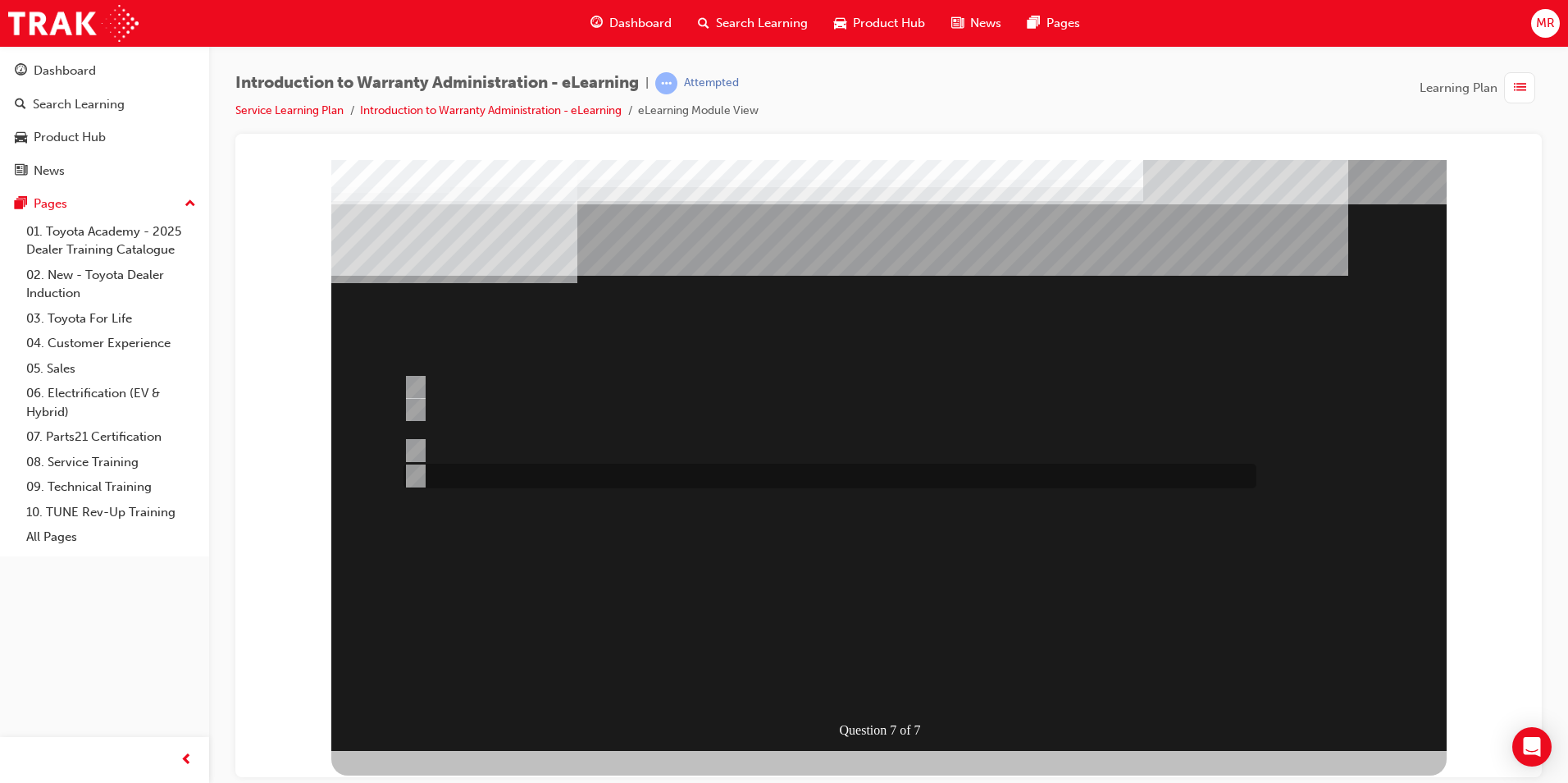
click at [420, 471] on input "“T” Codes required for Claim compilation can be found in the WPPM." at bounding box center [413, 476] width 18 height 18
radio input "true"
click at [665, 537] on div at bounding box center [889, 454] width 1116 height 591
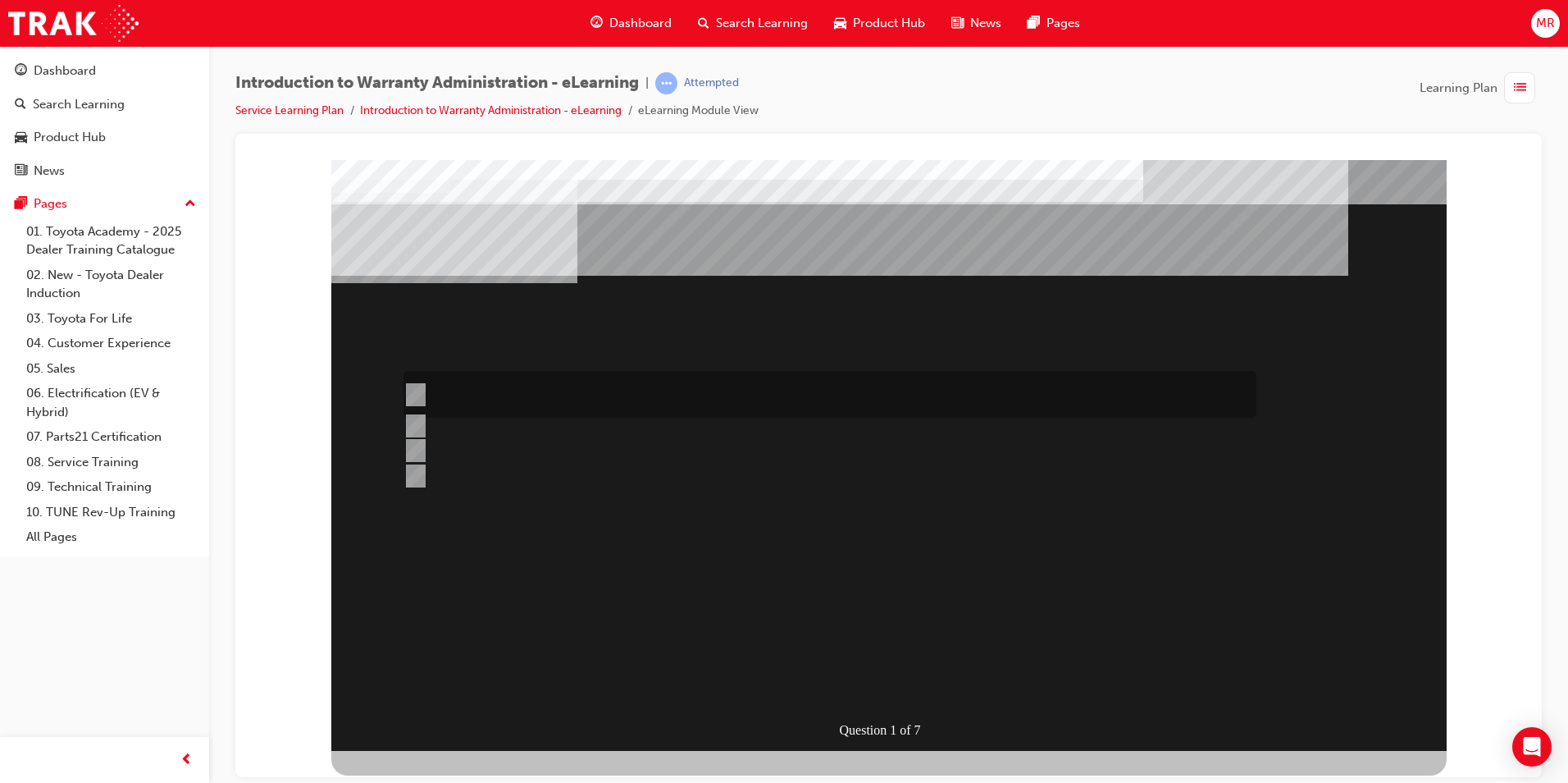
click at [506, 391] on div at bounding box center [826, 394] width 853 height 47
radio input "true"
click at [877, 707] on div "Question 1 of 7" at bounding box center [889, 454] width 1116 height 591
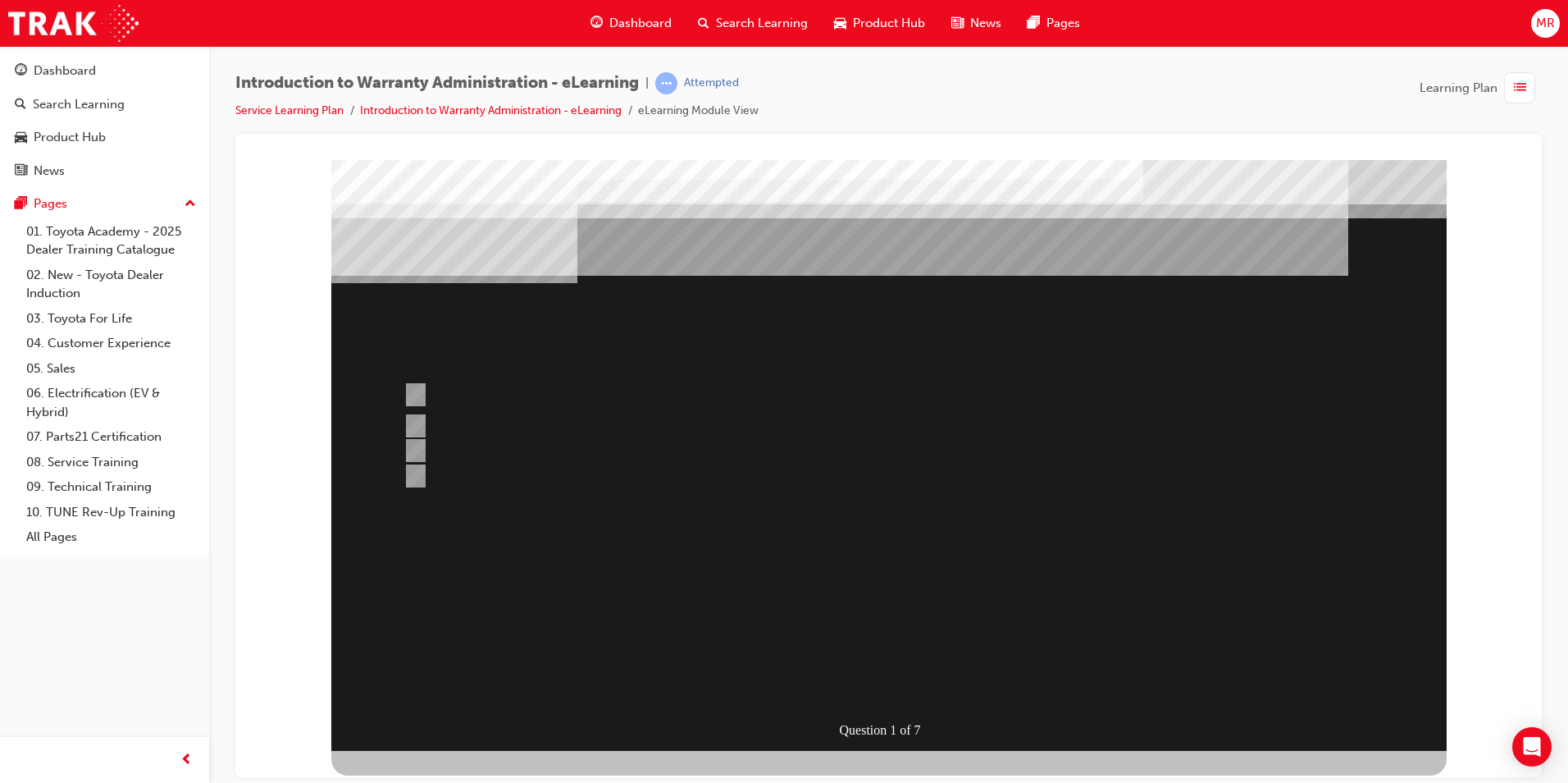
click at [924, 676] on div at bounding box center [889, 454] width 1116 height 591
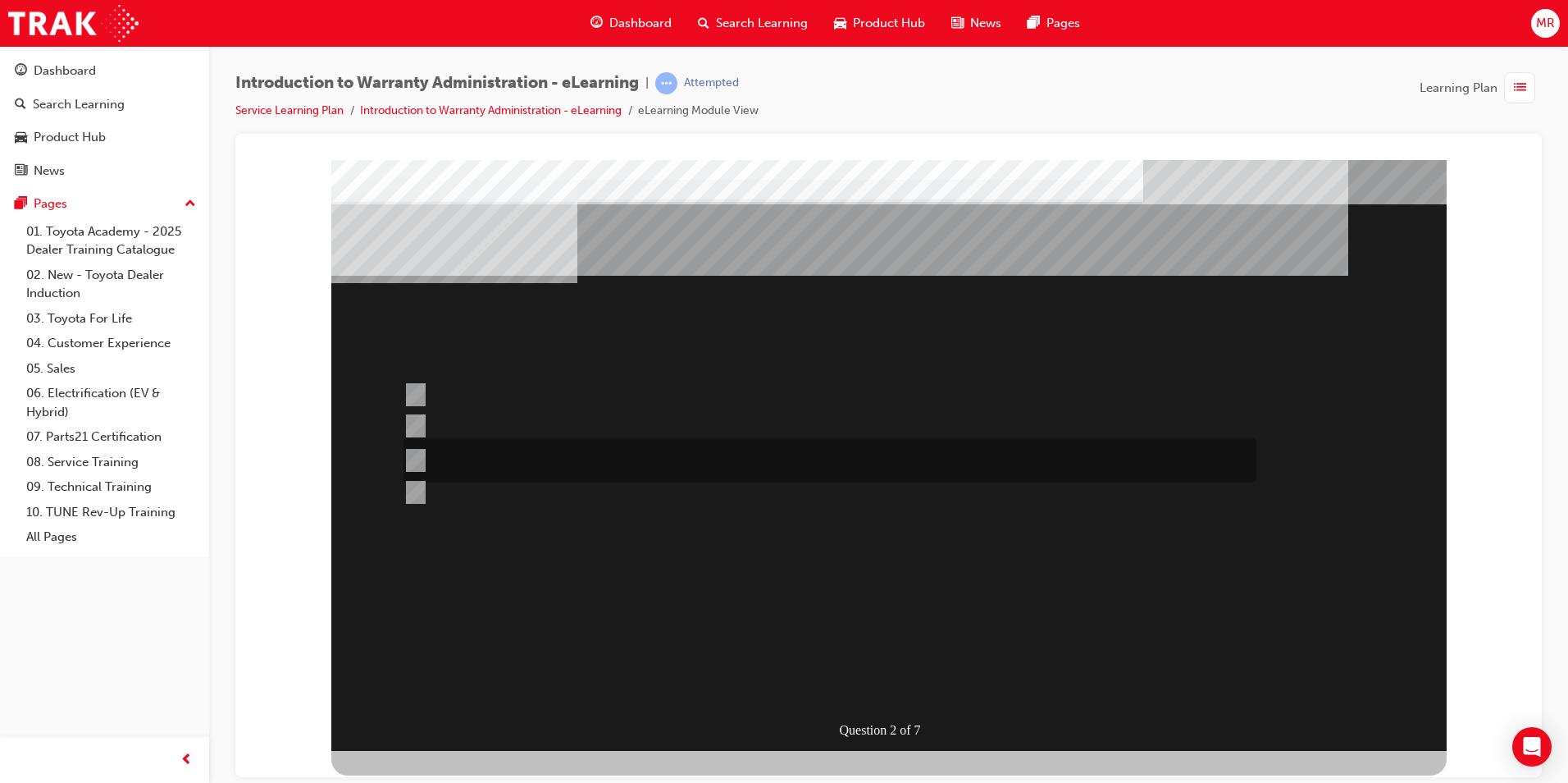
click at [723, 462] on div at bounding box center [826, 460] width 853 height 44
radio input "true"
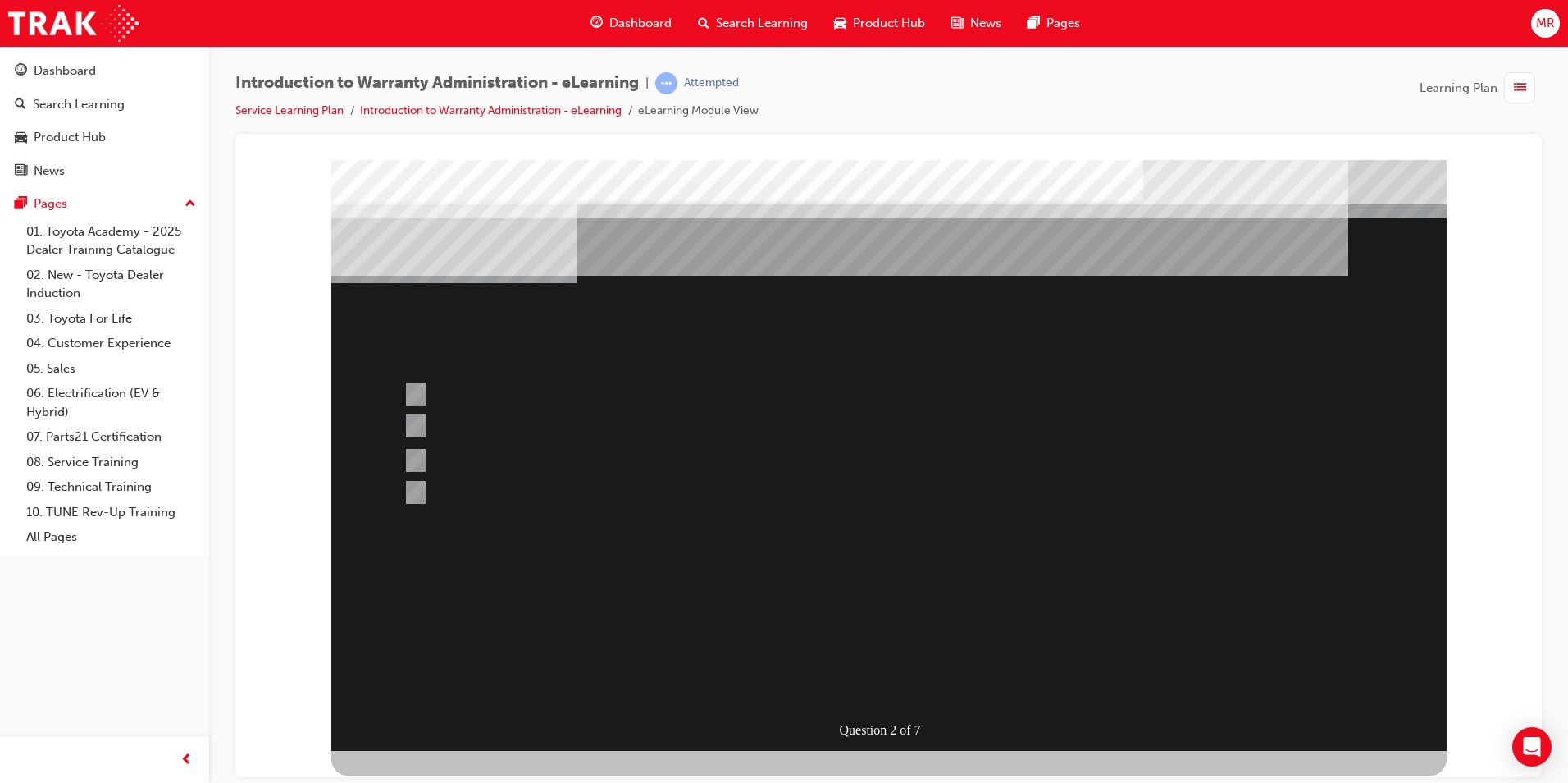
drag, startPoint x: 906, startPoint y: 682, endPoint x: 787, endPoint y: 655, distance: 122.0
click at [905, 682] on div at bounding box center [889, 454] width 1116 height 591
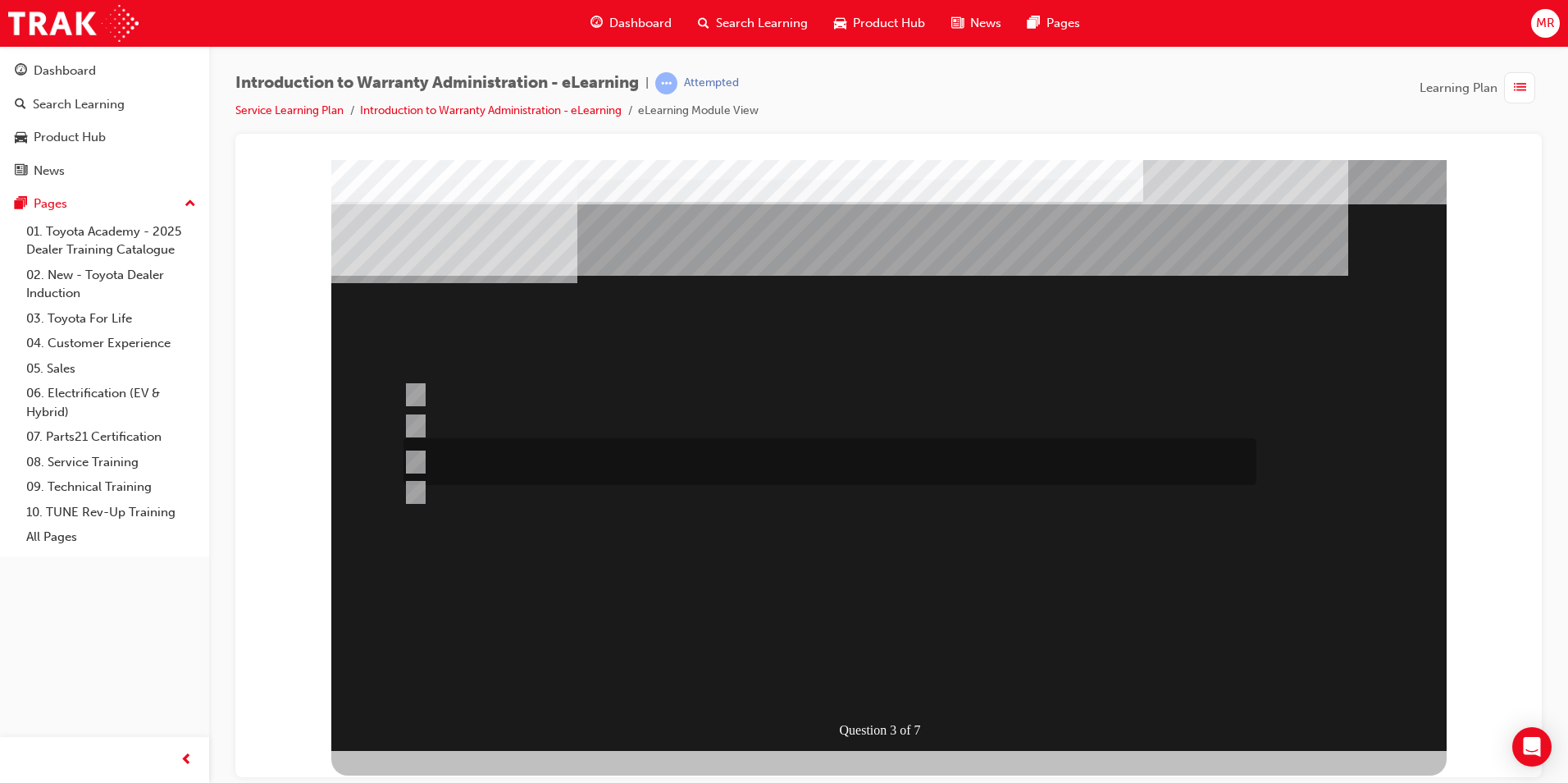
click at [581, 462] on div at bounding box center [826, 462] width 853 height 47
radio input "true"
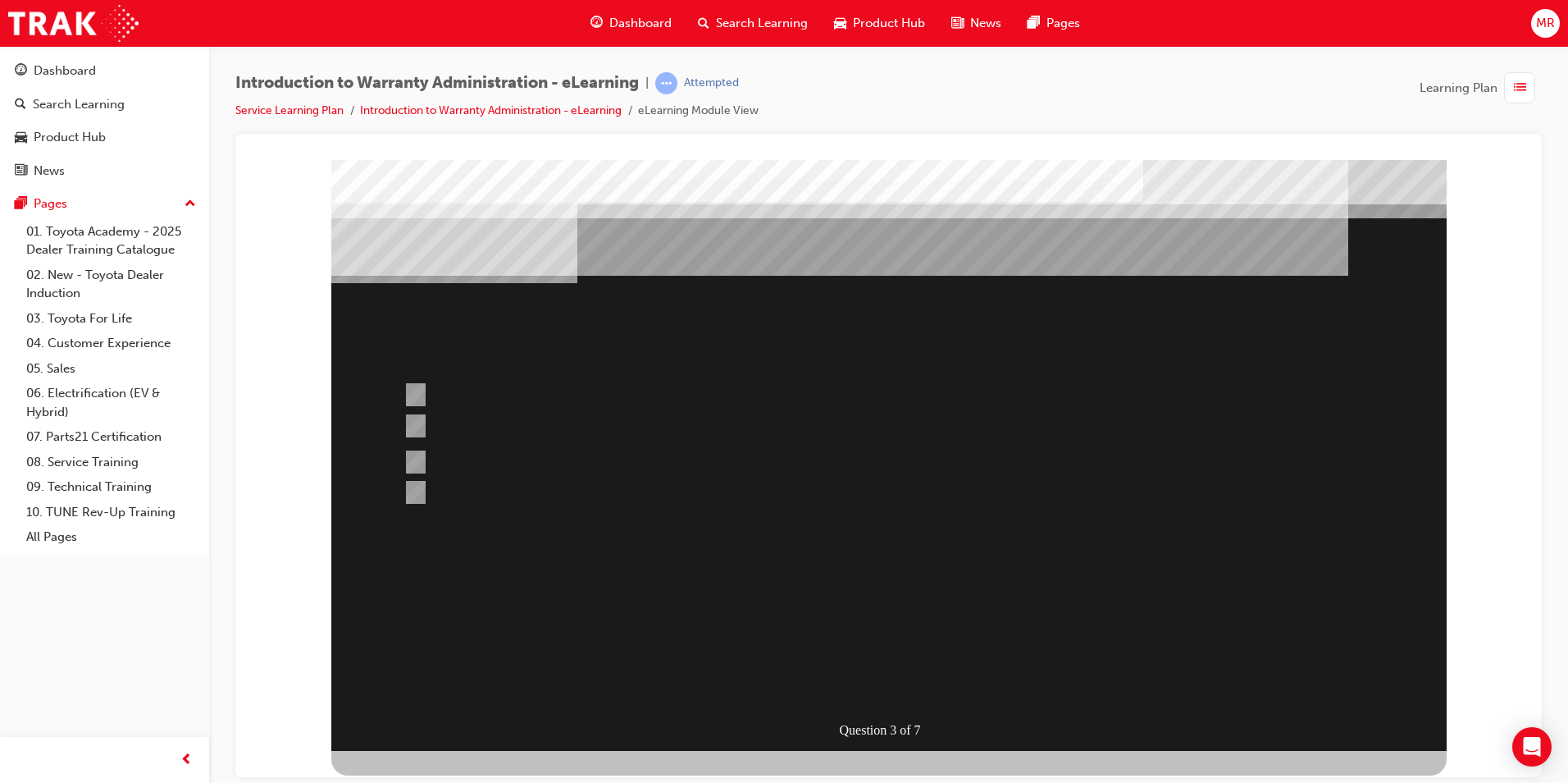
click at [810, 550] on div at bounding box center [889, 454] width 1116 height 591
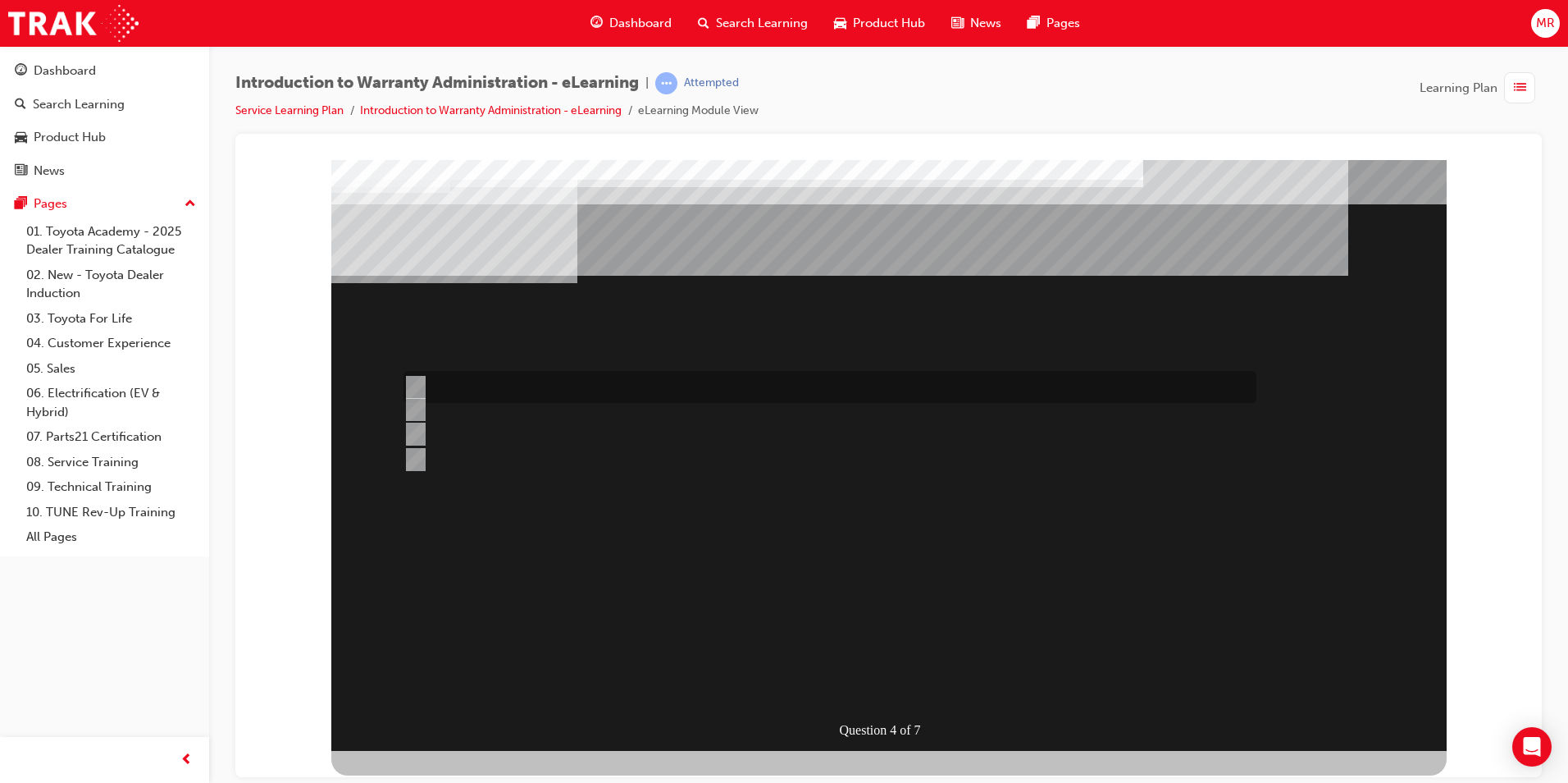
click at [645, 386] on div at bounding box center [826, 387] width 853 height 32
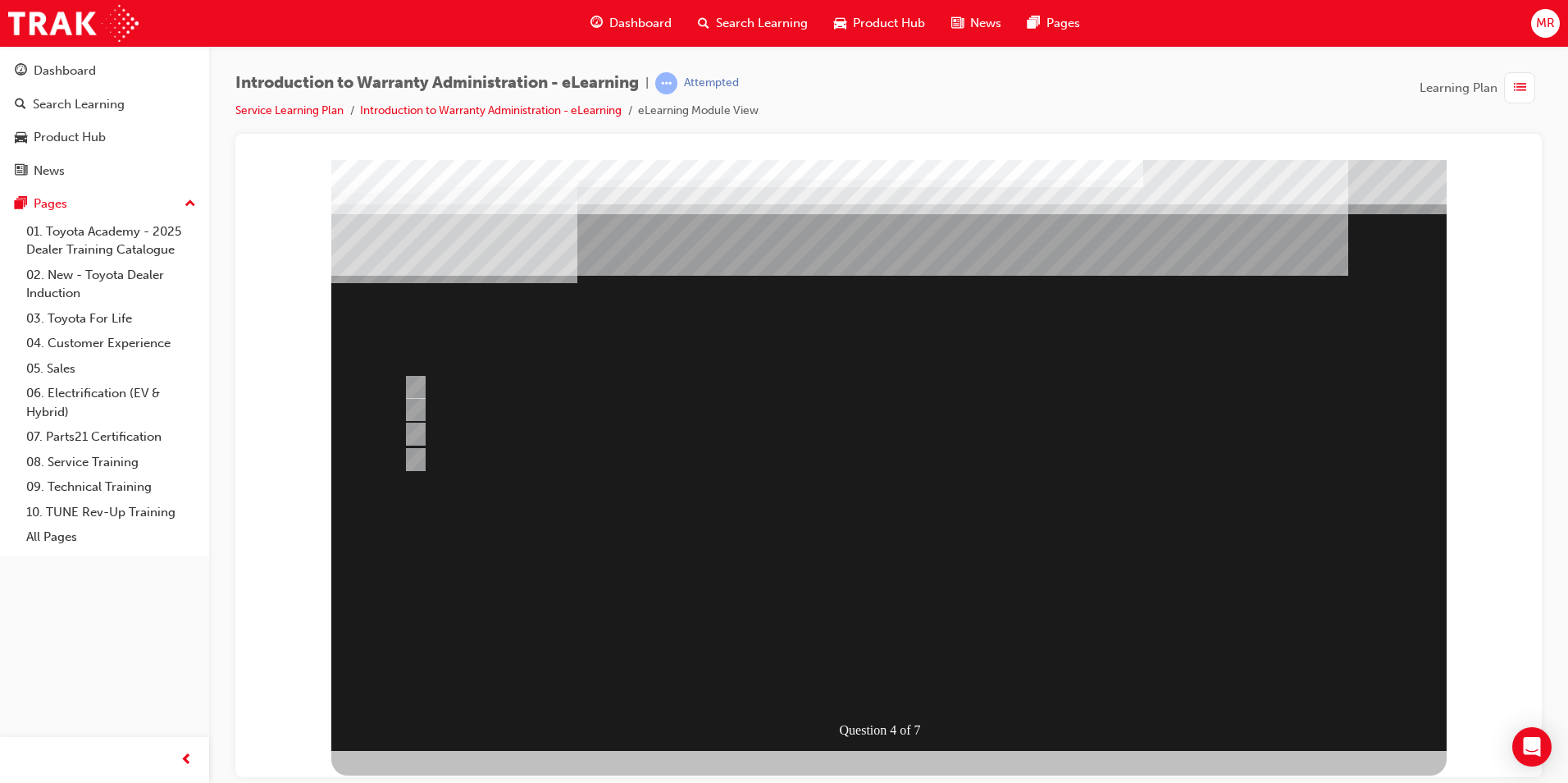
click at [605, 467] on div at bounding box center [889, 454] width 1116 height 591
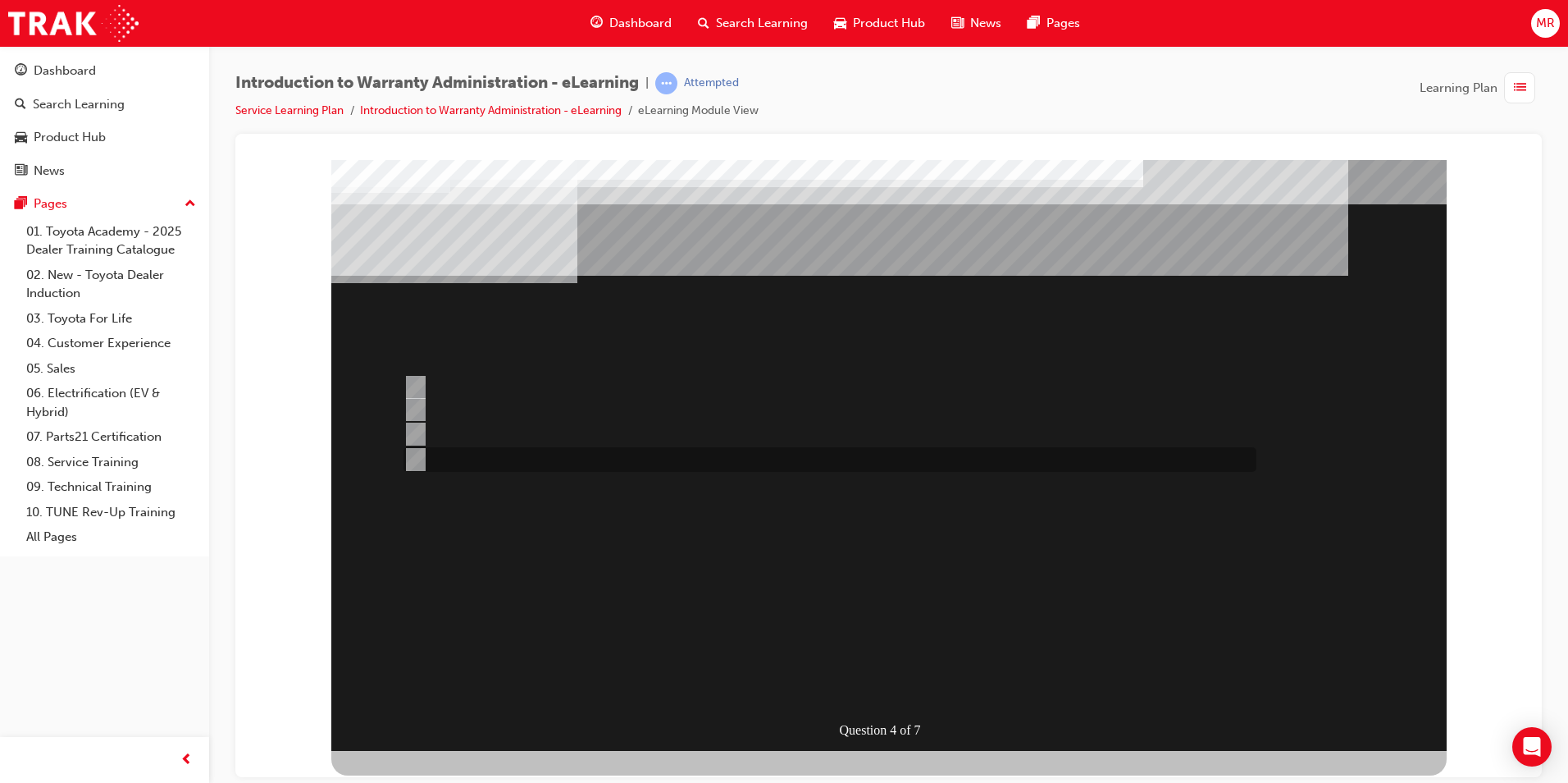
click at [422, 458] on div at bounding box center [826, 459] width 853 height 24
radio input "false"
radio input "true"
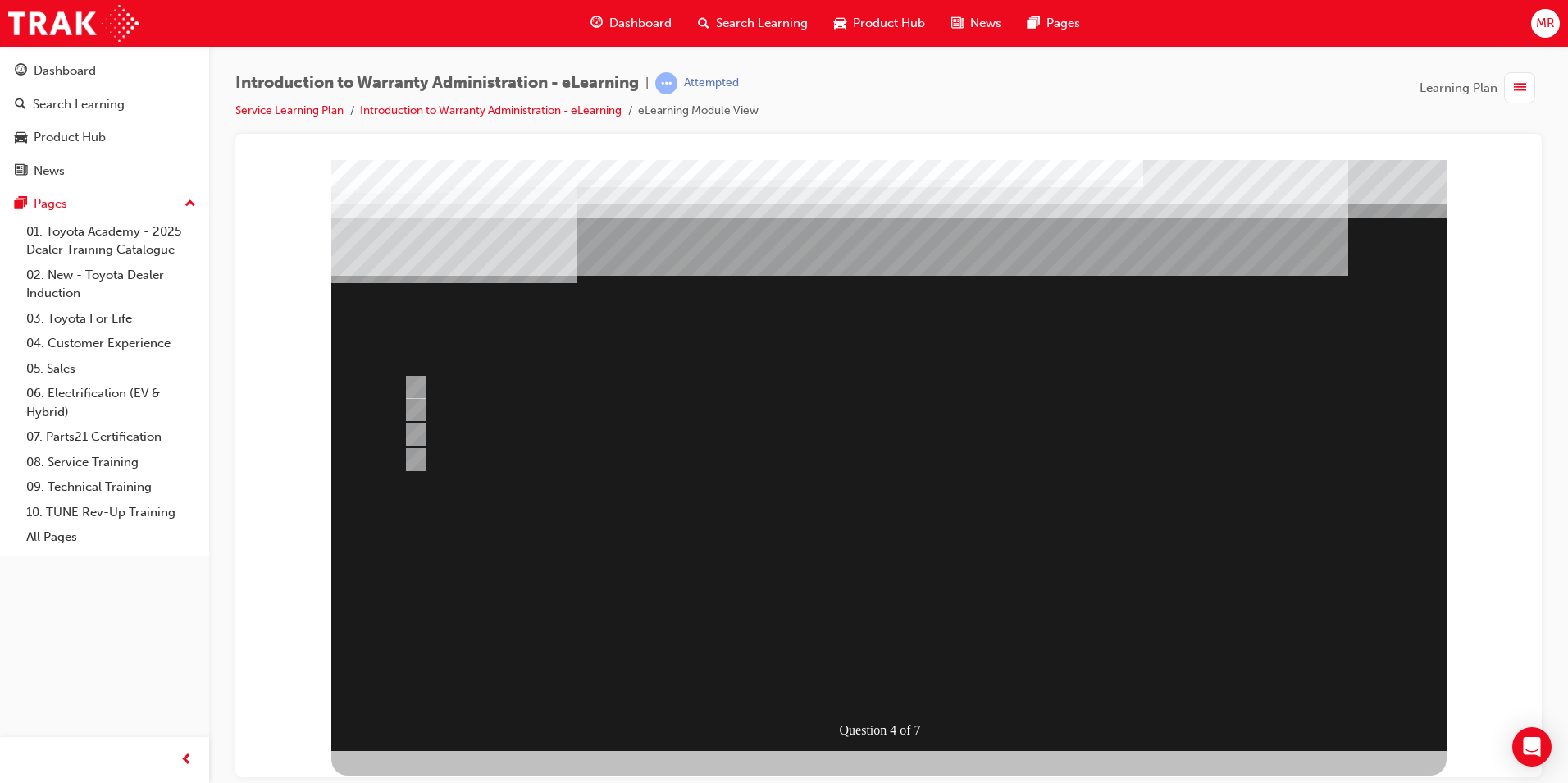
click at [862, 682] on div at bounding box center [889, 454] width 1116 height 591
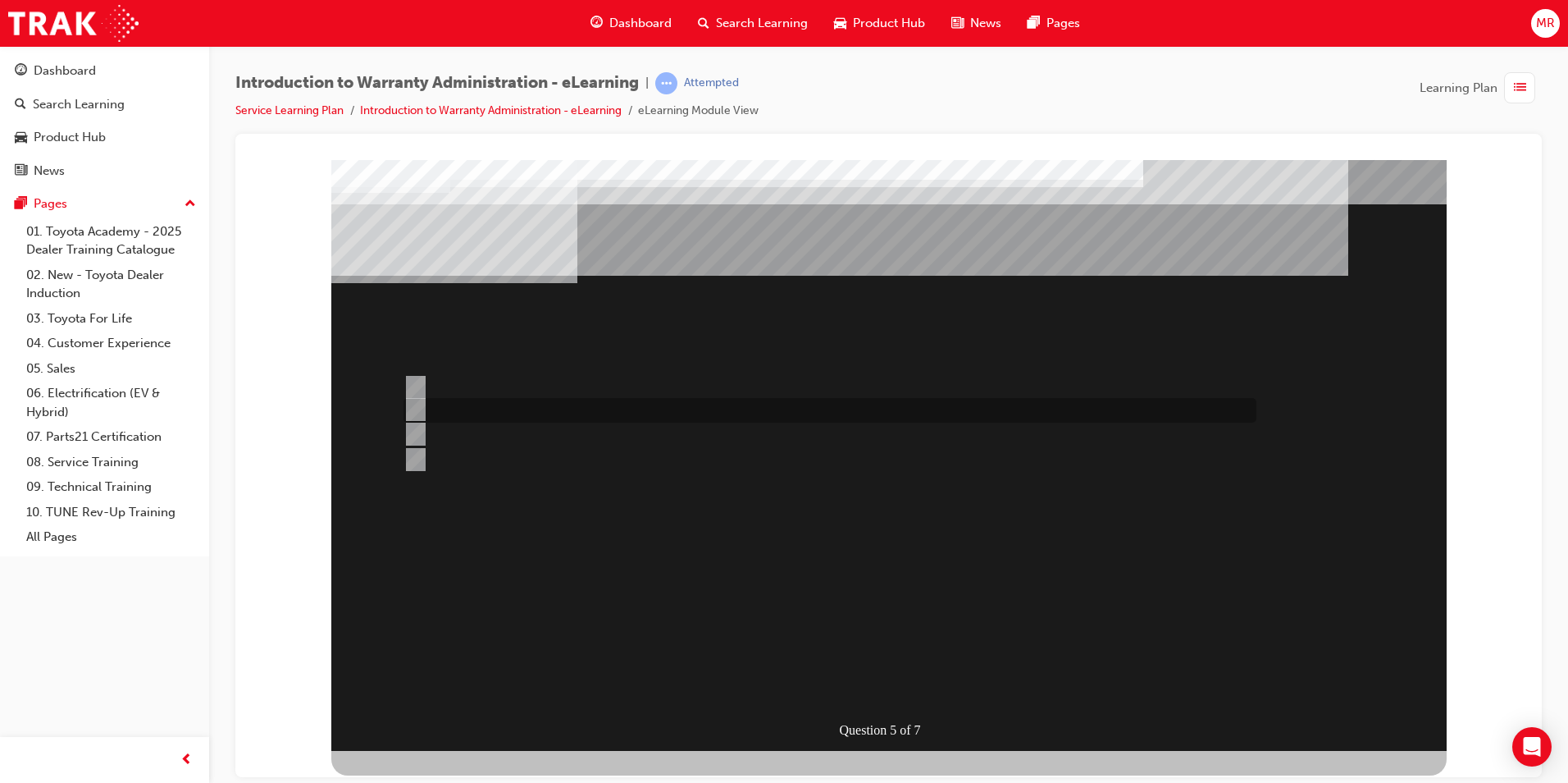
click at [417, 404] on input "< 50%" at bounding box center [413, 409] width 18 height 18
radio input "true"
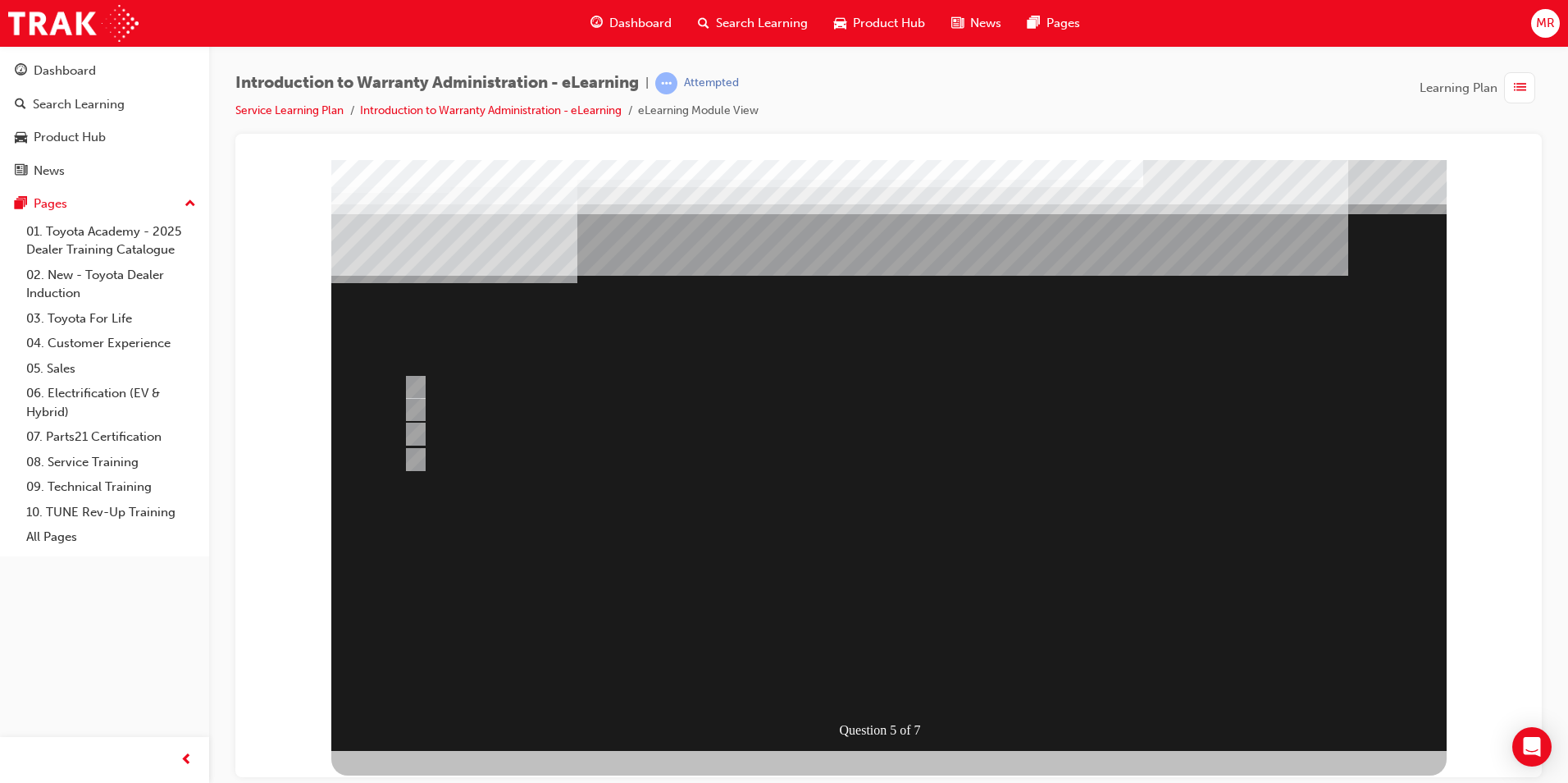
click at [413, 383] on div at bounding box center [889, 454] width 1116 height 591
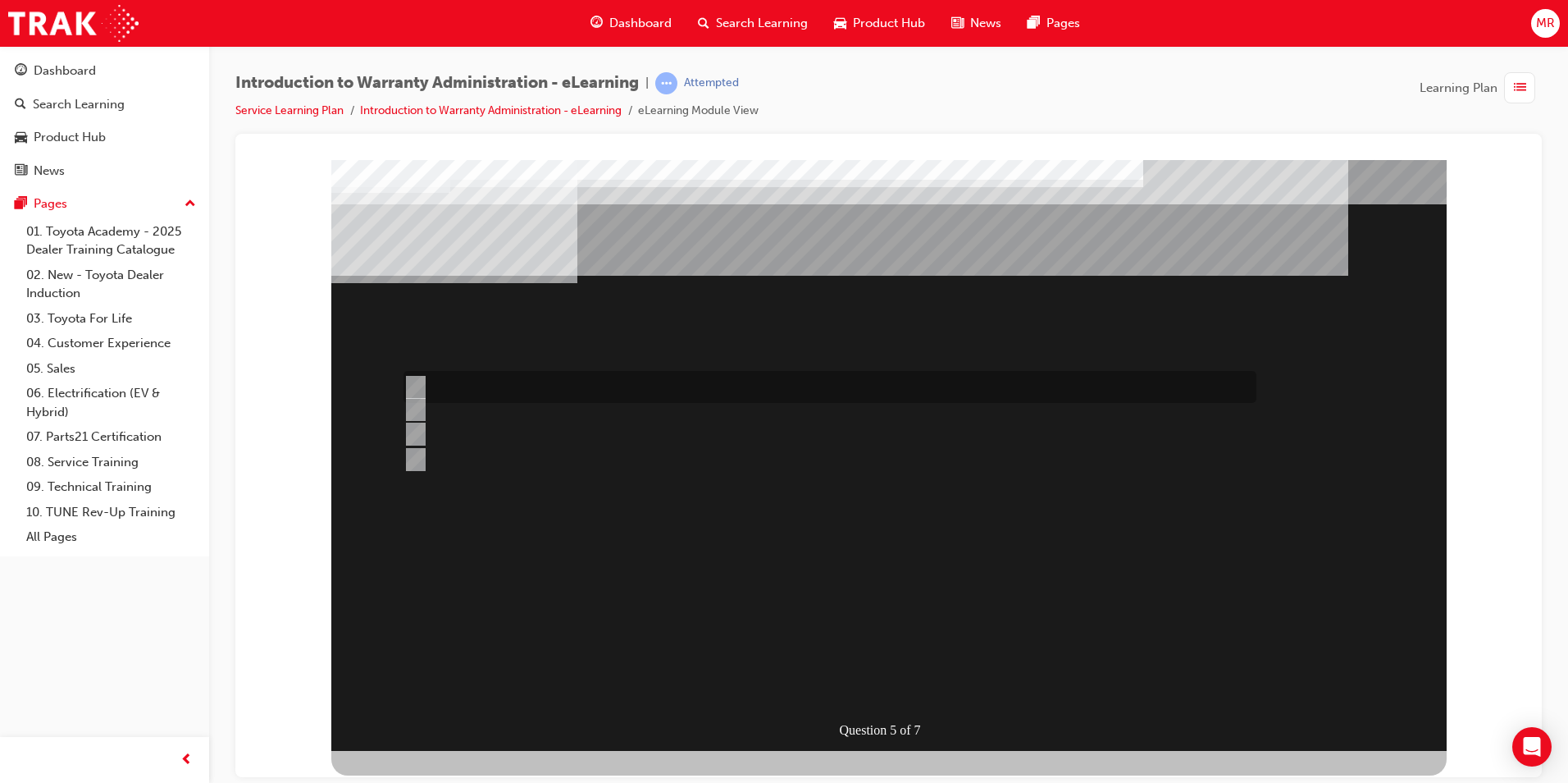
click at [418, 388] on input "> 90%" at bounding box center [413, 387] width 18 height 18
radio input "true"
click at [419, 427] on input "All Claims submitted via WiNpaq are auto settled." at bounding box center [413, 434] width 18 height 18
radio input "true"
click at [419, 428] on input "All Claims submitted via WiNpaq are auto settled." at bounding box center [413, 434] width 18 height 18
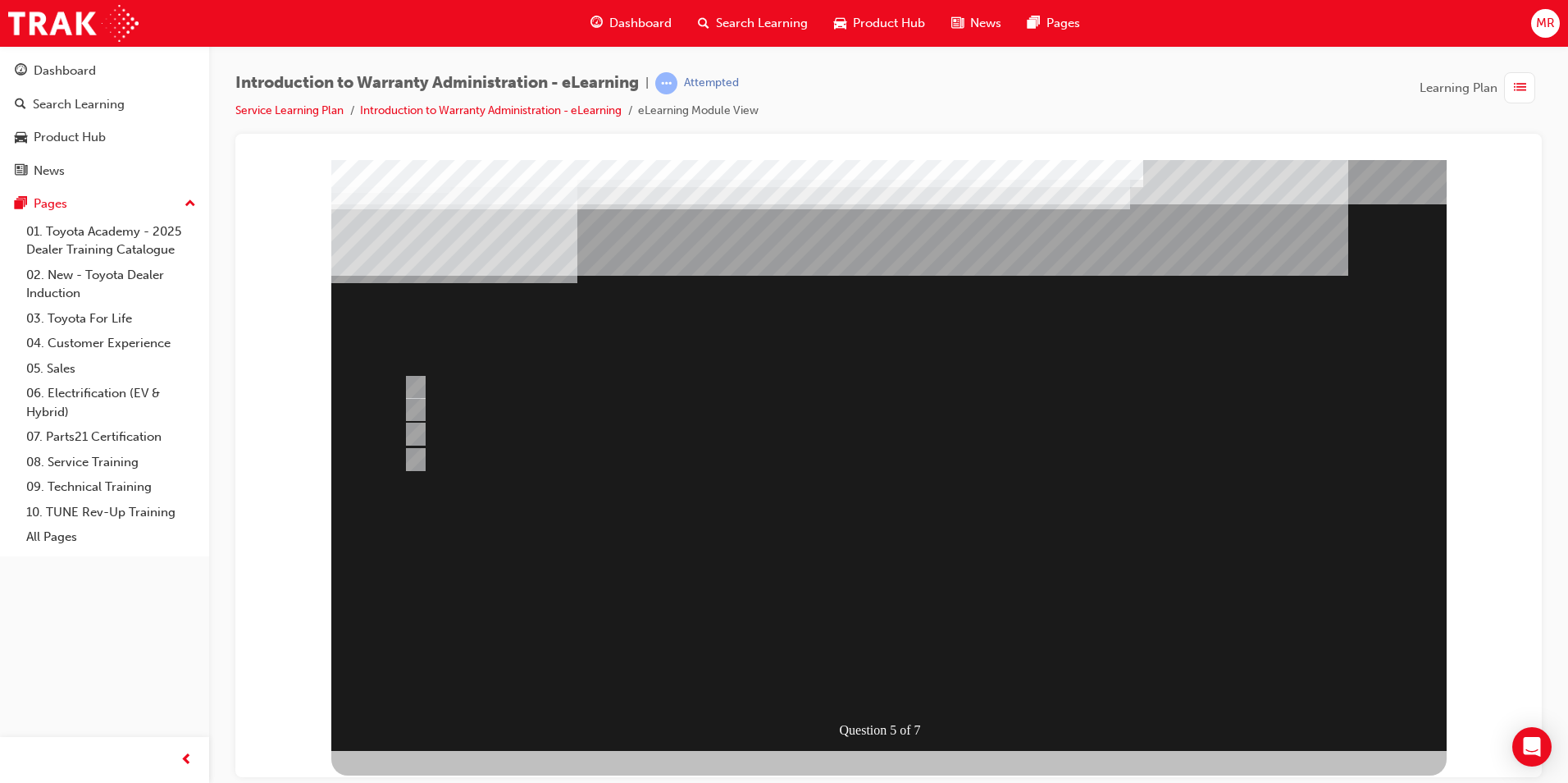
click at [888, 671] on div at bounding box center [889, 454] width 1116 height 591
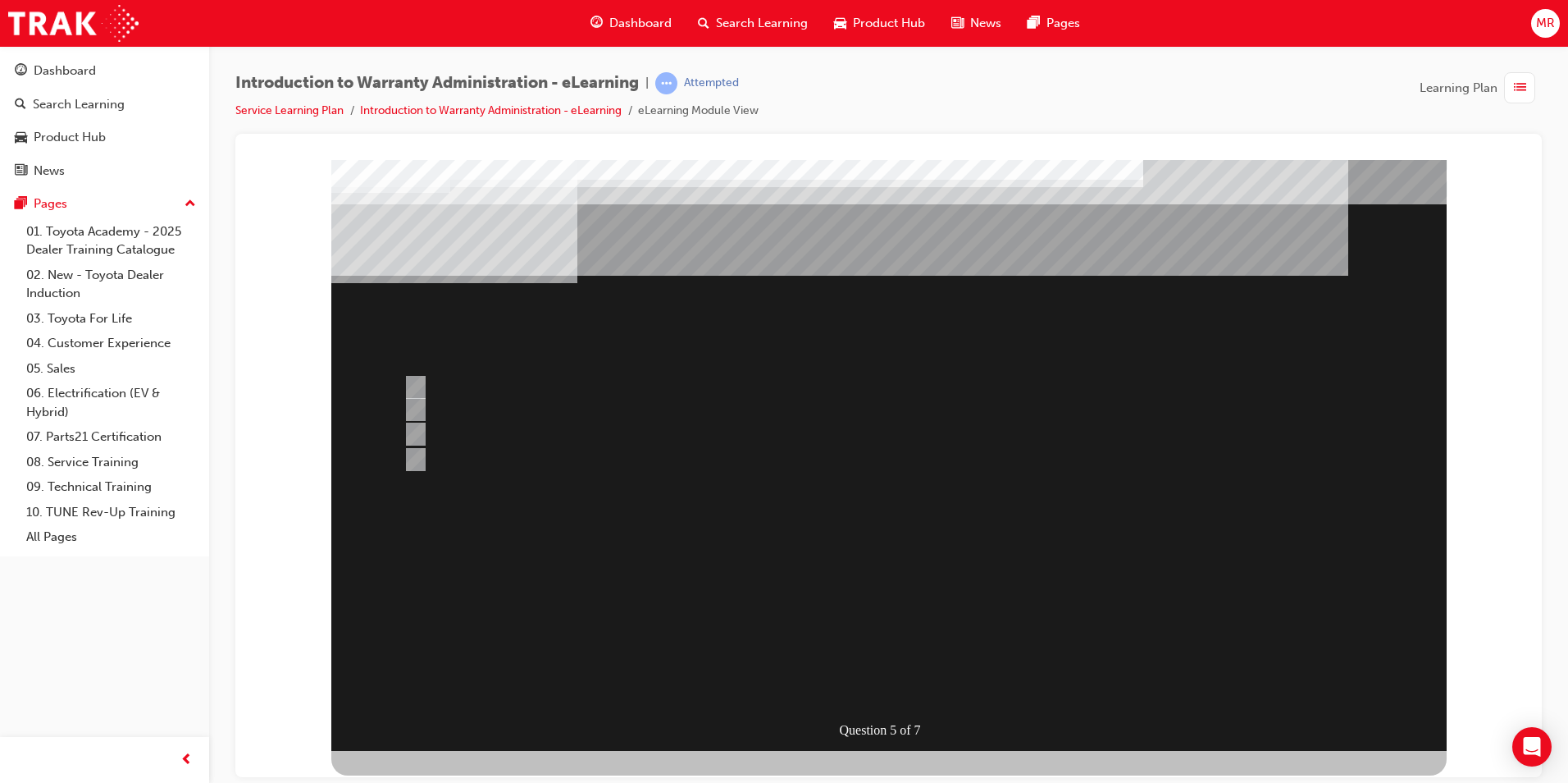
drag, startPoint x: 891, startPoint y: 680, endPoint x: 872, endPoint y: 665, distance: 24.2
click at [545, 409] on div at bounding box center [826, 409] width 853 height 24
radio input "true"
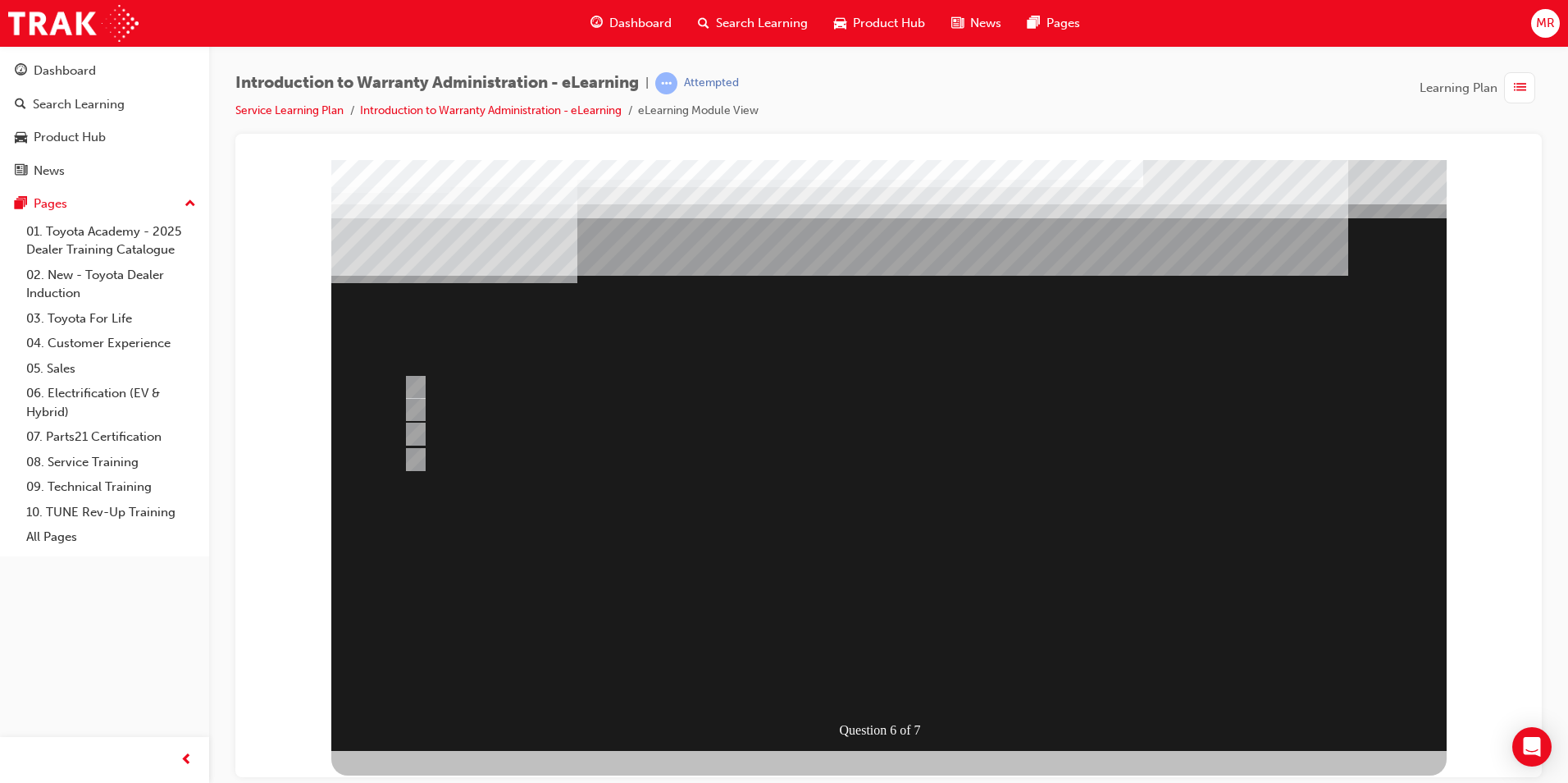
drag, startPoint x: 889, startPoint y: 680, endPoint x: 875, endPoint y: 683, distance: 14.3
click at [889, 681] on div at bounding box center [889, 454] width 1116 height 591
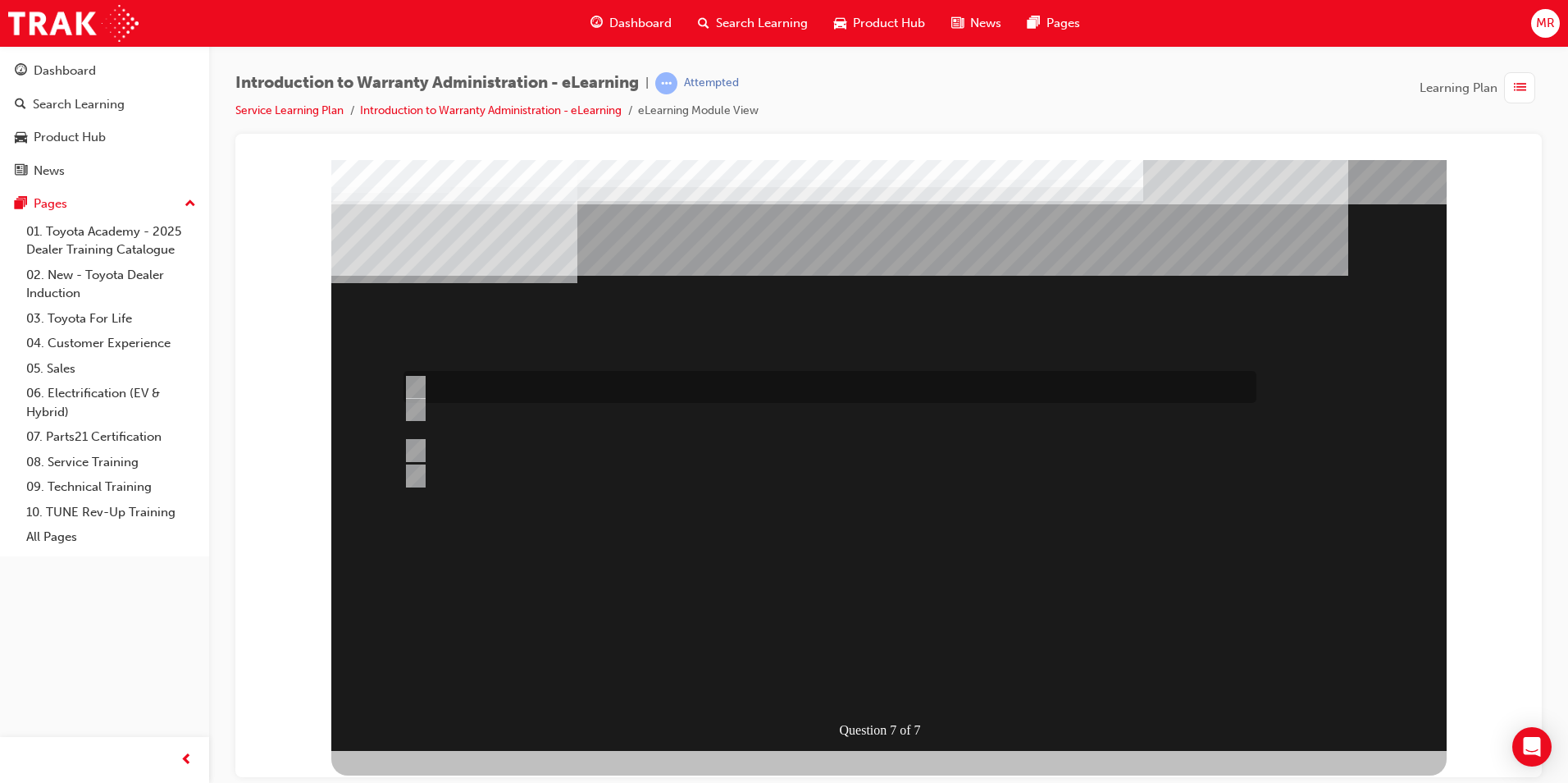
click at [471, 379] on div at bounding box center [826, 387] width 853 height 32
radio input "true"
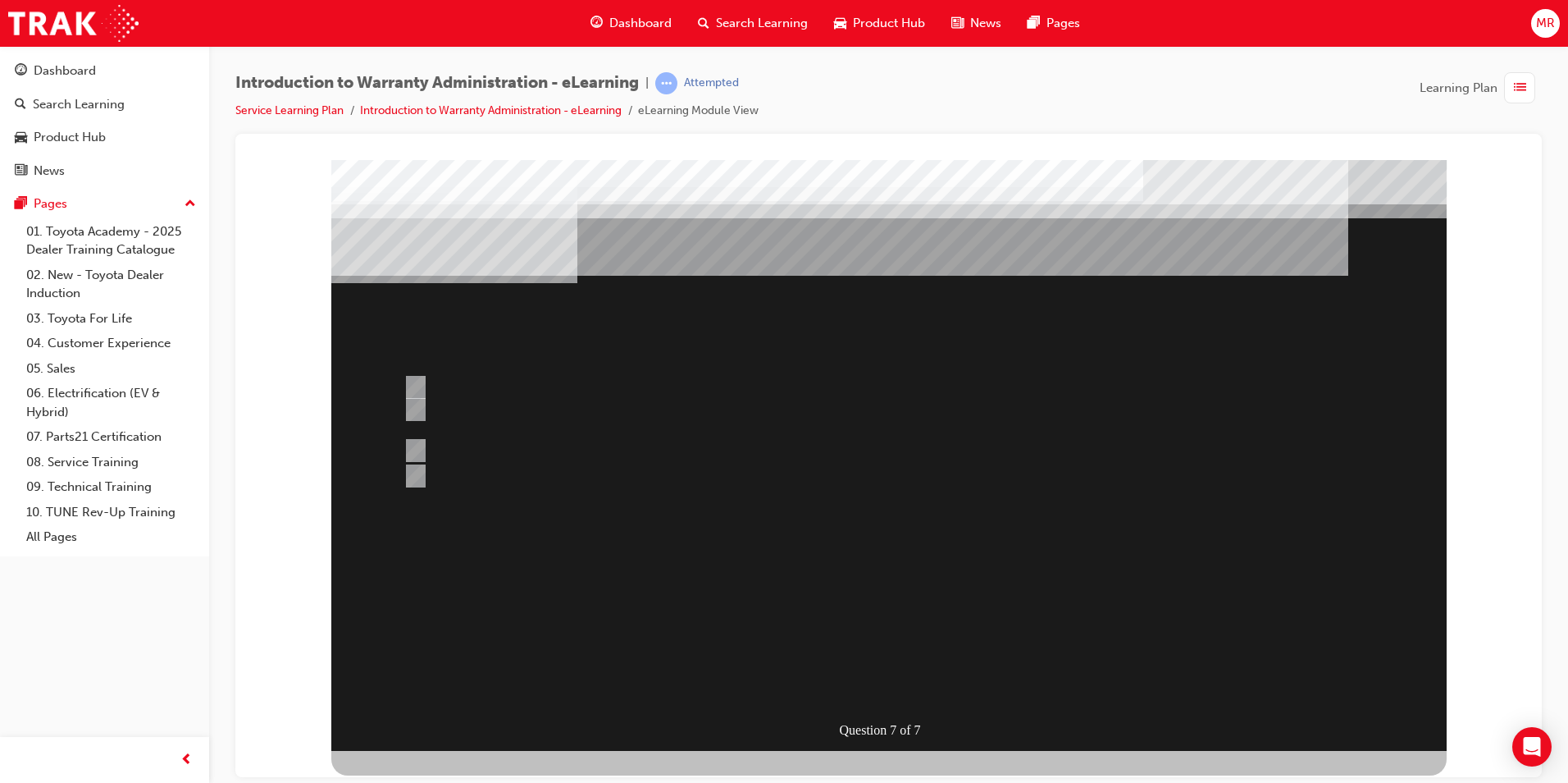
click at [872, 691] on div at bounding box center [889, 454] width 1116 height 591
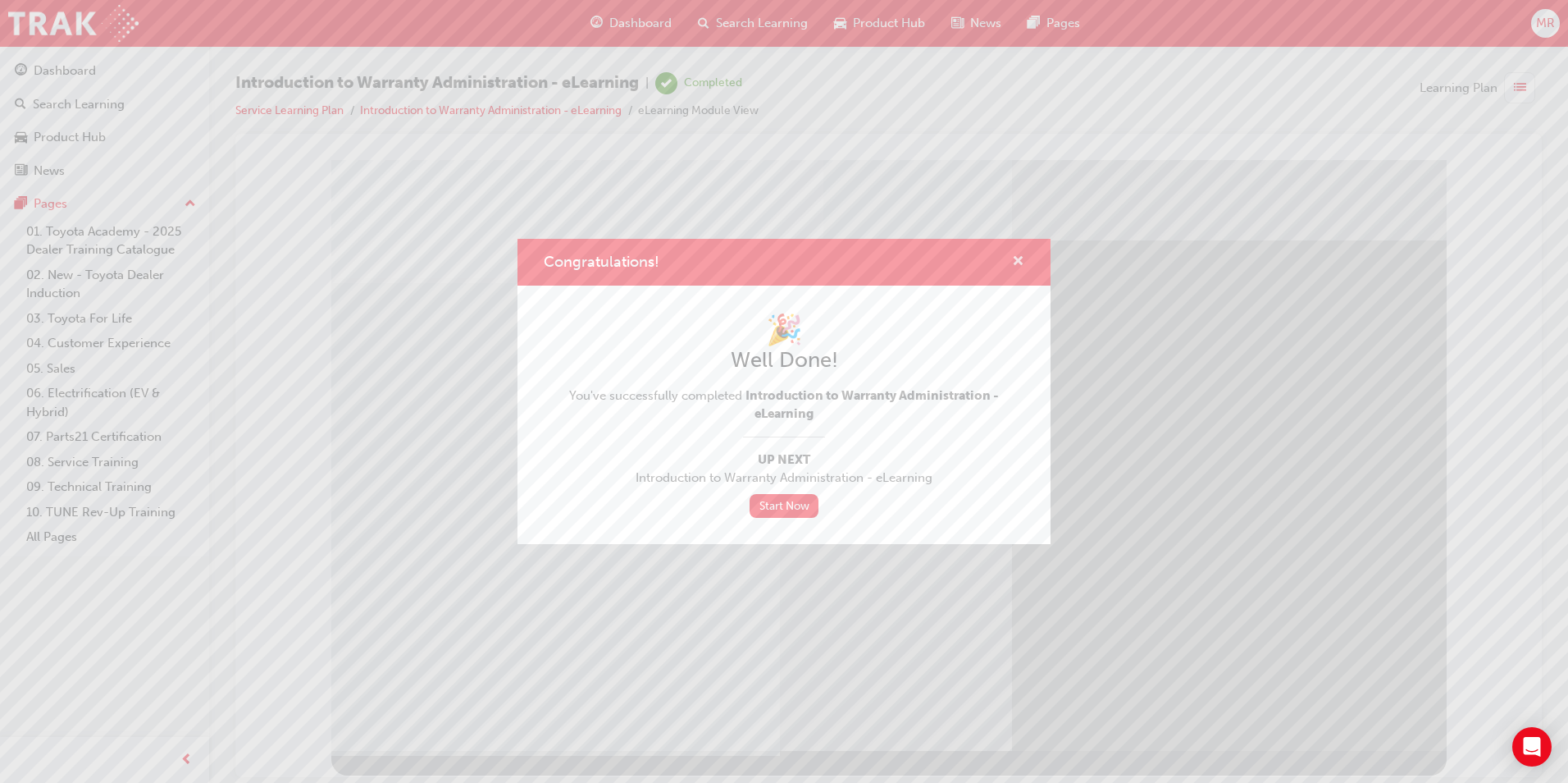
click at [1020, 260] on span "cross-icon" at bounding box center [1019, 262] width 13 height 14
